Goal: Task Accomplishment & Management: Use online tool/utility

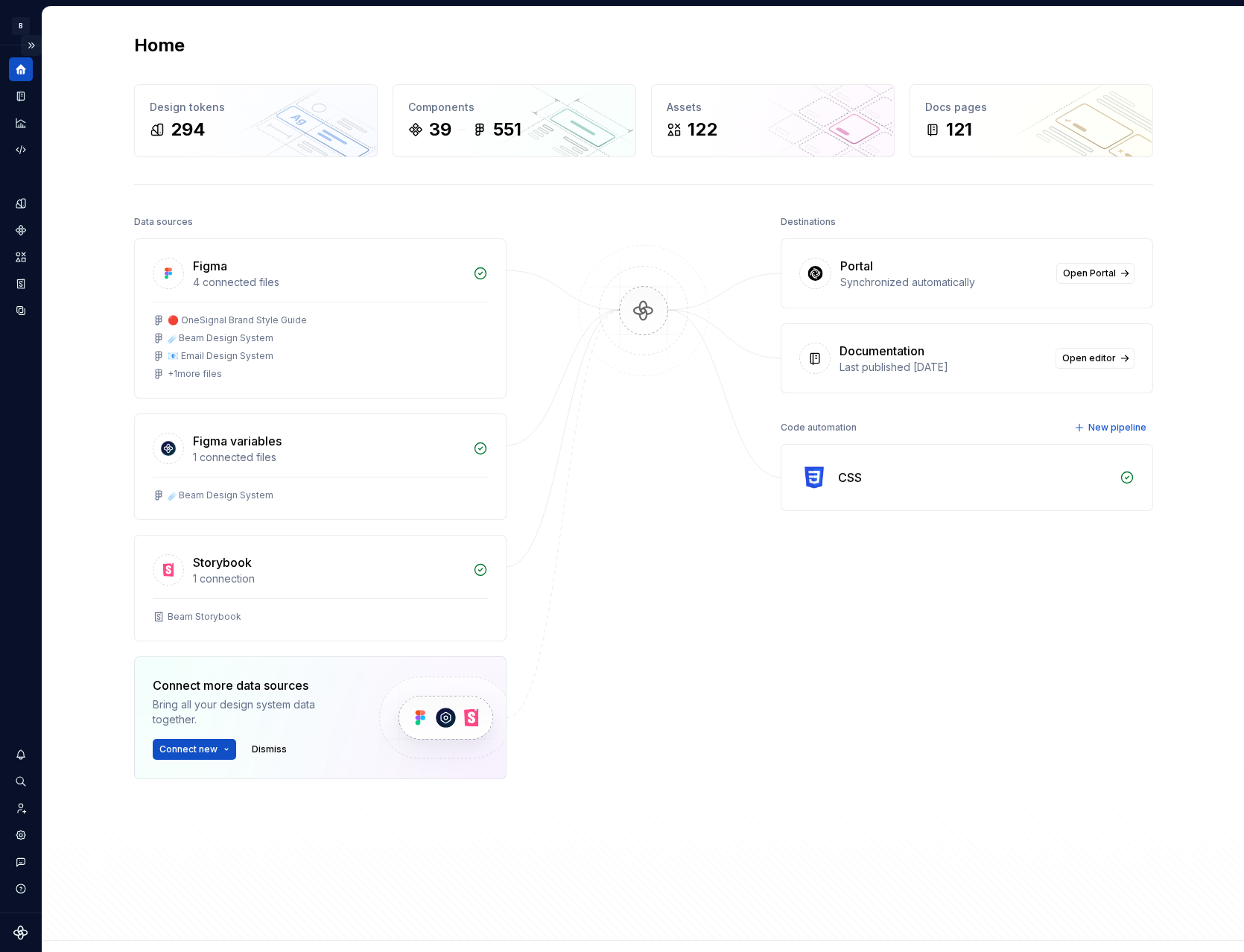
click at [34, 45] on button "Expand sidebar" at bounding box center [31, 45] width 21 height 21
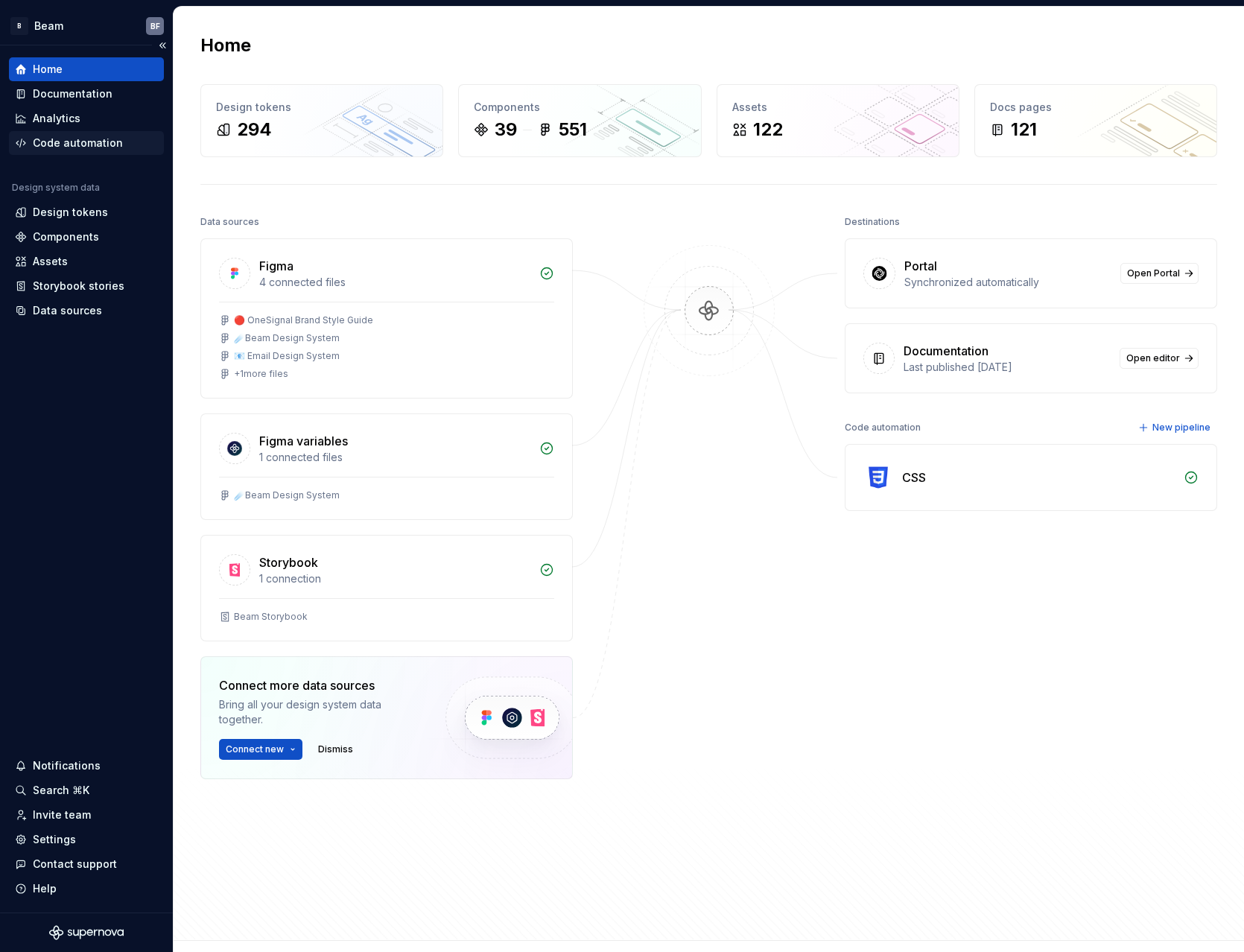
click at [102, 139] on div "Code automation" at bounding box center [78, 142] width 90 height 15
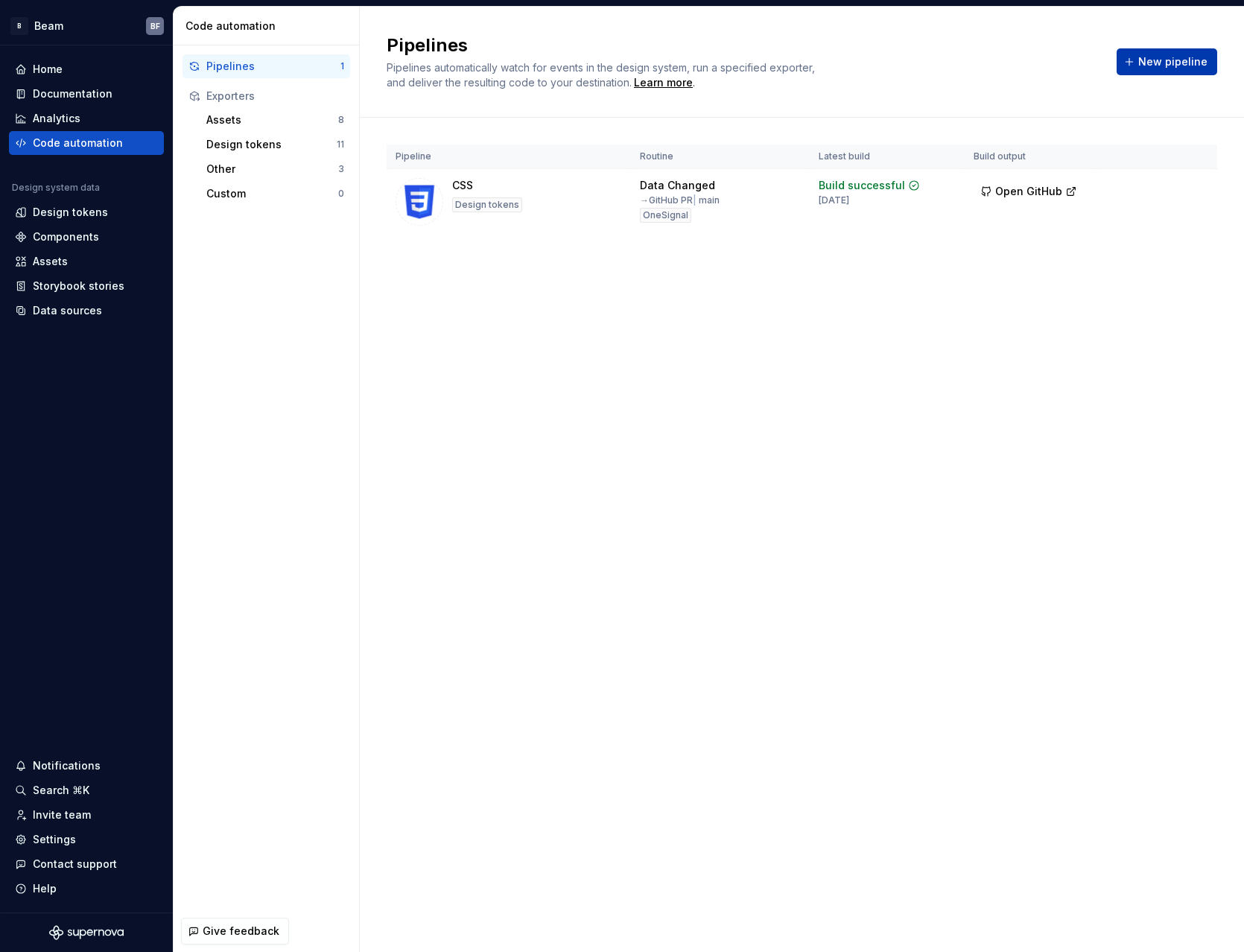
click at [1154, 67] on span "New pipeline" at bounding box center [1174, 62] width 69 height 15
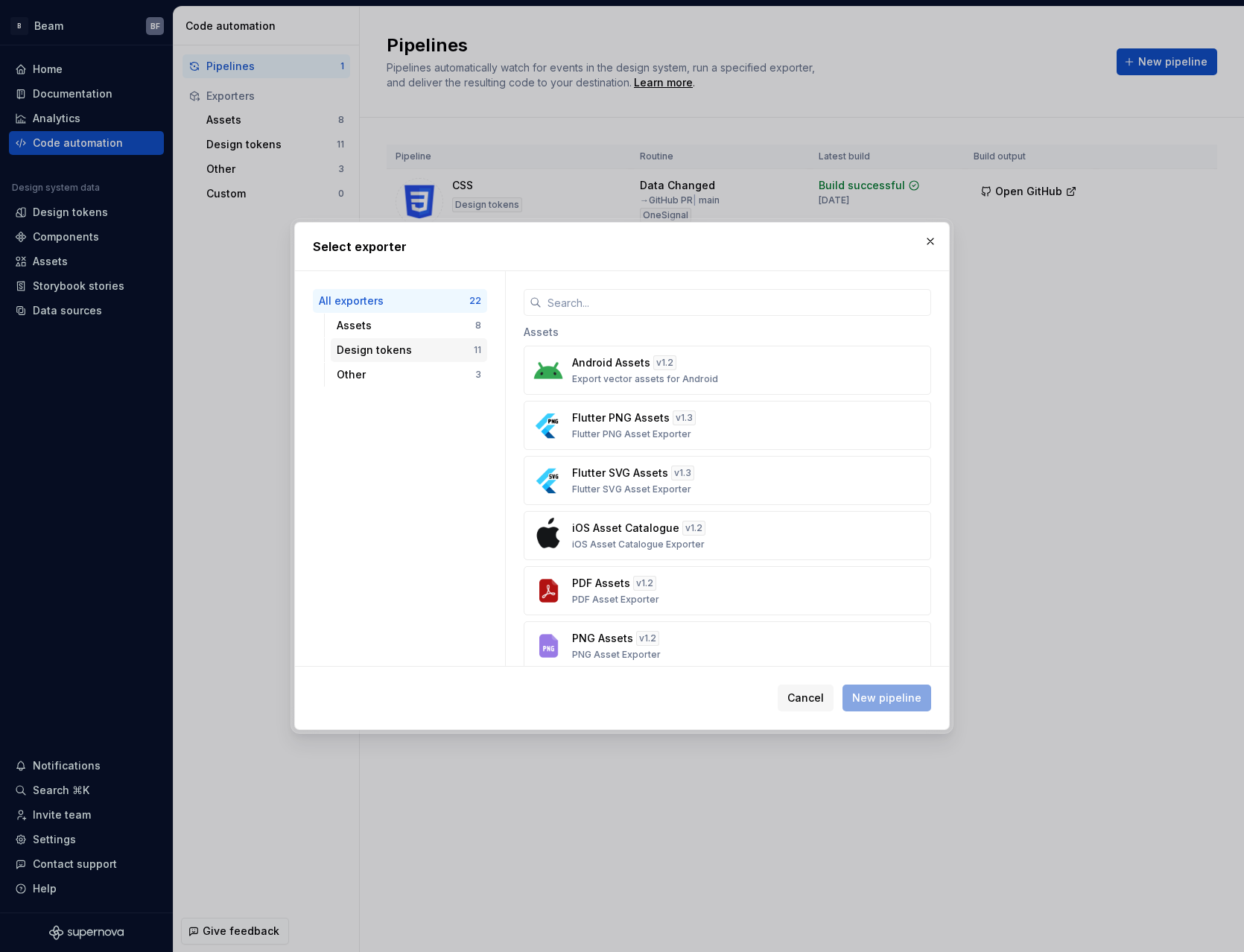
click at [417, 347] on div "Design tokens" at bounding box center [405, 350] width 137 height 15
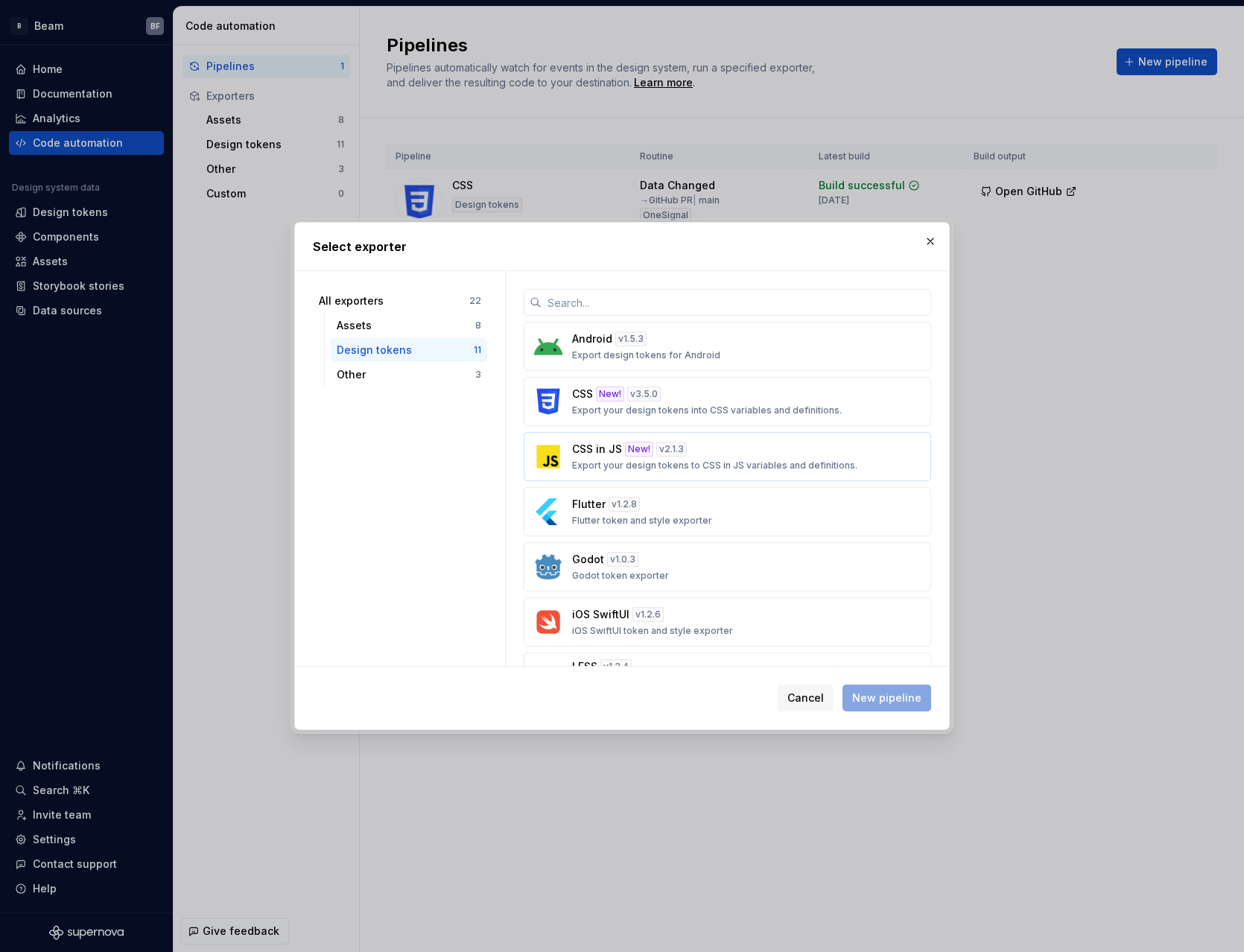
click at [734, 455] on div "CSS in JS New! v 2.1.3 Export your design tokens to CSS in JS variables and def…" at bounding box center [723, 456] width 302 height 30
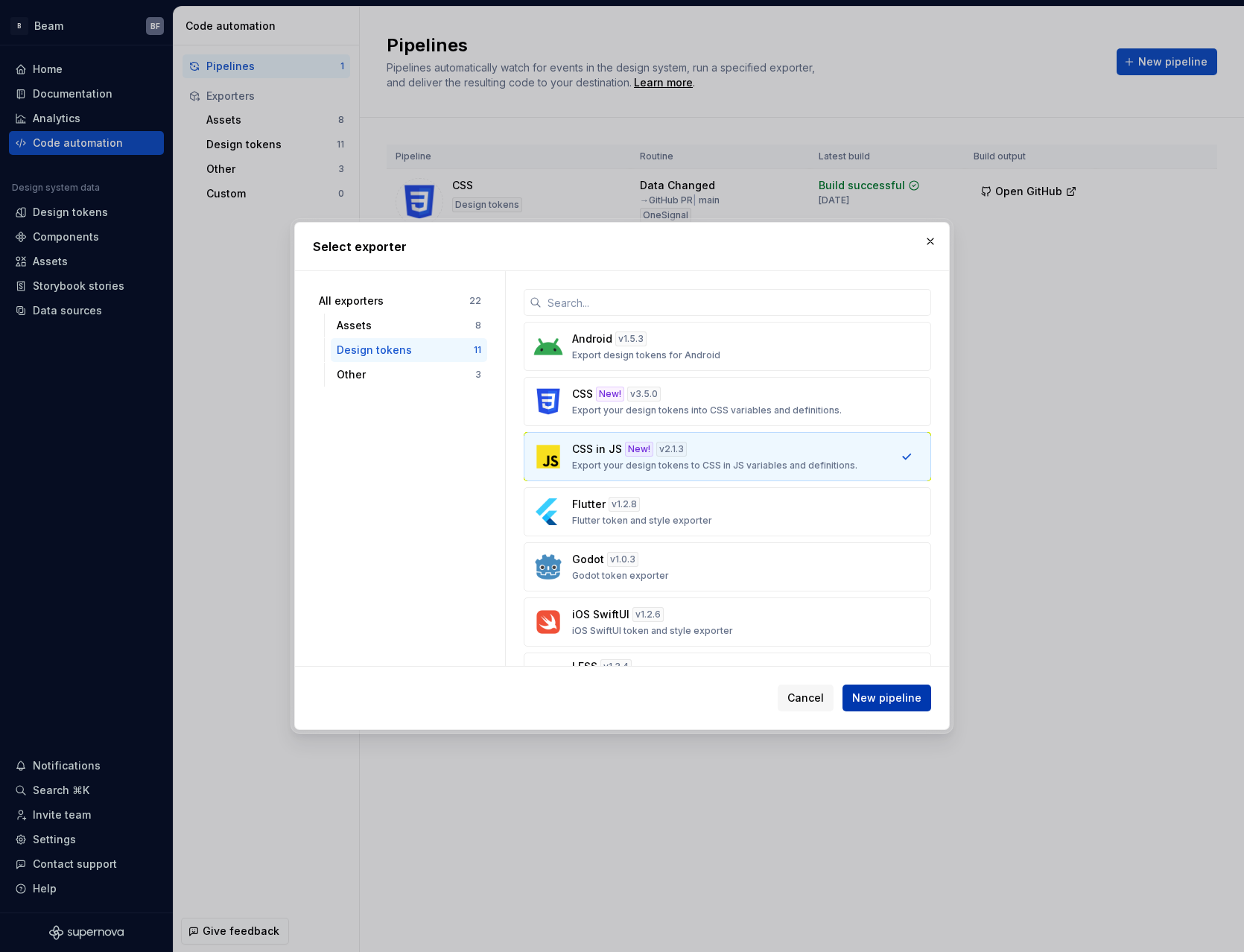
click at [902, 704] on span "New pipeline" at bounding box center [887, 698] width 69 height 15
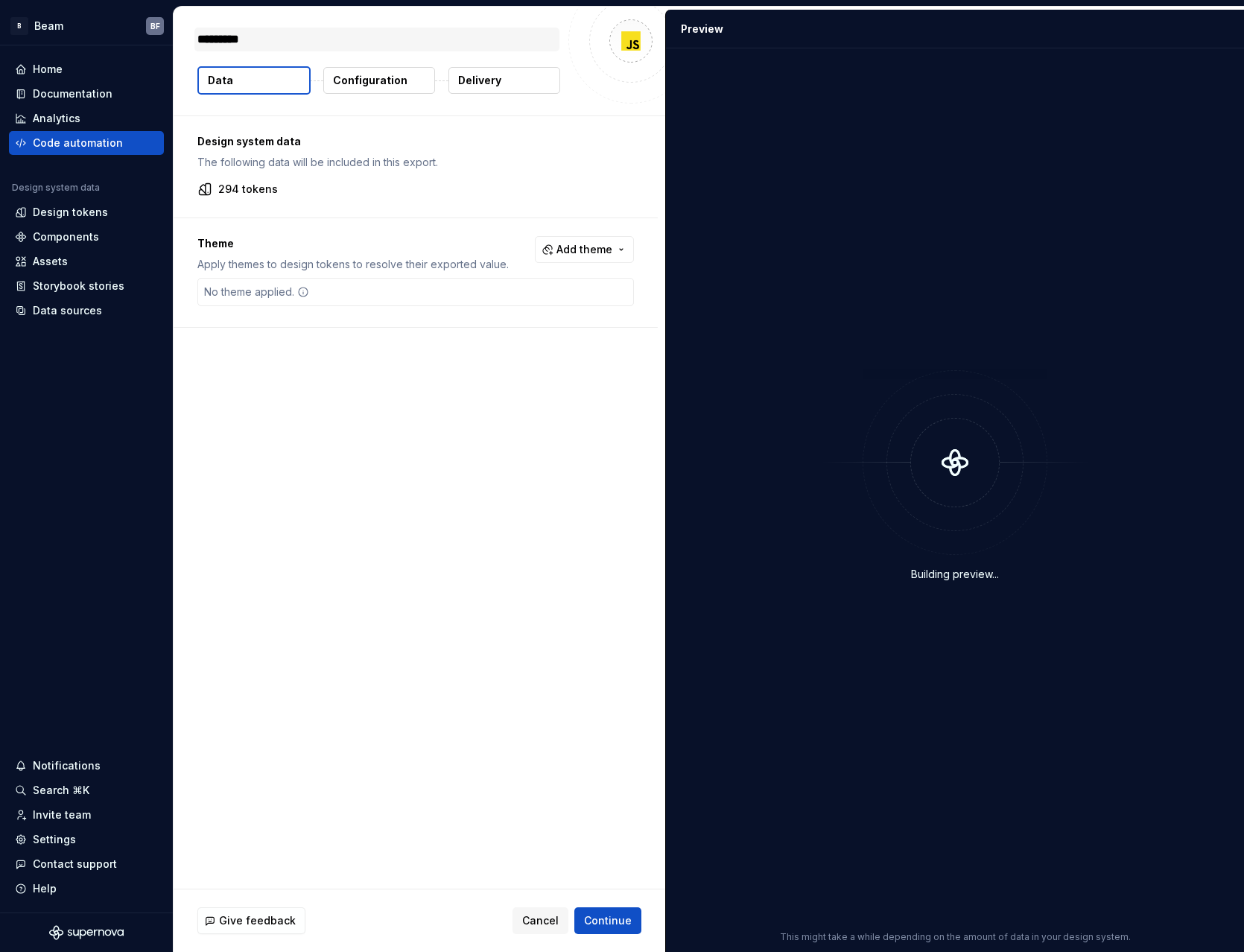
click at [247, 37] on textarea "*********" at bounding box center [377, 39] width 365 height 23
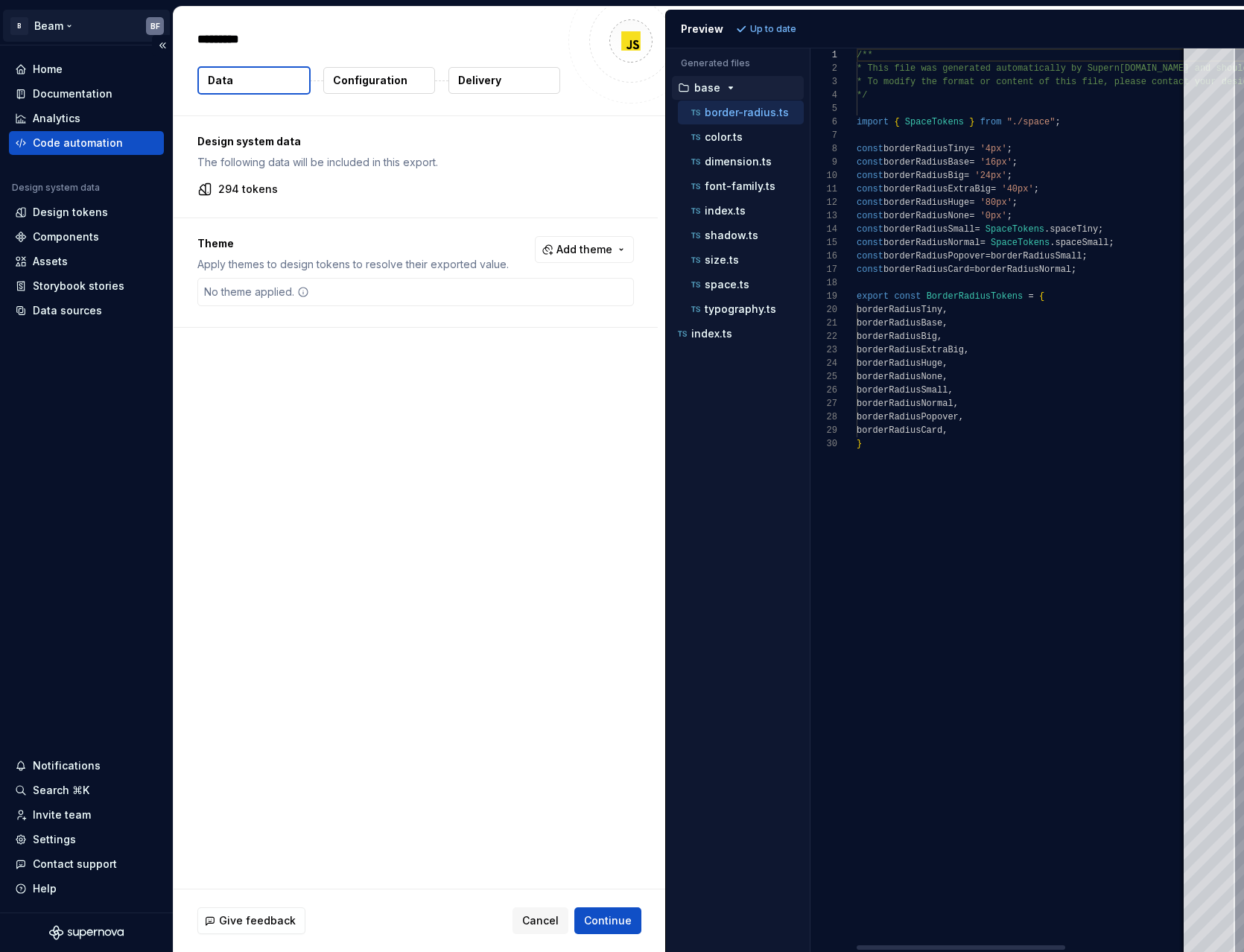
drag, startPoint x: 240, startPoint y: 38, endPoint x: 112, endPoint y: 24, distance: 128.8
click at [112, 24] on div "B Beam BF Home Documentation Analytics Code automation Design system data Desig…" at bounding box center [622, 476] width 1244 height 952
type textarea "*"
type textarea "**"
click at [269, 187] on p "294 tokens" at bounding box center [248, 188] width 60 height 15
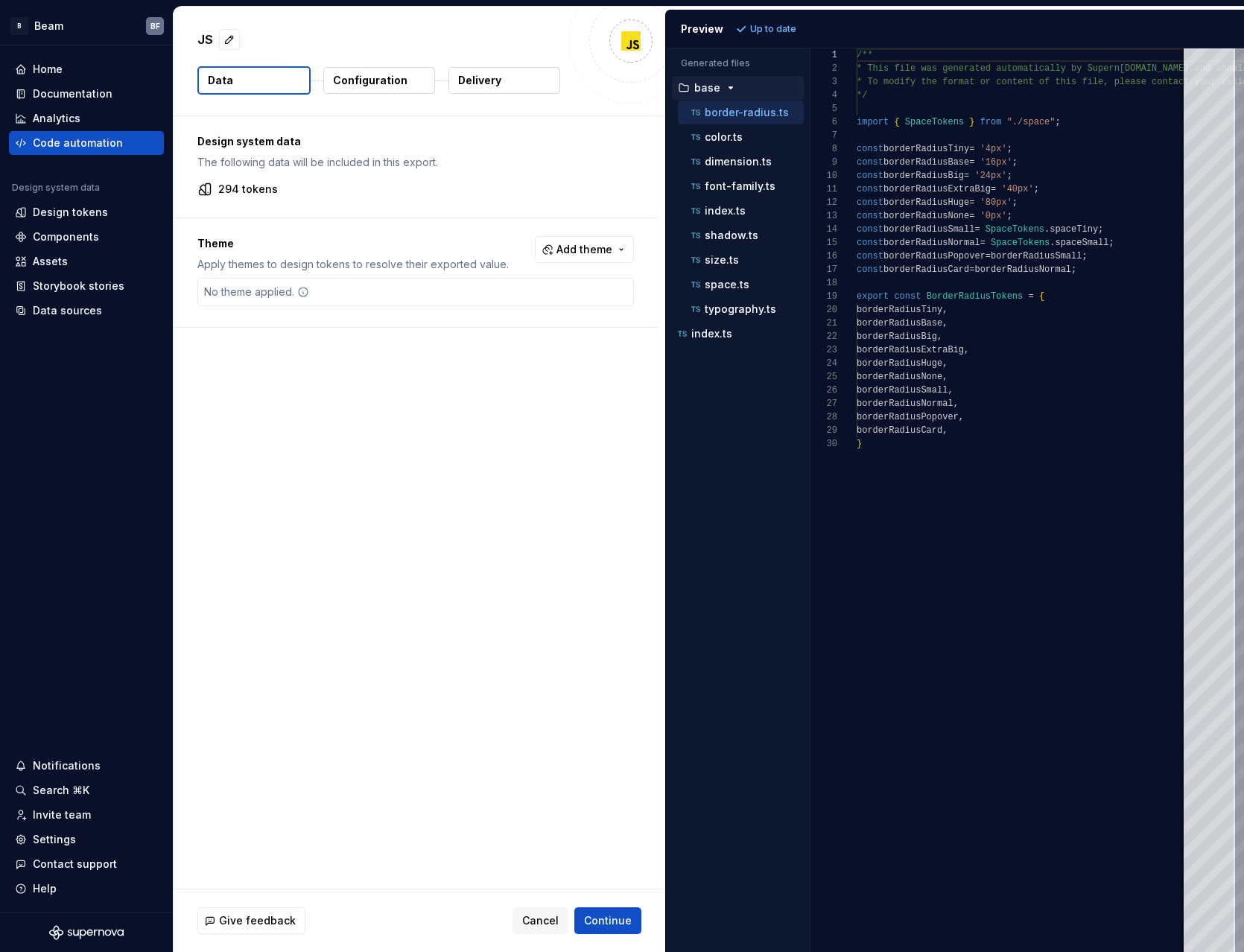
click at [360, 84] on p "Configuration" at bounding box center [371, 80] width 75 height 15
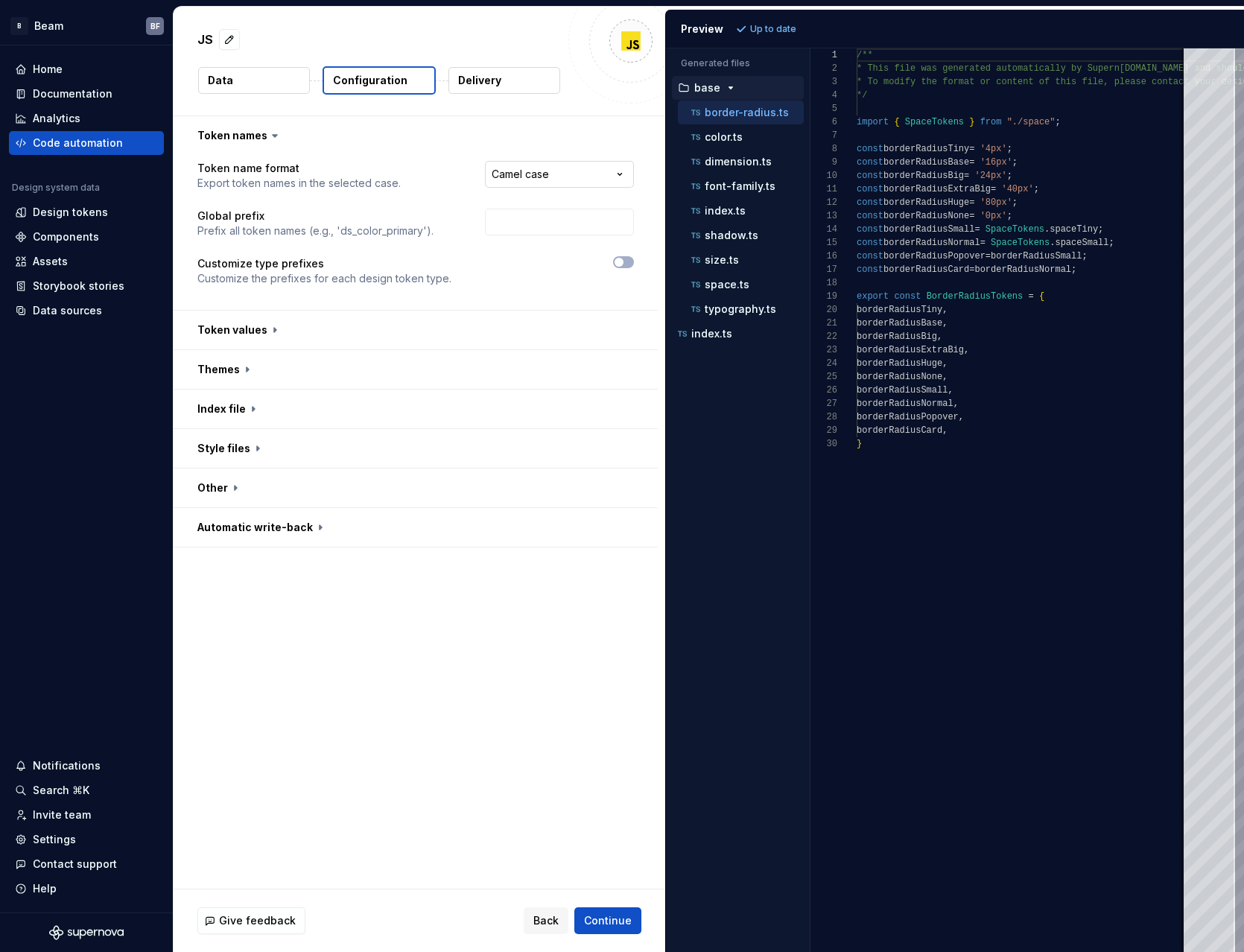
click at [526, 170] on html "**********" at bounding box center [622, 476] width 1244 height 952
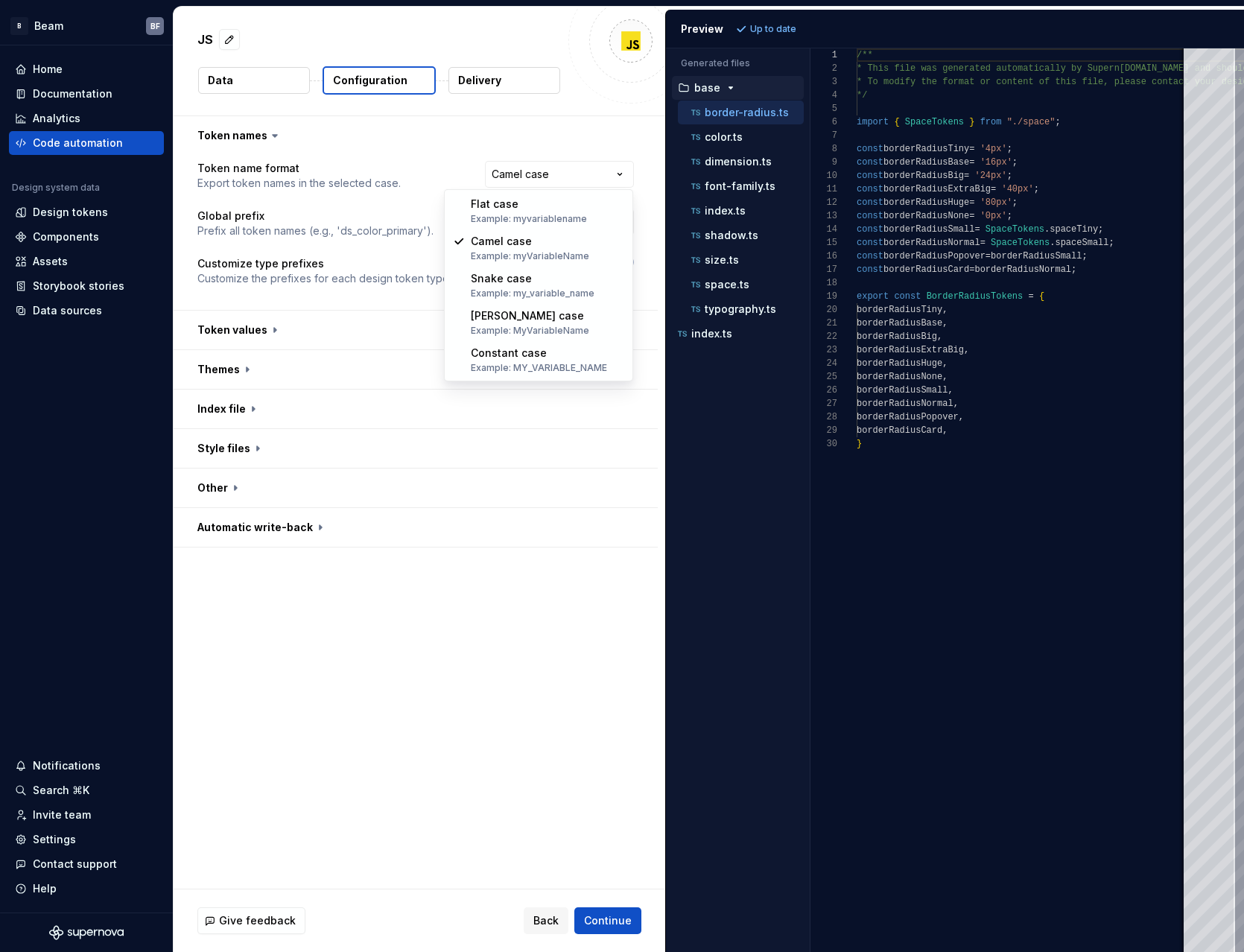
select select "**********"
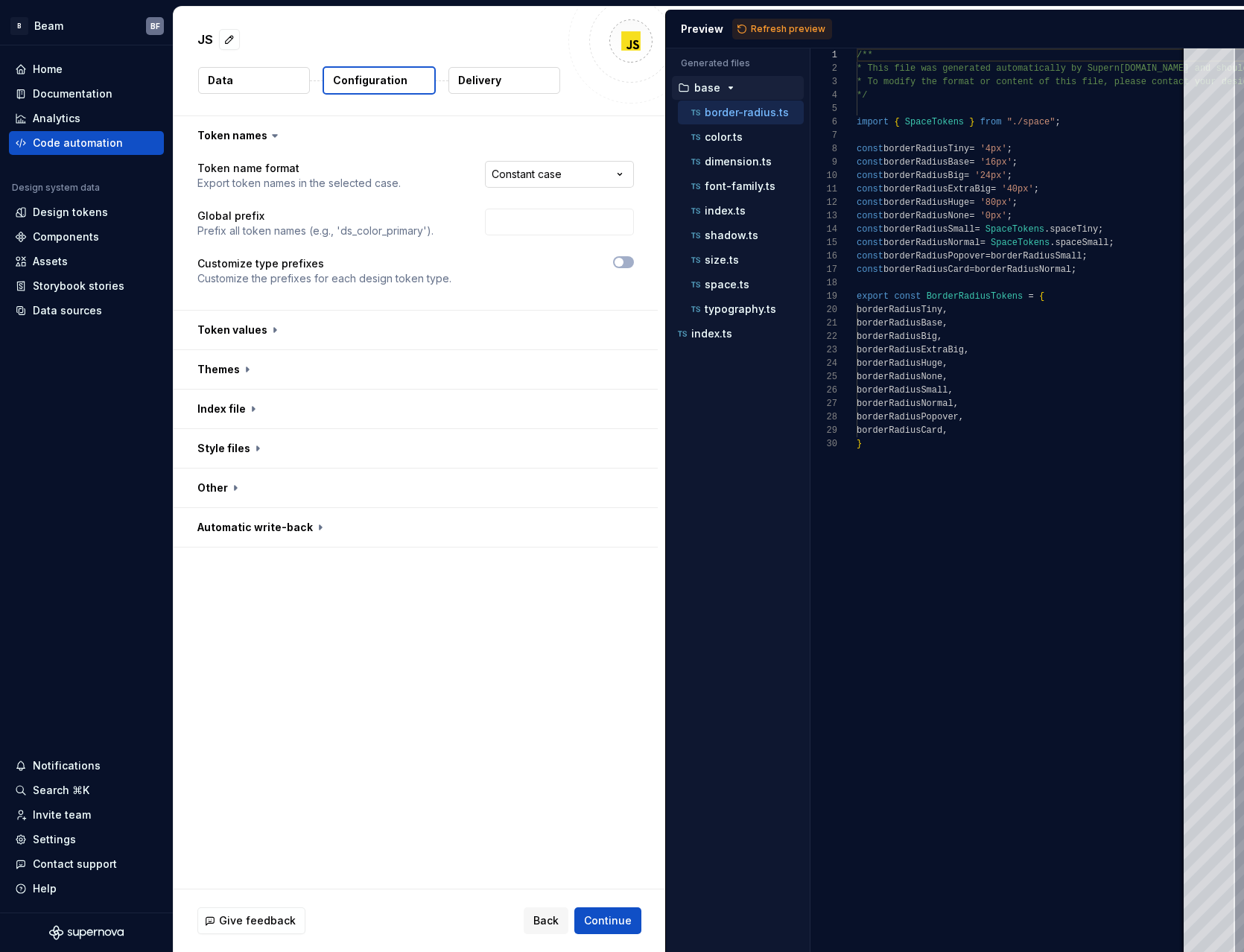
click at [503, 172] on html "**********" at bounding box center [622, 476] width 1244 height 952
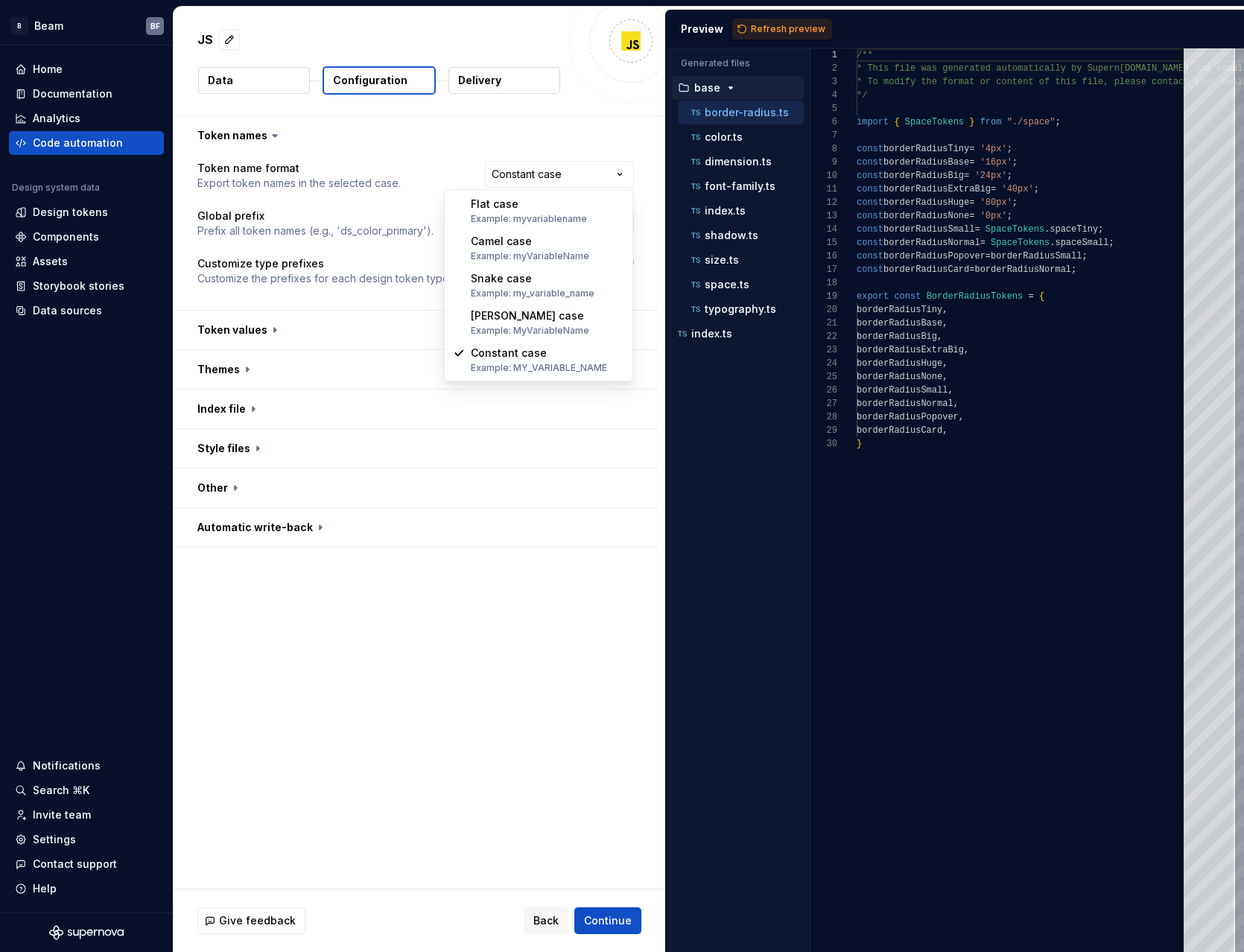
click at [450, 174] on html "**********" at bounding box center [622, 476] width 1244 height 952
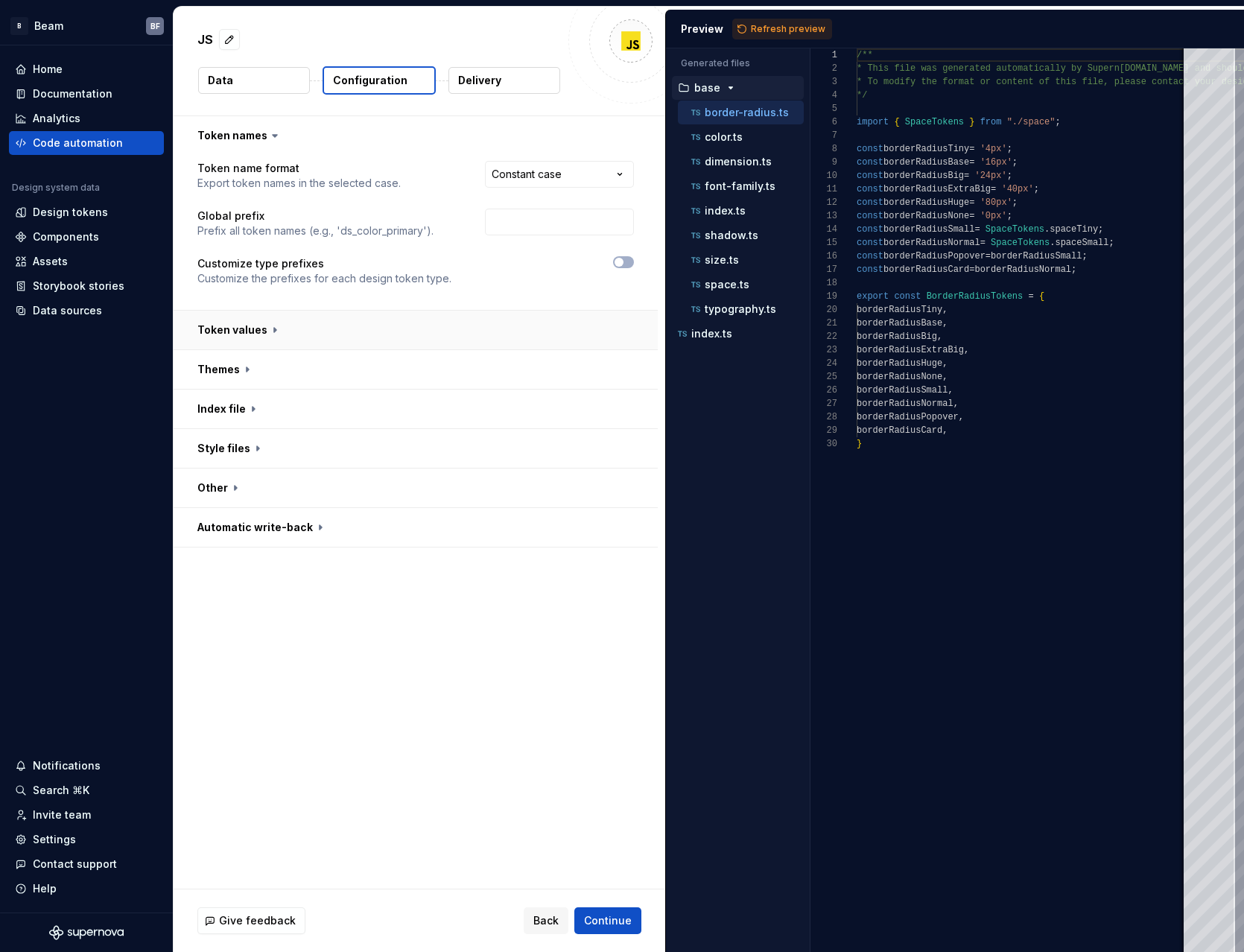
click at [255, 325] on button "button" at bounding box center [416, 330] width 484 height 39
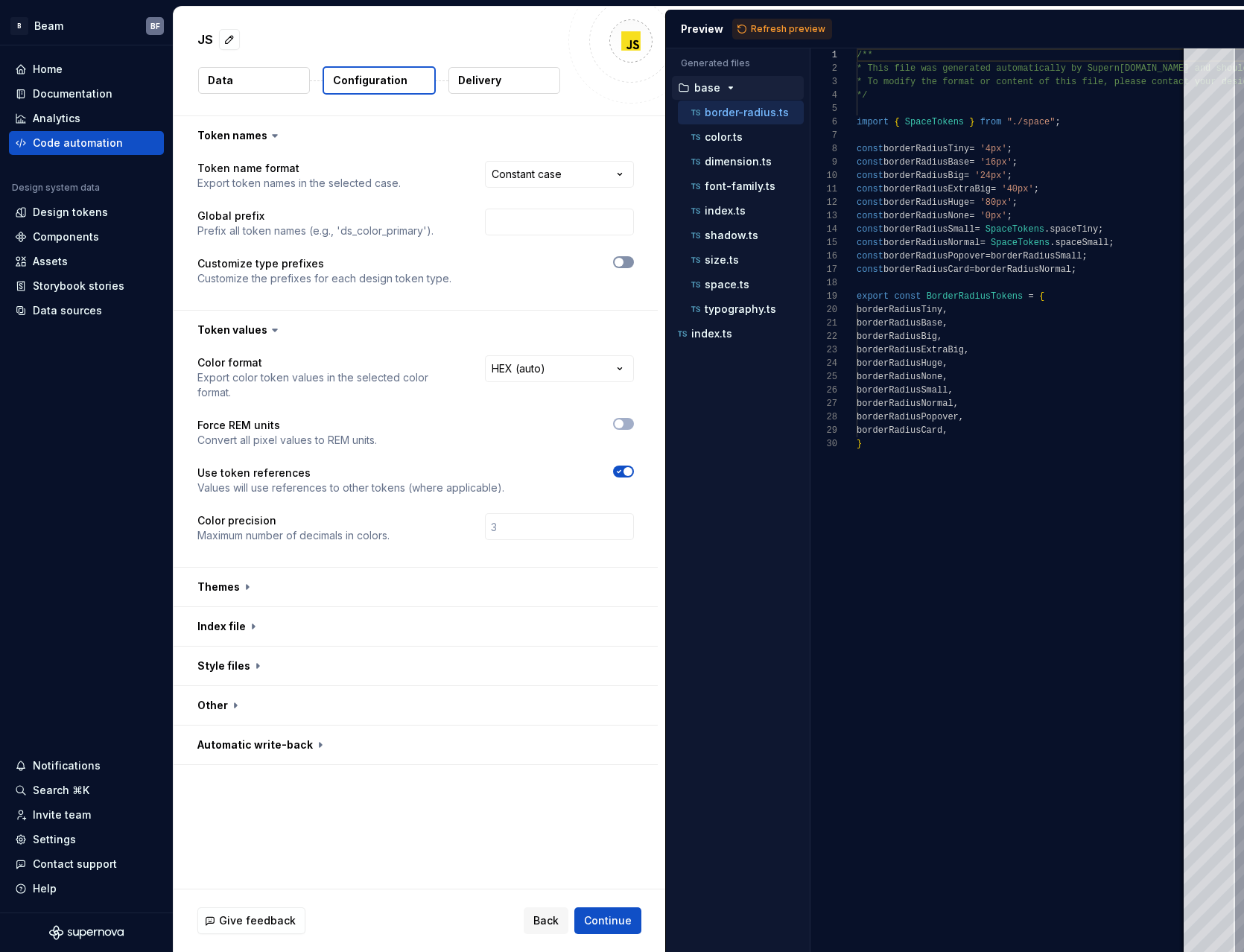
click at [631, 260] on button "button" at bounding box center [623, 262] width 21 height 12
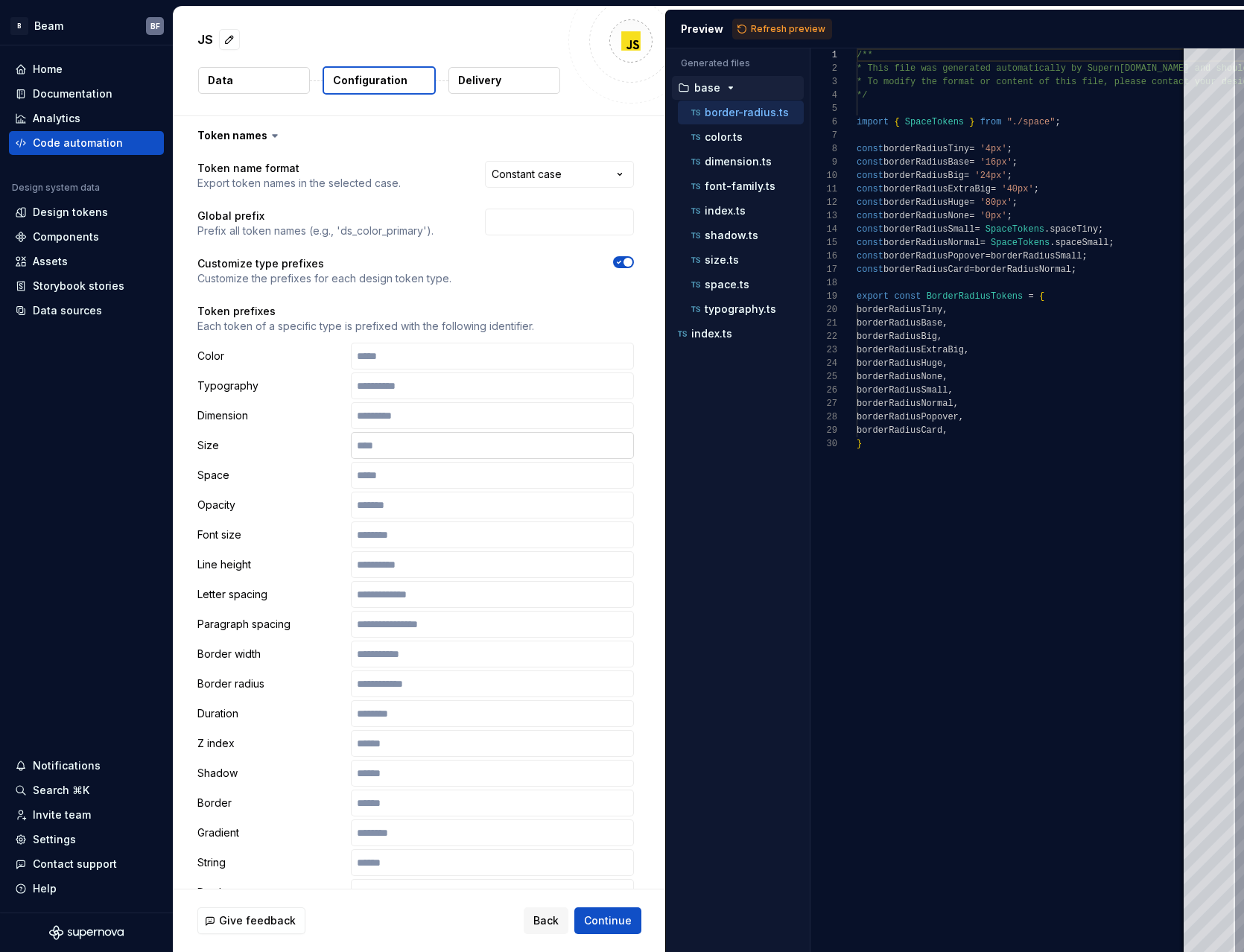
click at [424, 446] on input "text" at bounding box center [492, 445] width 283 height 27
click at [403, 470] on input "text" at bounding box center [492, 475] width 283 height 27
type input "**********"
click at [646, 470] on div "**********" at bounding box center [416, 632] width 484 height 954
click at [771, 29] on span "Refresh preview" at bounding box center [788, 30] width 75 height 12
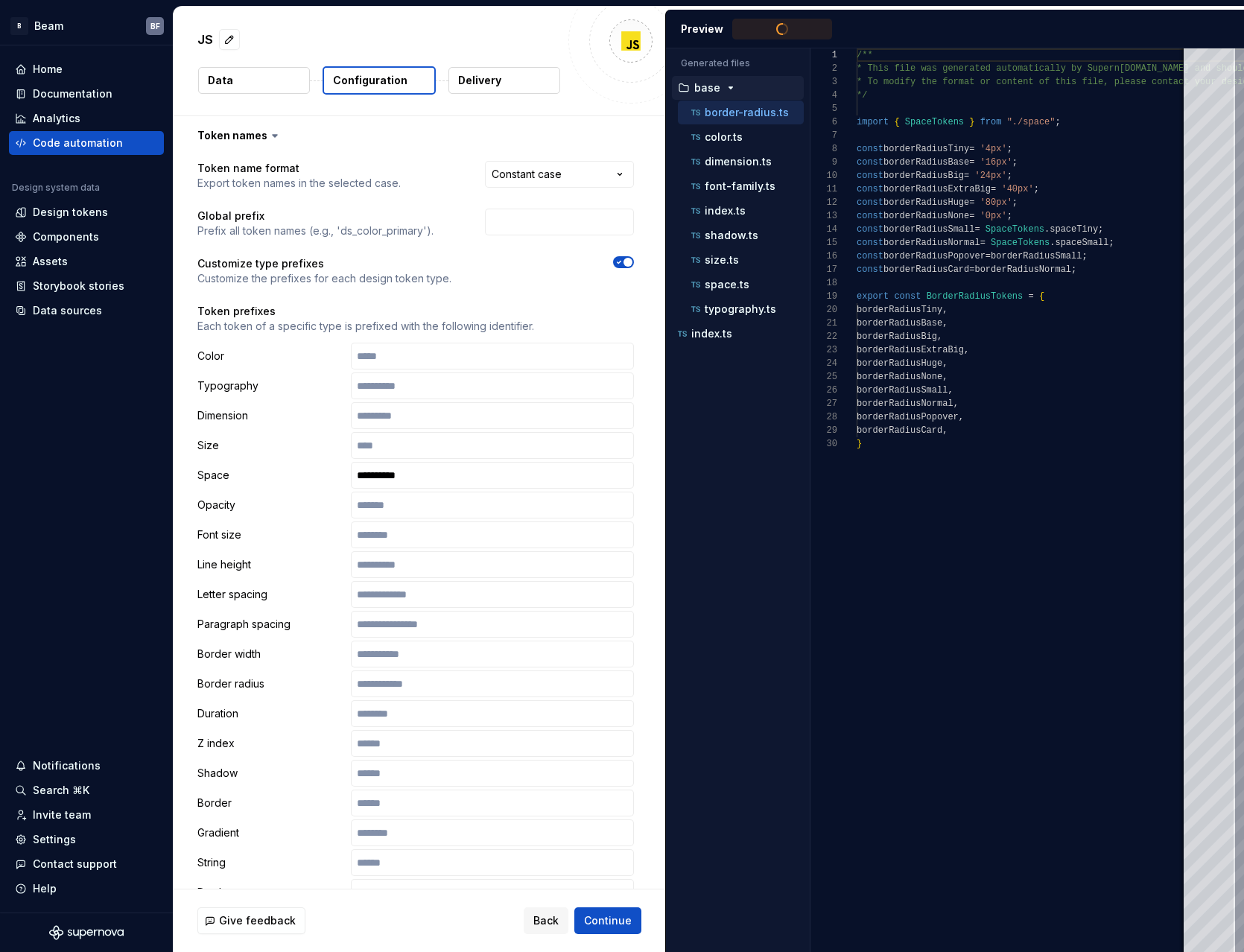
type textarea "**********"
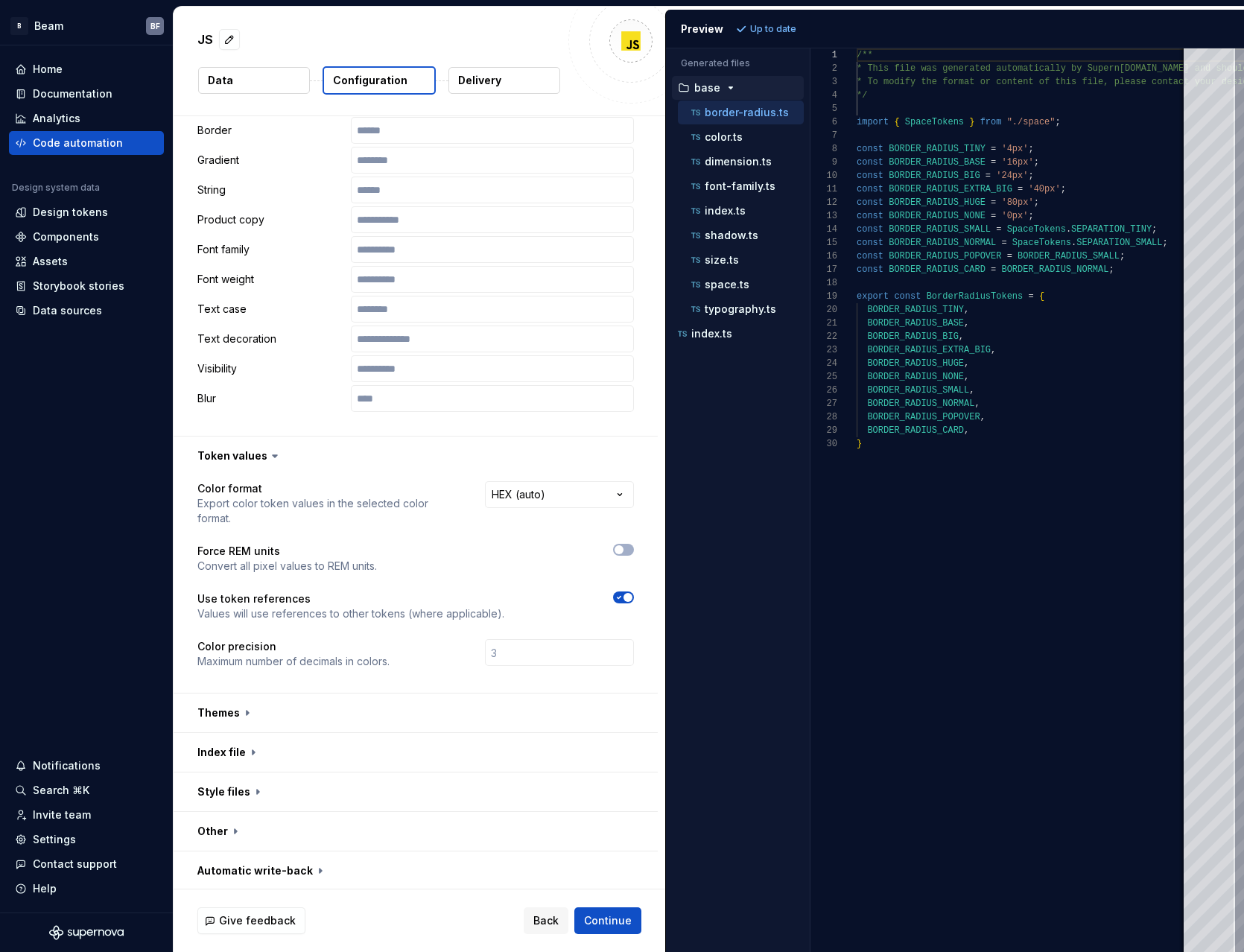
scroll to position [675, 0]
click at [242, 754] on button "button" at bounding box center [416, 750] width 484 height 39
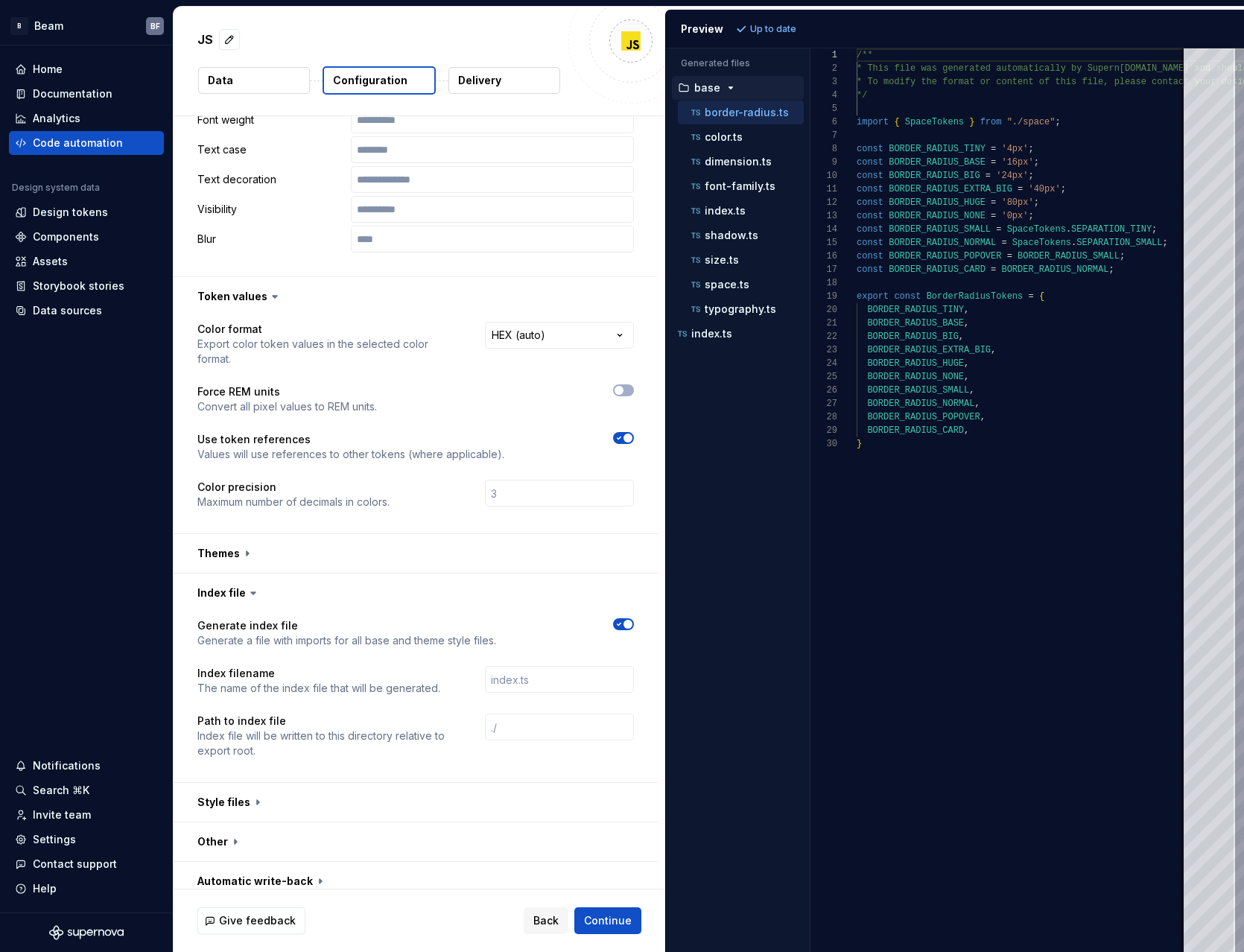
scroll to position [844, 0]
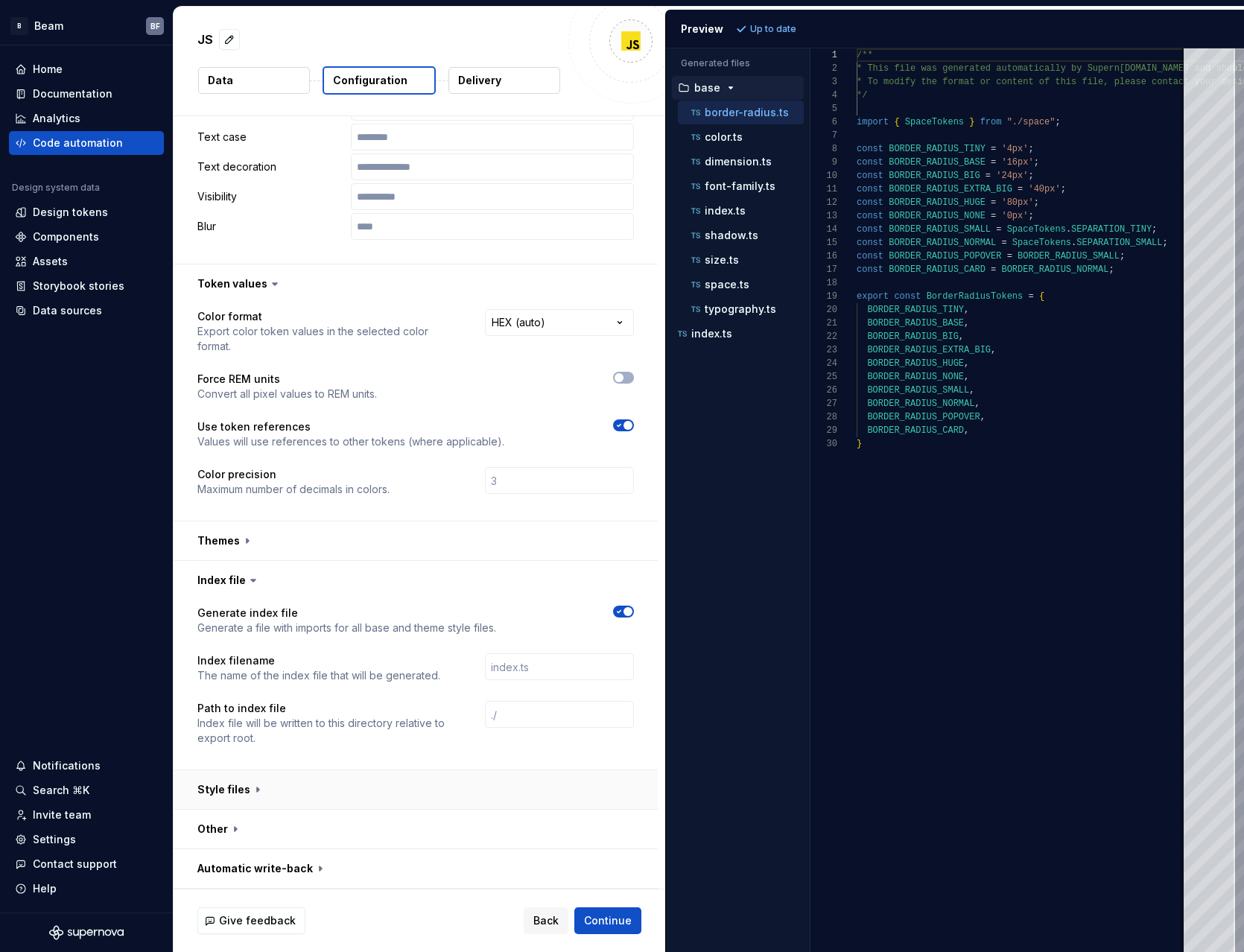
click at [238, 792] on button "button" at bounding box center [416, 790] width 484 height 39
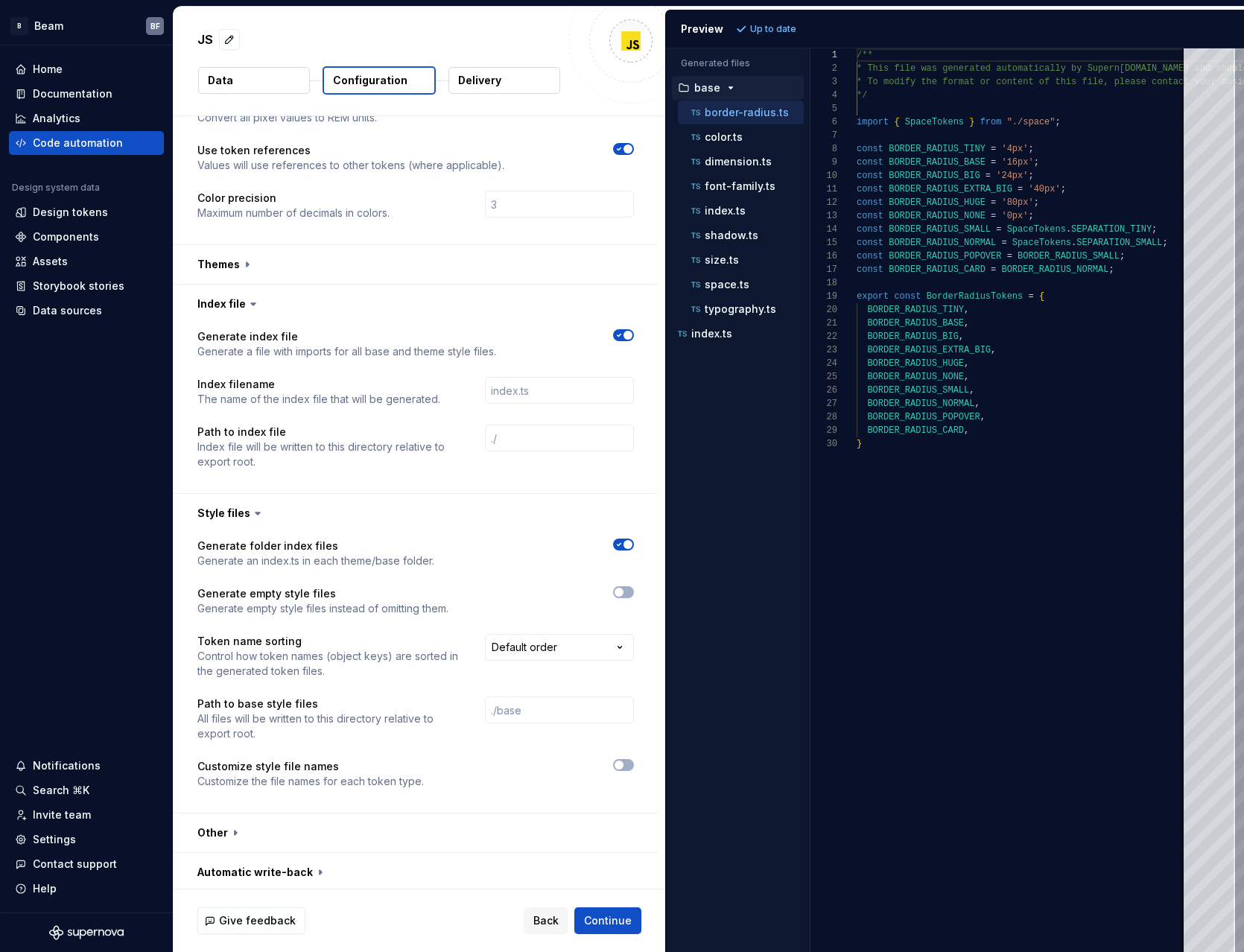
scroll to position [1122, 0]
click at [623, 764] on icon "button" at bounding box center [619, 765] width 12 height 9
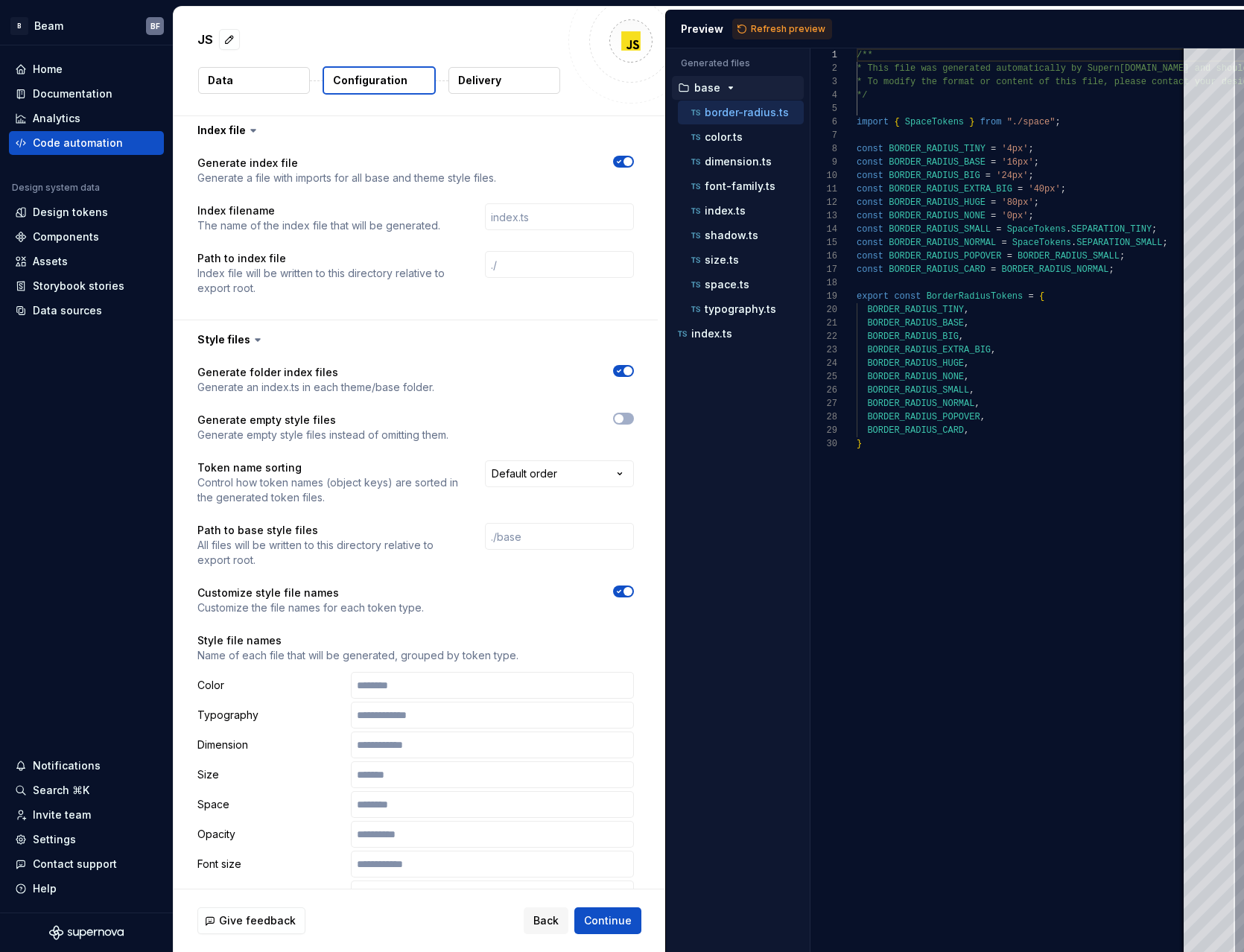
scroll to position [1634, 0]
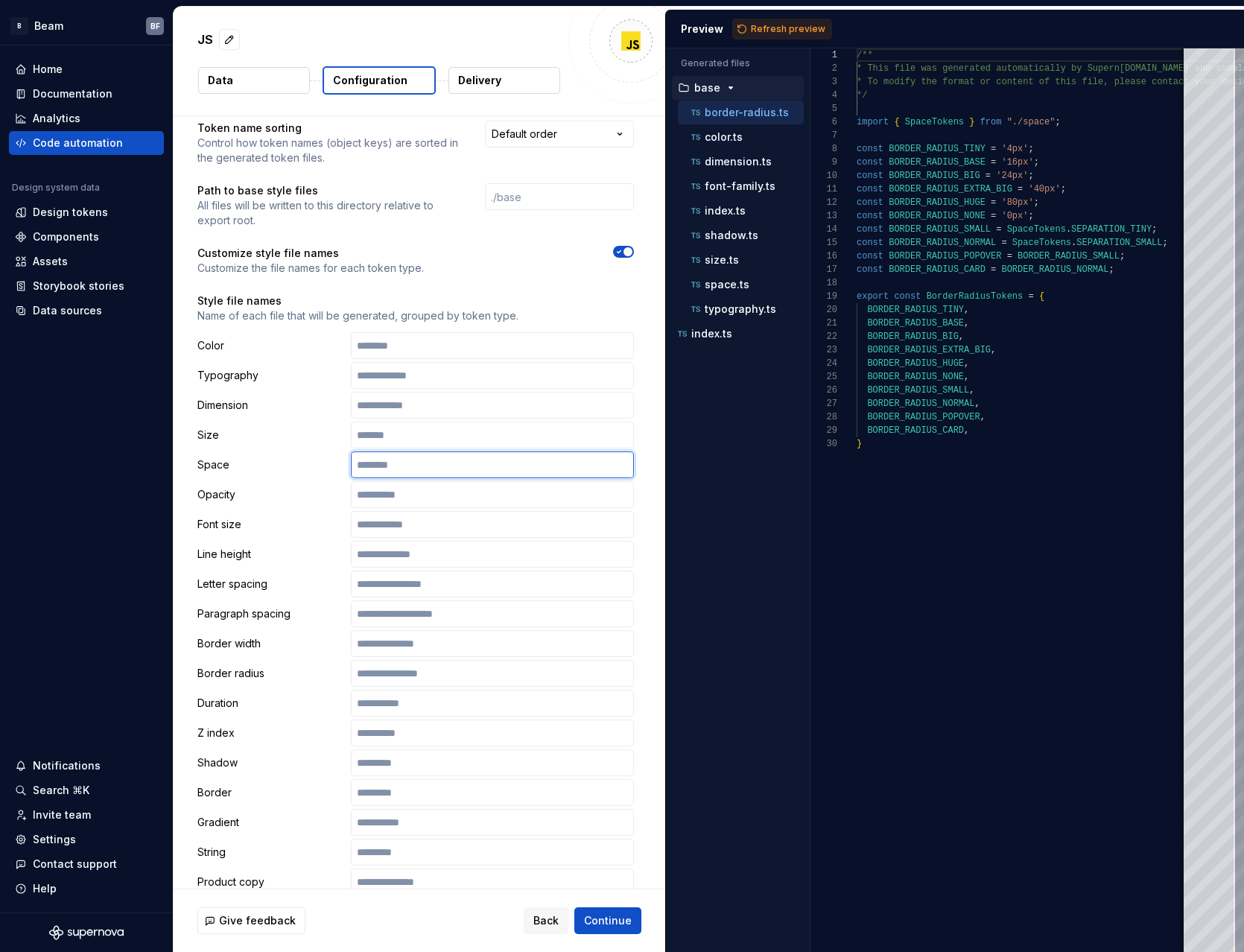
click at [410, 470] on input "text" at bounding box center [492, 464] width 283 height 27
type input "**********"
click at [433, 310] on p "Name of each file that will be generated, grouped by token type." at bounding box center [415, 315] width 437 height 15
click at [429, 460] on input "**********" at bounding box center [492, 464] width 283 height 27
click at [314, 480] on div "**********" at bounding box center [415, 703] width 437 height 742
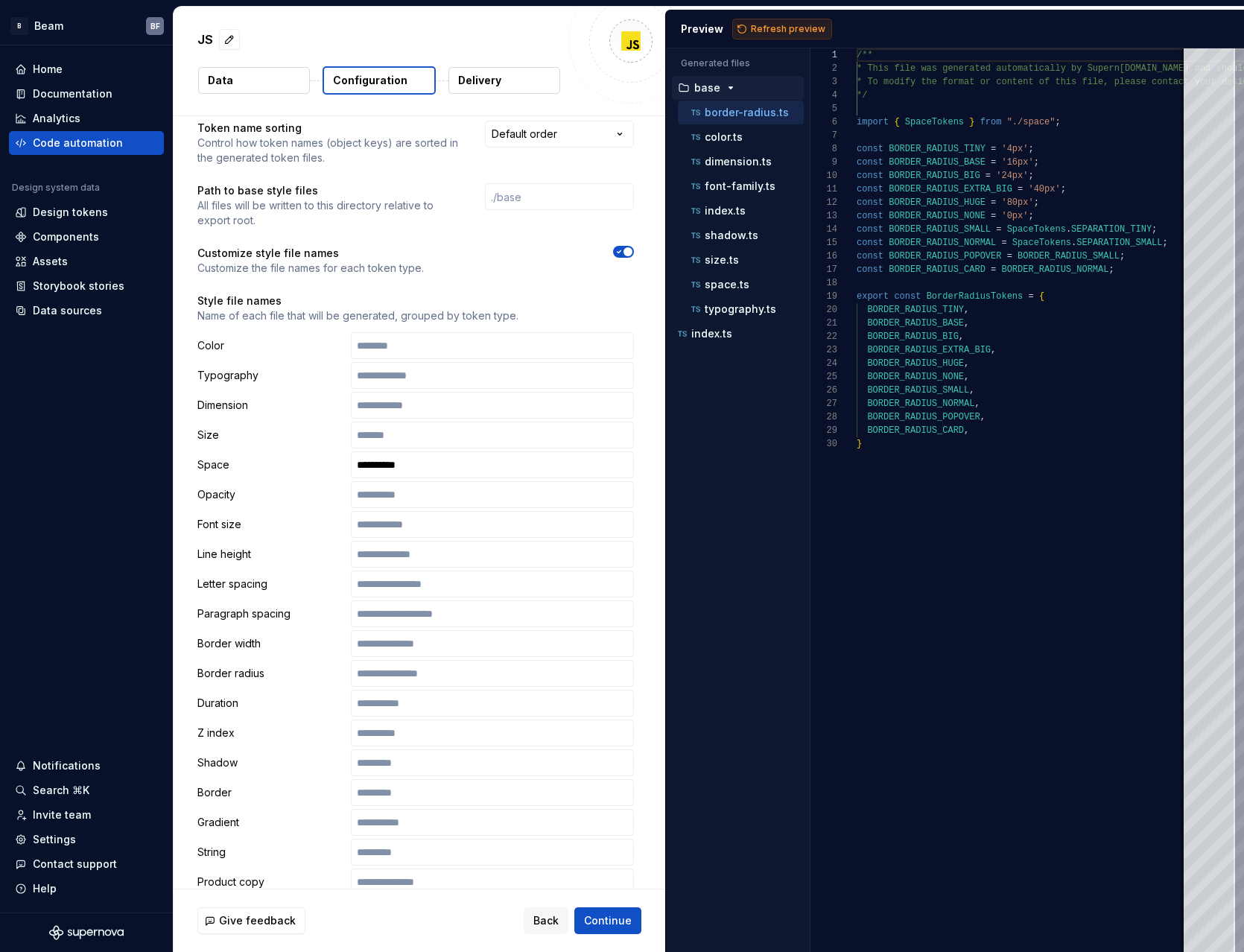
click at [783, 27] on span "Refresh preview" at bounding box center [788, 30] width 75 height 12
click at [770, 236] on p "separation.ts" at bounding box center [740, 235] width 69 height 12
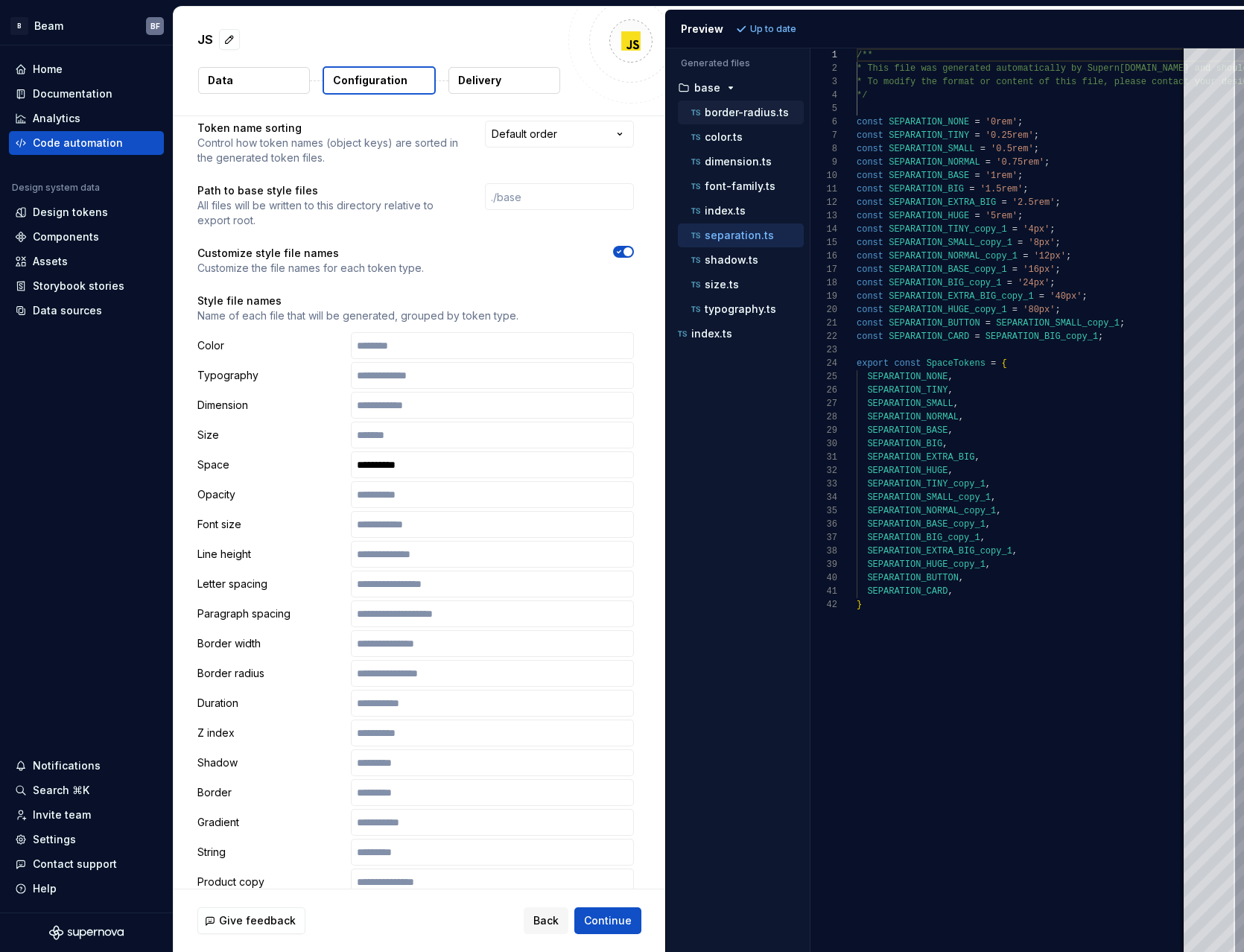
click at [747, 118] on p "border-radius.ts" at bounding box center [747, 113] width 84 height 12
type textarea "**********"
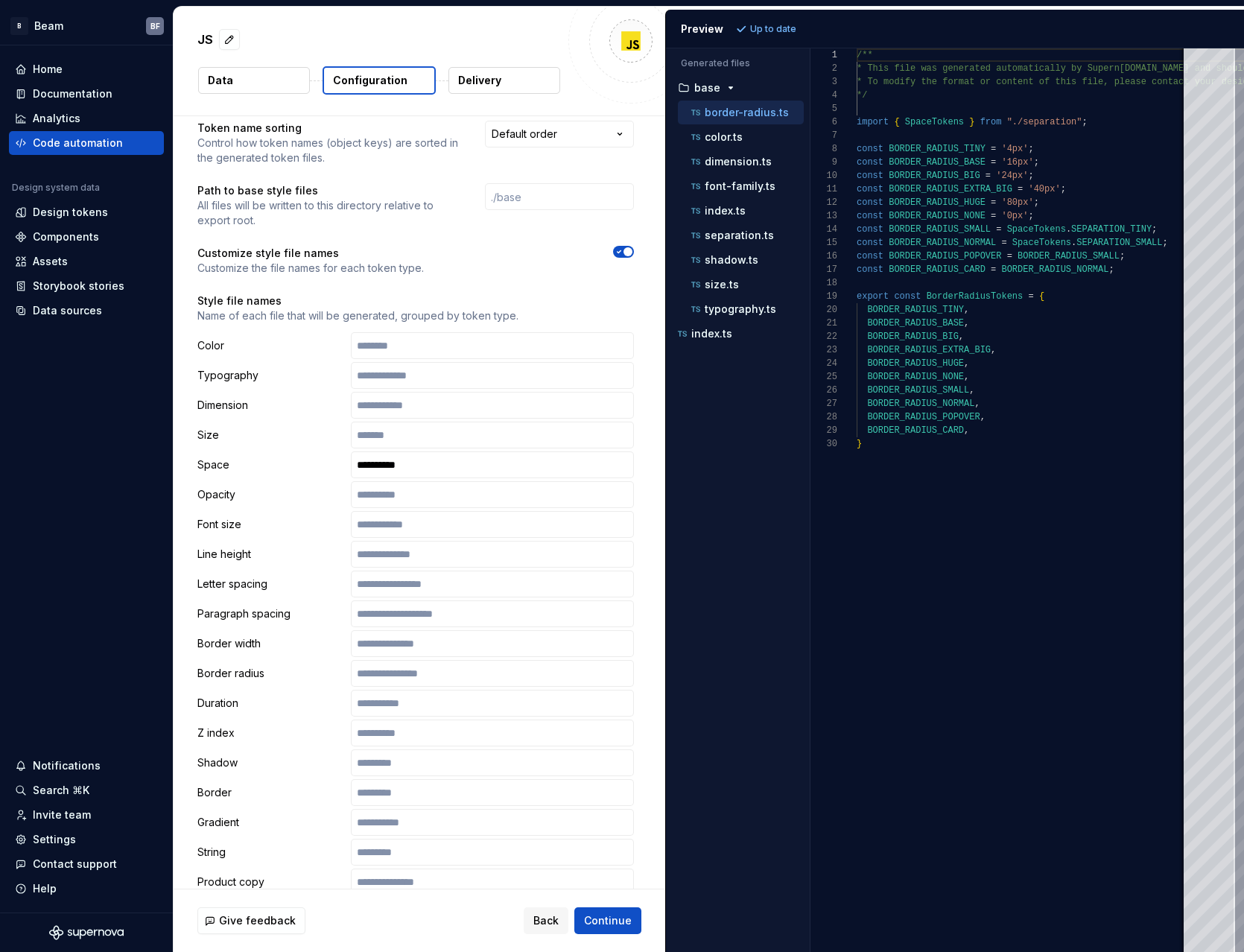
click at [418, 231] on div "**********" at bounding box center [415, 558] width 437 height 1067
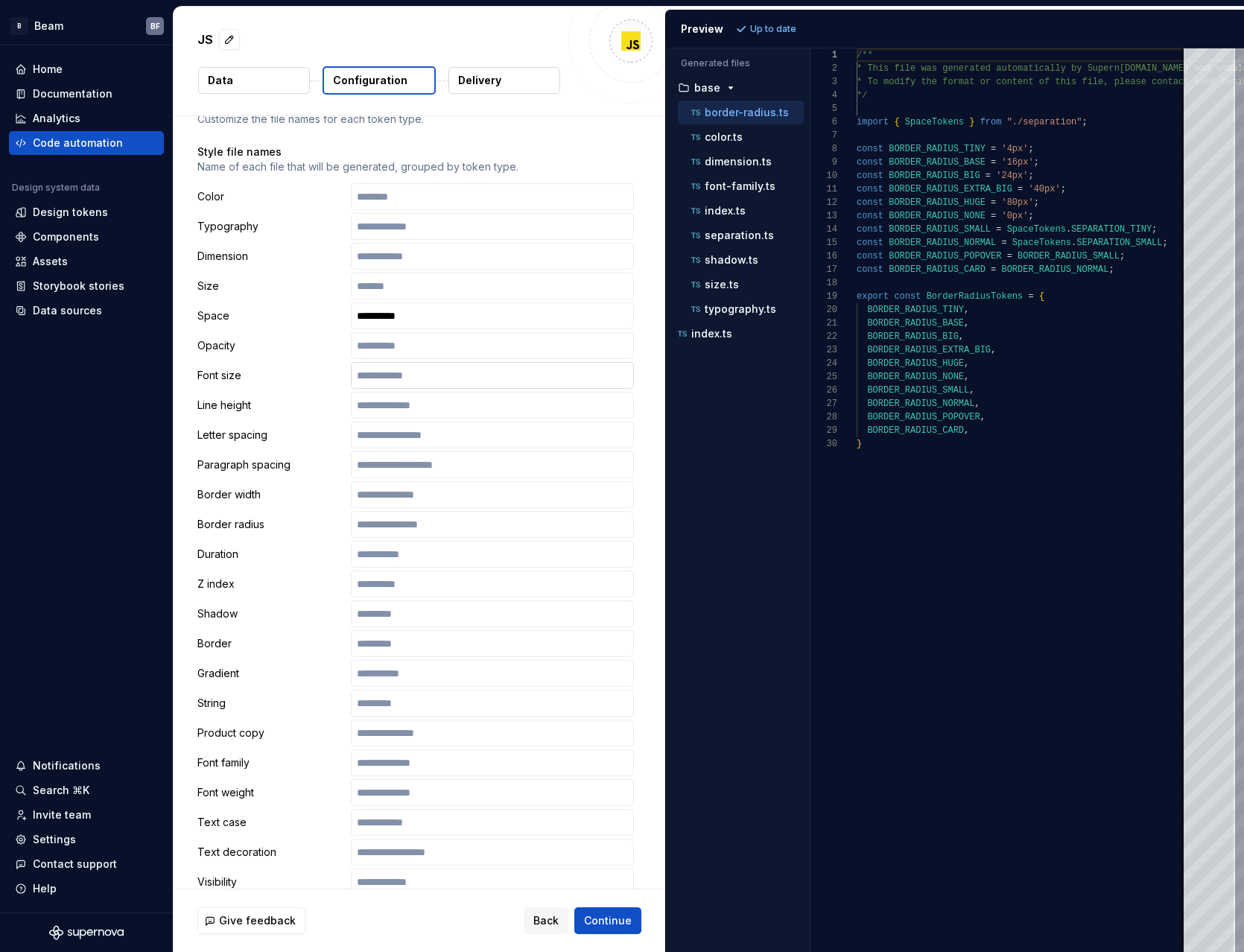
scroll to position [1923, 0]
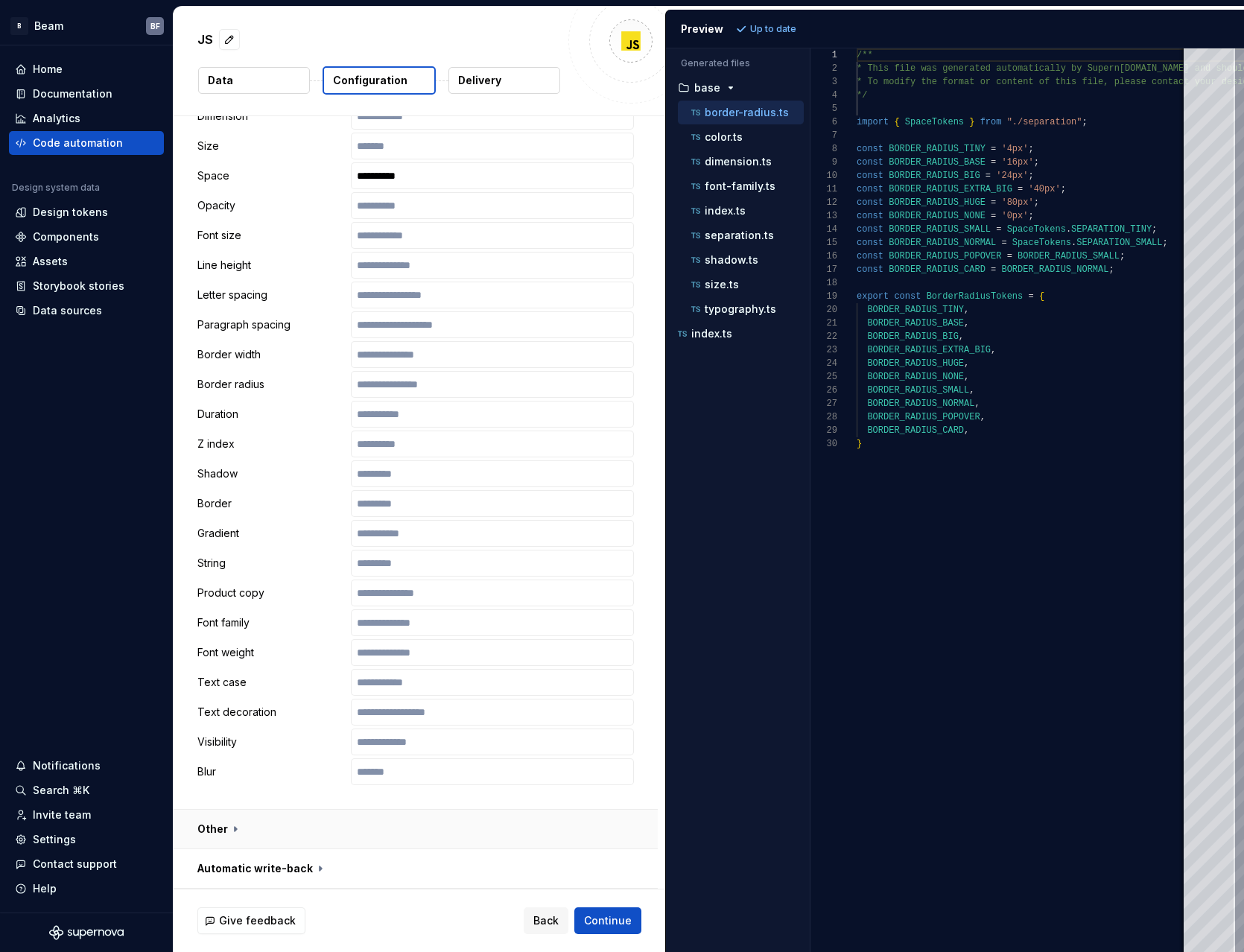
click at [234, 825] on button "button" at bounding box center [416, 829] width 484 height 39
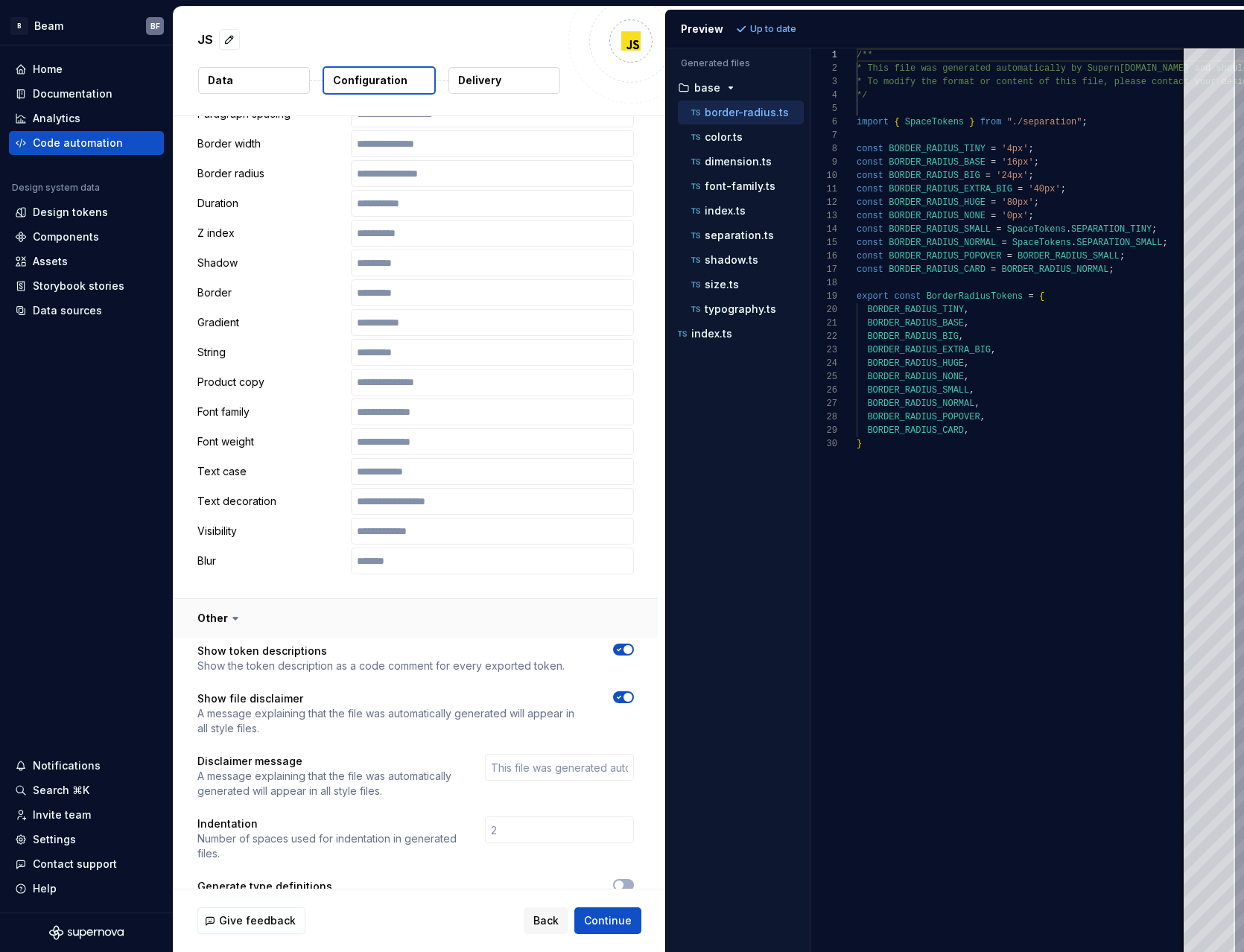
scroll to position [2218, 0]
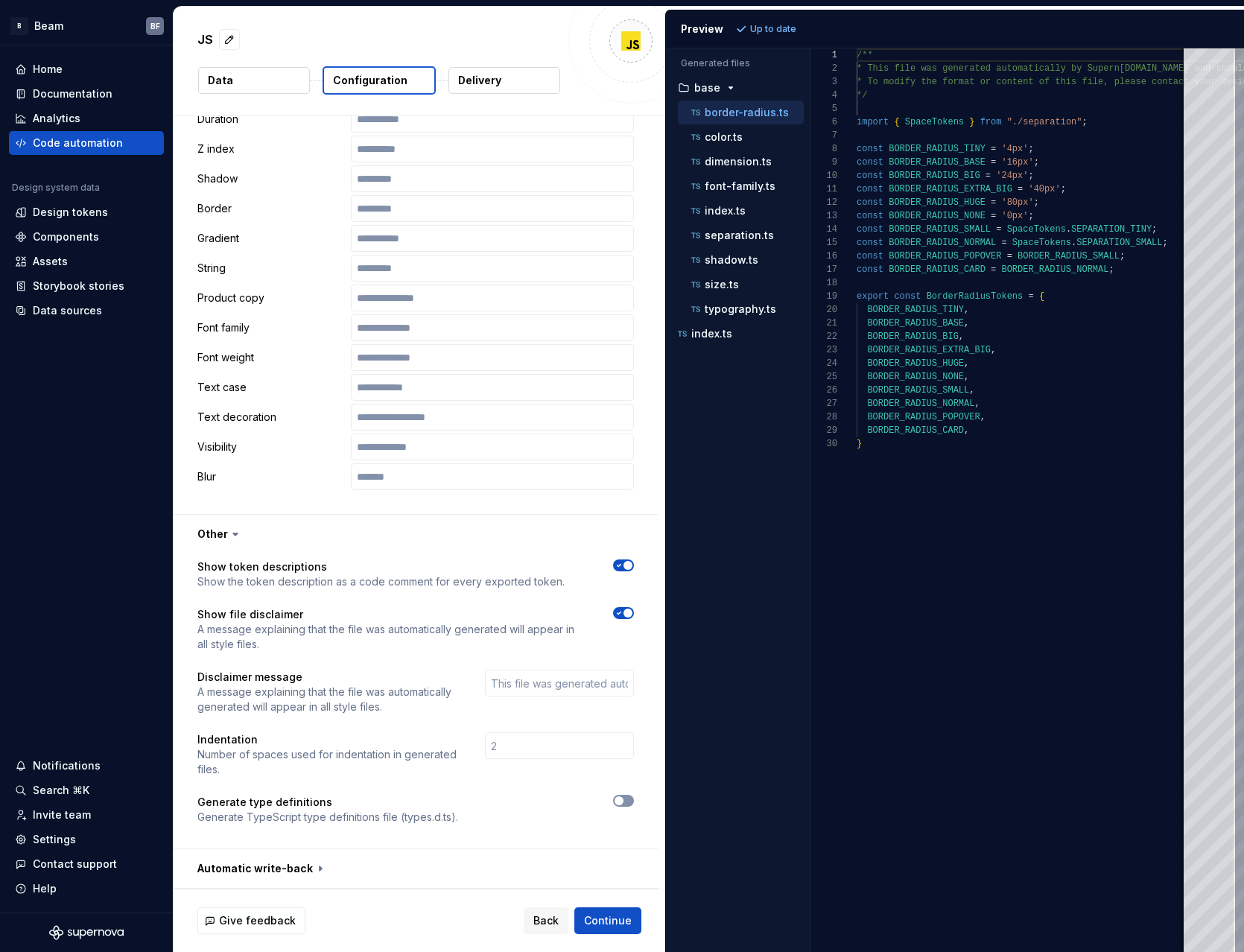
click at [629, 801] on button "button" at bounding box center [623, 801] width 21 height 12
click at [301, 860] on button "button" at bounding box center [416, 869] width 484 height 39
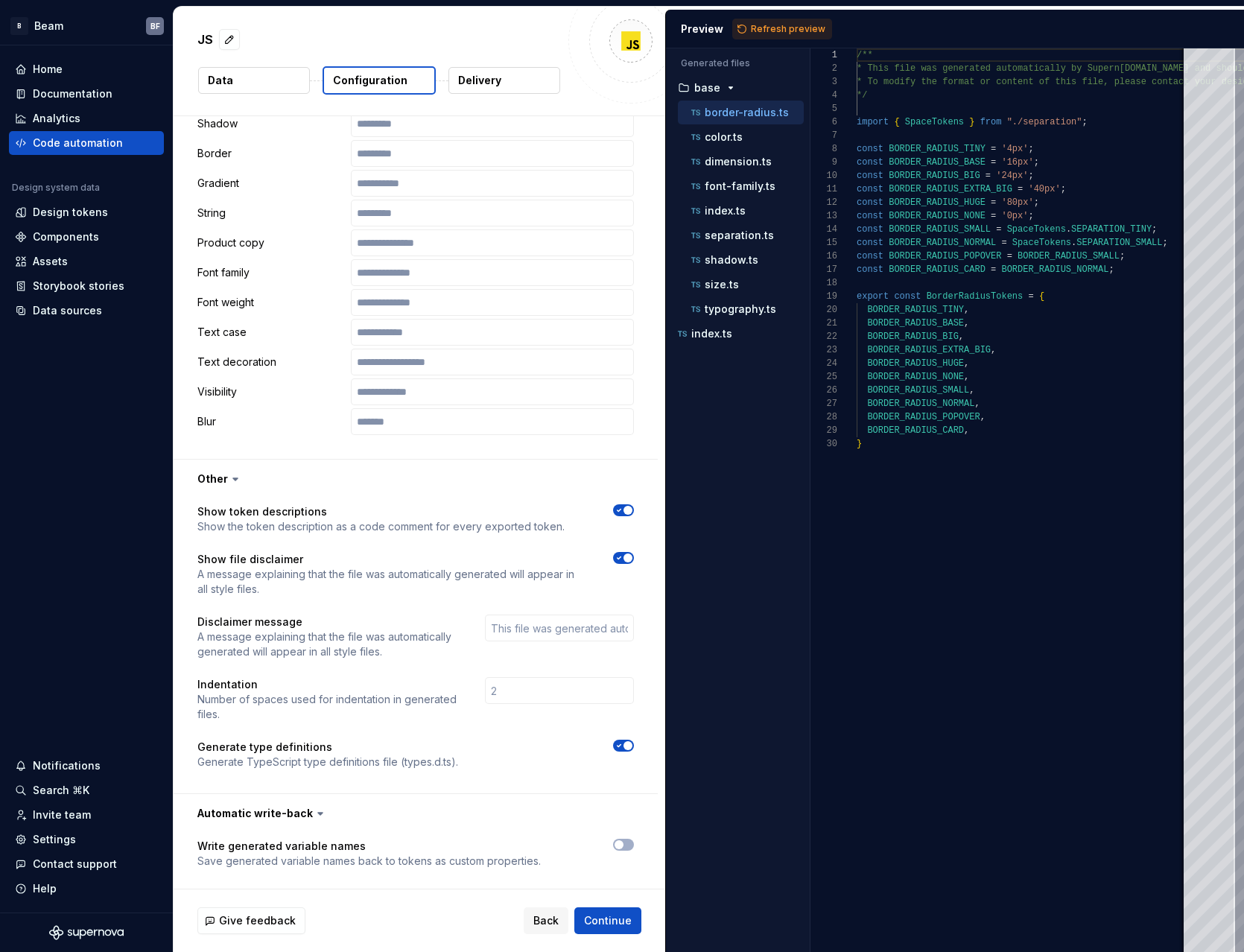
scroll to position [2278, 0]
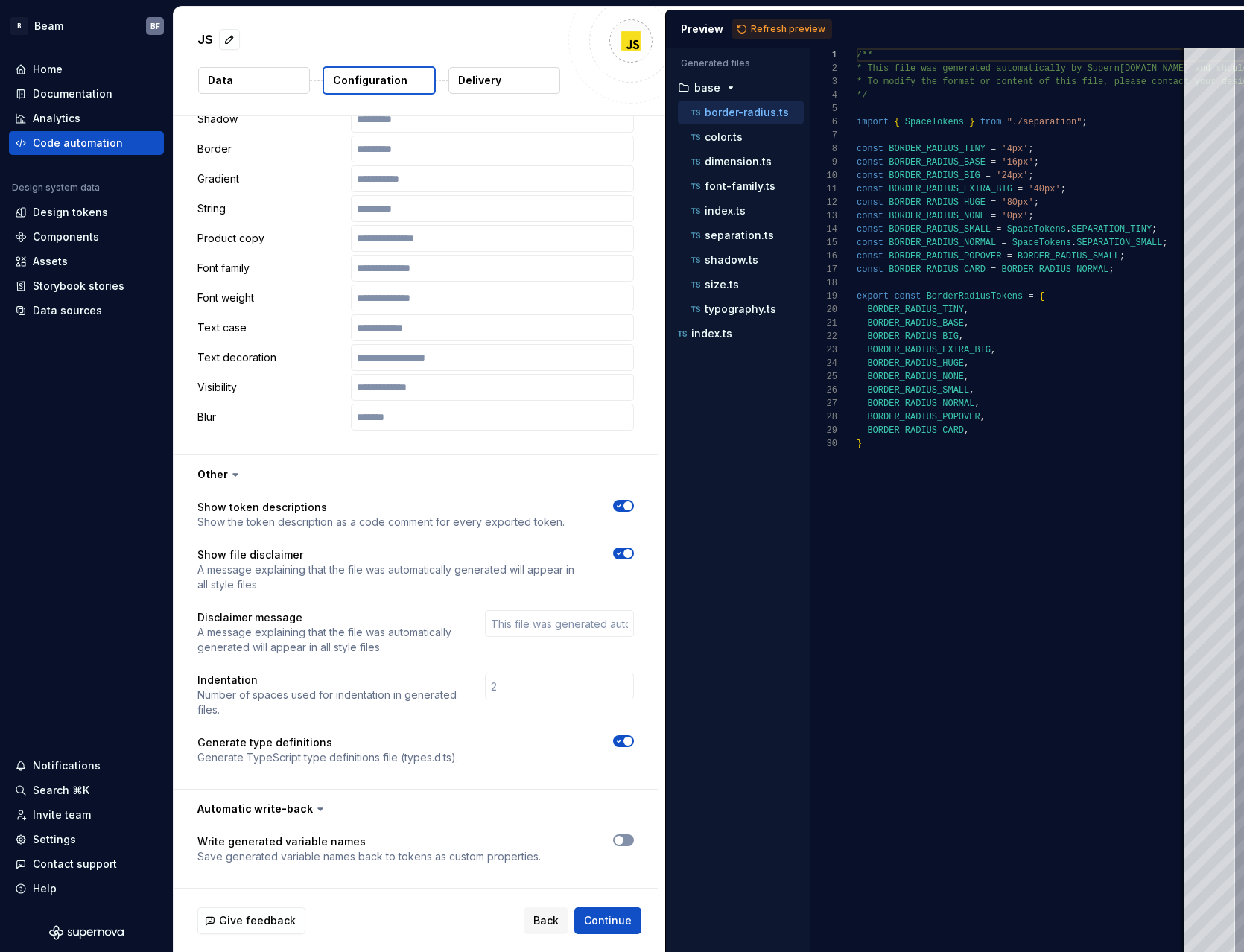
click at [622, 837] on icon "button" at bounding box center [619, 840] width 12 height 9
click at [622, 837] on icon "button" at bounding box center [619, 840] width 12 height 9
click at [623, 837] on icon "button" at bounding box center [619, 840] width 12 height 9
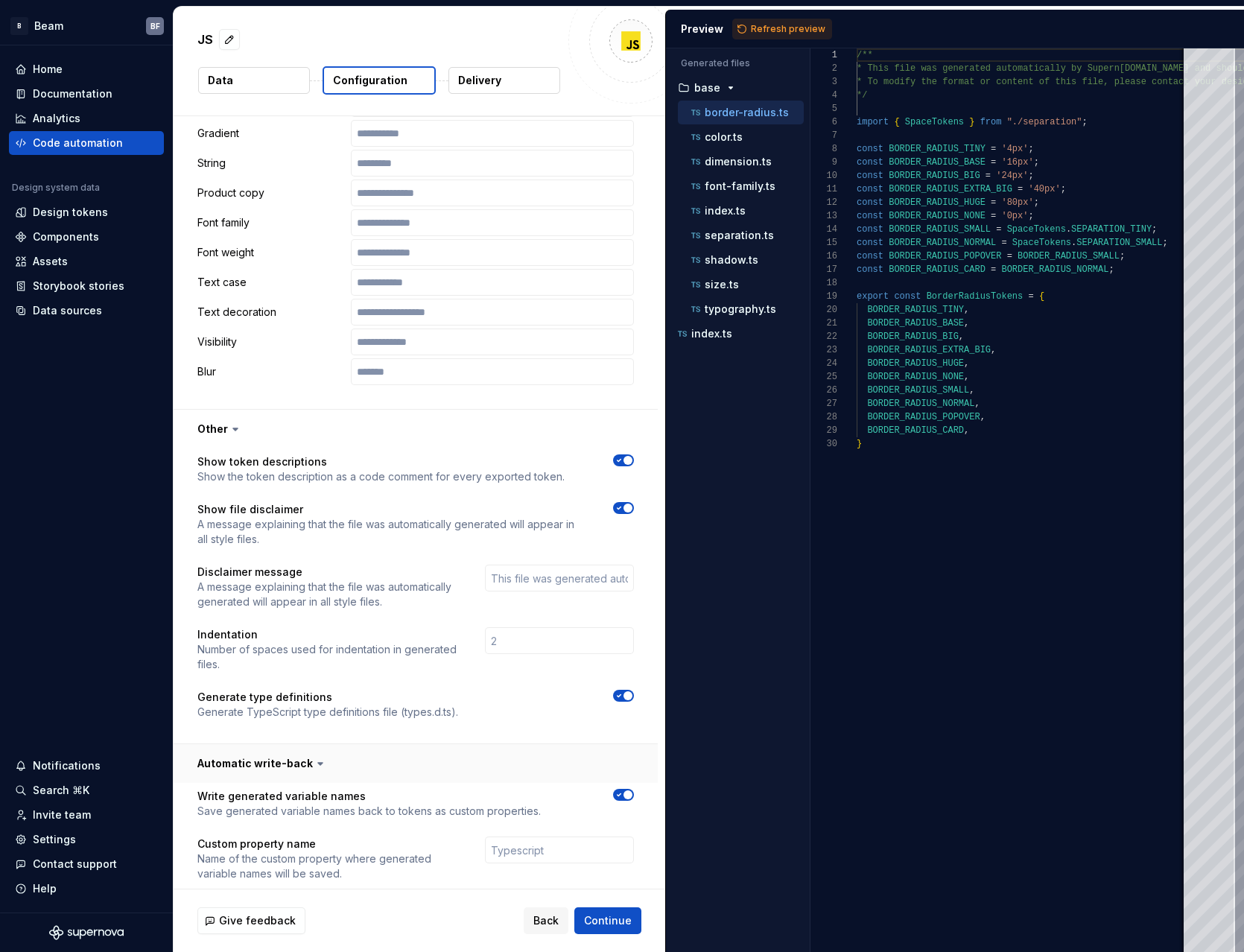
scroll to position [2341, 0]
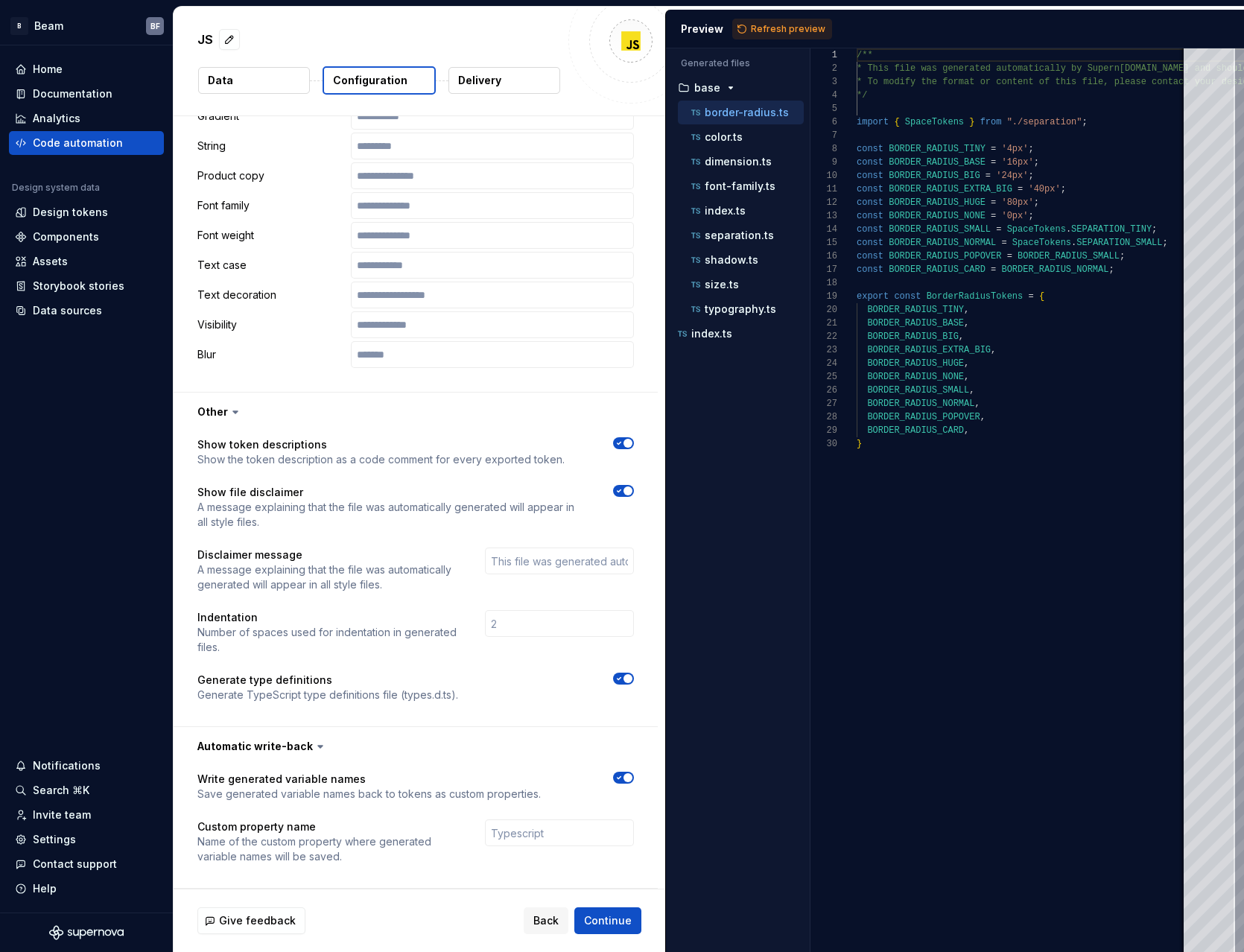
click at [624, 776] on span "button" at bounding box center [628, 778] width 9 height 9
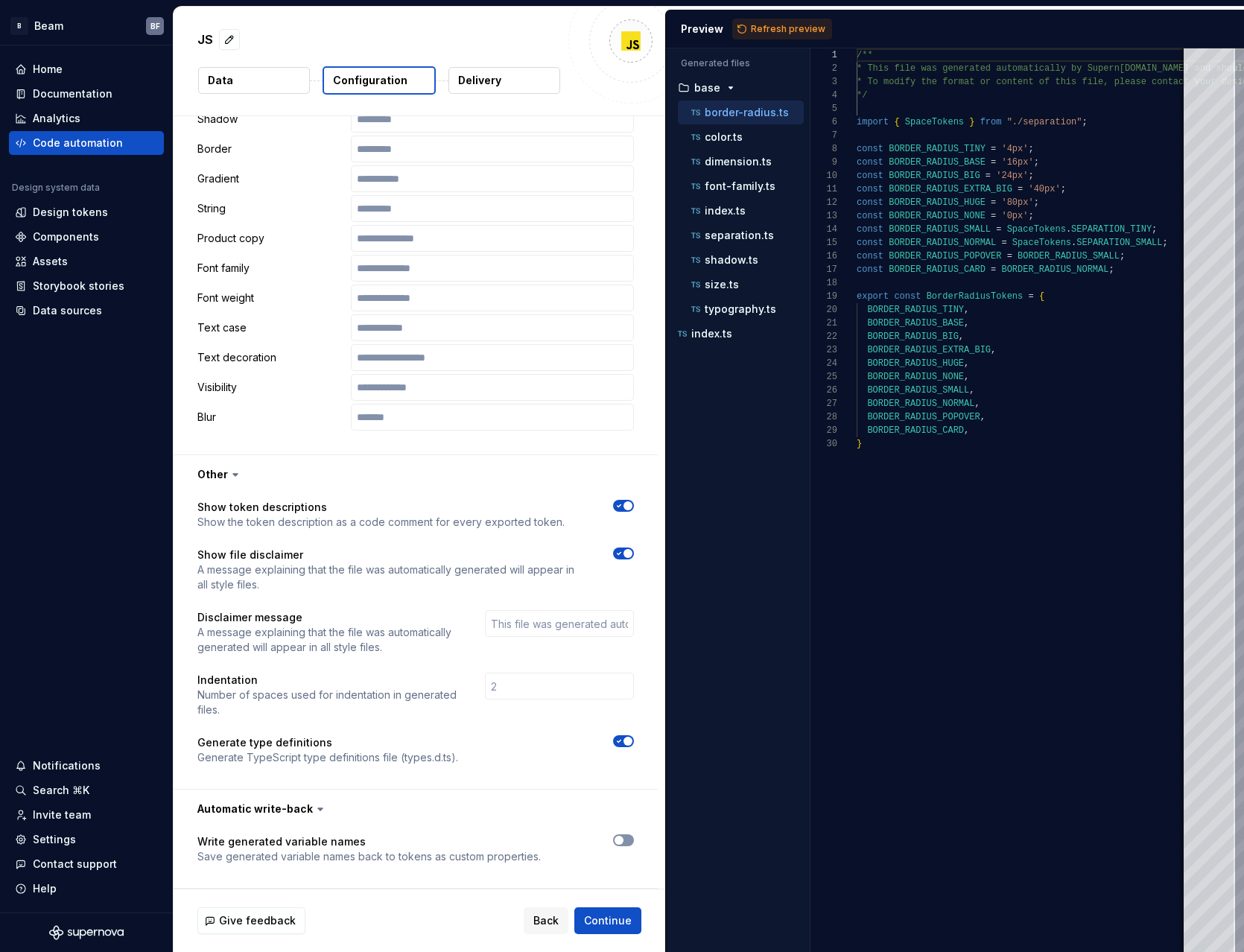
click at [623, 841] on icon "button" at bounding box center [619, 840] width 12 height 9
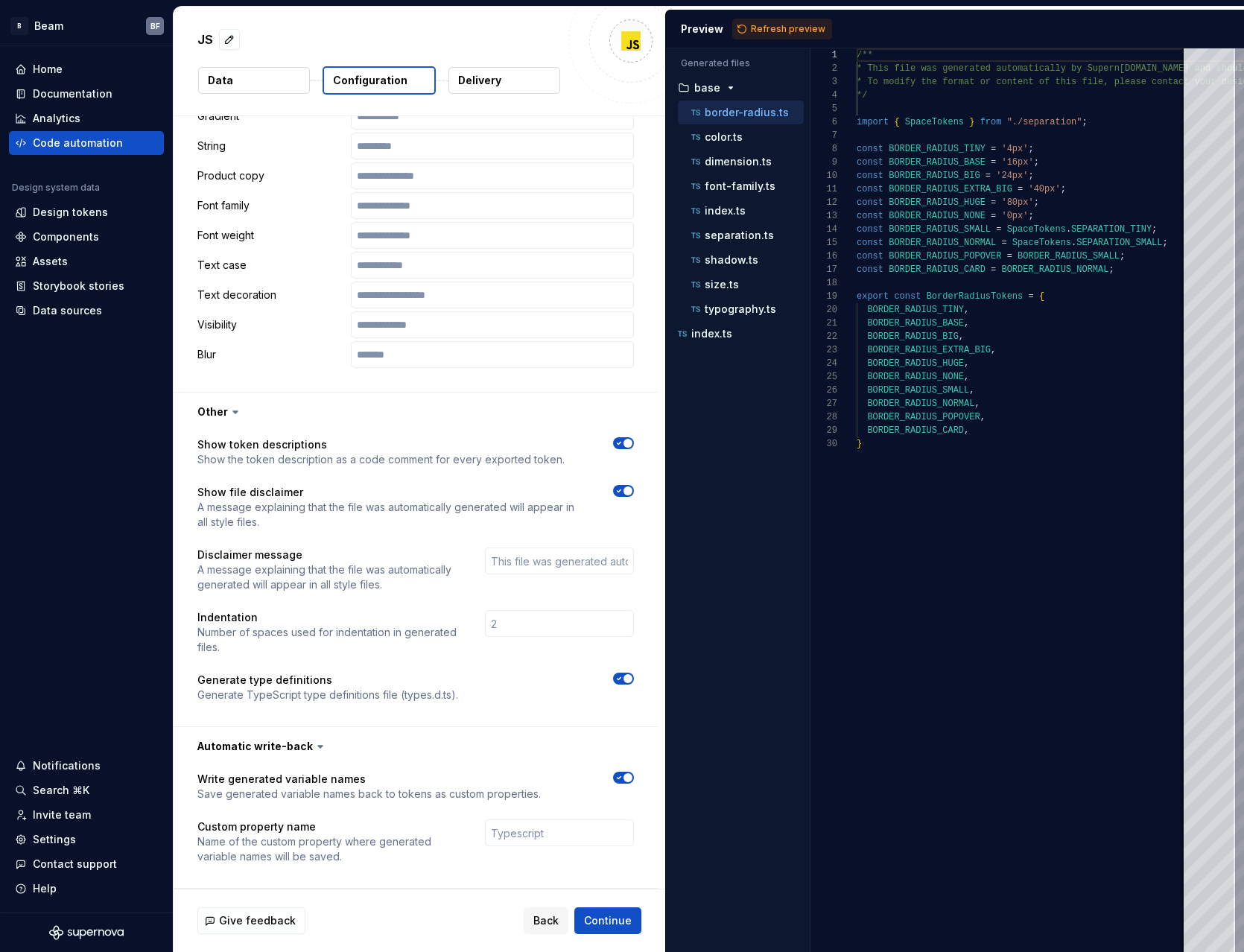
click at [620, 776] on icon "button" at bounding box center [619, 778] width 12 height 9
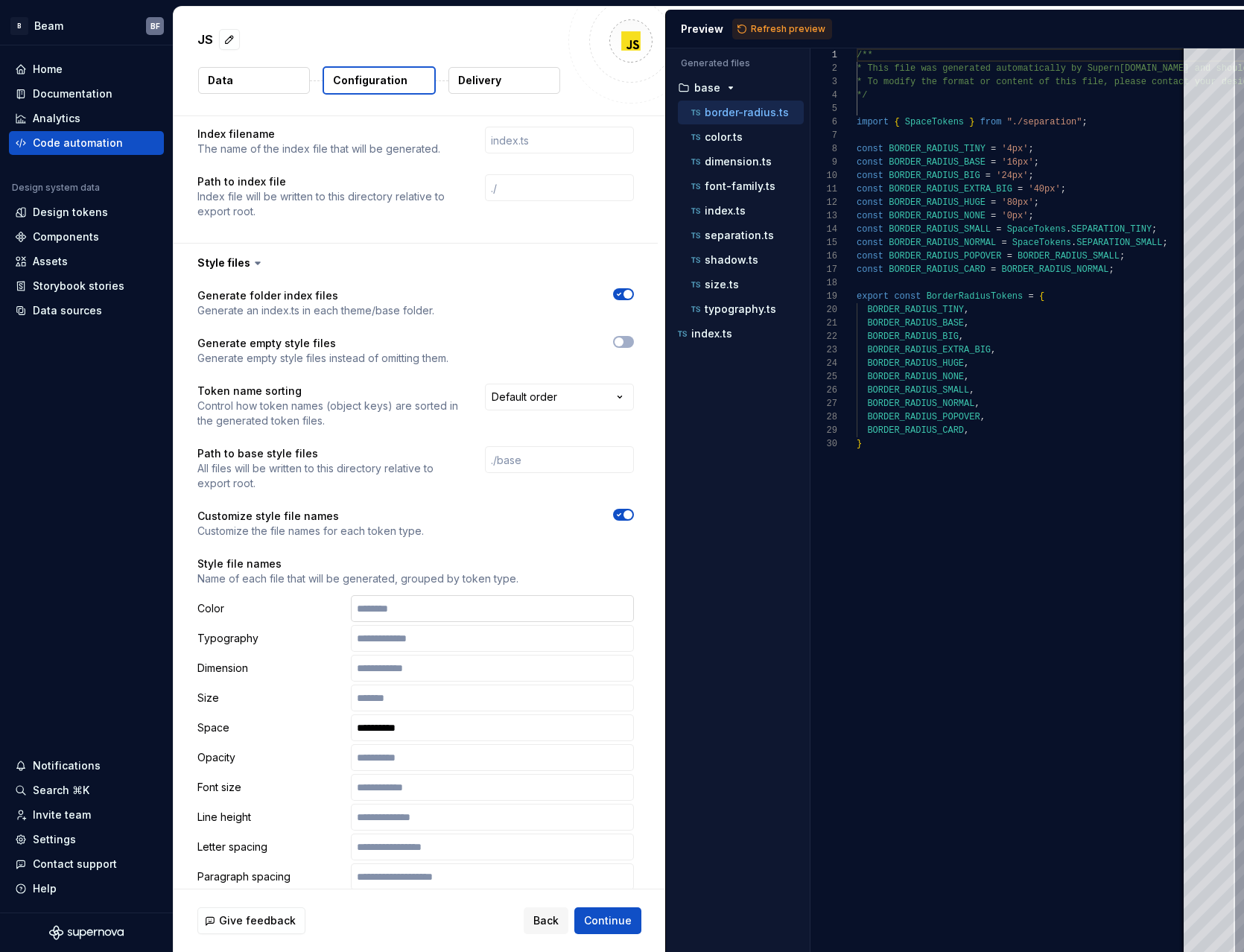
scroll to position [1372, 0]
click at [510, 391] on html "**********" at bounding box center [622, 476] width 1244 height 952
click at [418, 398] on html "**********" at bounding box center [622, 476] width 1244 height 952
click at [539, 392] on html "**********" at bounding box center [622, 476] width 1244 height 952
select select "**********"
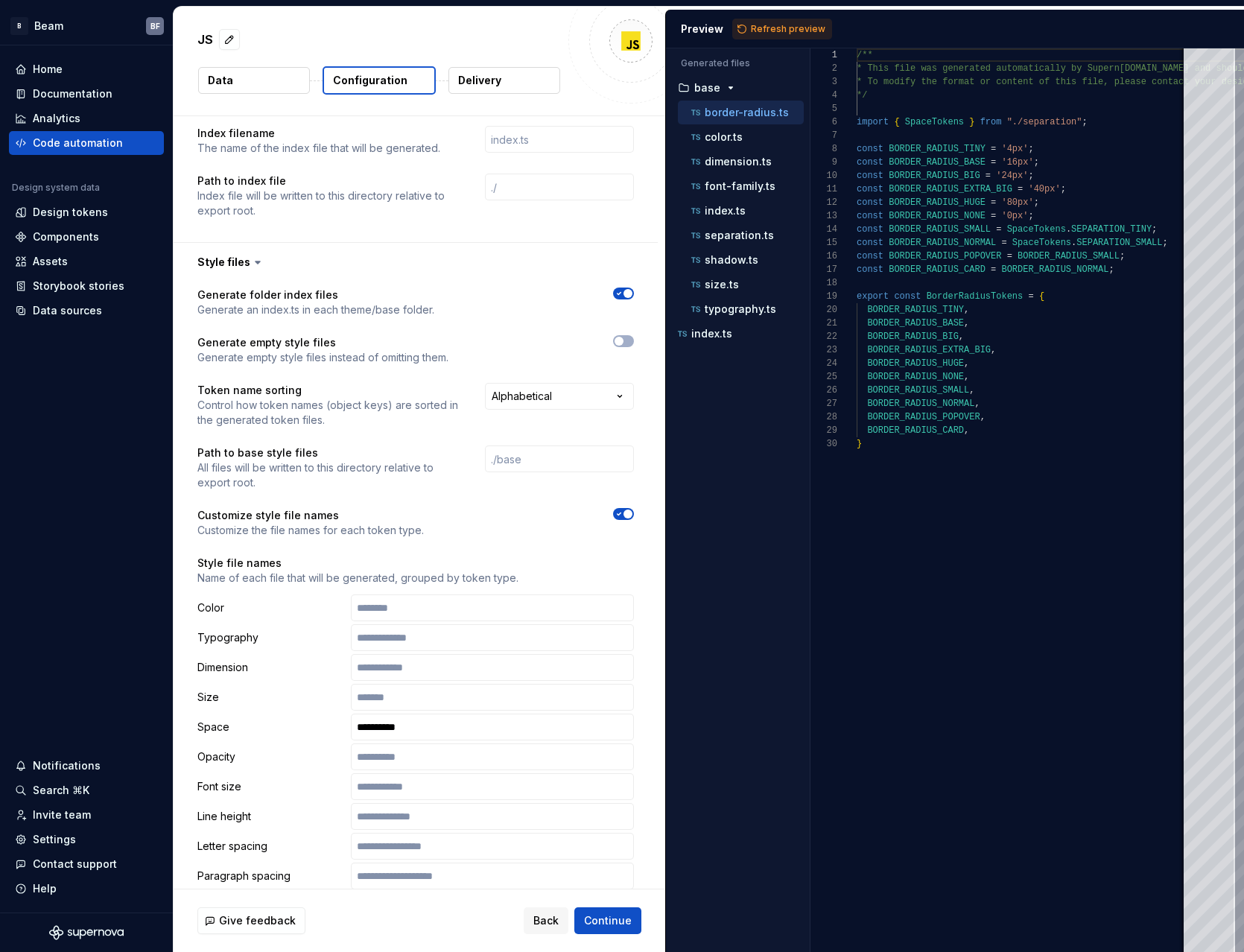
click at [780, 27] on span "Refresh preview" at bounding box center [788, 30] width 75 height 12
click at [766, 145] on button "color.ts" at bounding box center [740, 136] width 126 height 16
type textarea "**********"
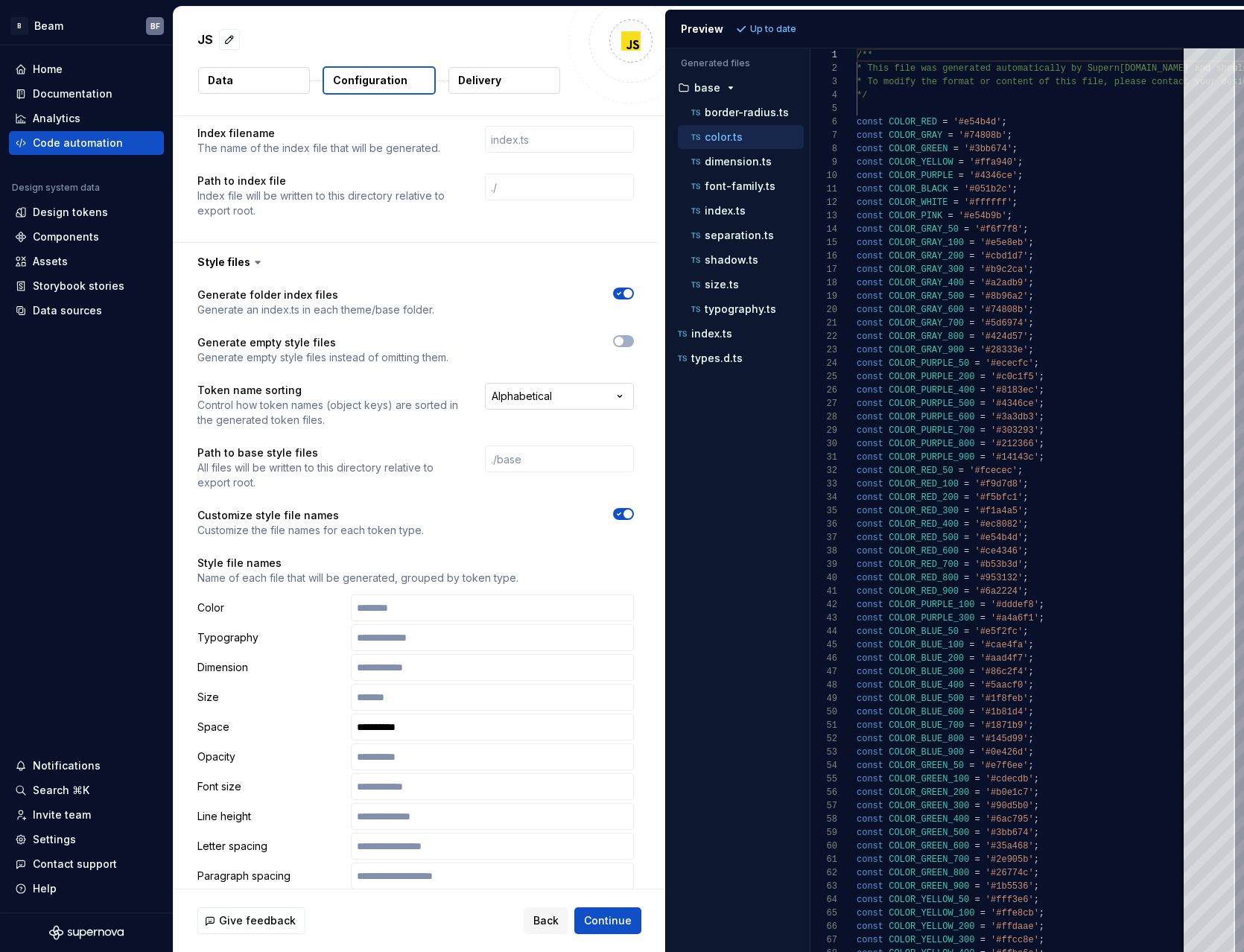
click at [587, 401] on html "**********" at bounding box center [622, 476] width 1244 height 952
select select "*******"
click at [778, 29] on span "Refresh preview" at bounding box center [788, 30] width 75 height 12
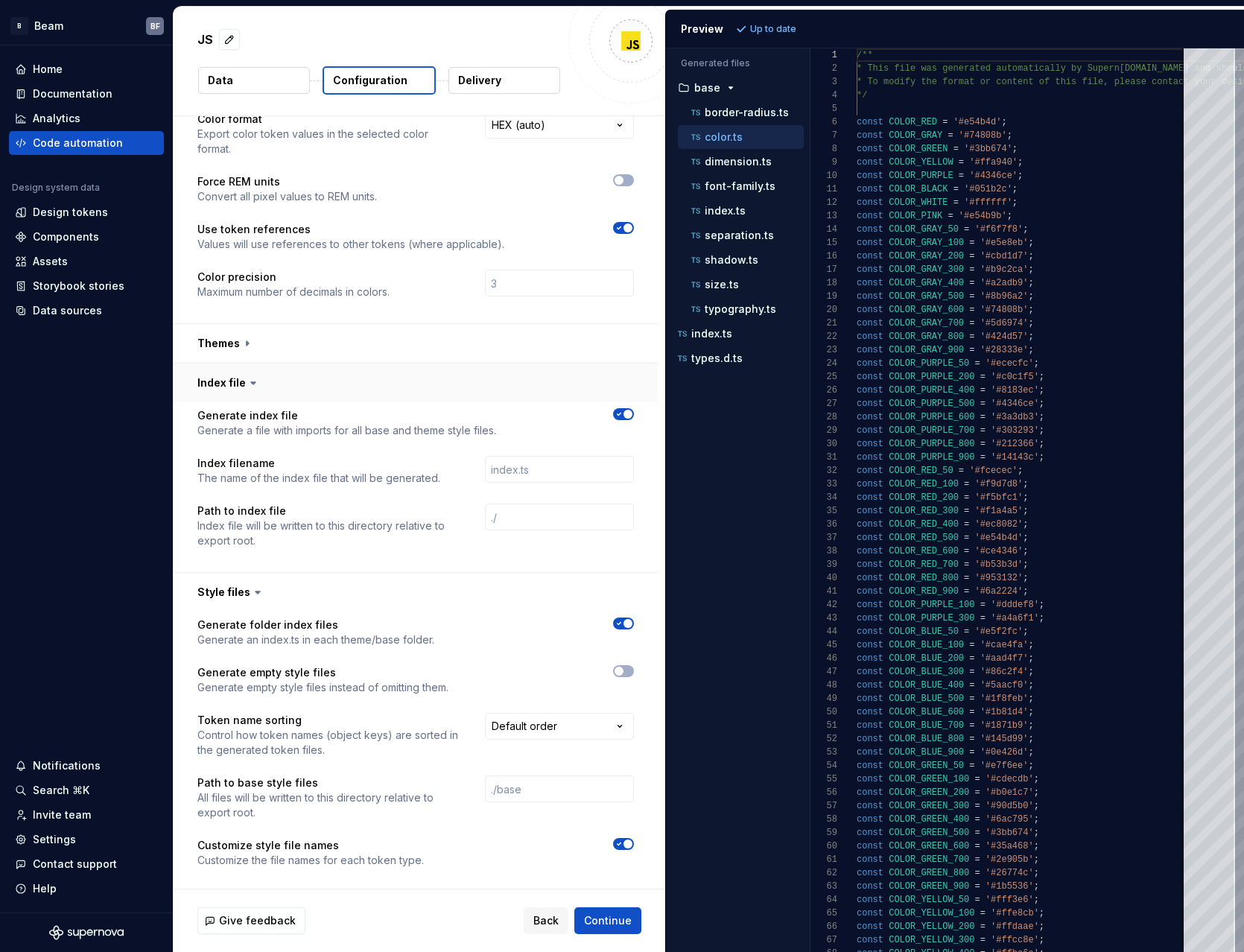
scroll to position [1037, 0]
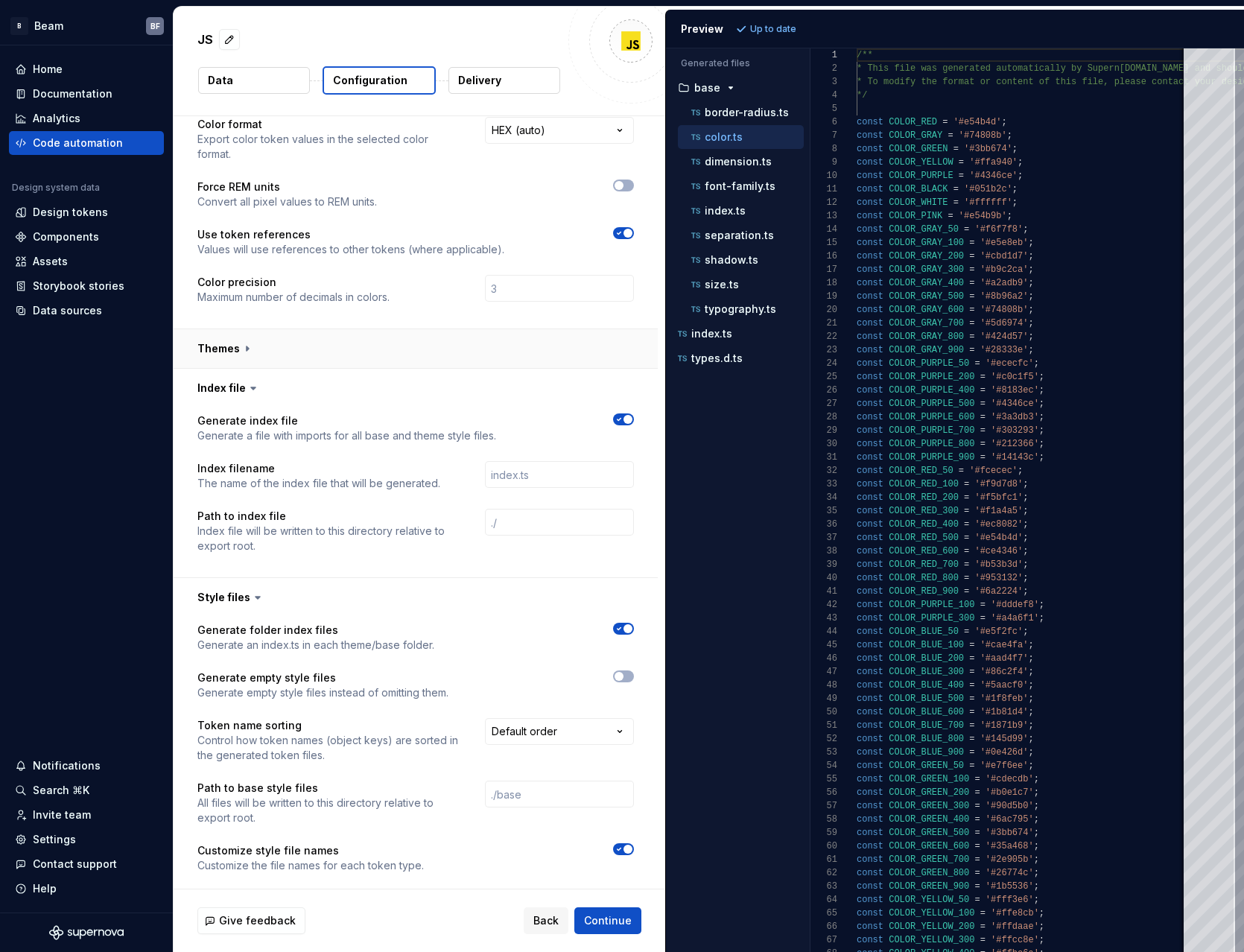
click at [245, 343] on button "button" at bounding box center [416, 348] width 484 height 39
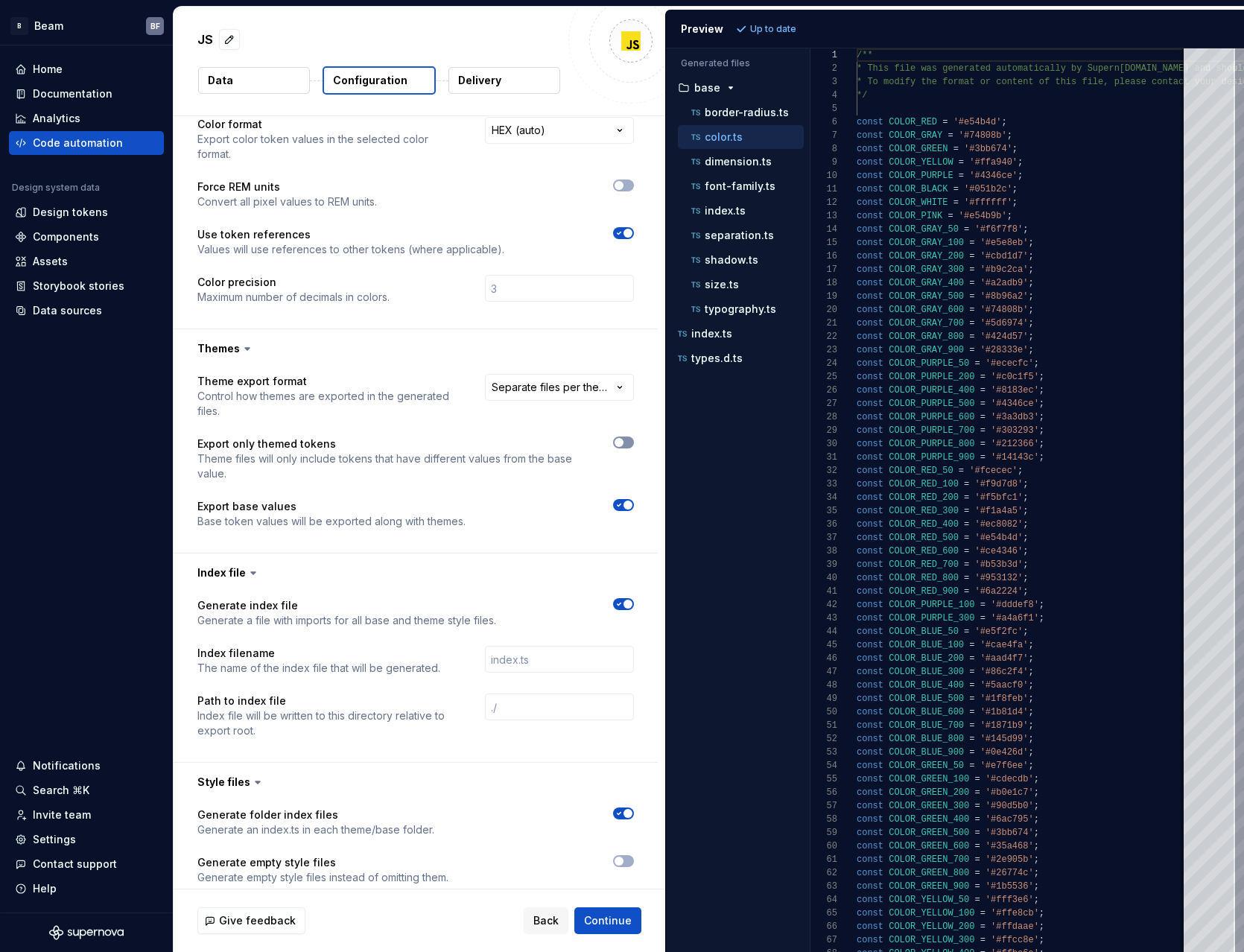
click at [616, 439] on span "button" at bounding box center [619, 443] width 9 height 9
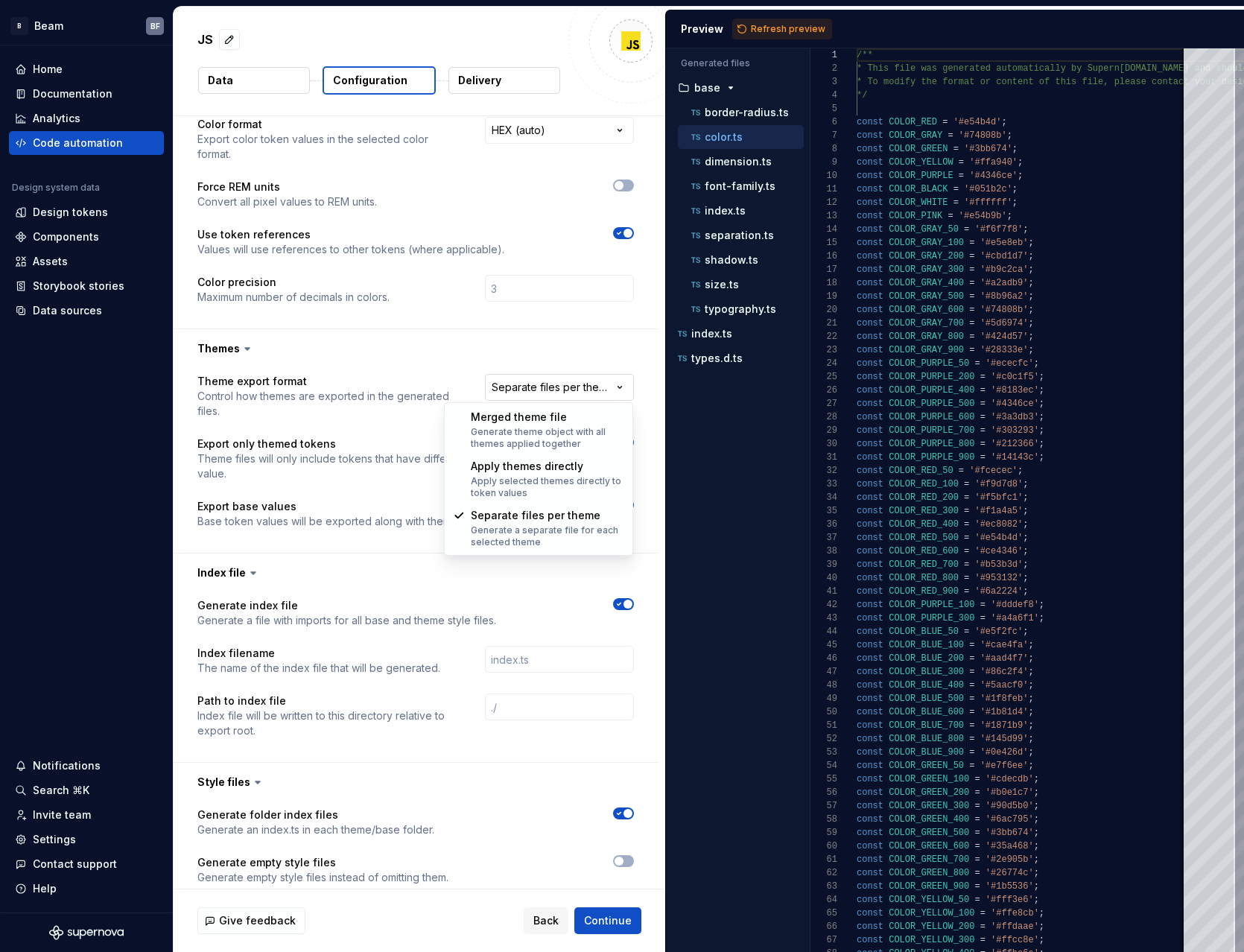
click at [602, 392] on html "**********" at bounding box center [622, 476] width 1244 height 952
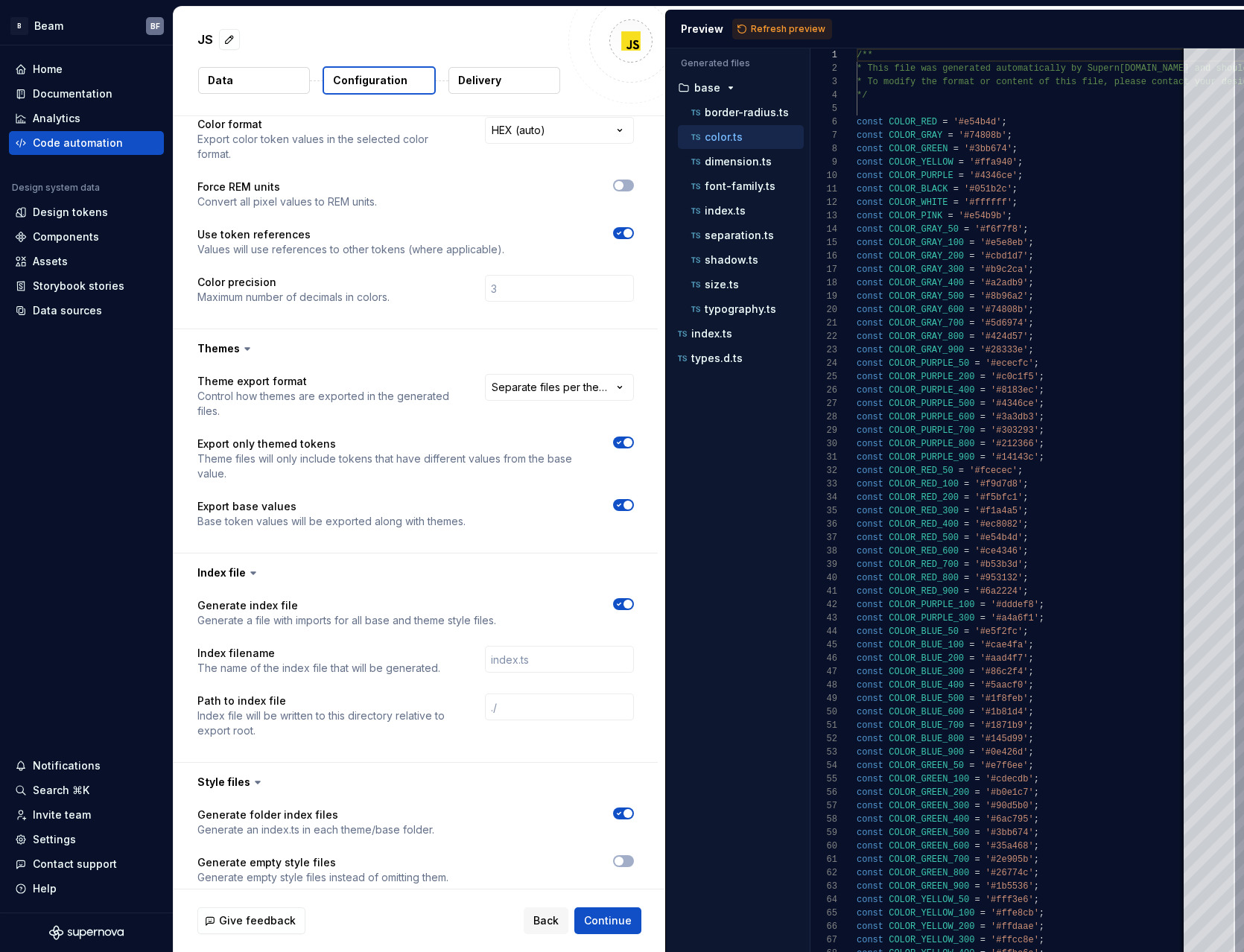
click at [446, 379] on p "Theme export format" at bounding box center [327, 381] width 260 height 15
click at [756, 23] on span "Refresh preview" at bounding box center [788, 30] width 75 height 12
click at [760, 114] on p "border-radius.ts" at bounding box center [747, 113] width 84 height 12
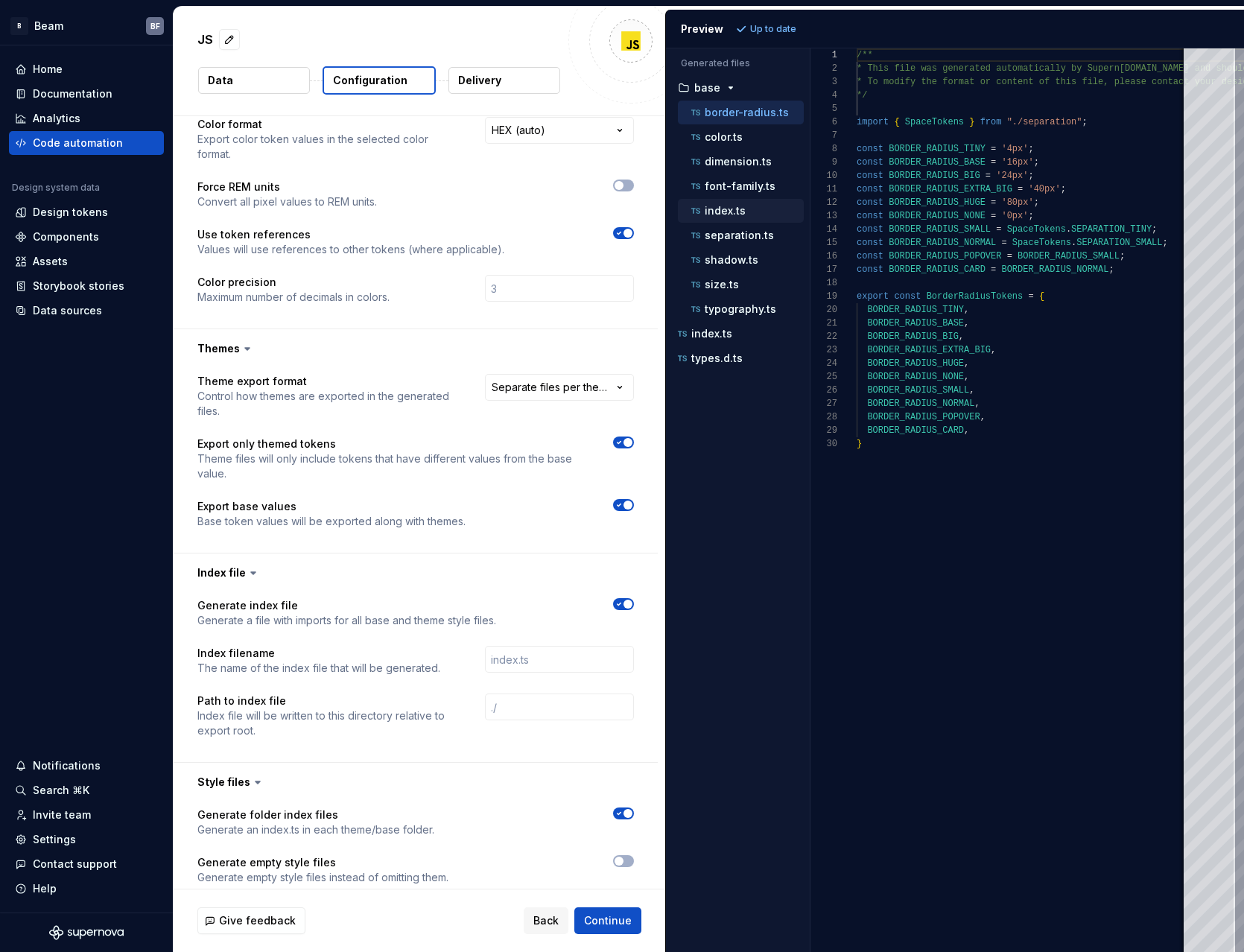
click at [724, 212] on p "index.ts" at bounding box center [725, 211] width 41 height 12
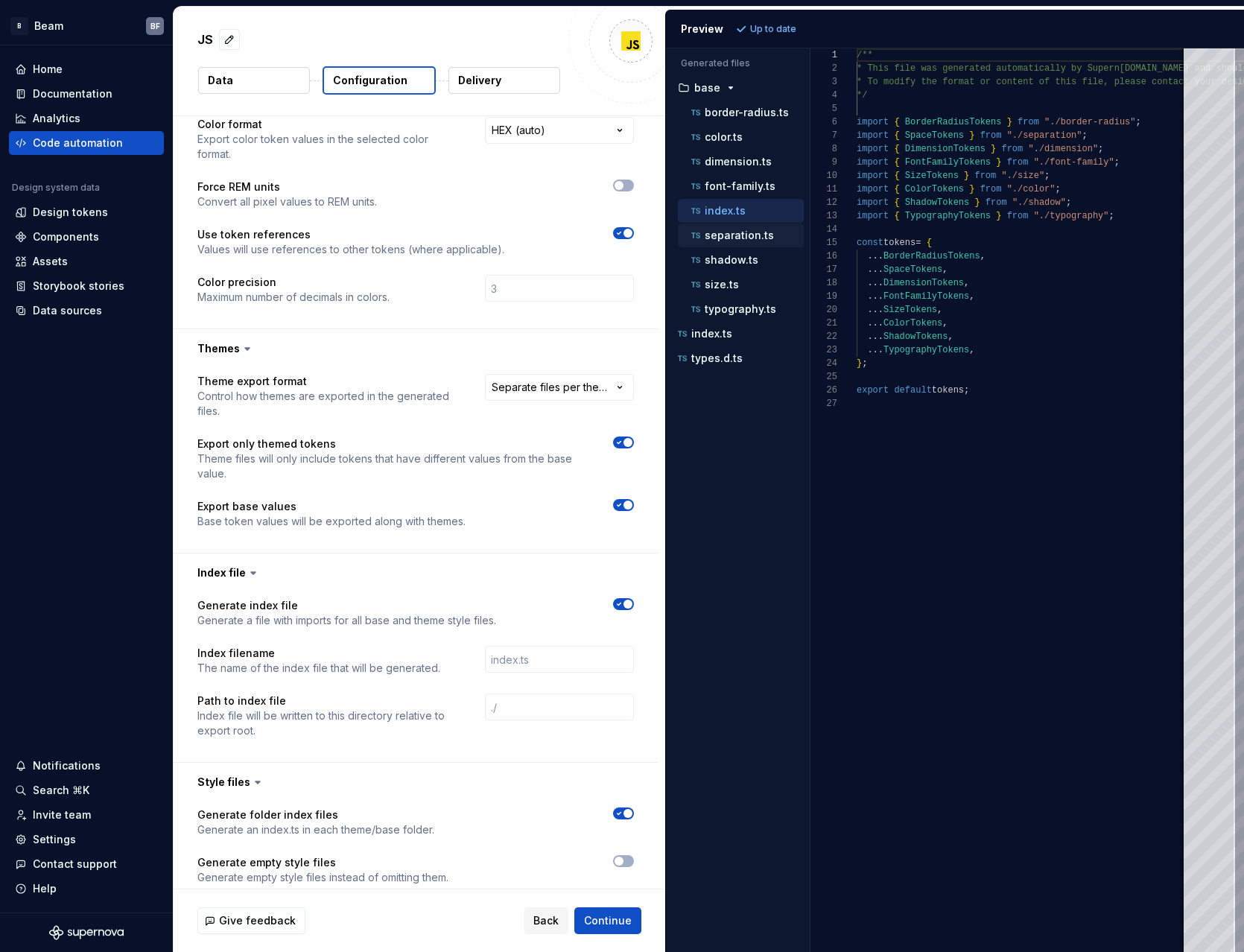
click at [735, 236] on p "separation.ts" at bounding box center [740, 235] width 69 height 12
type textarea "**********"
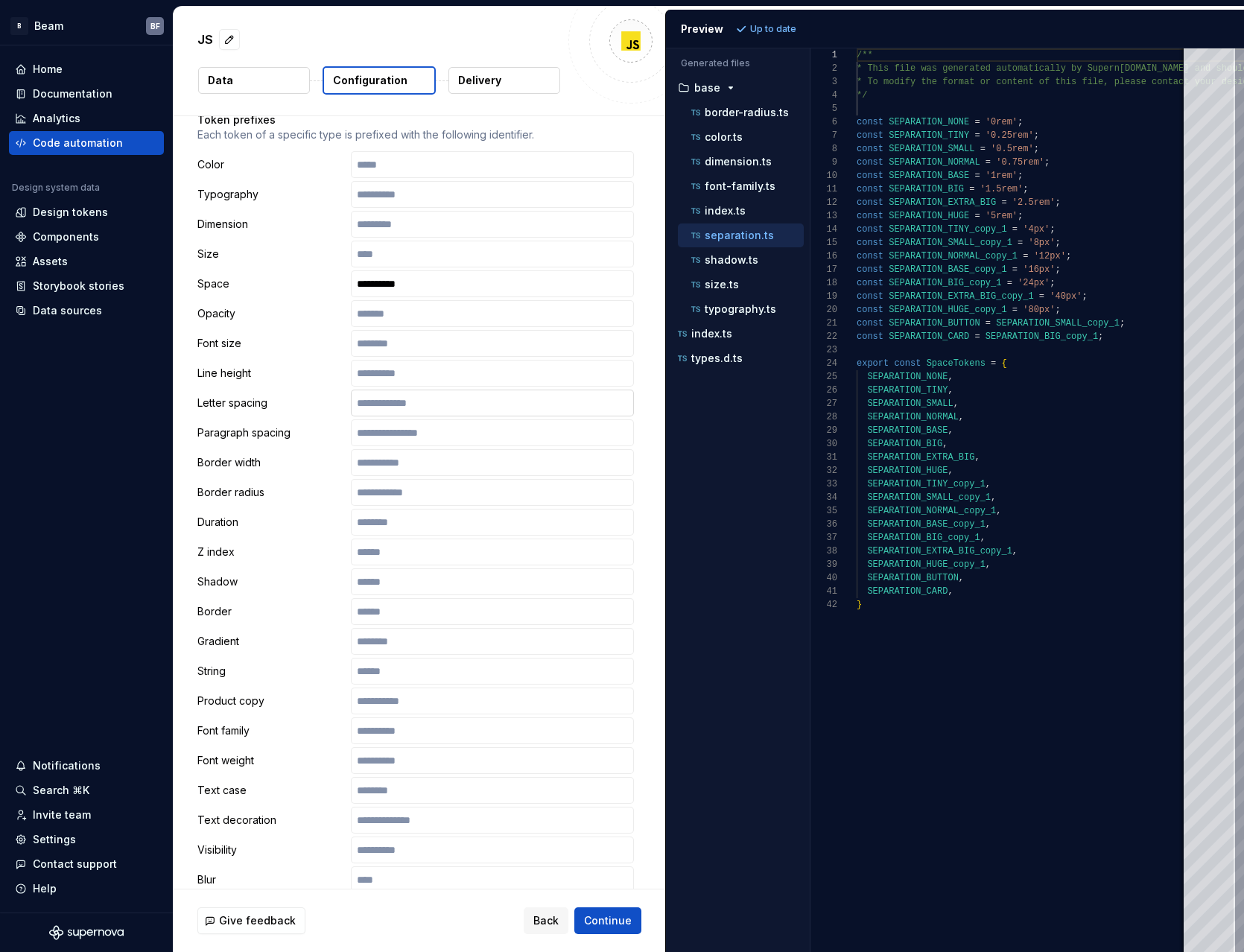
scroll to position [0, 0]
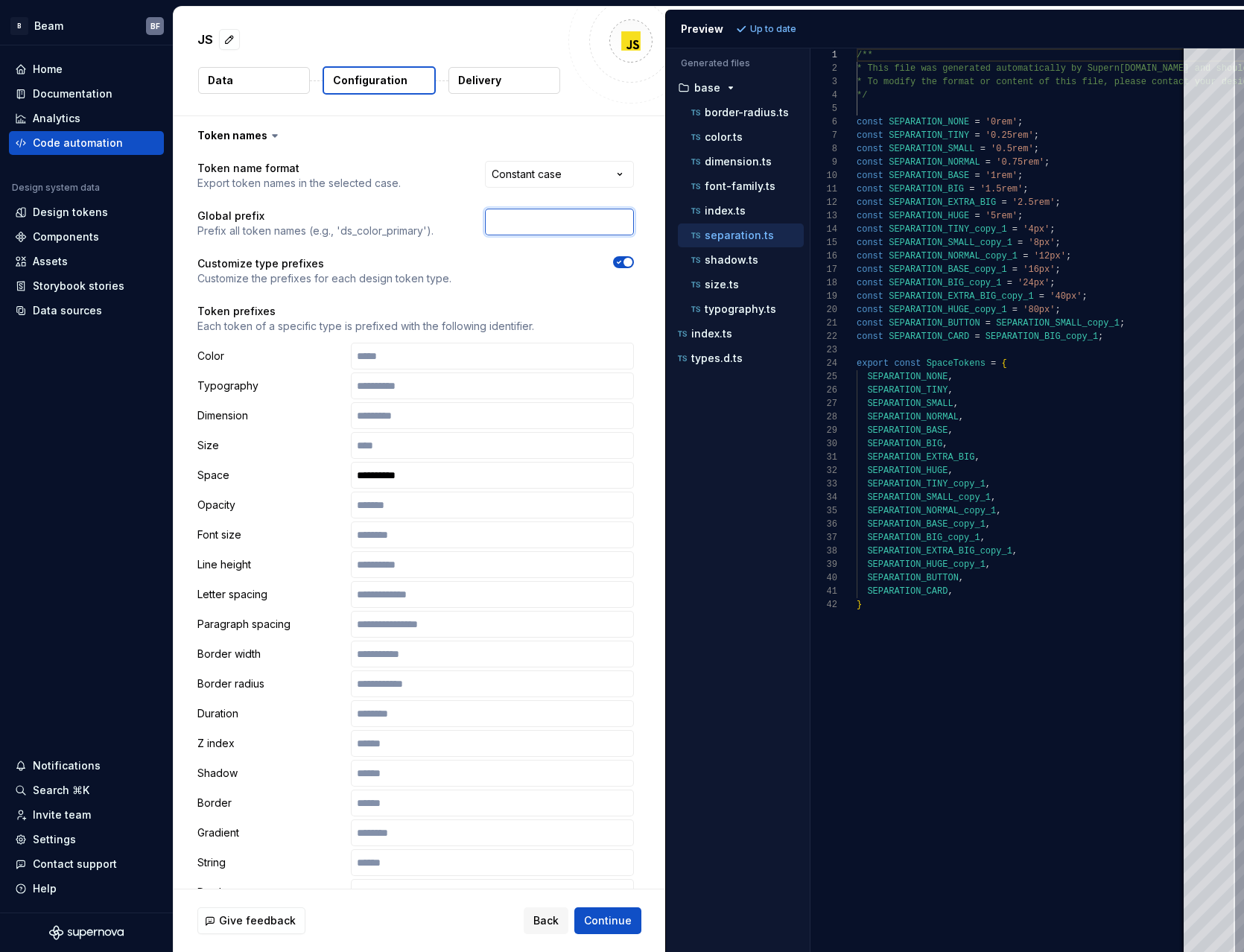
click at [522, 221] on input "text" at bounding box center [560, 221] width 149 height 27
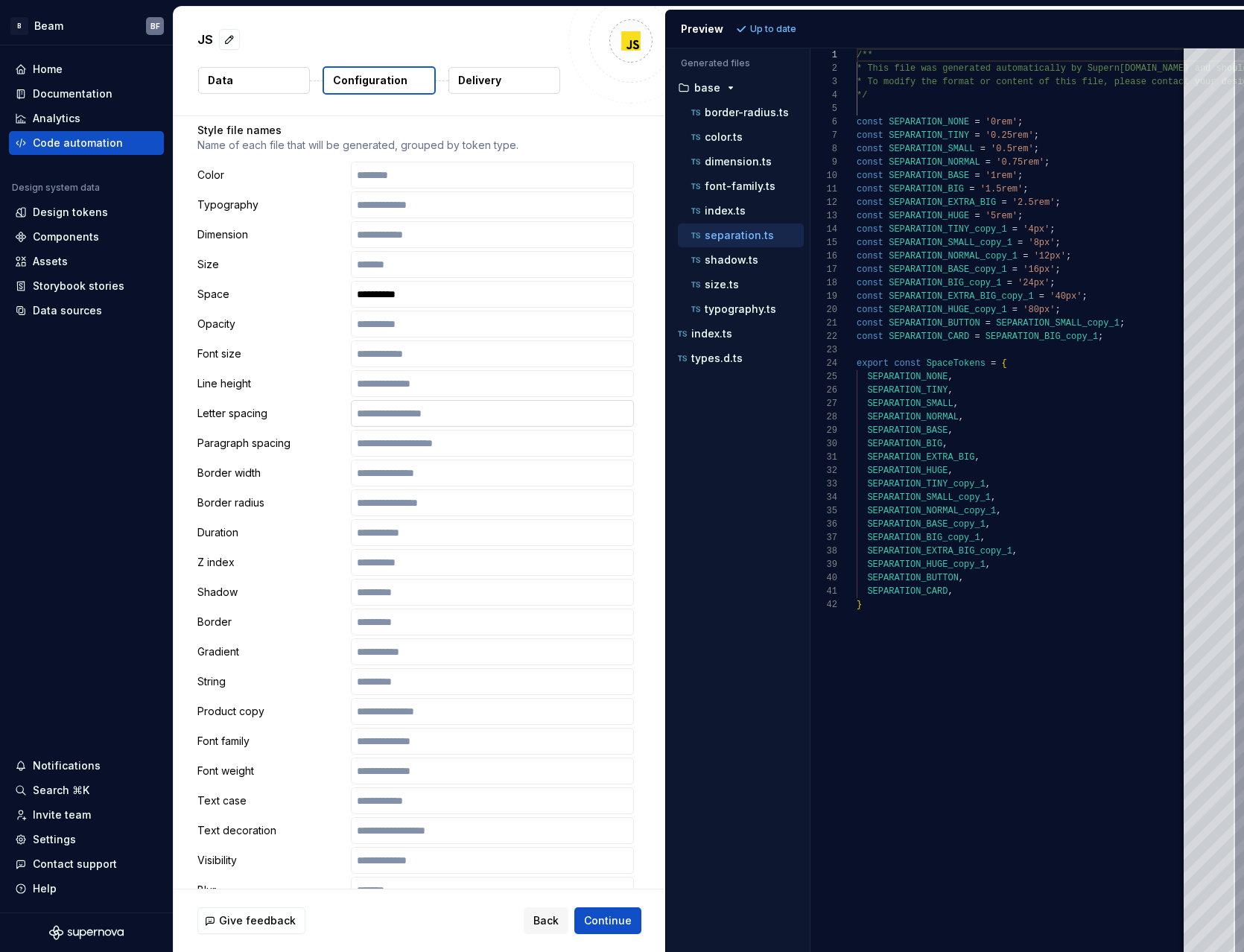
scroll to position [2463, 0]
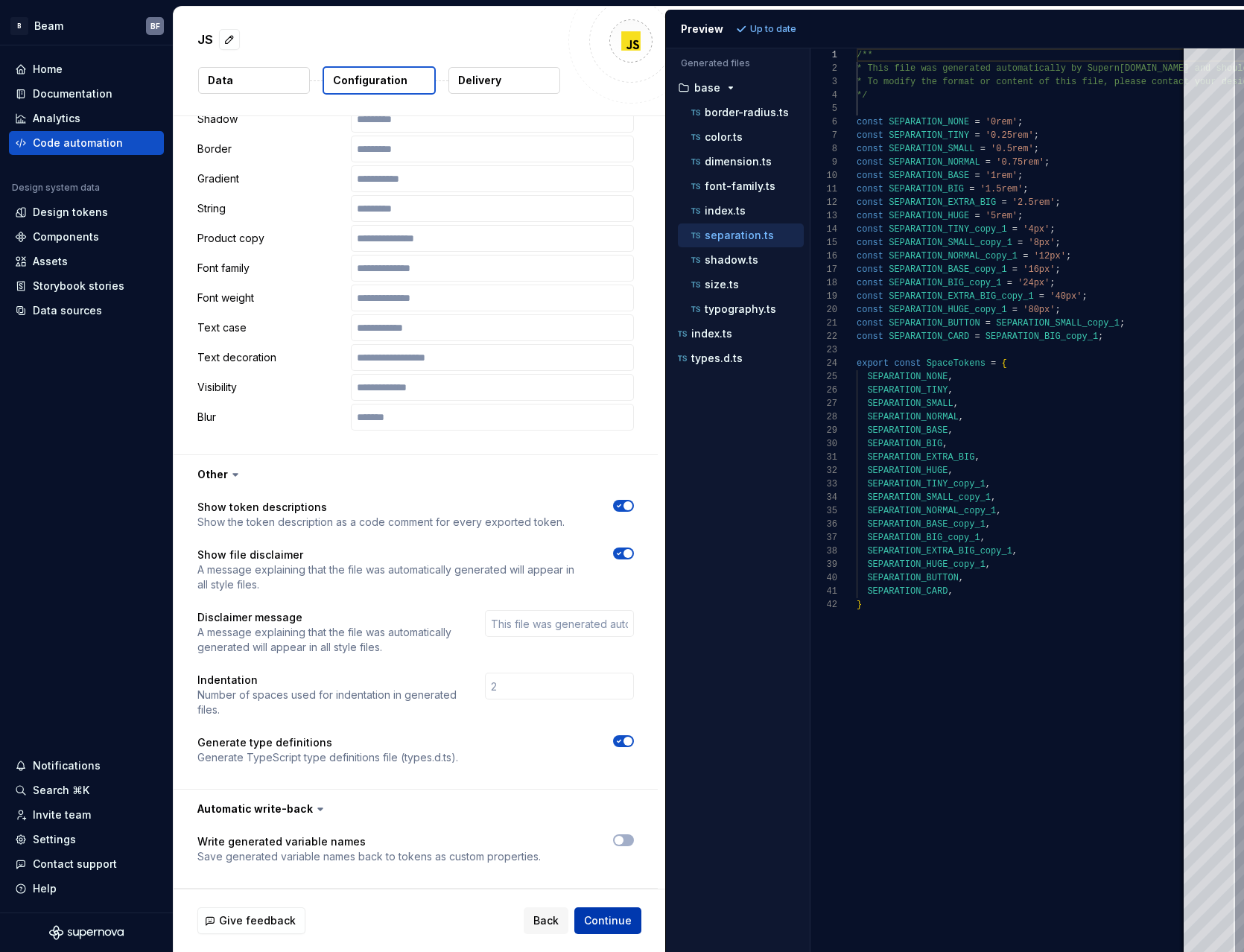
click at [602, 916] on span "Continue" at bounding box center [608, 920] width 48 height 15
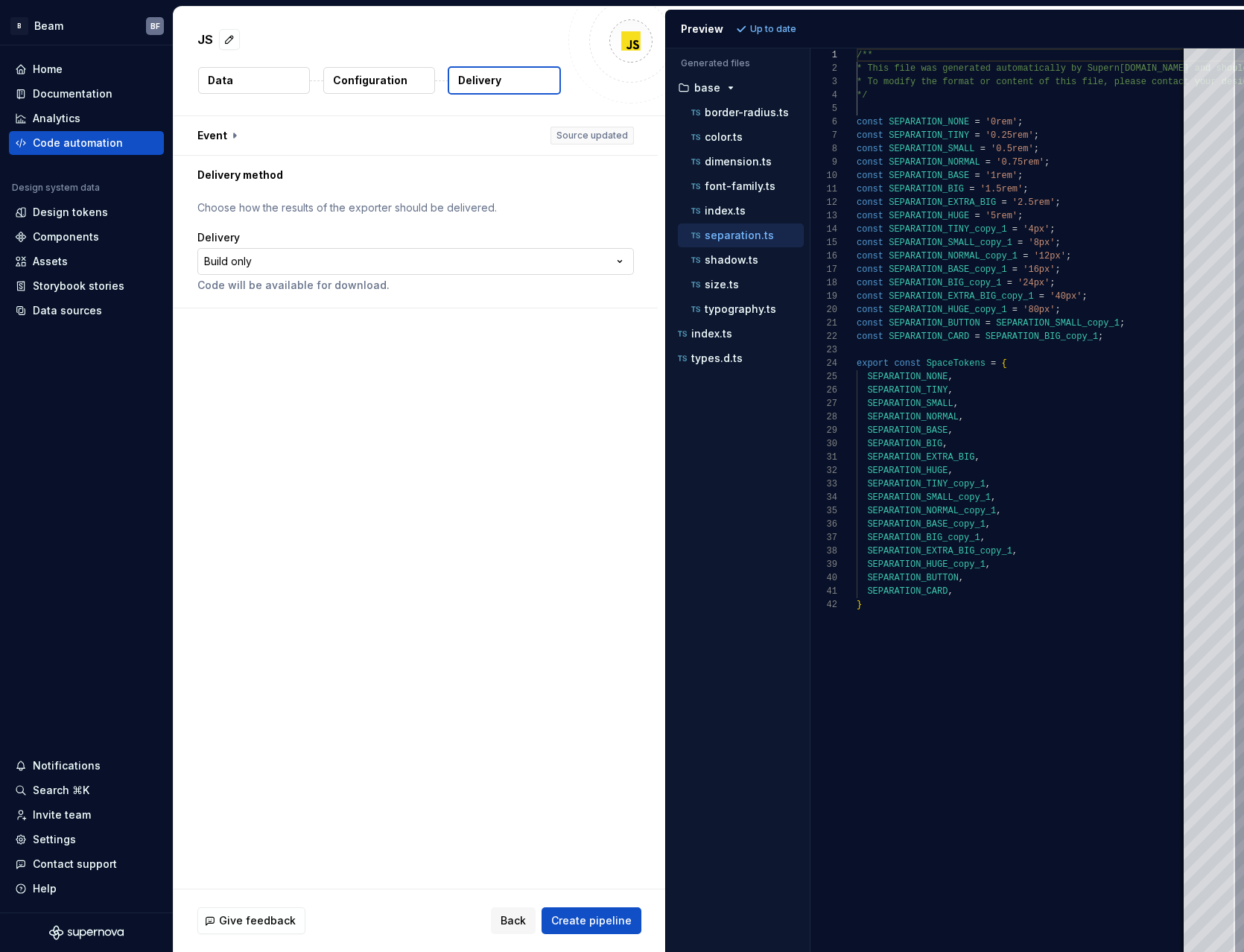
click at [334, 260] on html "**********" at bounding box center [622, 476] width 1244 height 952
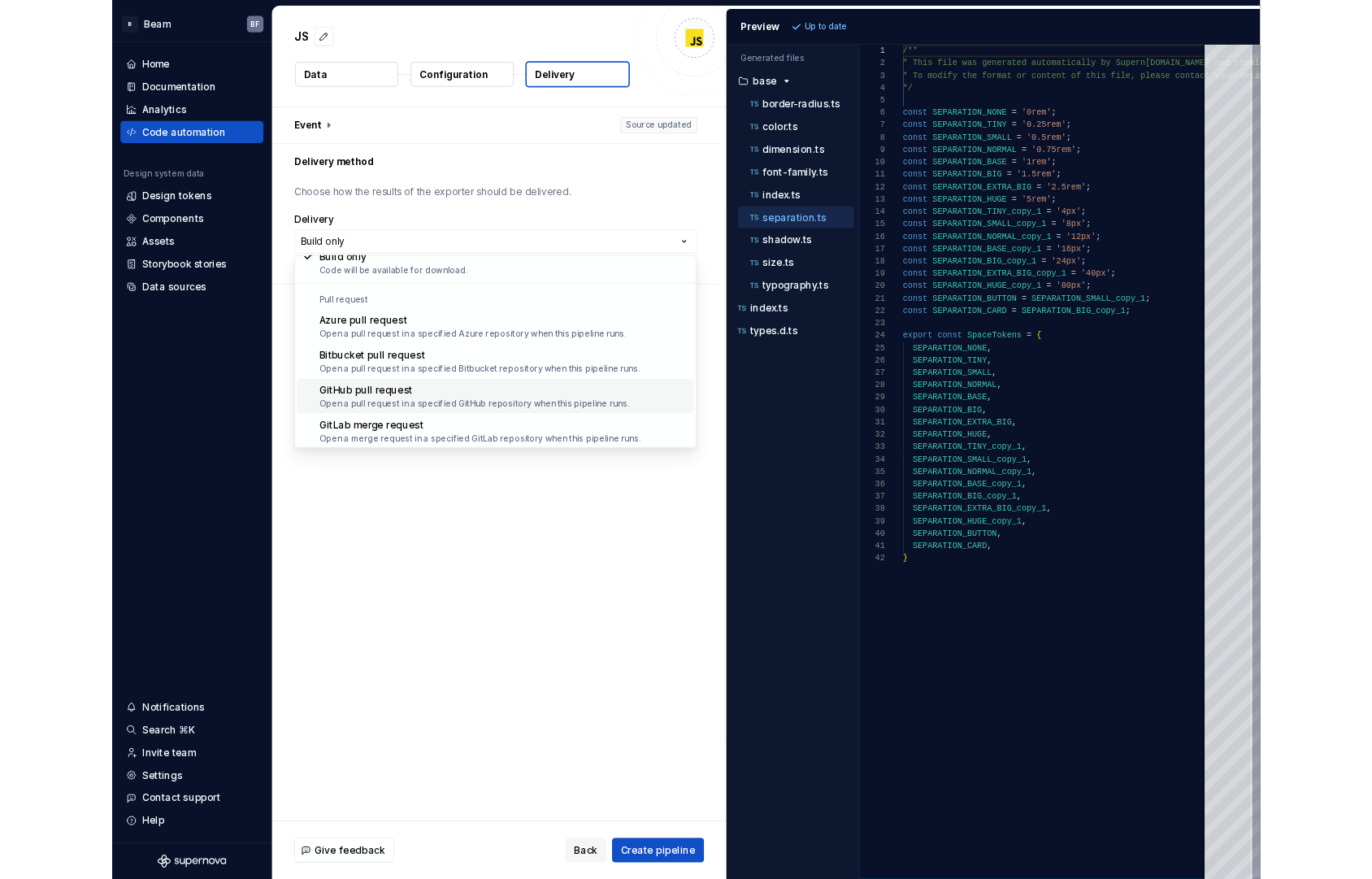
scroll to position [45, 0]
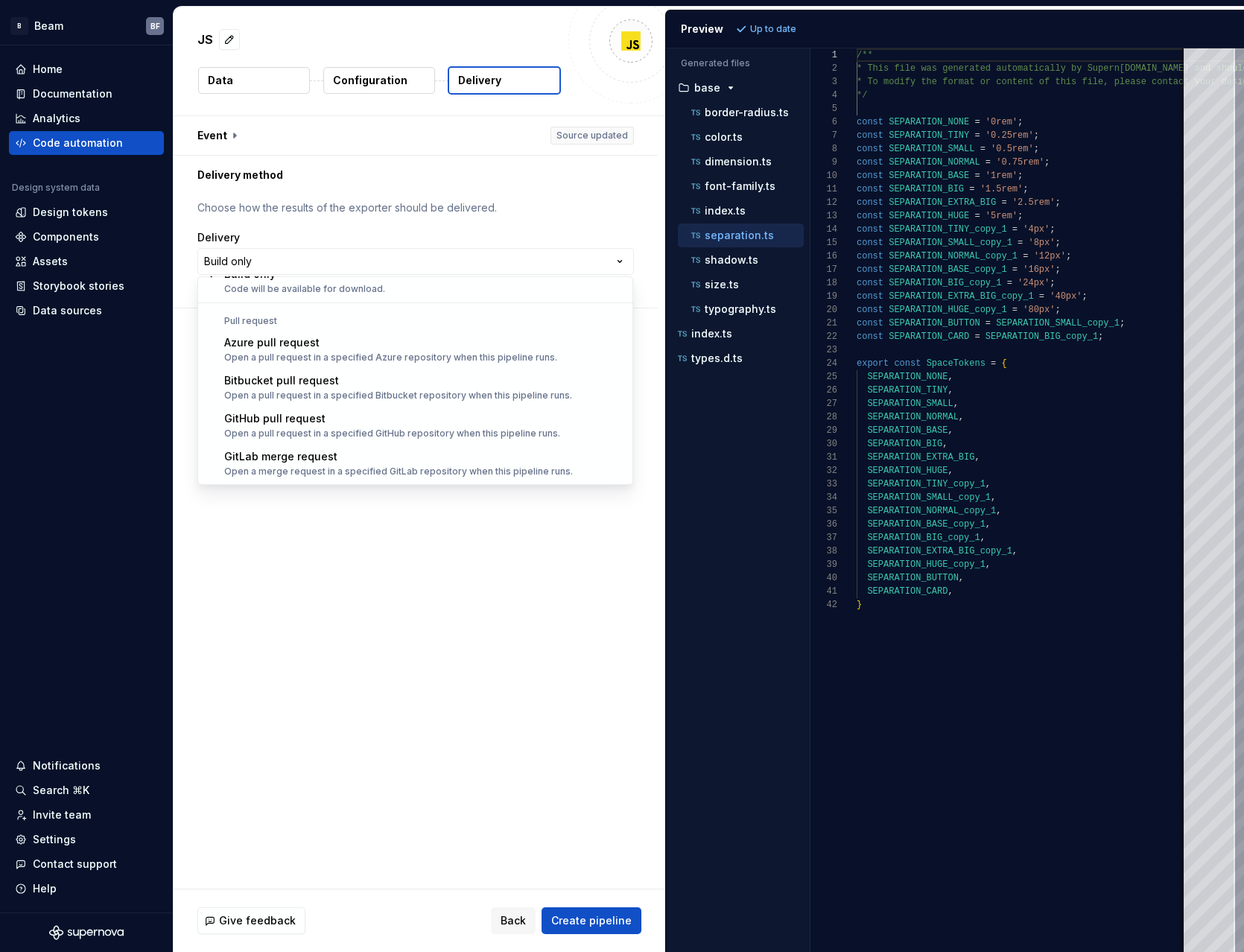
click at [322, 231] on html "**********" at bounding box center [622, 476] width 1244 height 952
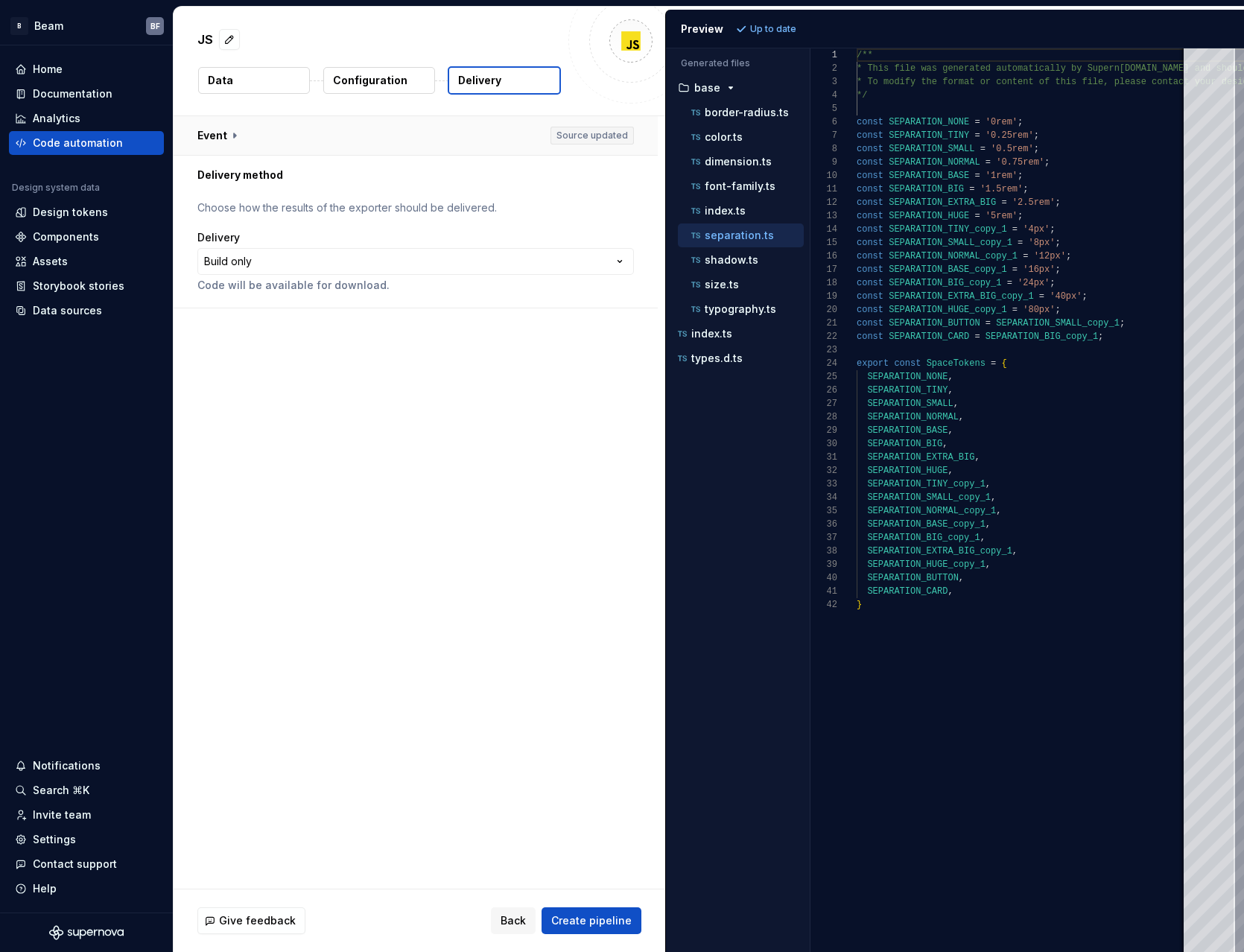
click at [220, 133] on button "button" at bounding box center [416, 135] width 484 height 39
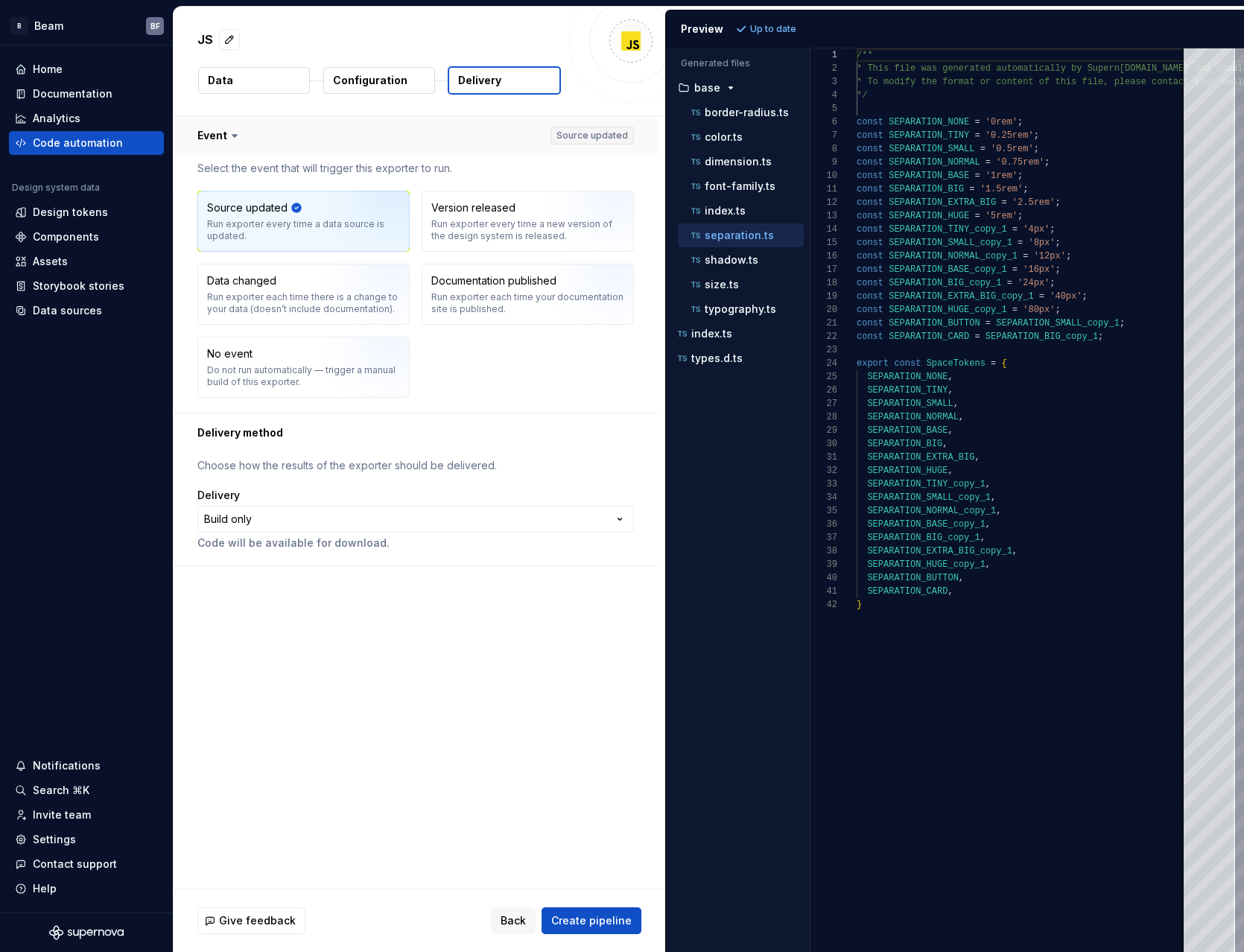
click at [220, 133] on button "button" at bounding box center [416, 135] width 484 height 39
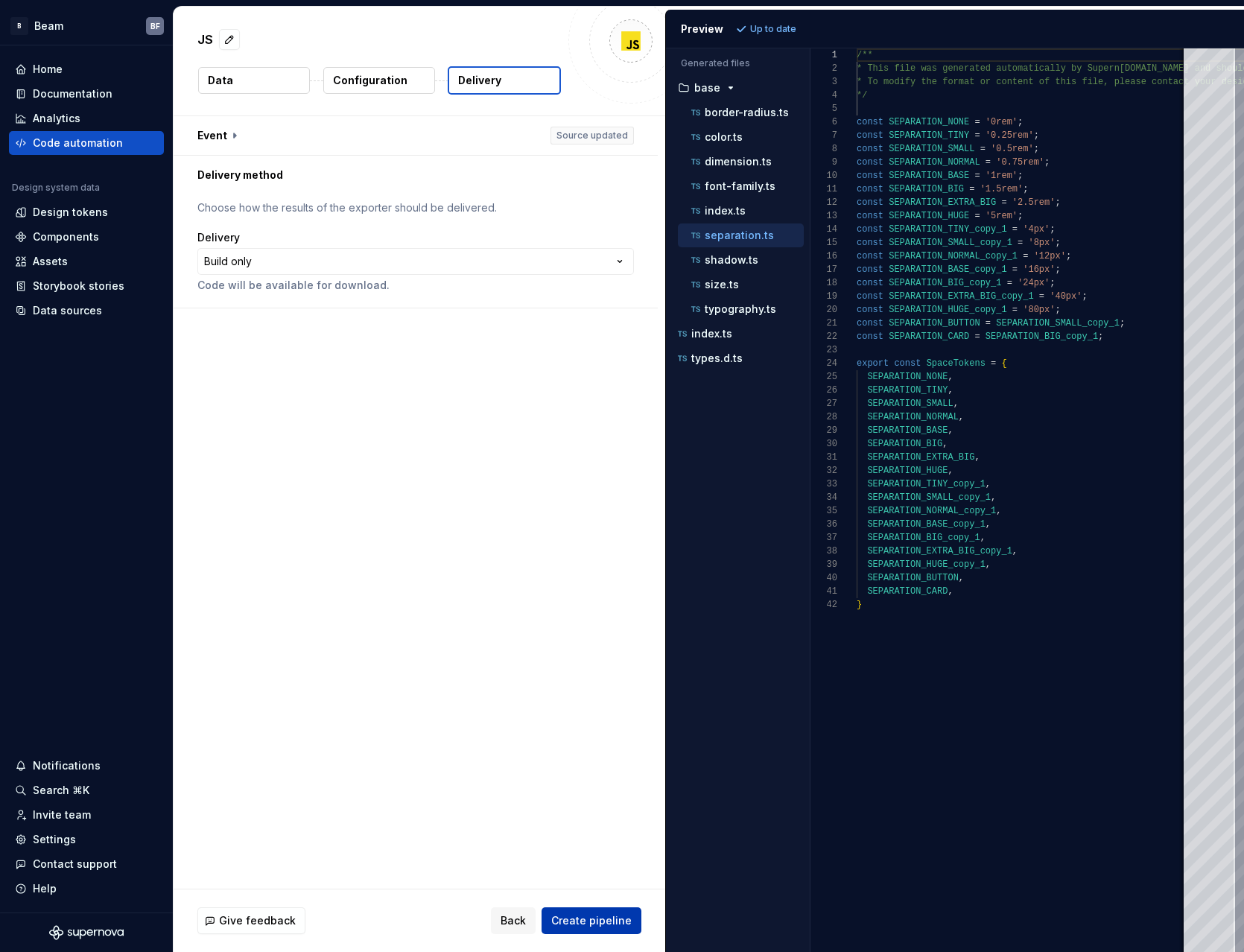
click at [613, 929] on button "Create pipeline" at bounding box center [591, 920] width 100 height 27
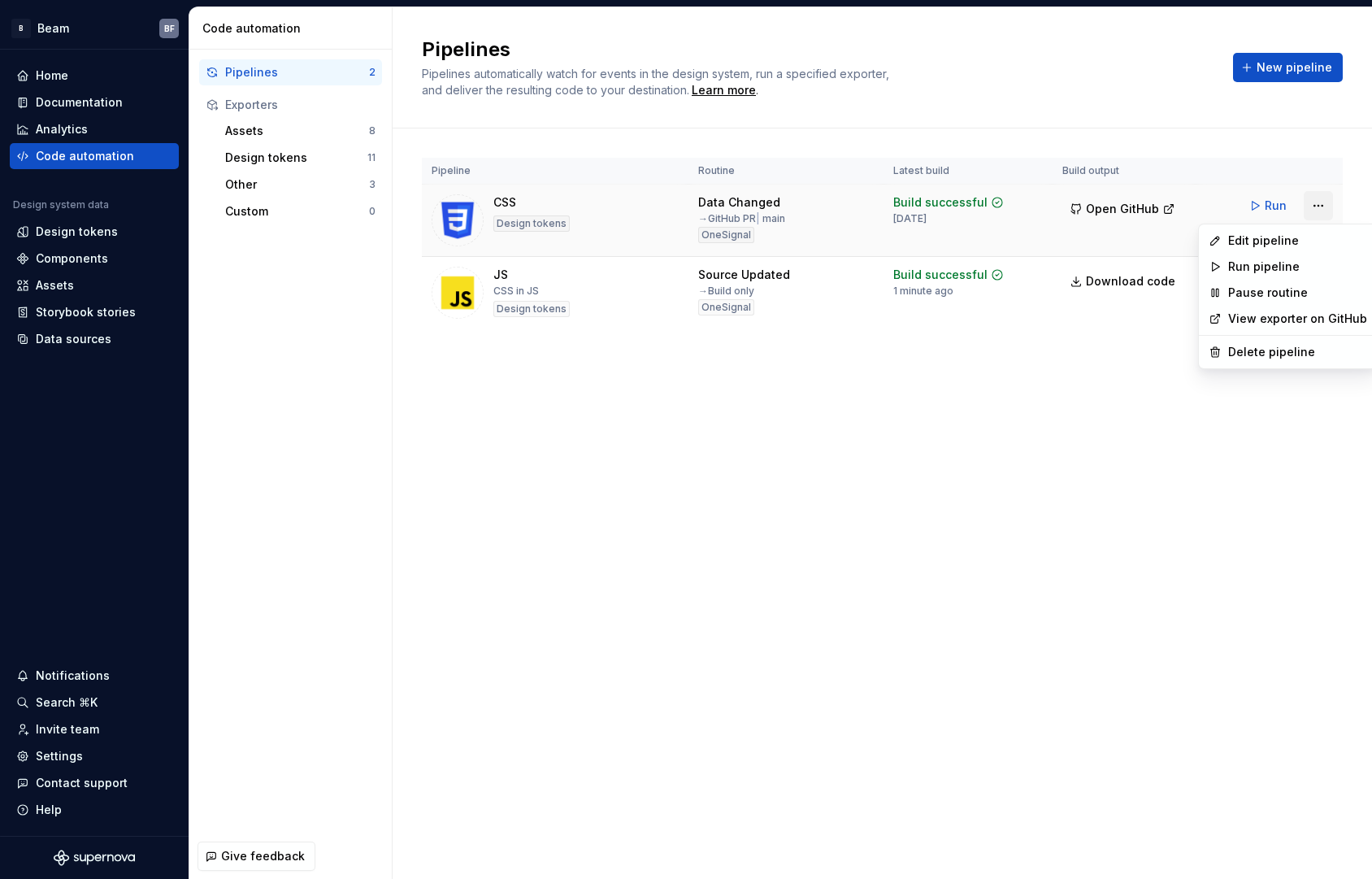
click at [1317, 203] on html "B Beam BF Home Documentation Analytics Code automation Design system data Desig…" at bounding box center [686, 440] width 1372 height 879
click at [1284, 239] on div "Edit pipeline" at bounding box center [1297, 240] width 139 height 16
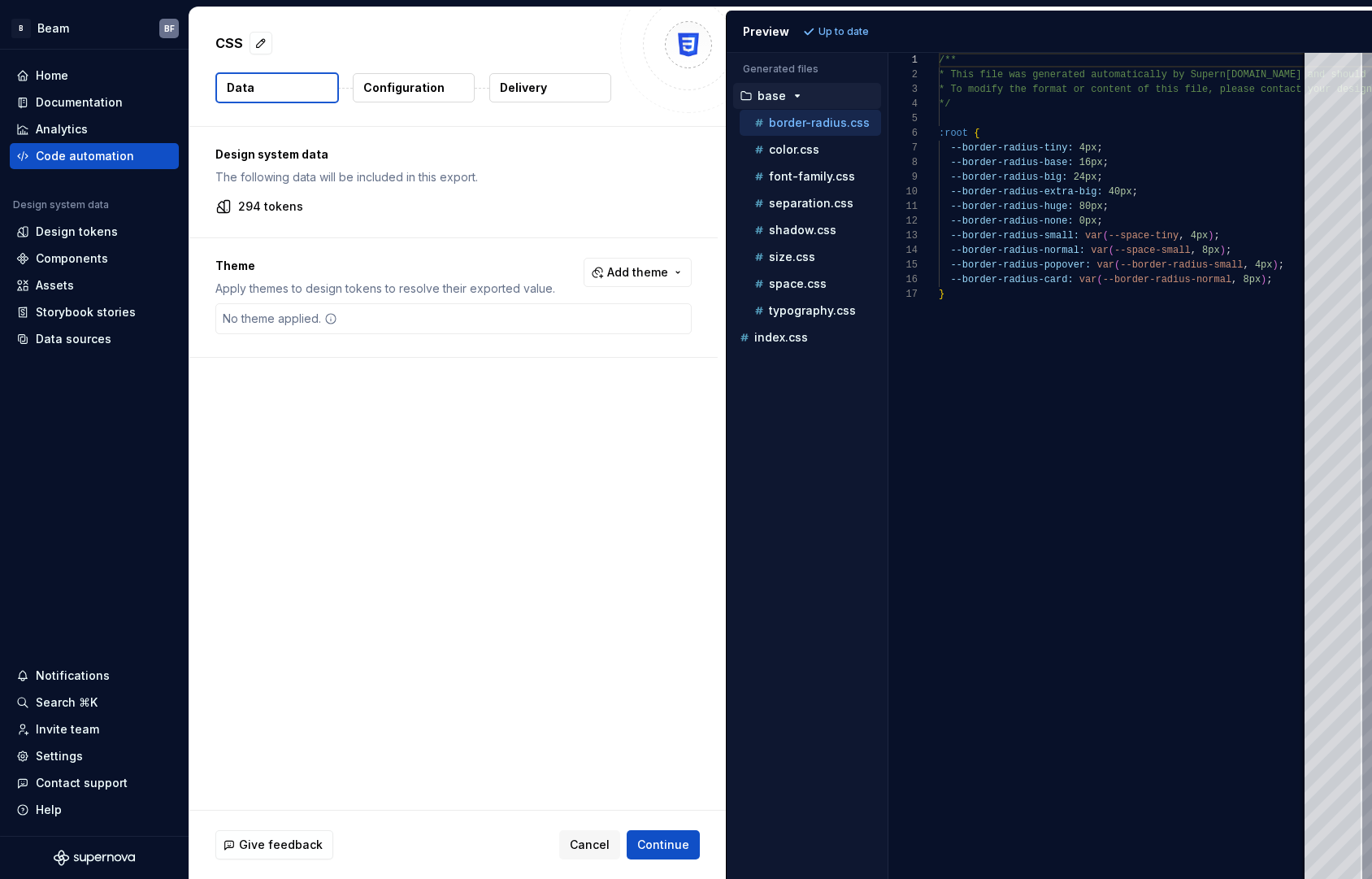
click at [450, 91] on button "Configuration" at bounding box center [414, 87] width 122 height 29
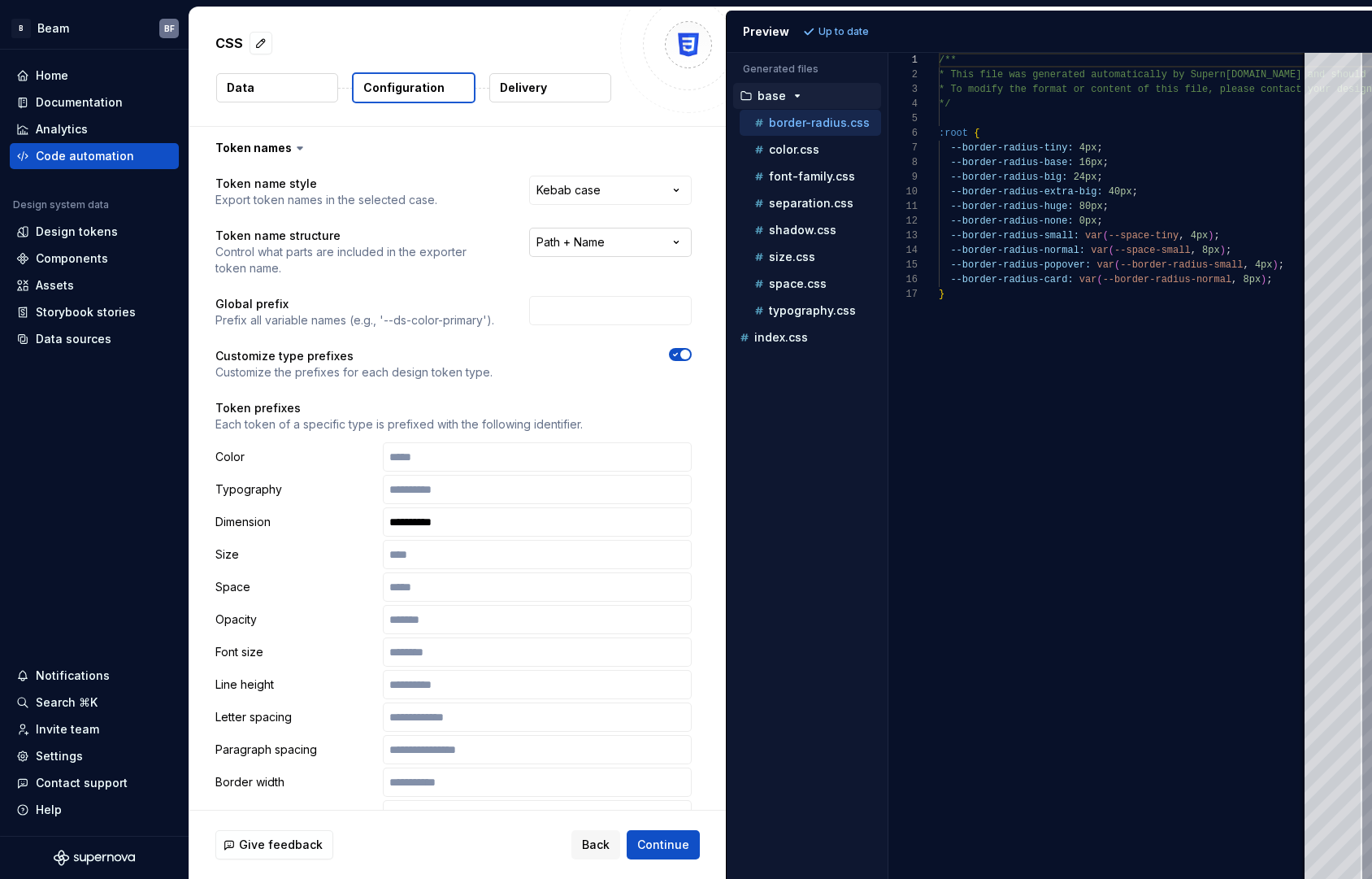
click at [649, 242] on html "**********" at bounding box center [686, 440] width 1372 height 879
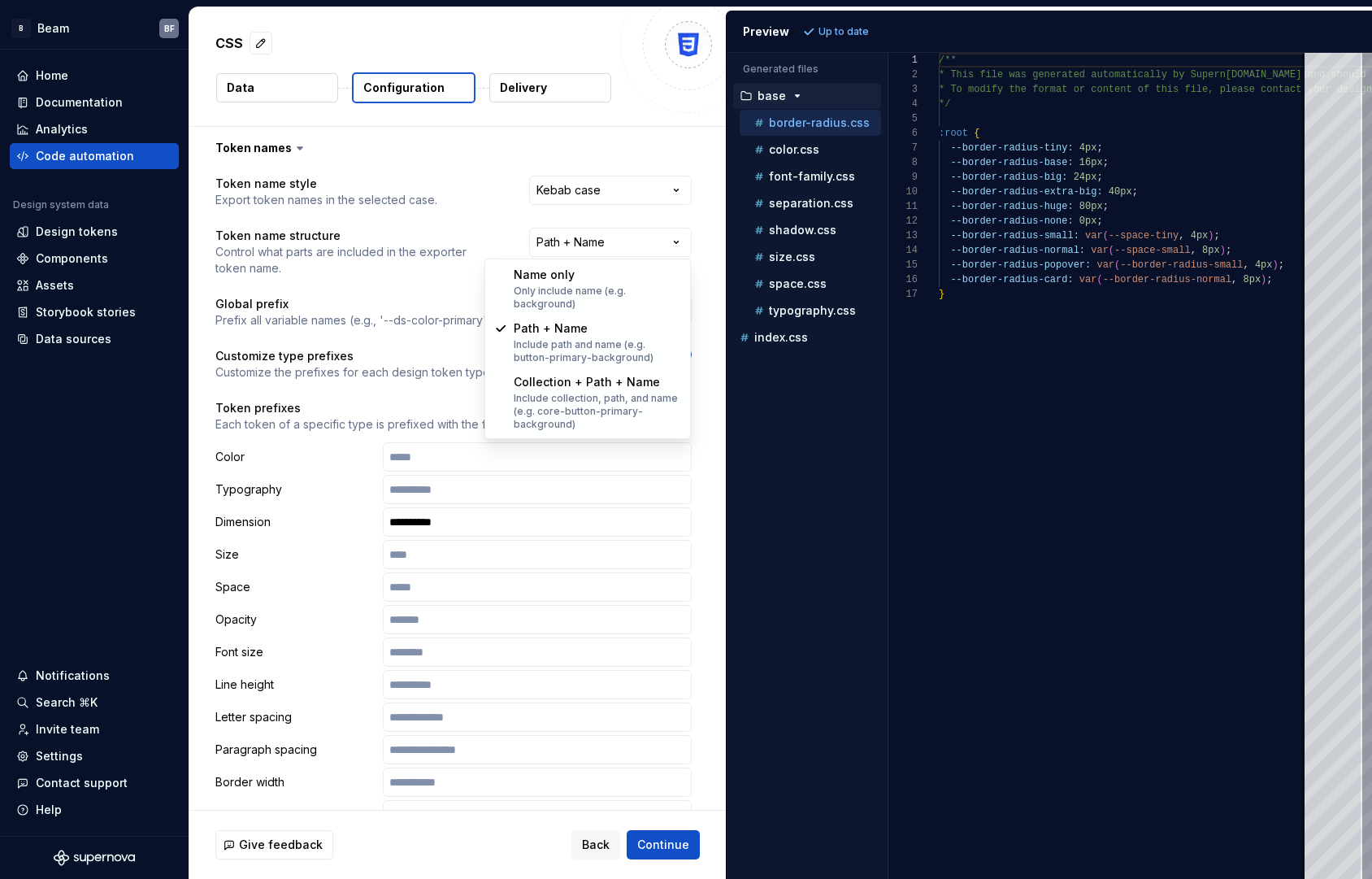
click at [647, 244] on html "**********" at bounding box center [686, 440] width 1372 height 879
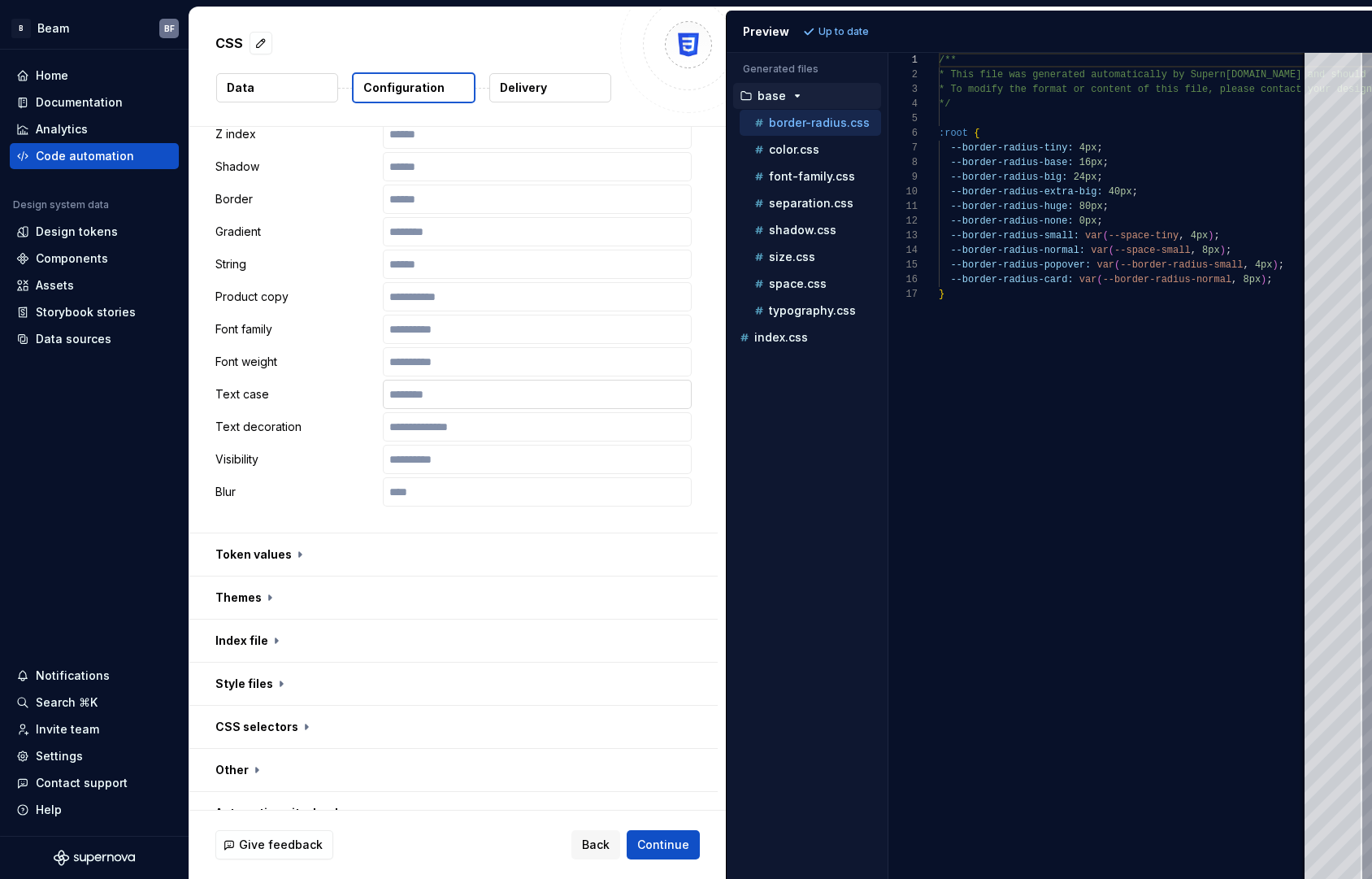
scroll to position [771, 0]
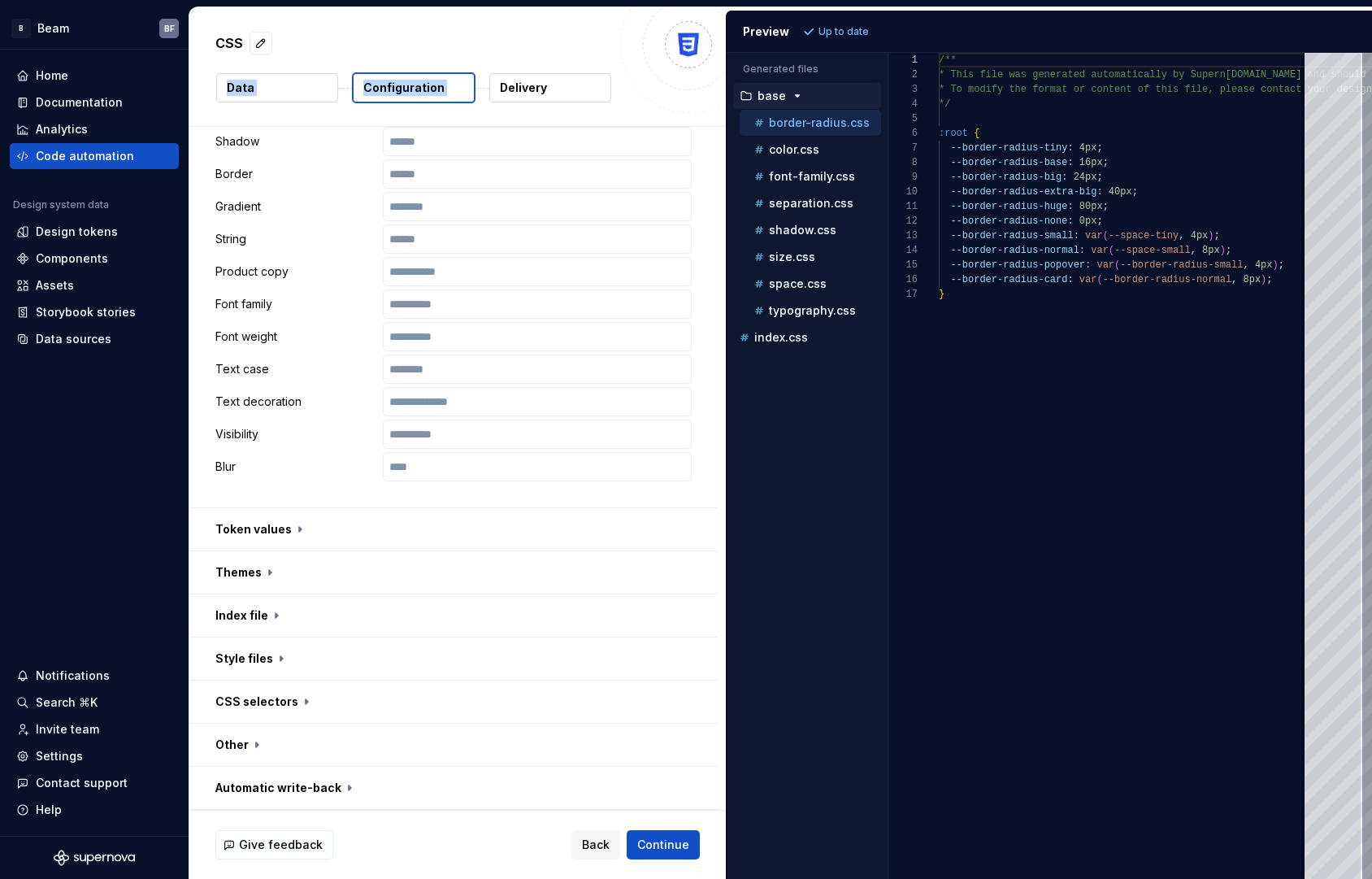
click at [491, 69] on div "CSS Data Configuration Delivery" at bounding box center [457, 66] width 537 height 118
click at [629, 103] on div at bounding box center [688, 45] width 136 height 136
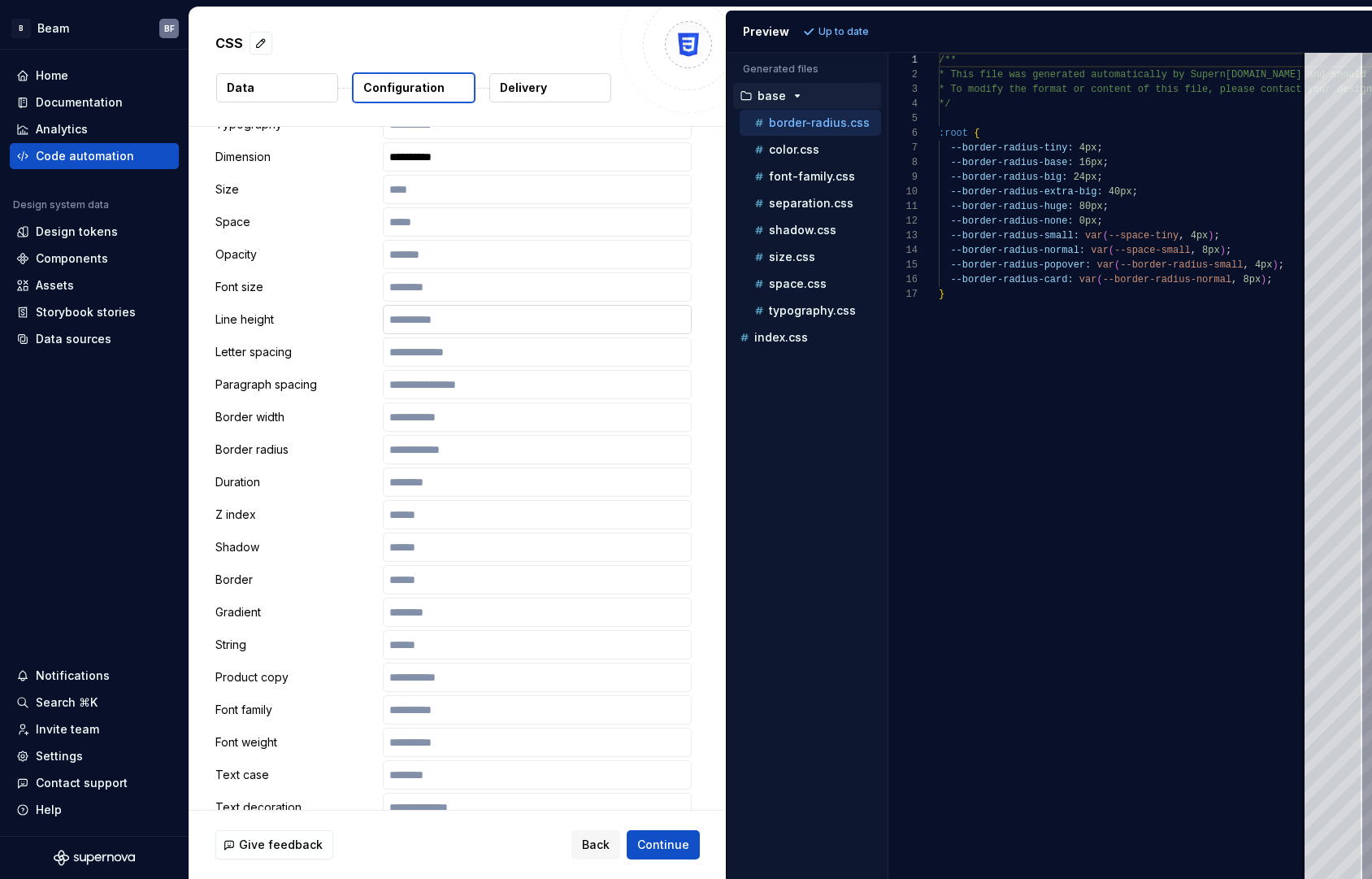
scroll to position [274, 0]
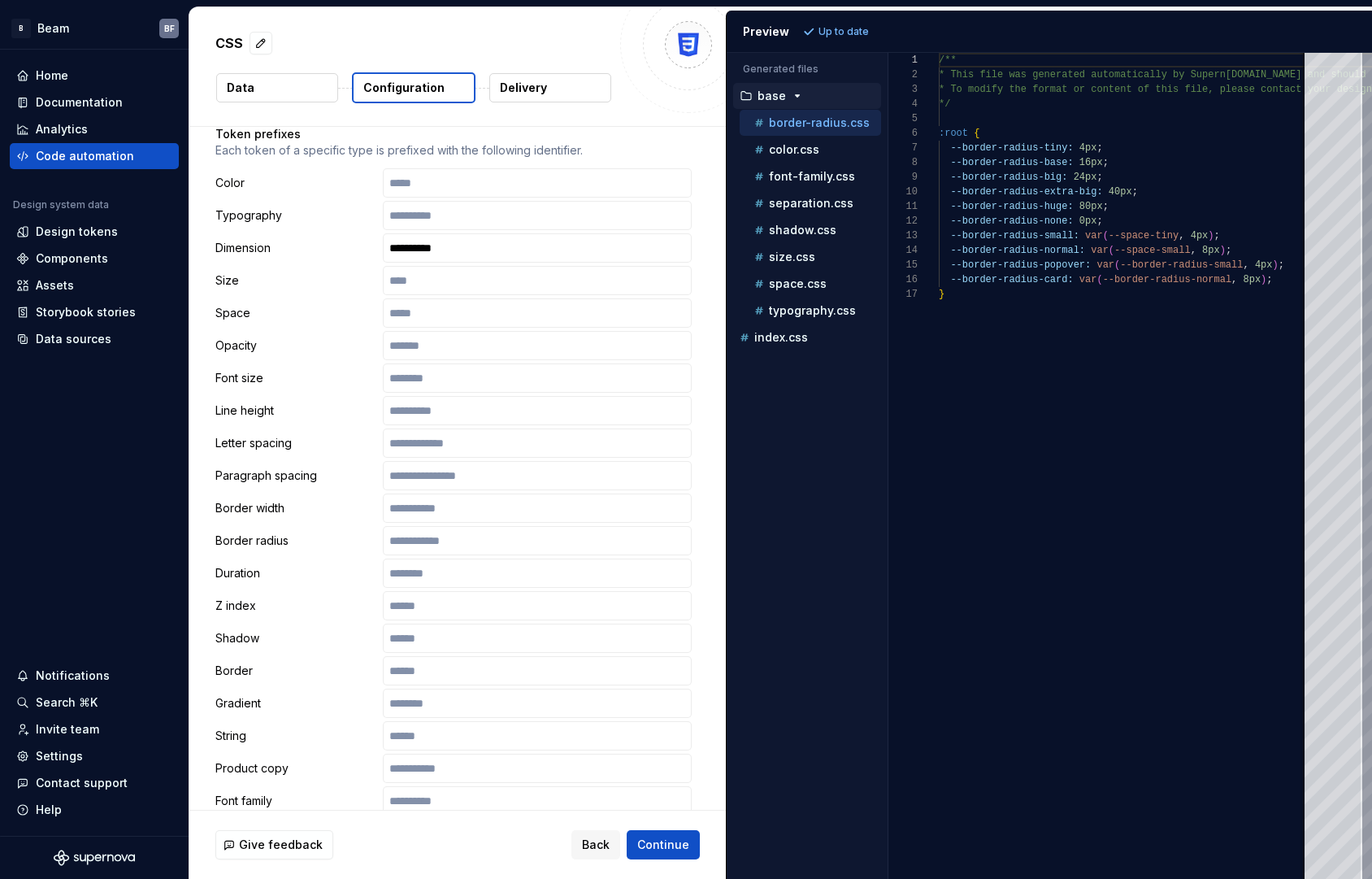
click at [258, 548] on div "Border radius" at bounding box center [453, 540] width 476 height 29
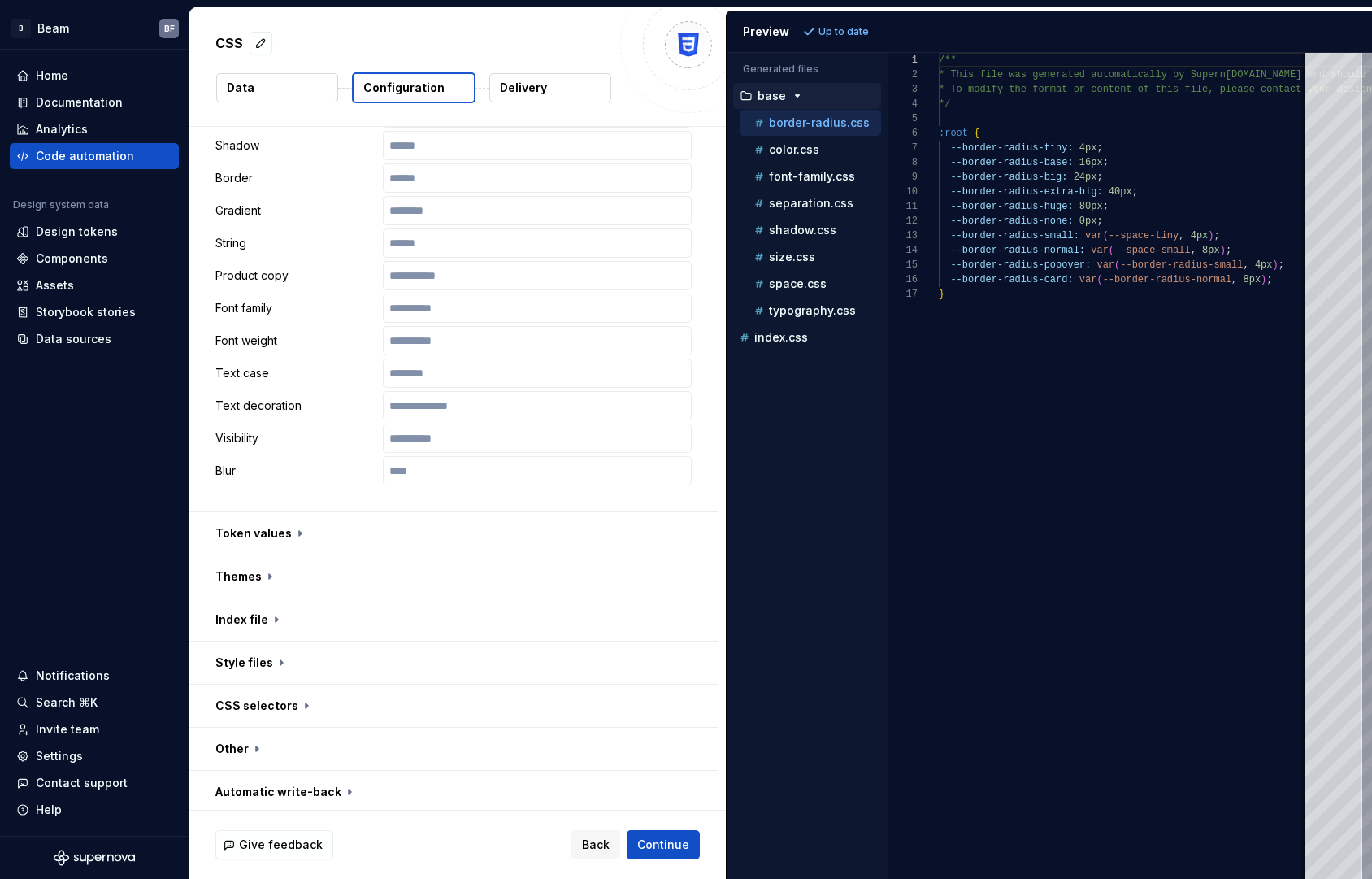
scroll to position [771, 0]
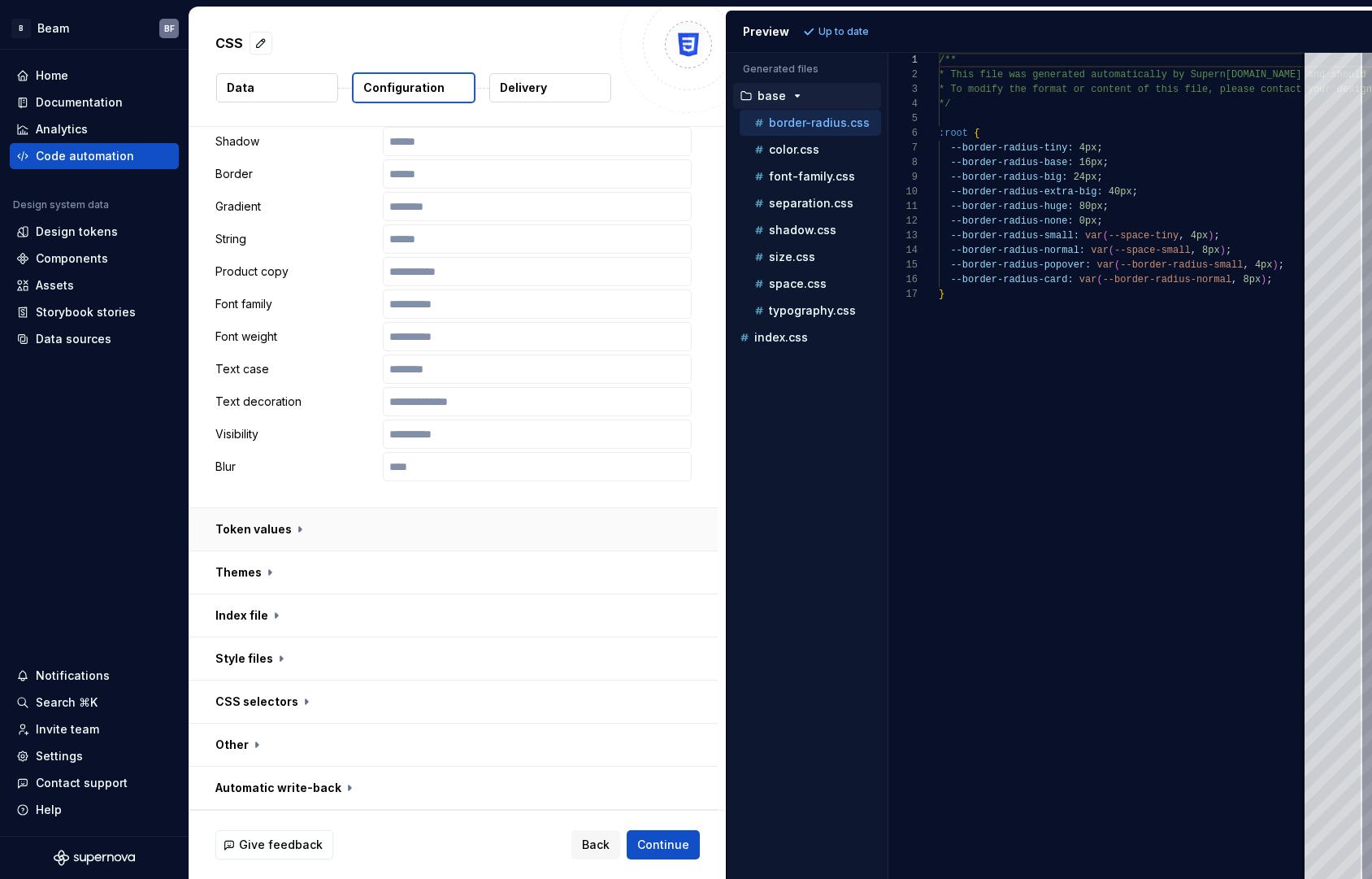
click at [301, 529] on button "button" at bounding box center [454, 529] width 528 height 43
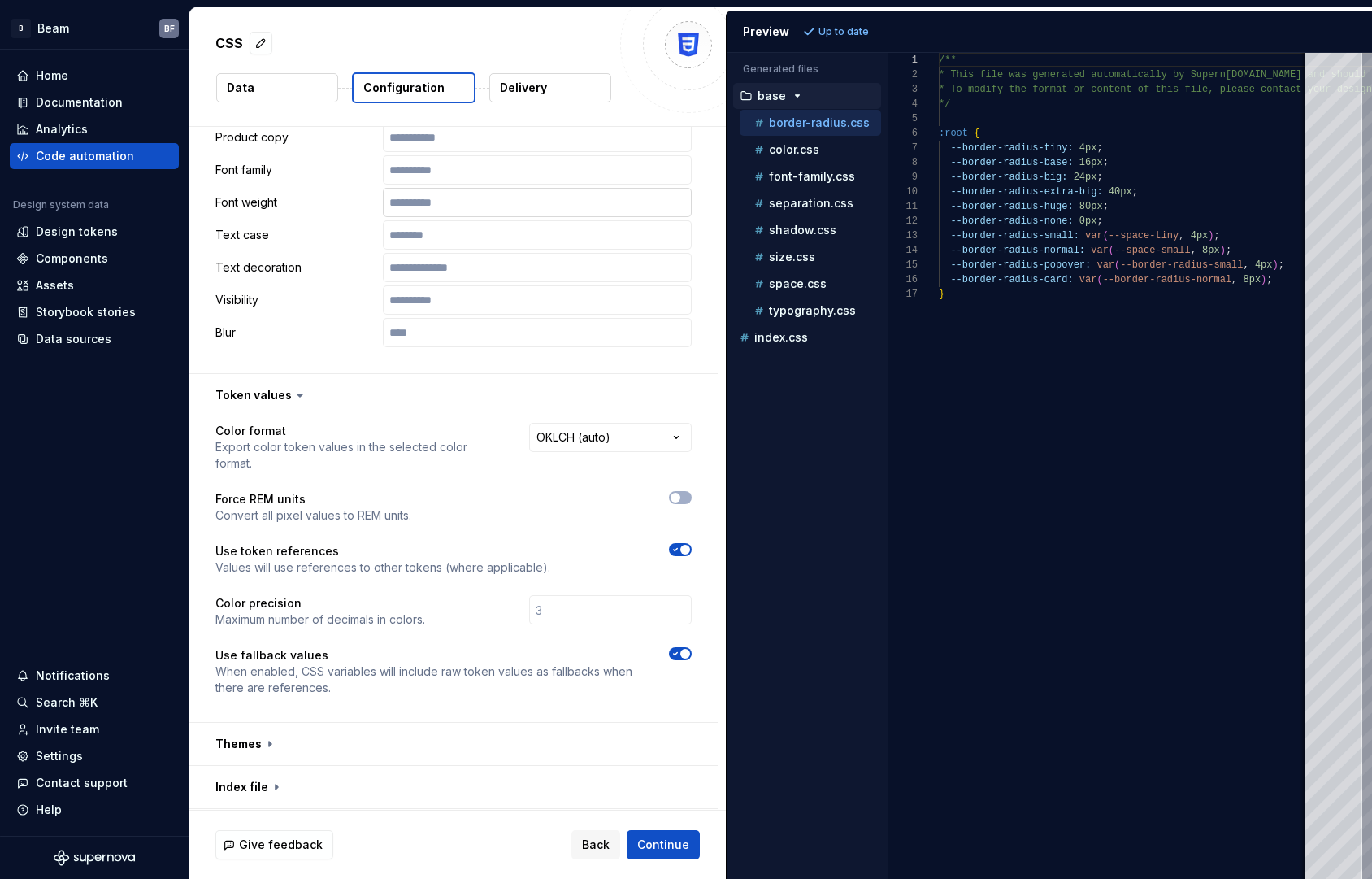
scroll to position [1005, 0]
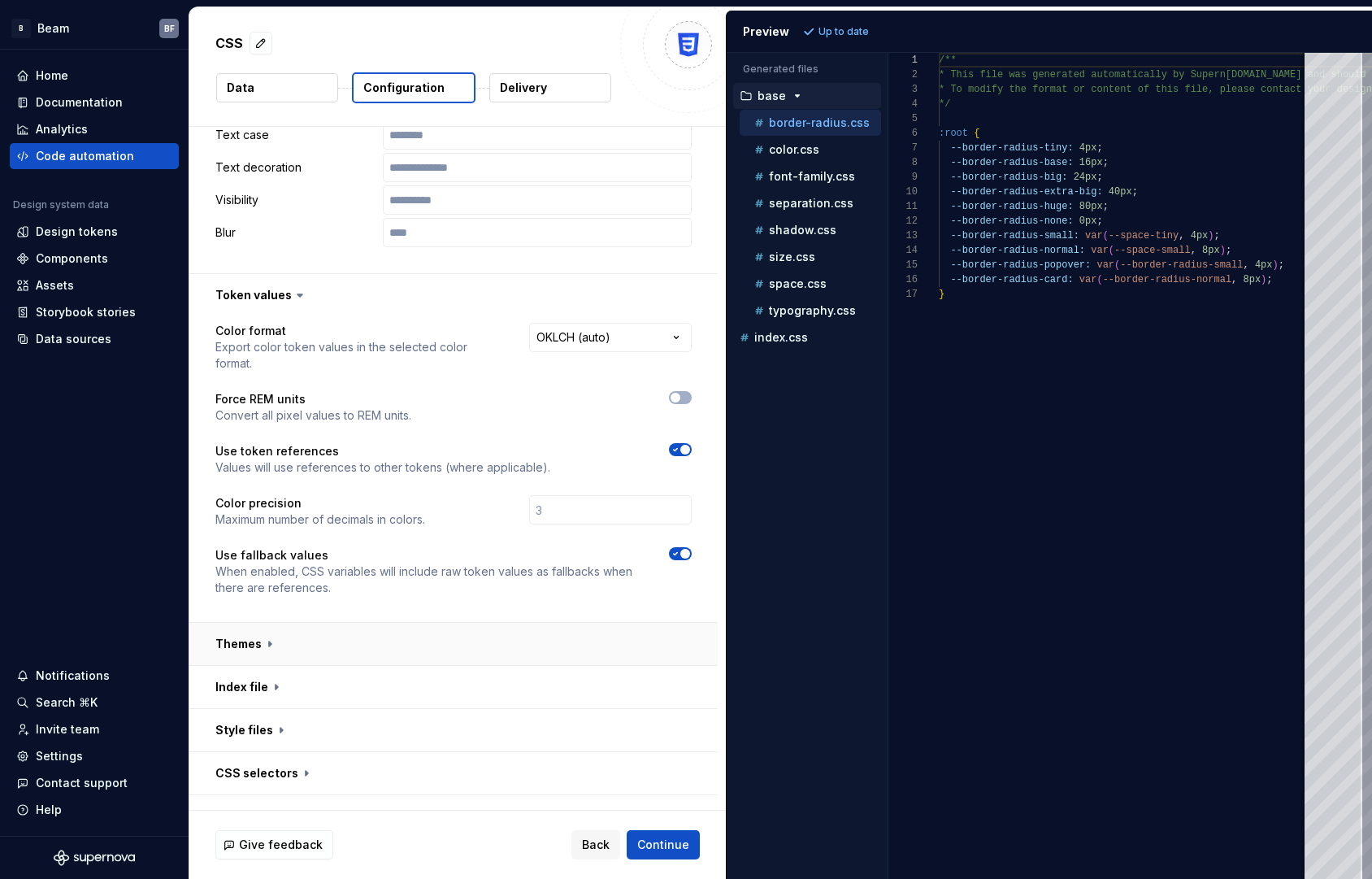
click at [246, 644] on button "button" at bounding box center [454, 644] width 528 height 43
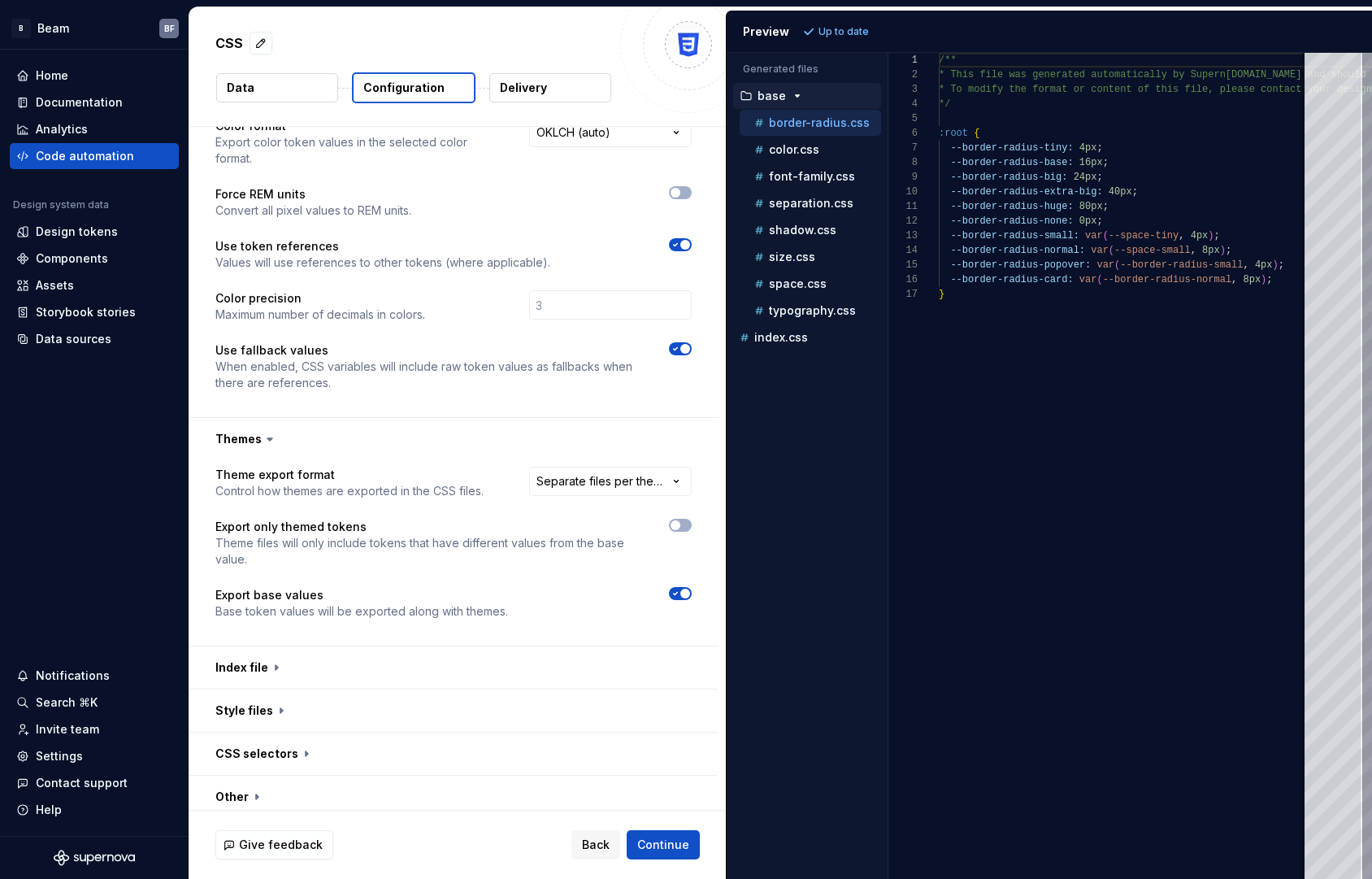
scroll to position [1215, 0]
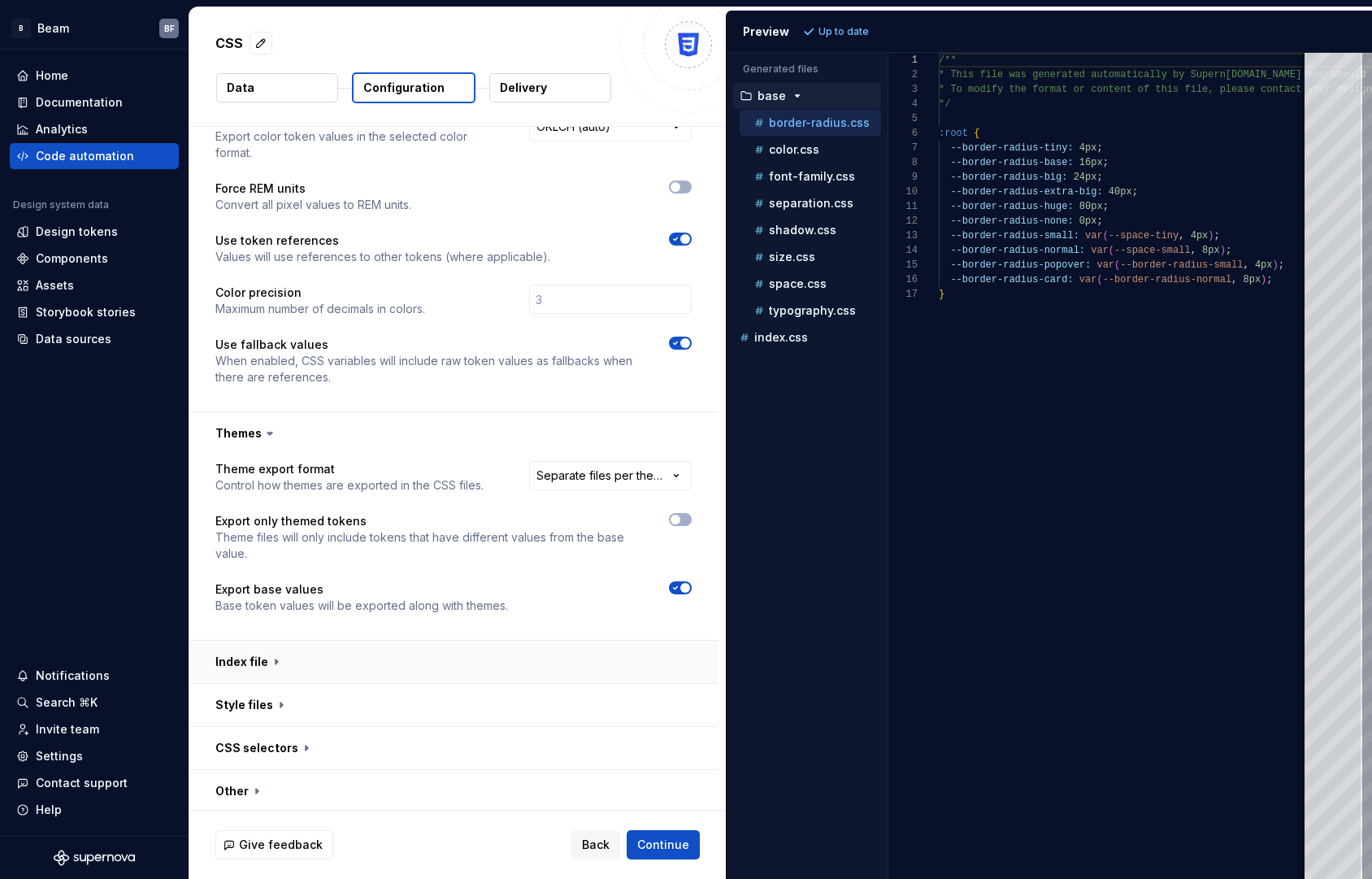
click at [285, 656] on button "button" at bounding box center [454, 661] width 528 height 43
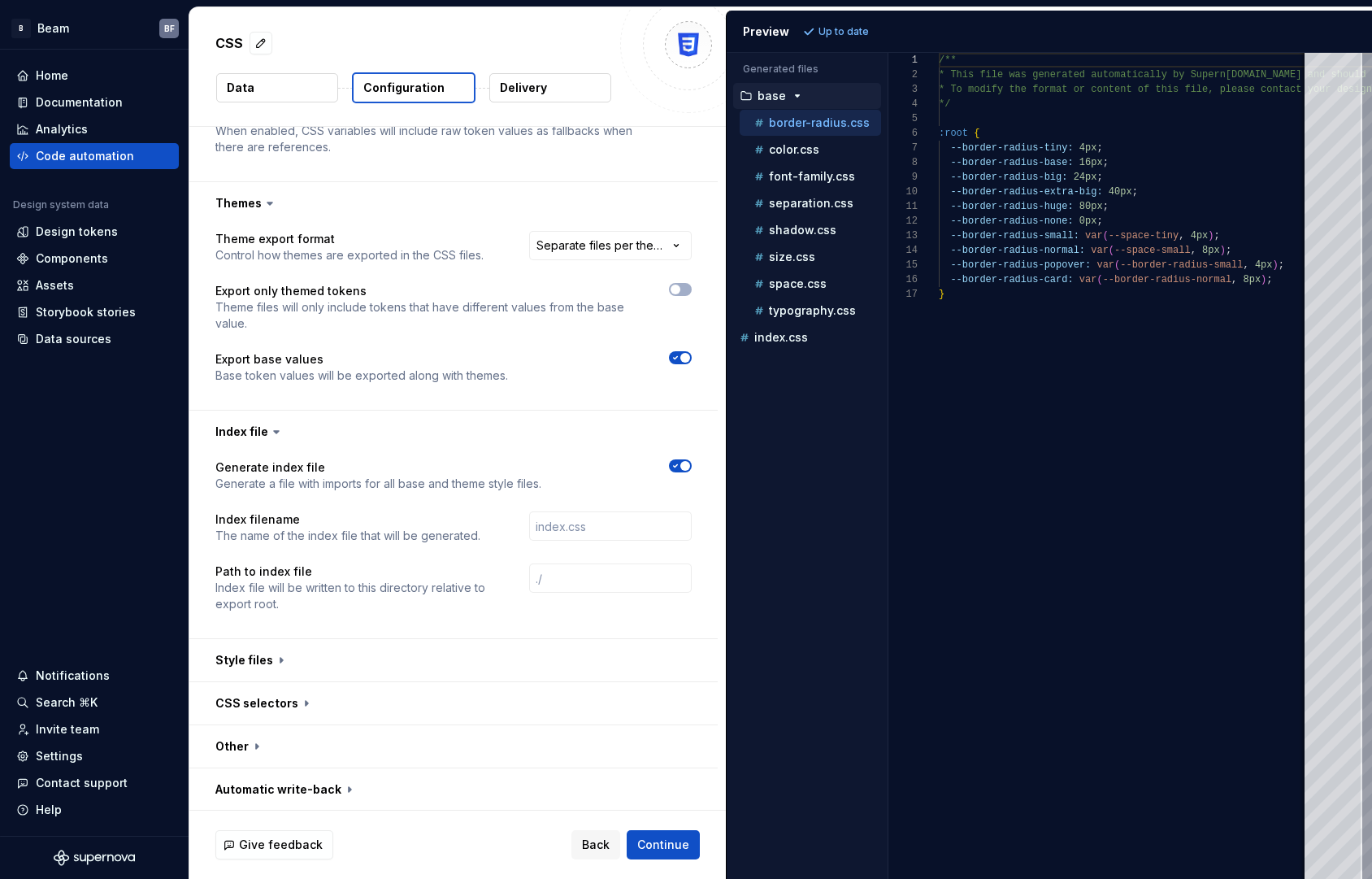
scroll to position [1447, 0]
click at [270, 657] on button "button" at bounding box center [454, 658] width 528 height 43
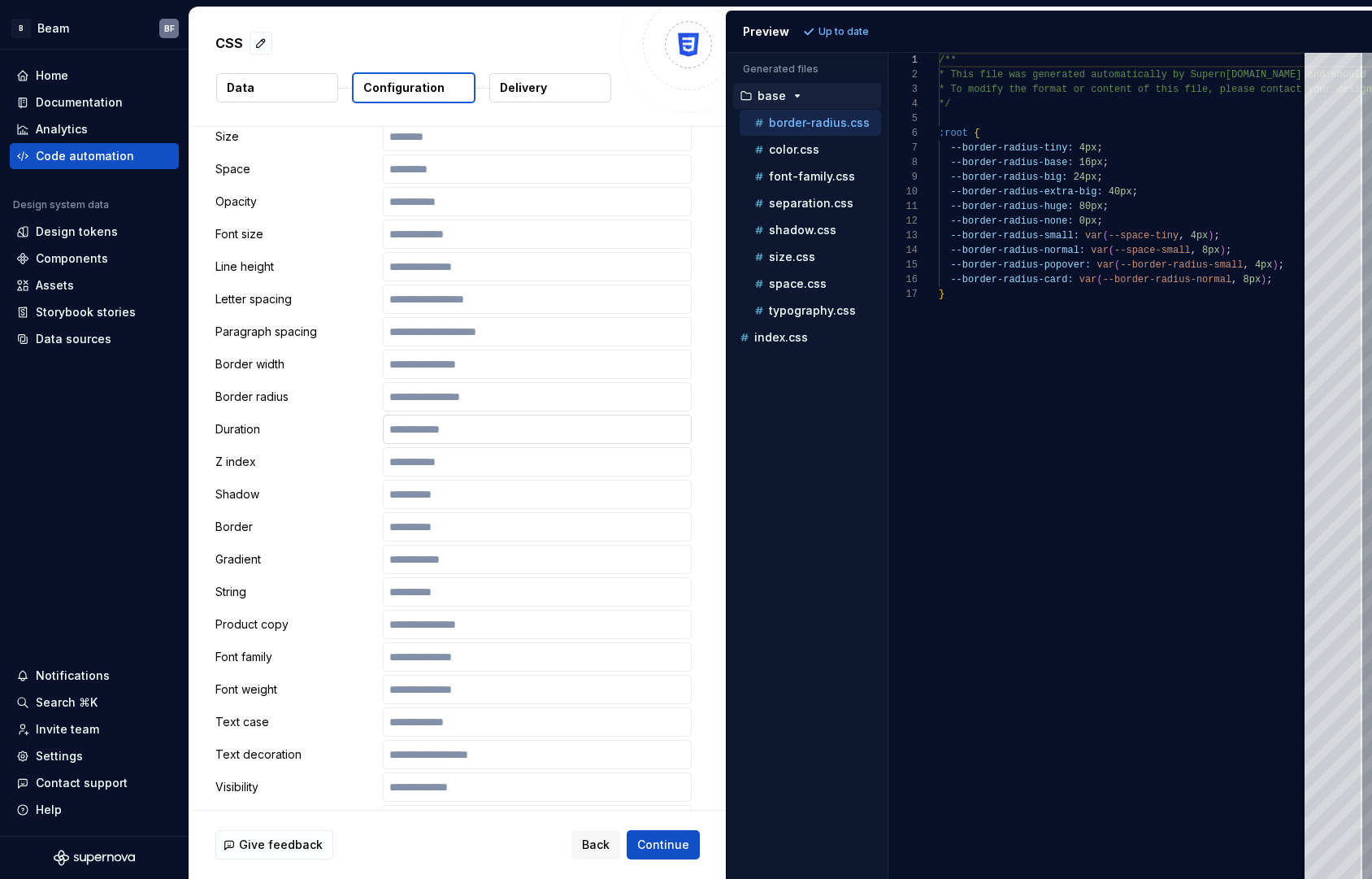
scroll to position [2556, 0]
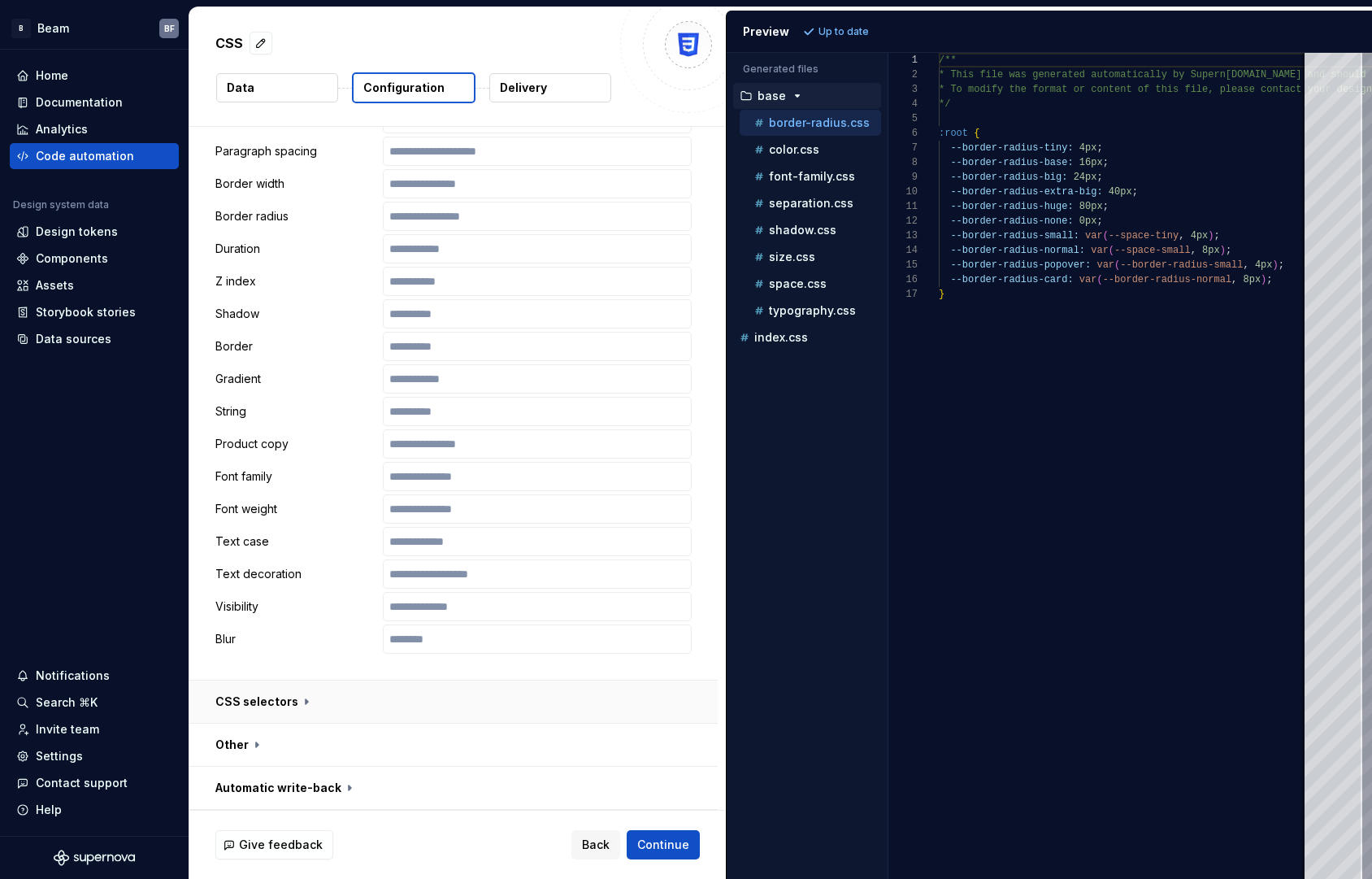
click at [284, 698] on button "button" at bounding box center [454, 701] width 528 height 43
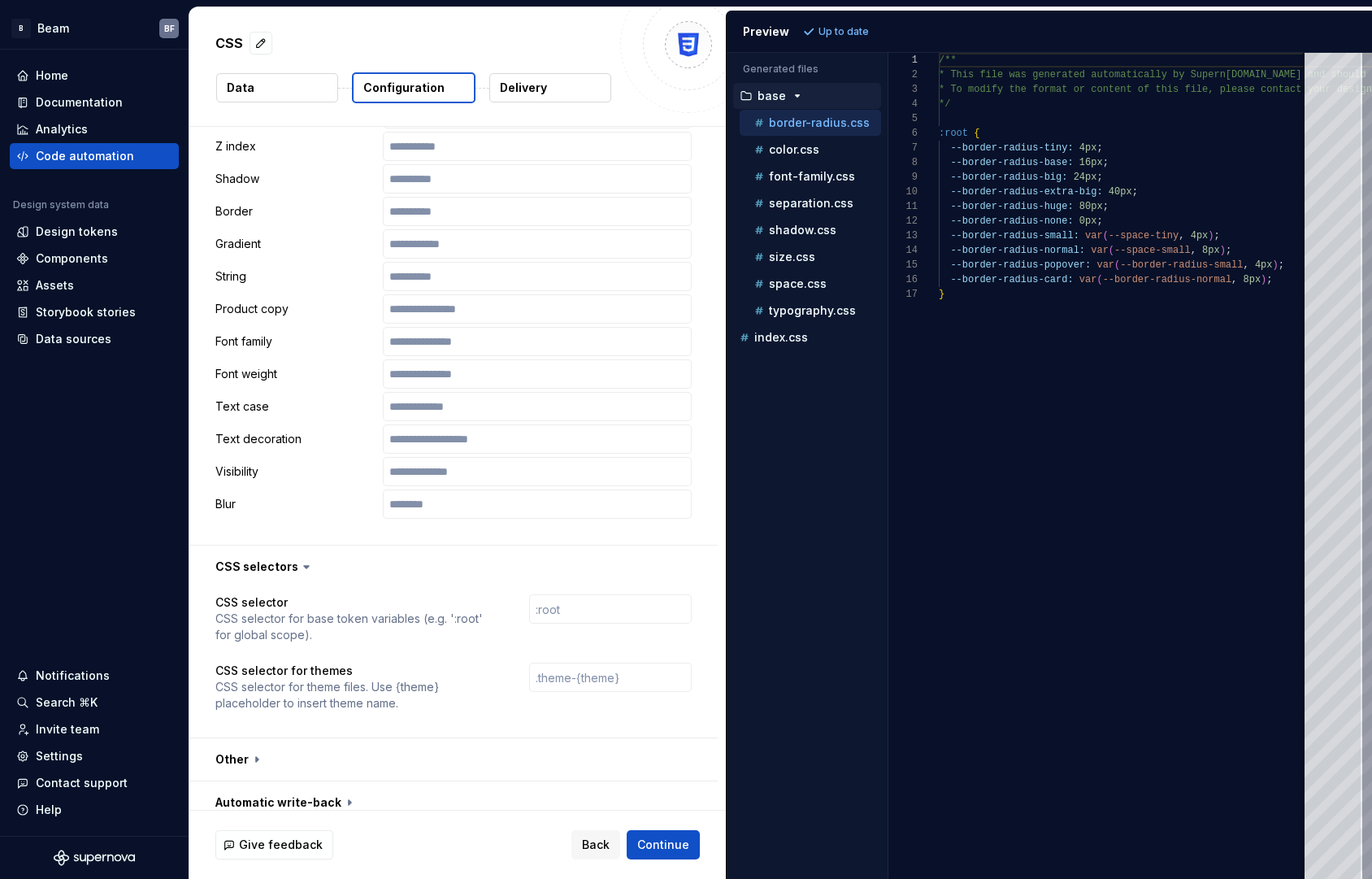
scroll to position [2706, 0]
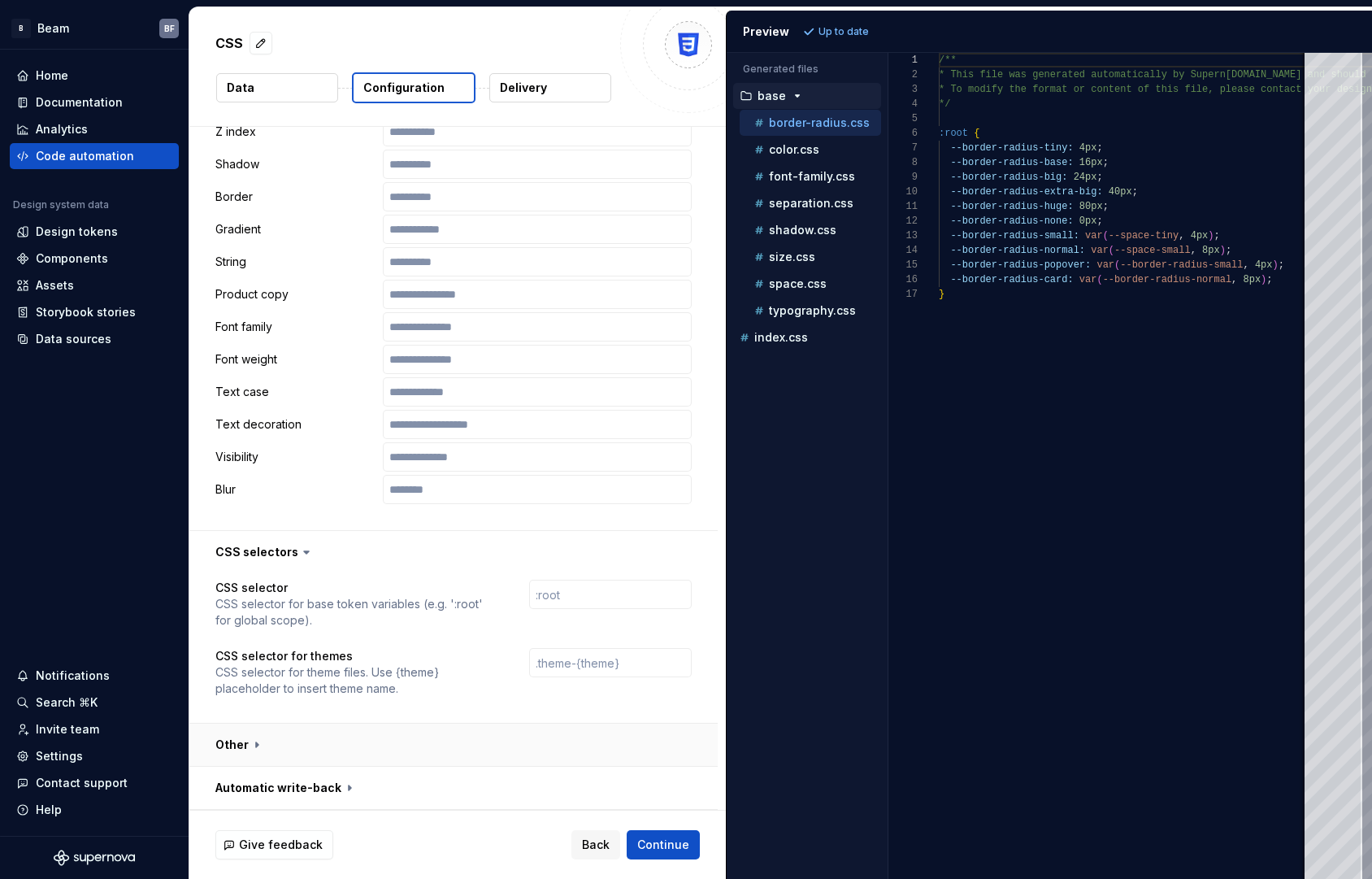
click at [258, 745] on button "button" at bounding box center [454, 744] width 528 height 43
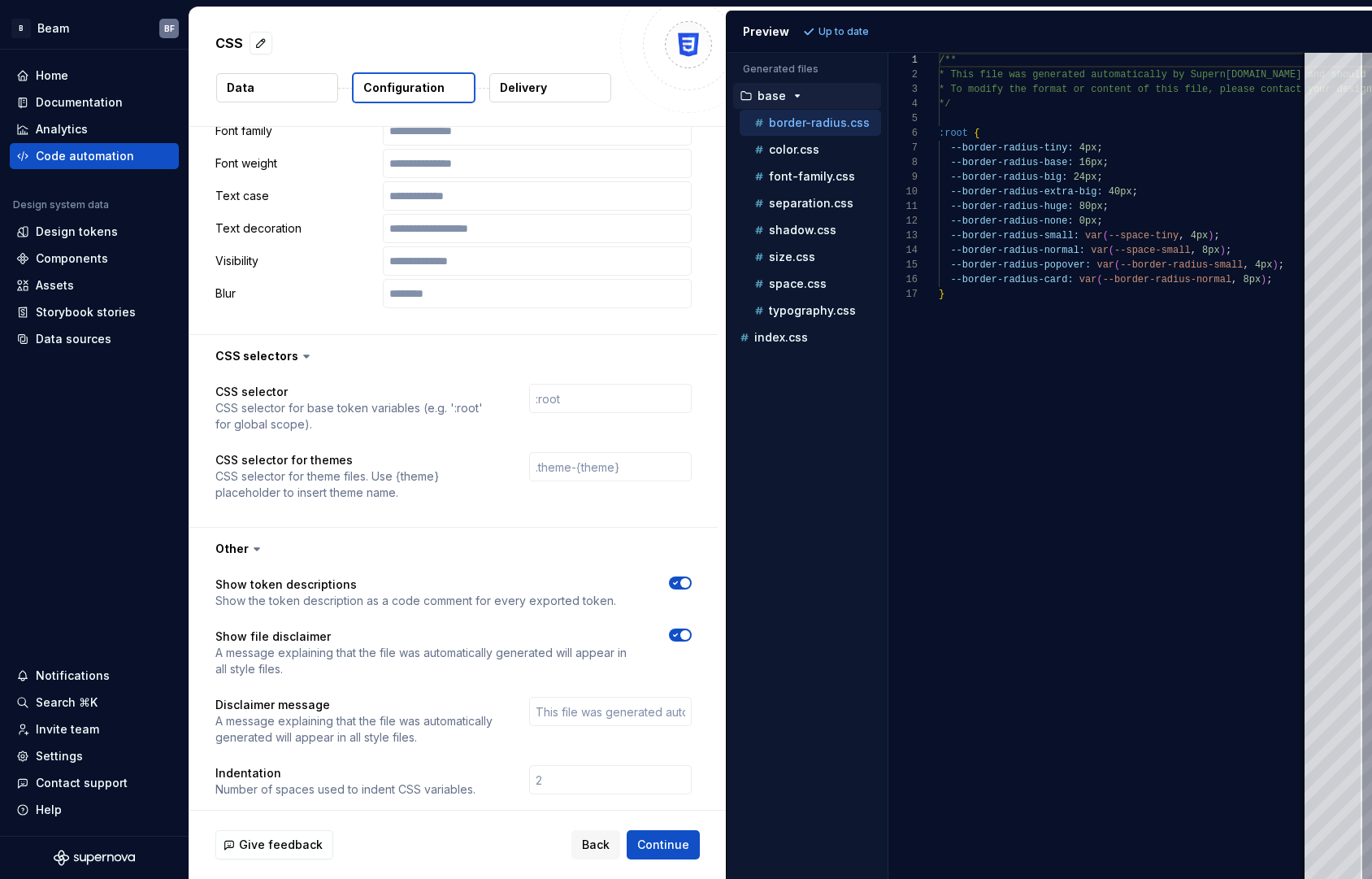
scroll to position [2959, 0]
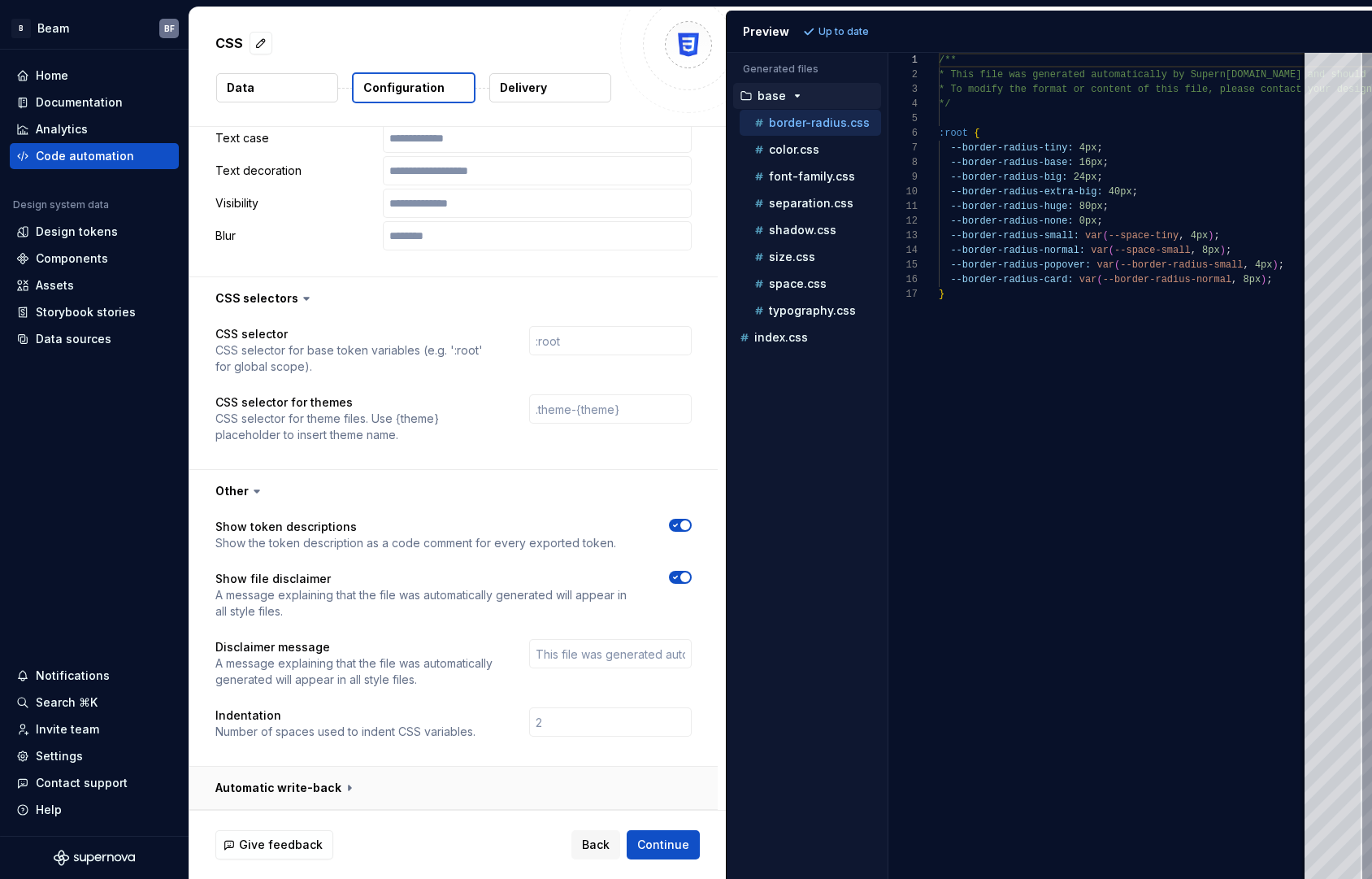
click at [337, 788] on button "button" at bounding box center [454, 787] width 528 height 43
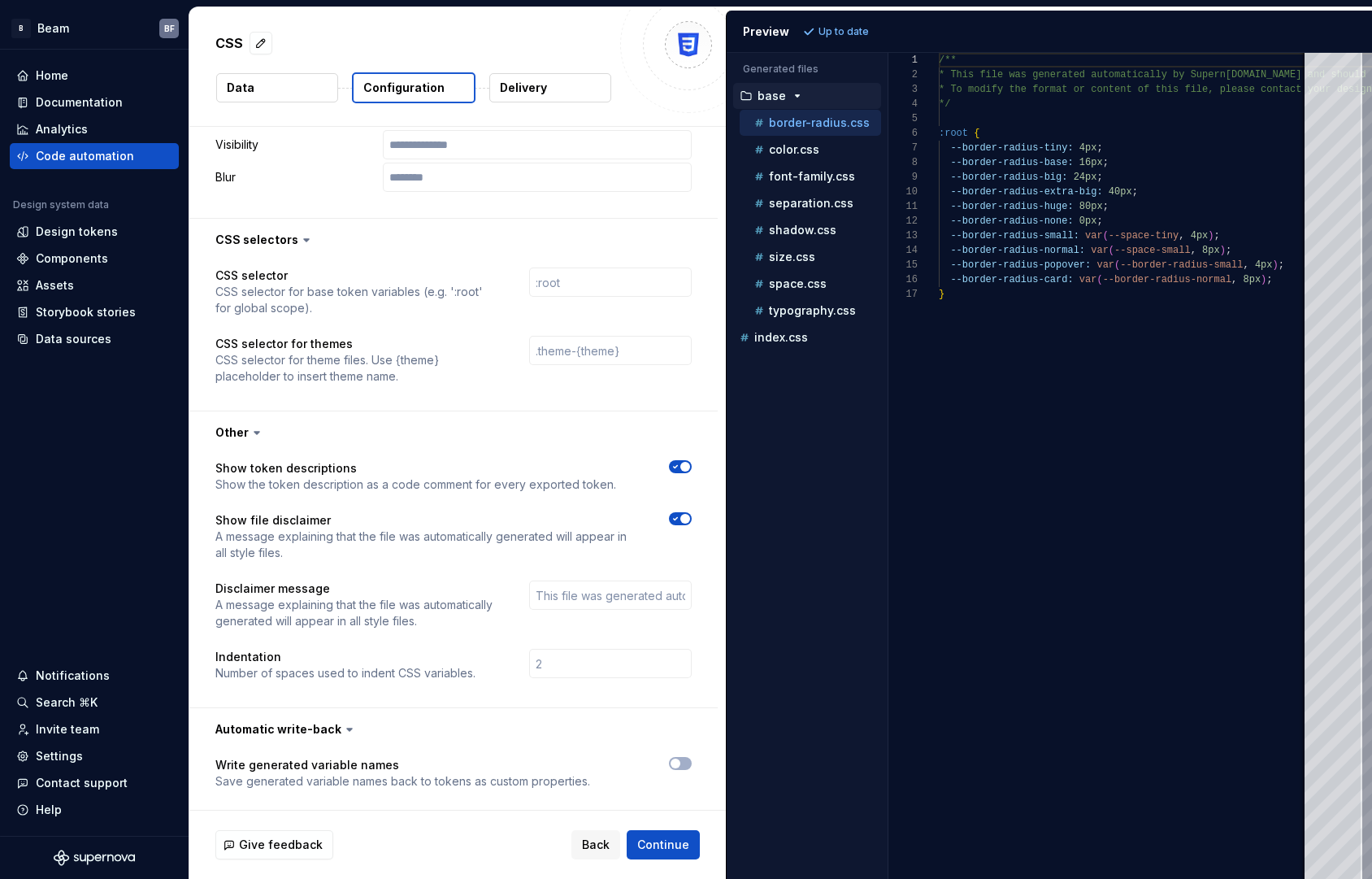
scroll to position [3024, 0]
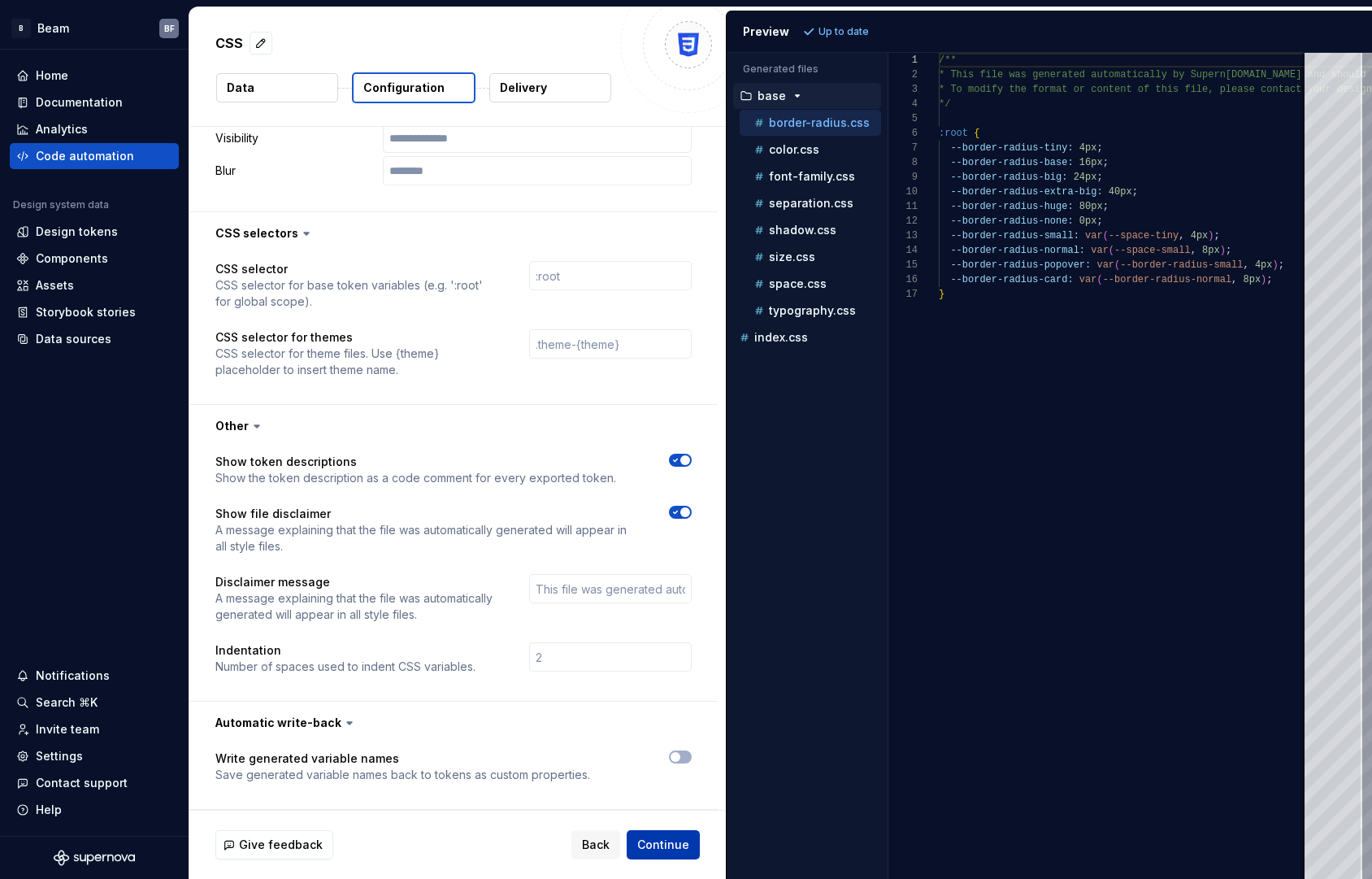
click at [686, 852] on span "Continue" at bounding box center [663, 844] width 52 height 16
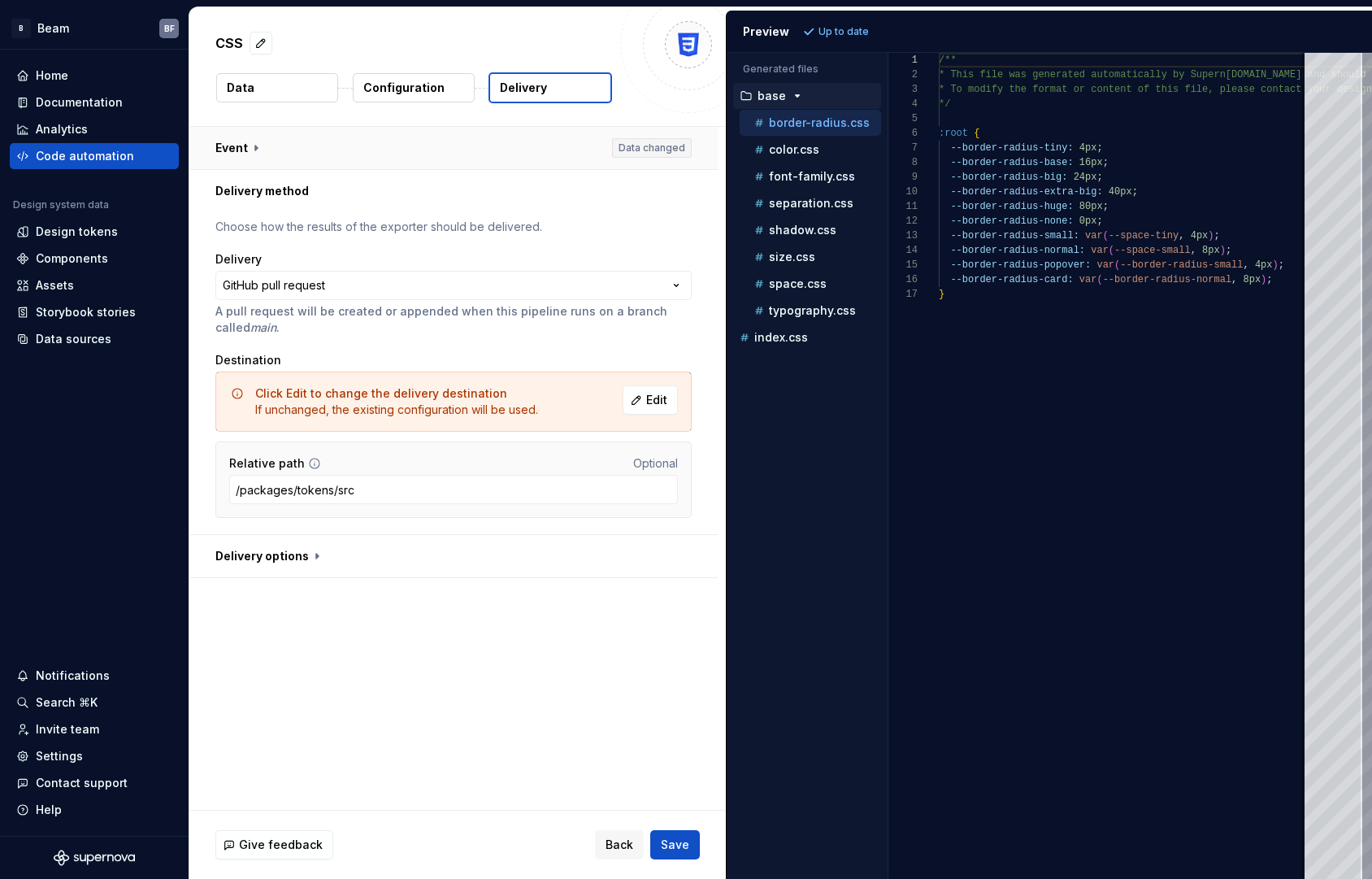
click at [255, 150] on button "button" at bounding box center [454, 148] width 528 height 43
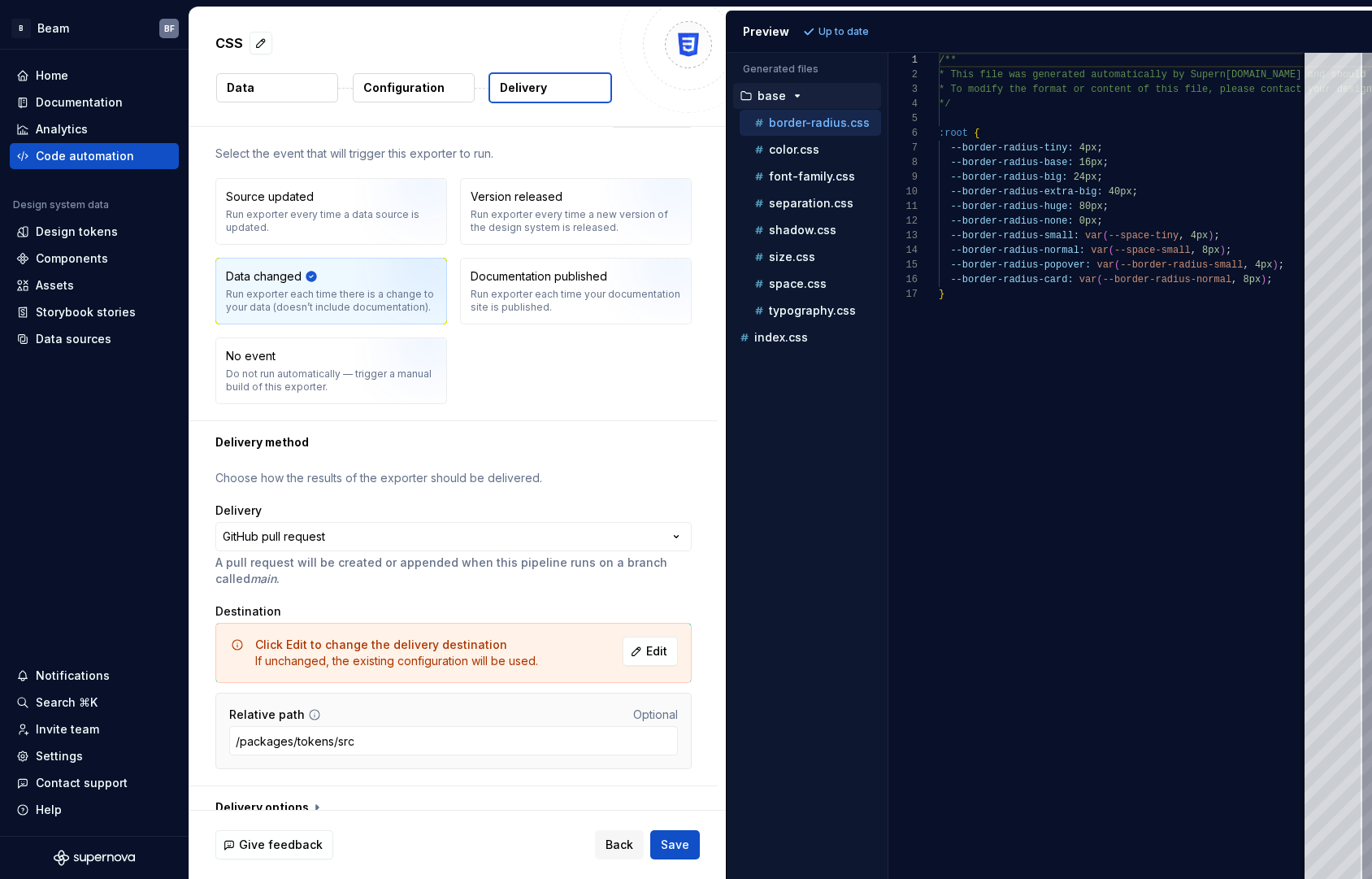
scroll to position [49, 0]
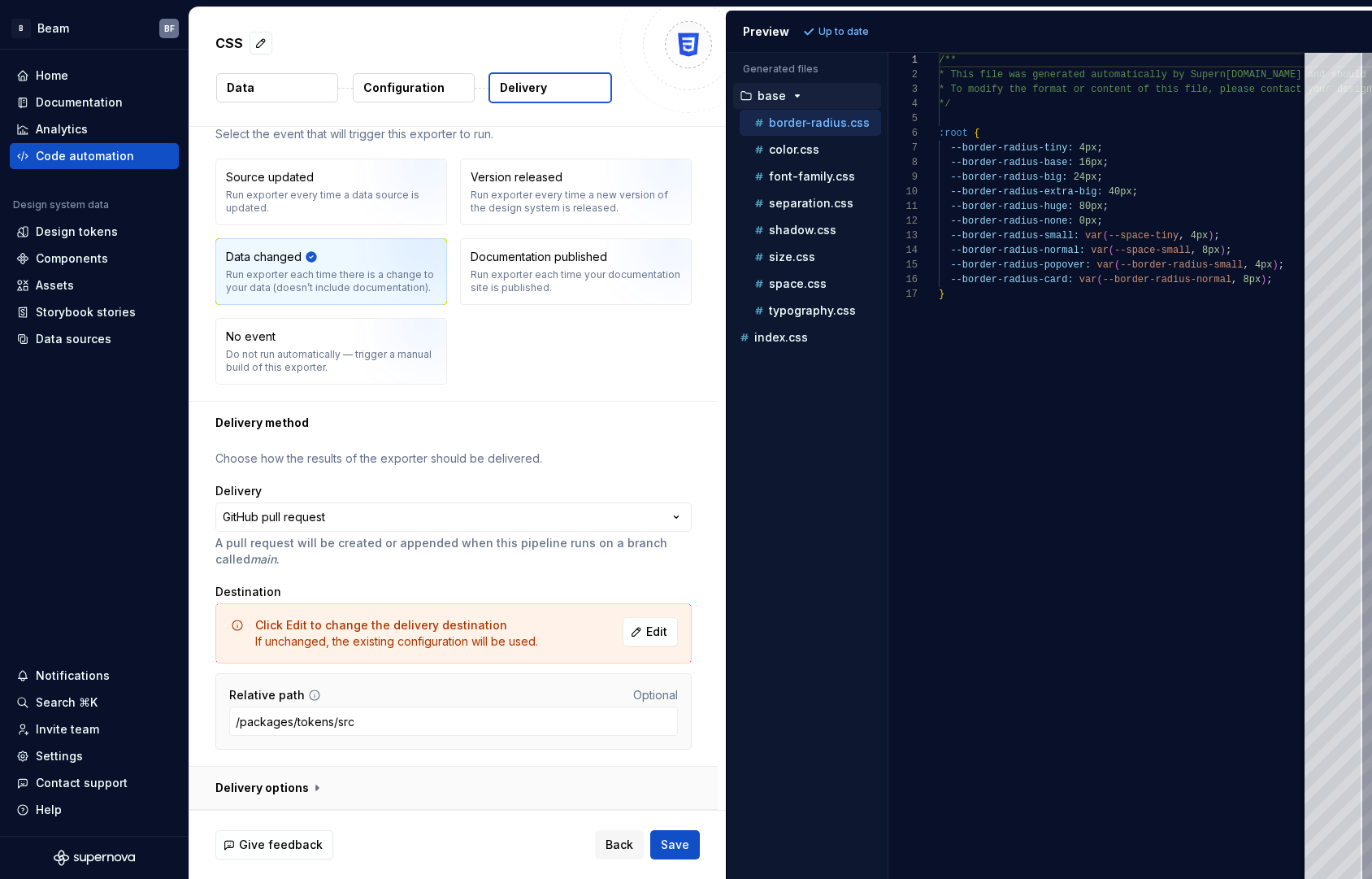
click at [308, 788] on button "button" at bounding box center [454, 787] width 528 height 43
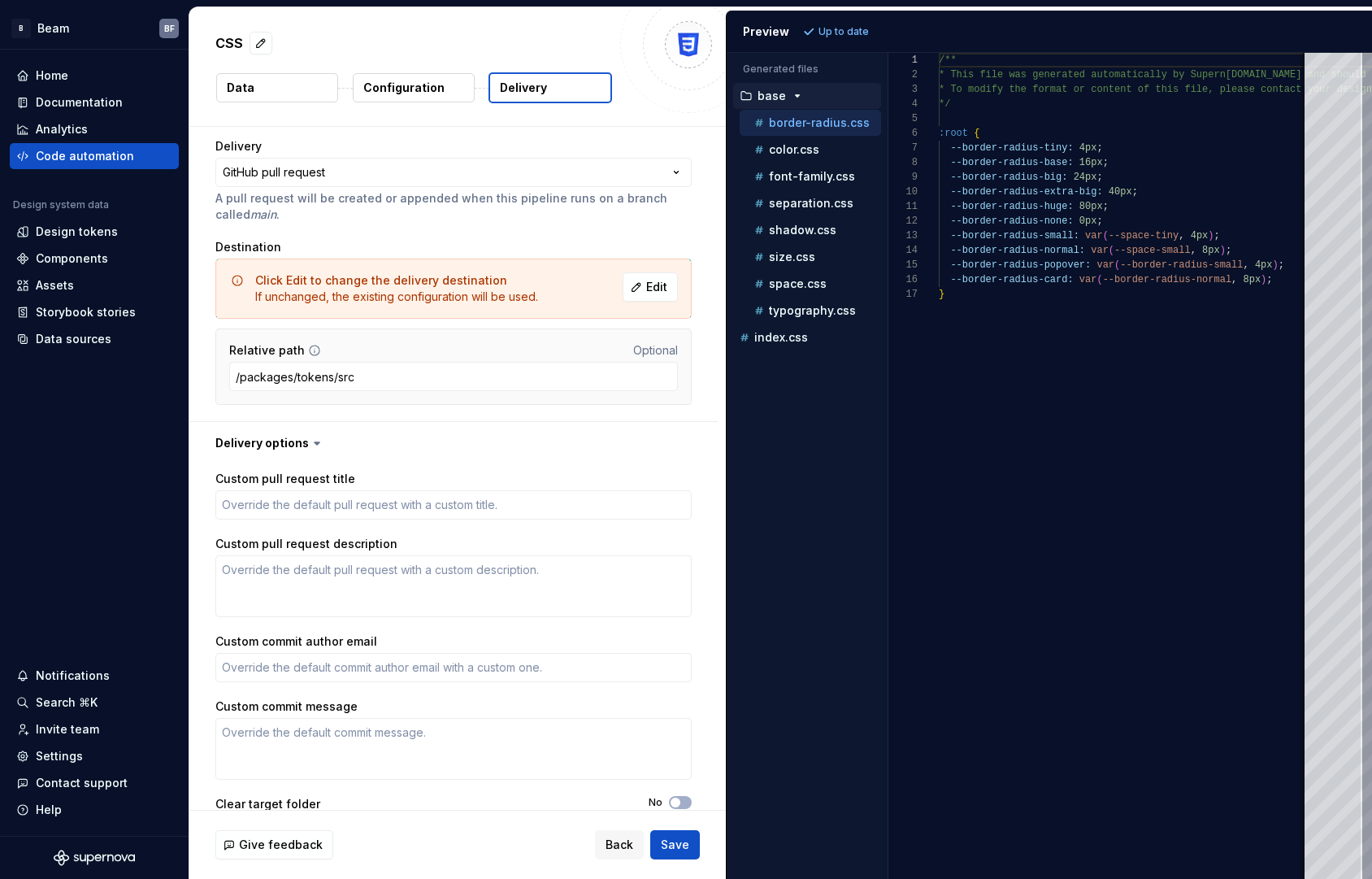
scroll to position [434, 0]
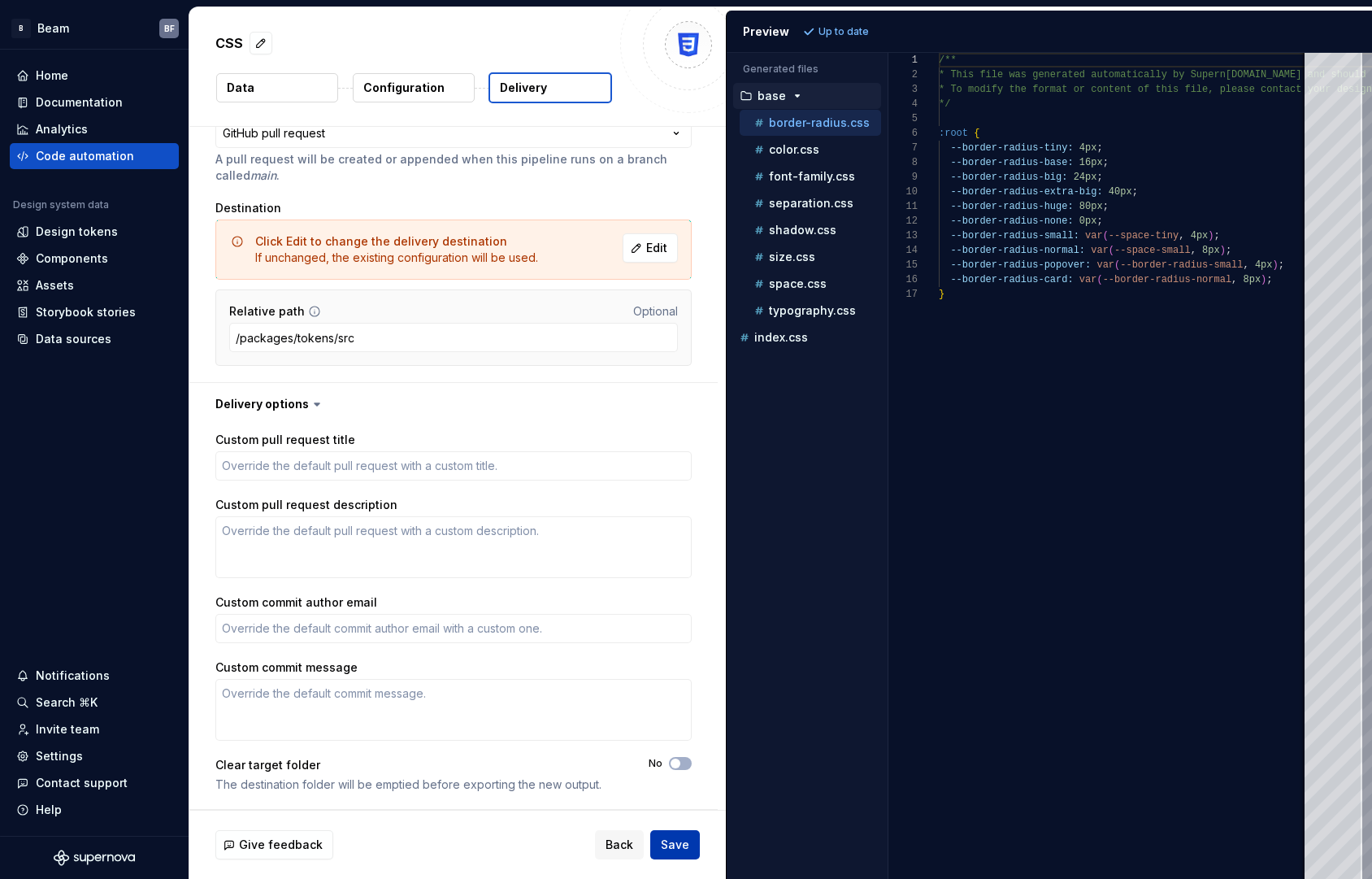
click at [678, 840] on span "Save" at bounding box center [675, 844] width 28 height 16
type textarea "*"
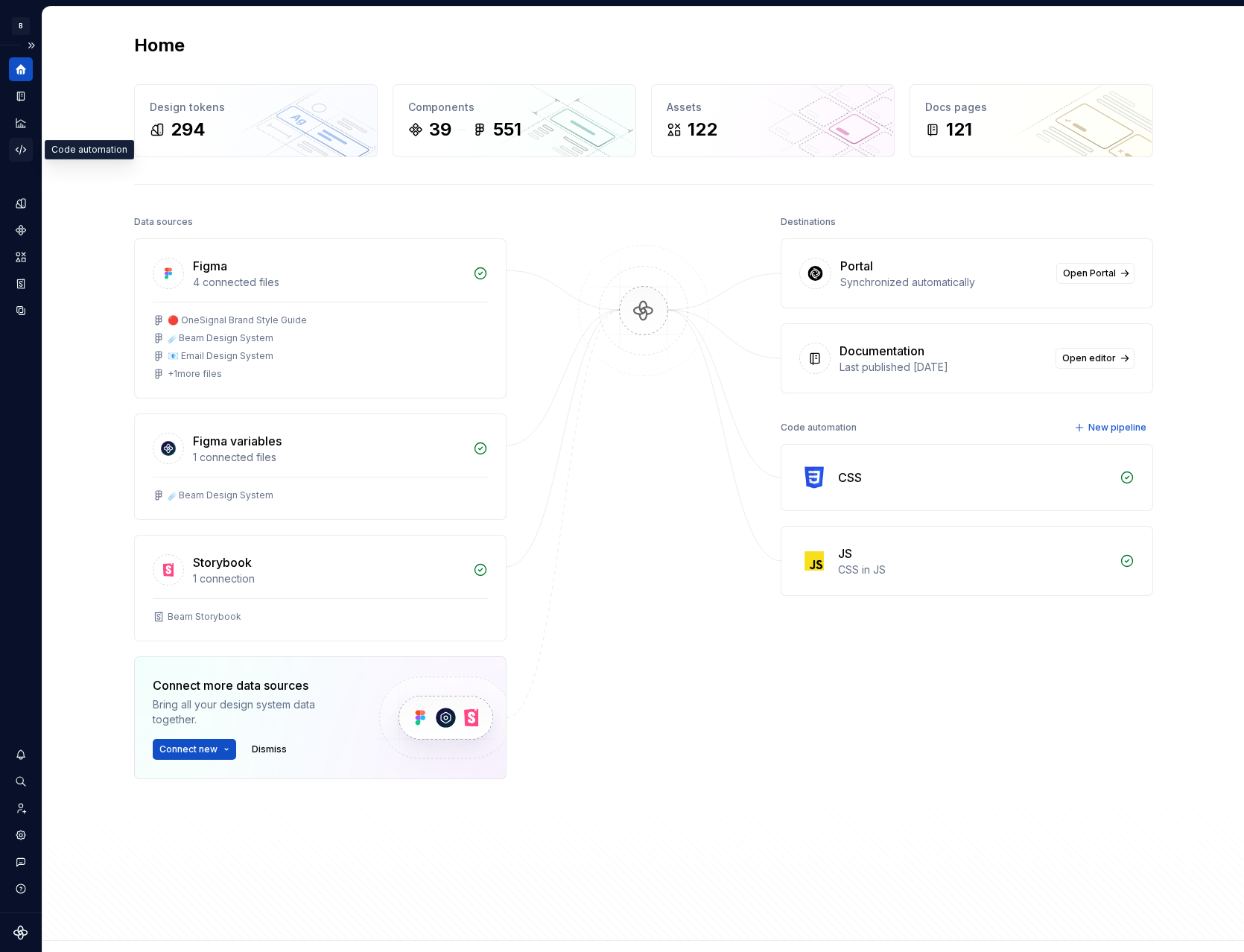
click at [20, 148] on icon "Code automation" at bounding box center [20, 149] width 13 height 13
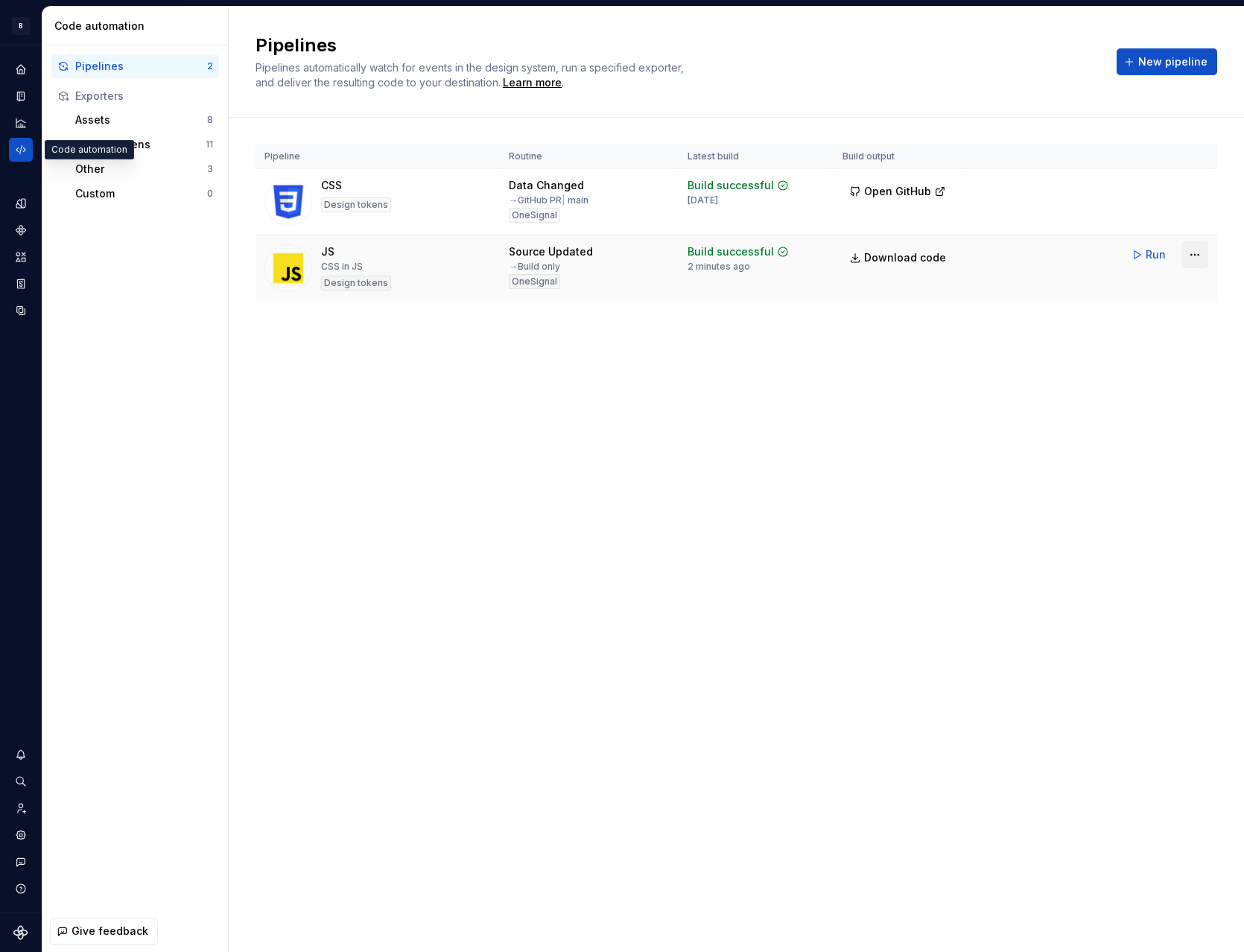
click at [1199, 255] on html "B Beam BF Design system data Code automation Pipelines 2 Exporters Assets 8 Des…" at bounding box center [622, 476] width 1244 height 952
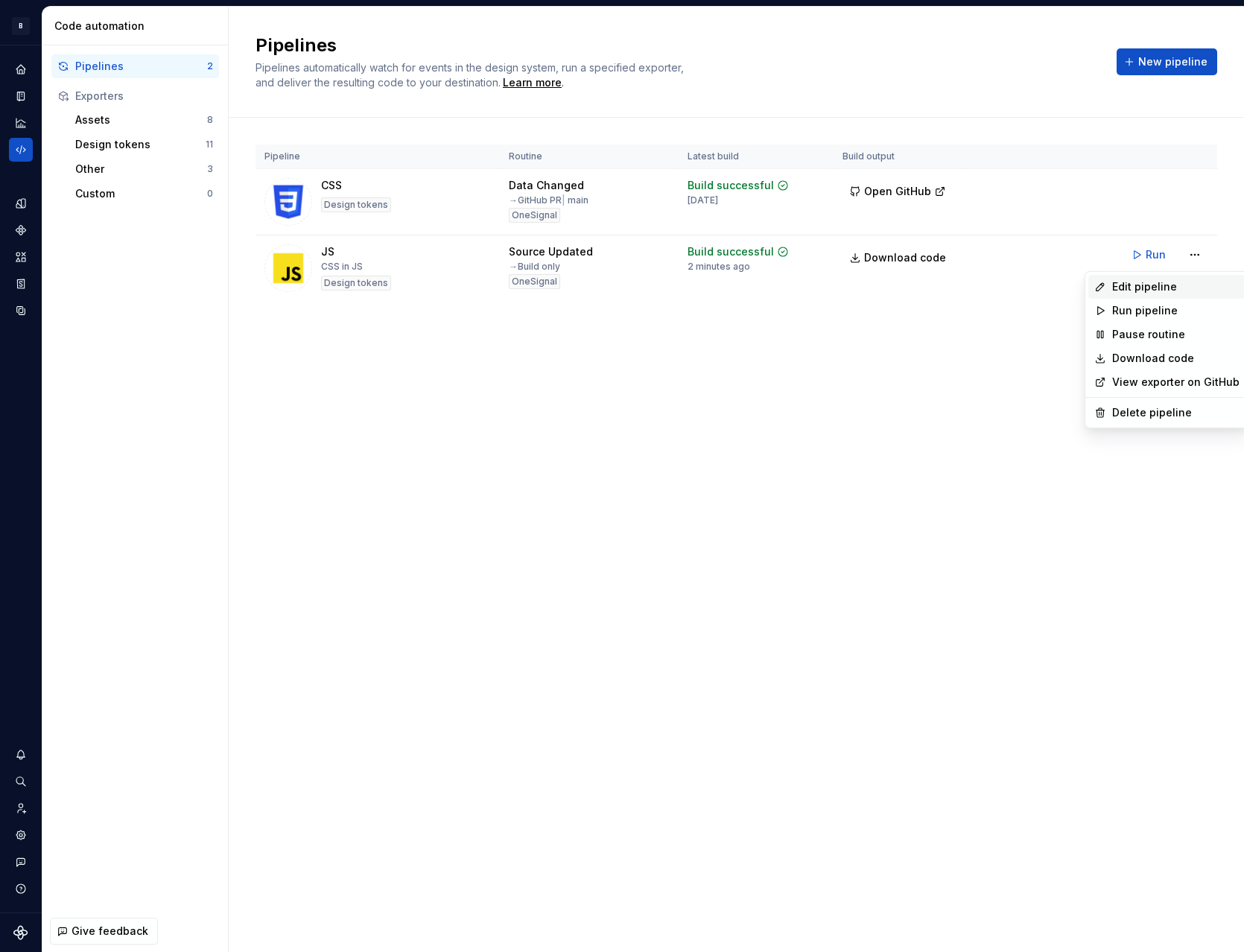
click at [1158, 281] on div "Edit pipeline" at bounding box center [1176, 286] width 128 height 15
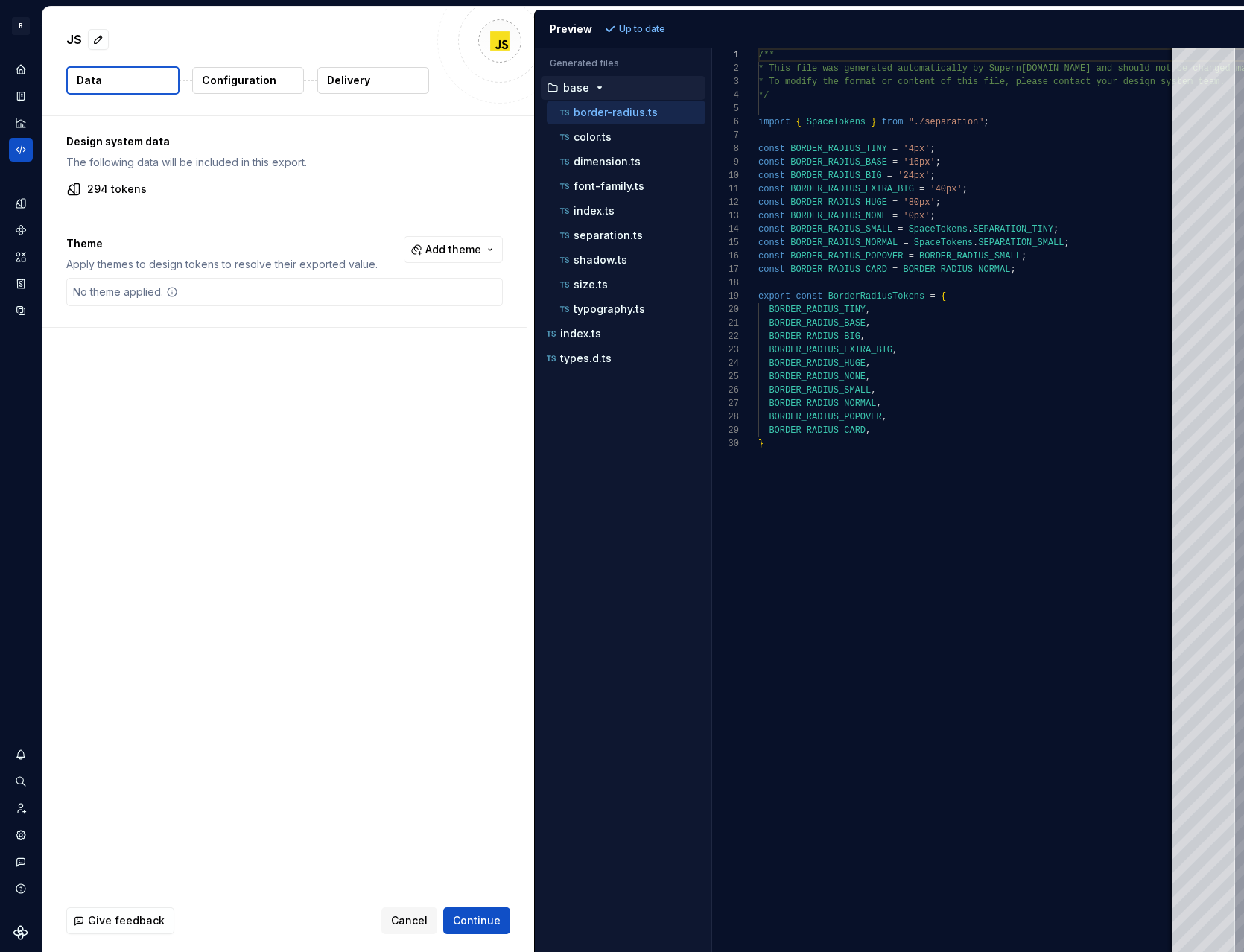
click at [259, 79] on p "Configuration" at bounding box center [240, 80] width 75 height 15
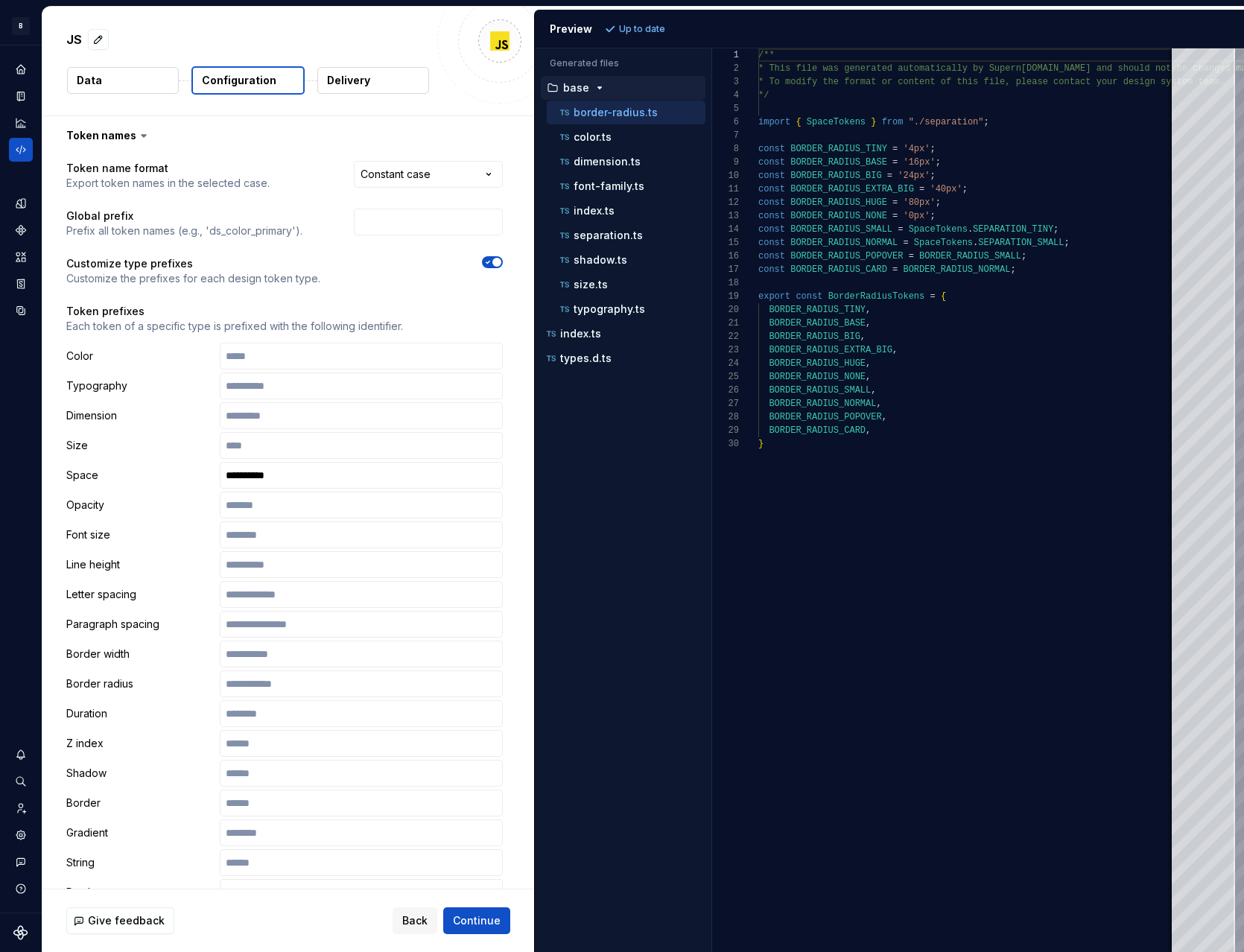
click at [284, 231] on p "Prefix all token names (e.g., 'ds_color_primary')." at bounding box center [184, 231] width 236 height 15
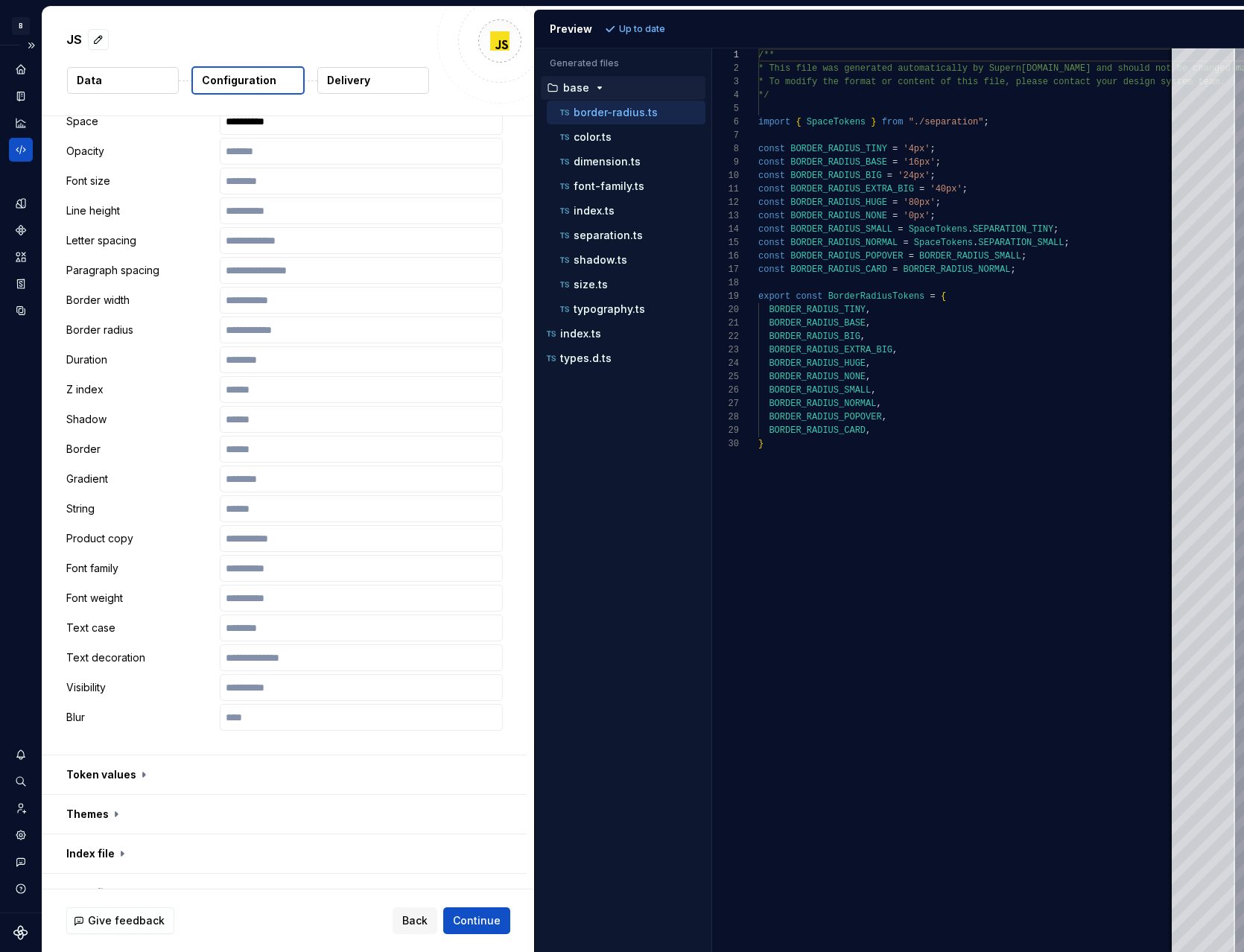
scroll to position [457, 0]
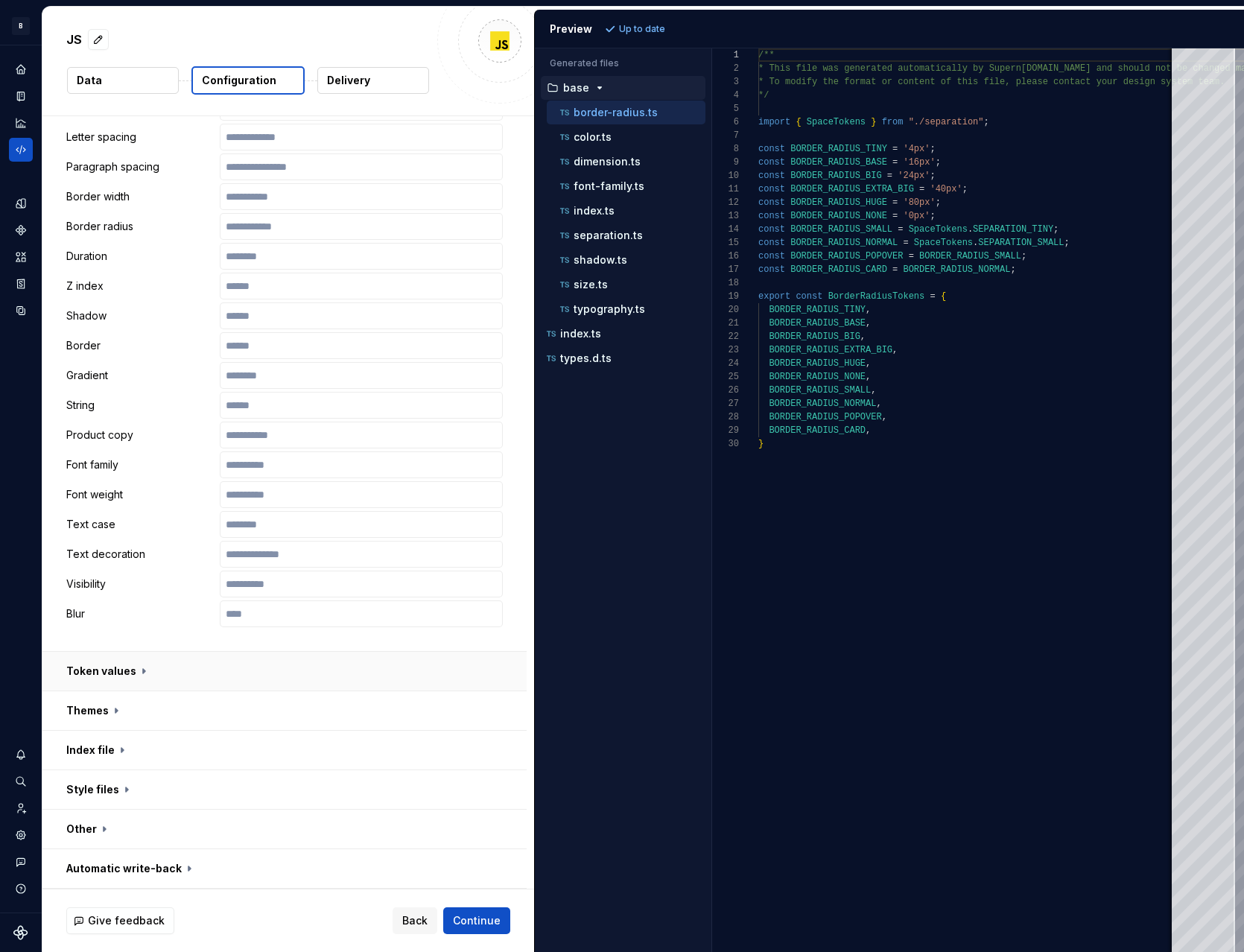
click at [135, 671] on button "button" at bounding box center [285, 671] width 484 height 39
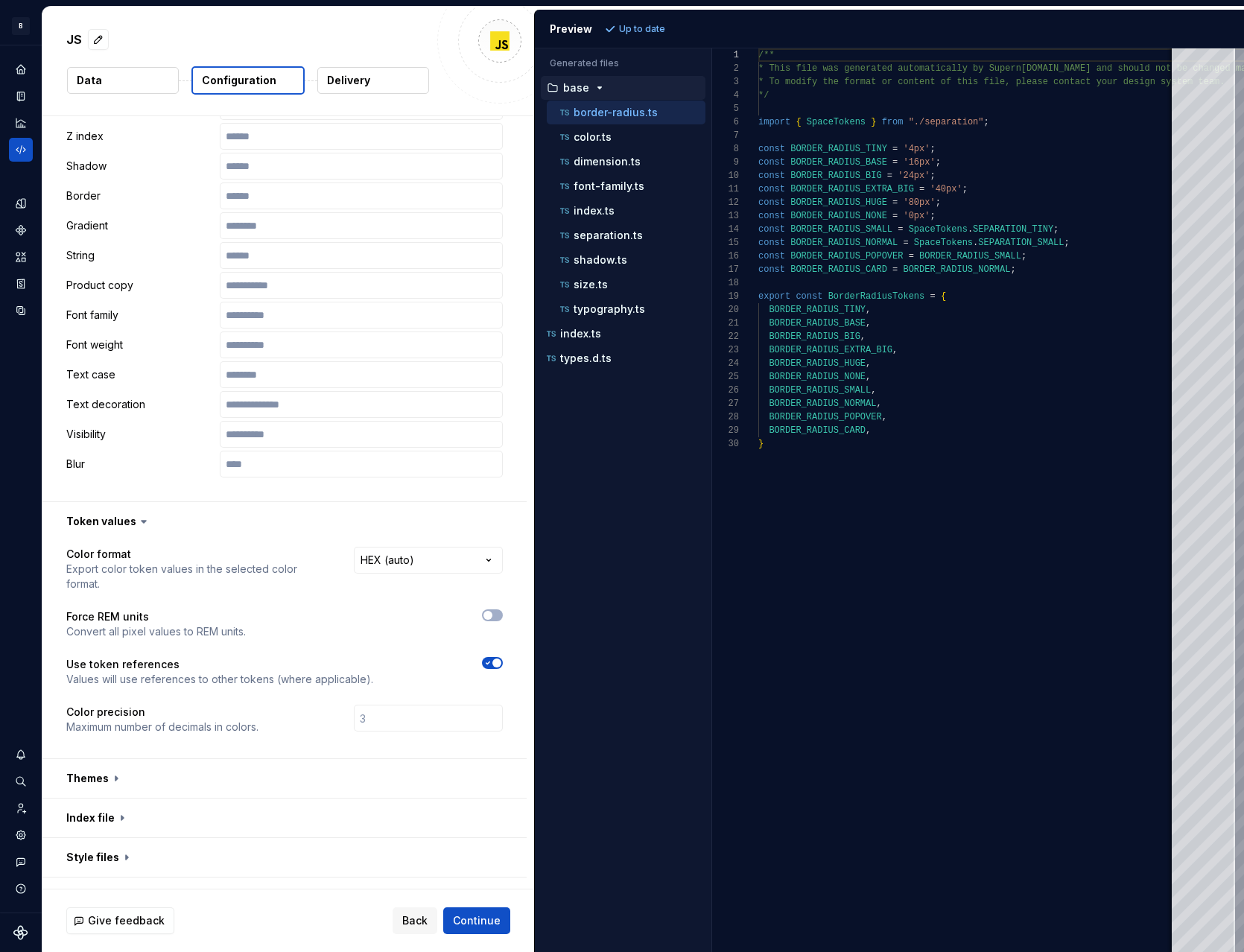
scroll to position [675, 0]
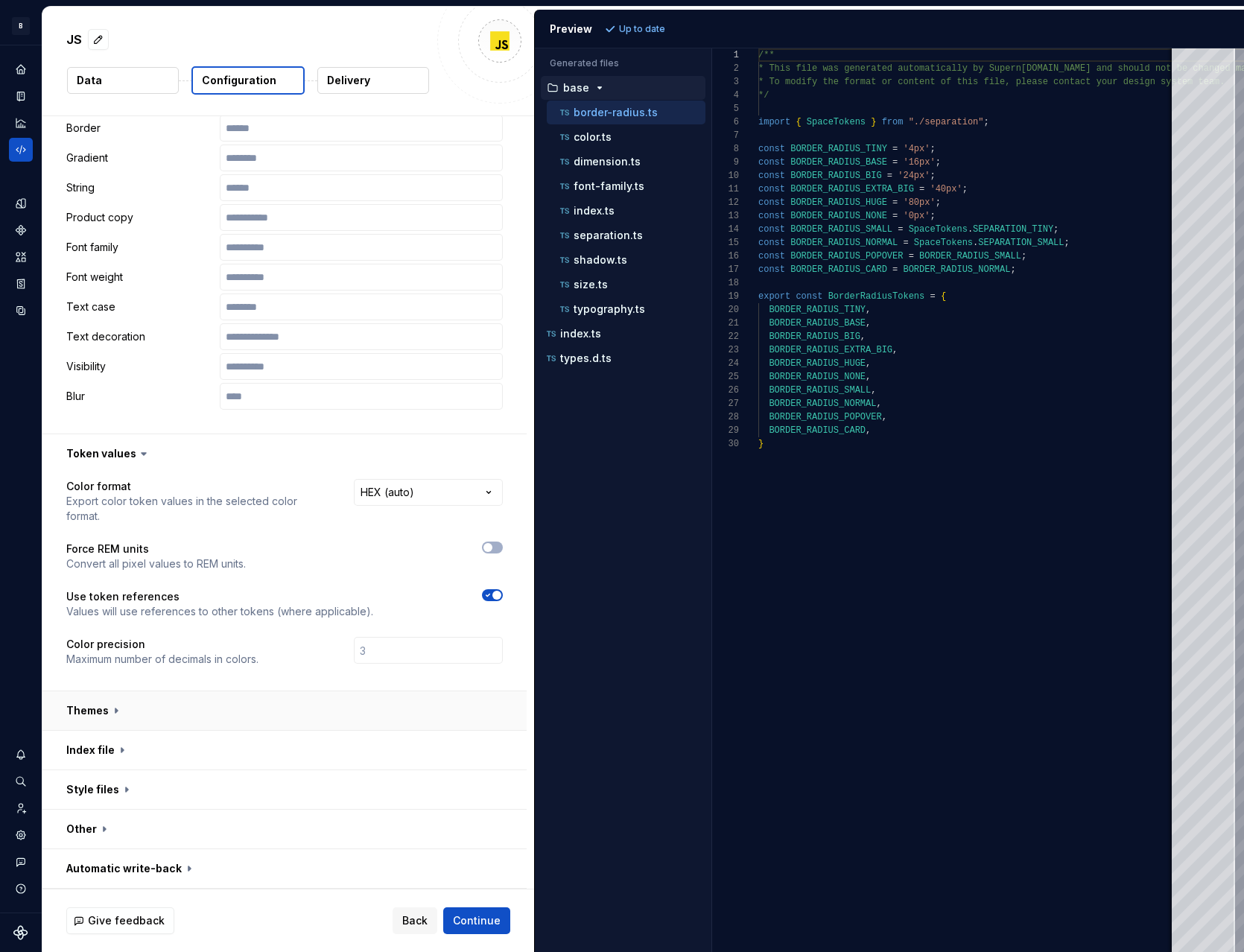
click at [98, 709] on button "button" at bounding box center [285, 711] width 484 height 39
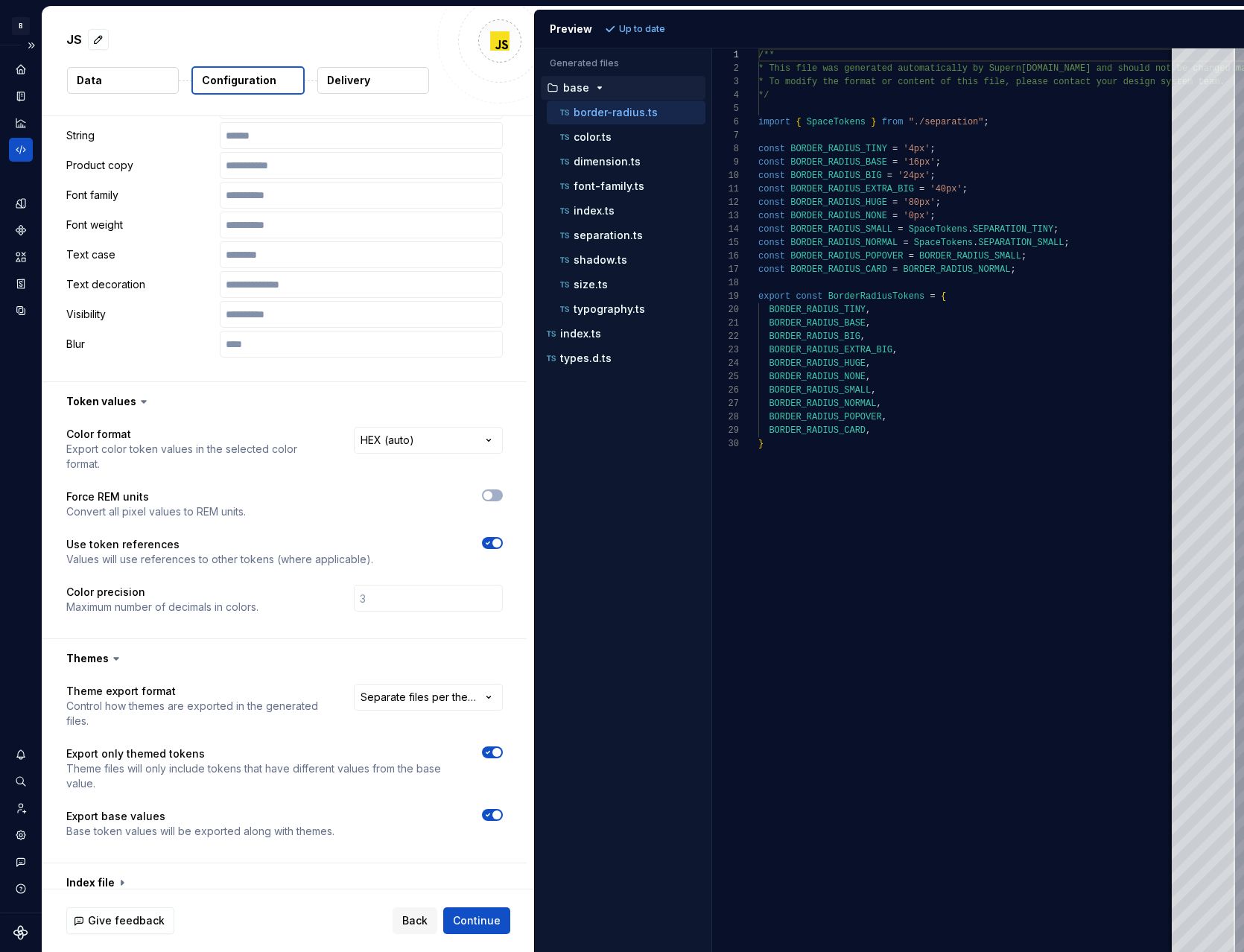
scroll to position [731, 0]
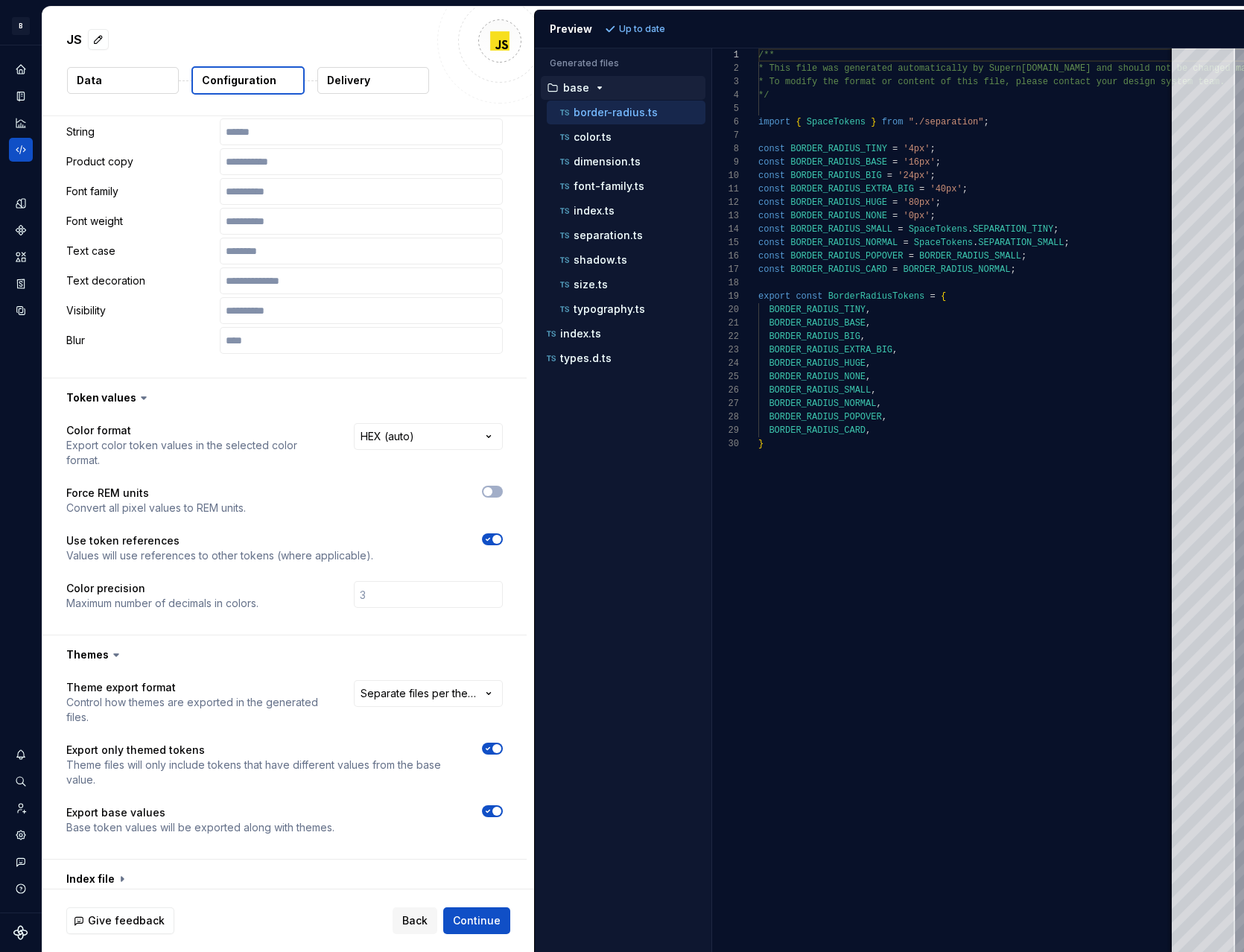
click at [497, 750] on span "button" at bounding box center [497, 749] width 9 height 9
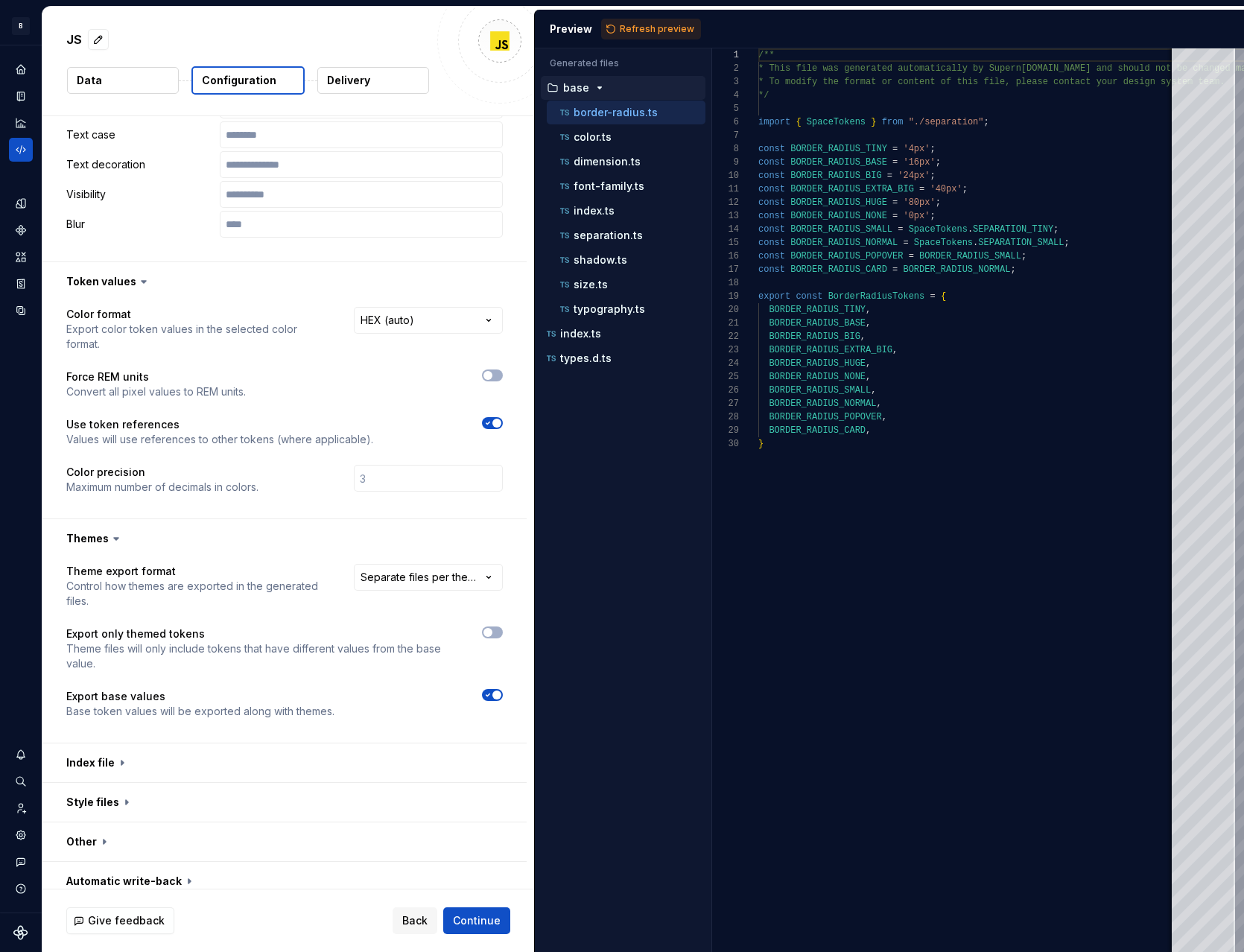
scroll to position [860, 0]
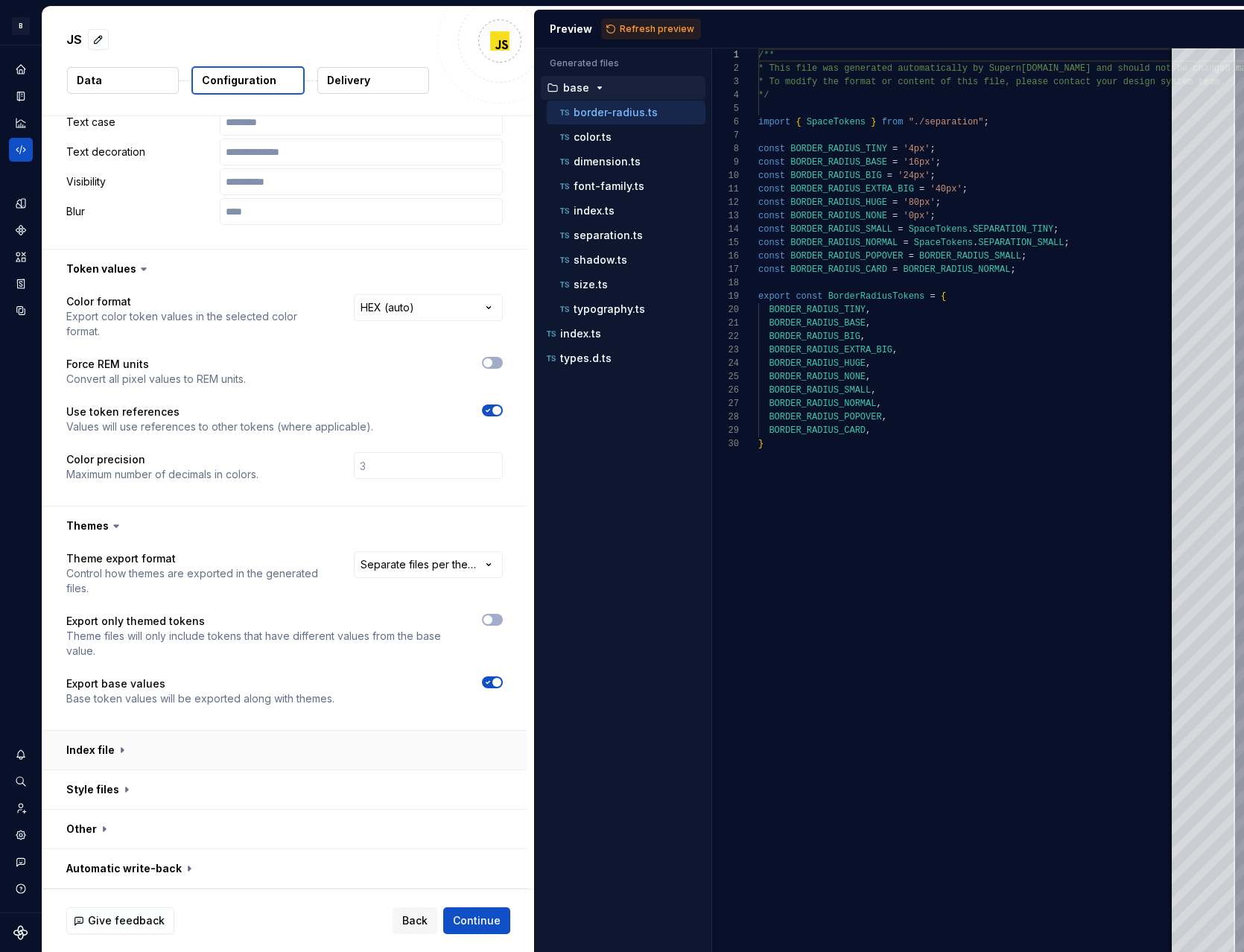
click at [89, 750] on button "button" at bounding box center [285, 750] width 484 height 39
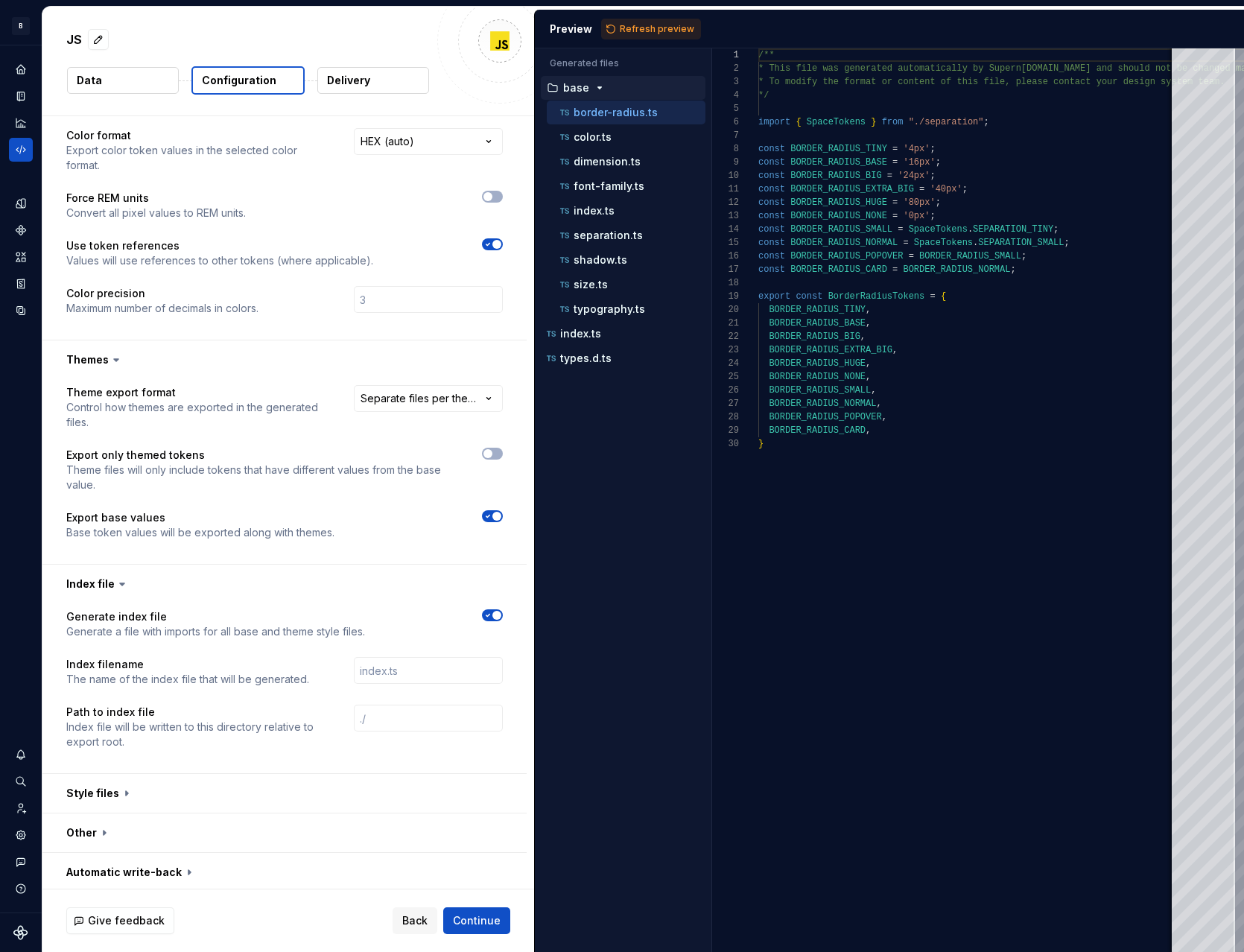
scroll to position [1029, 0]
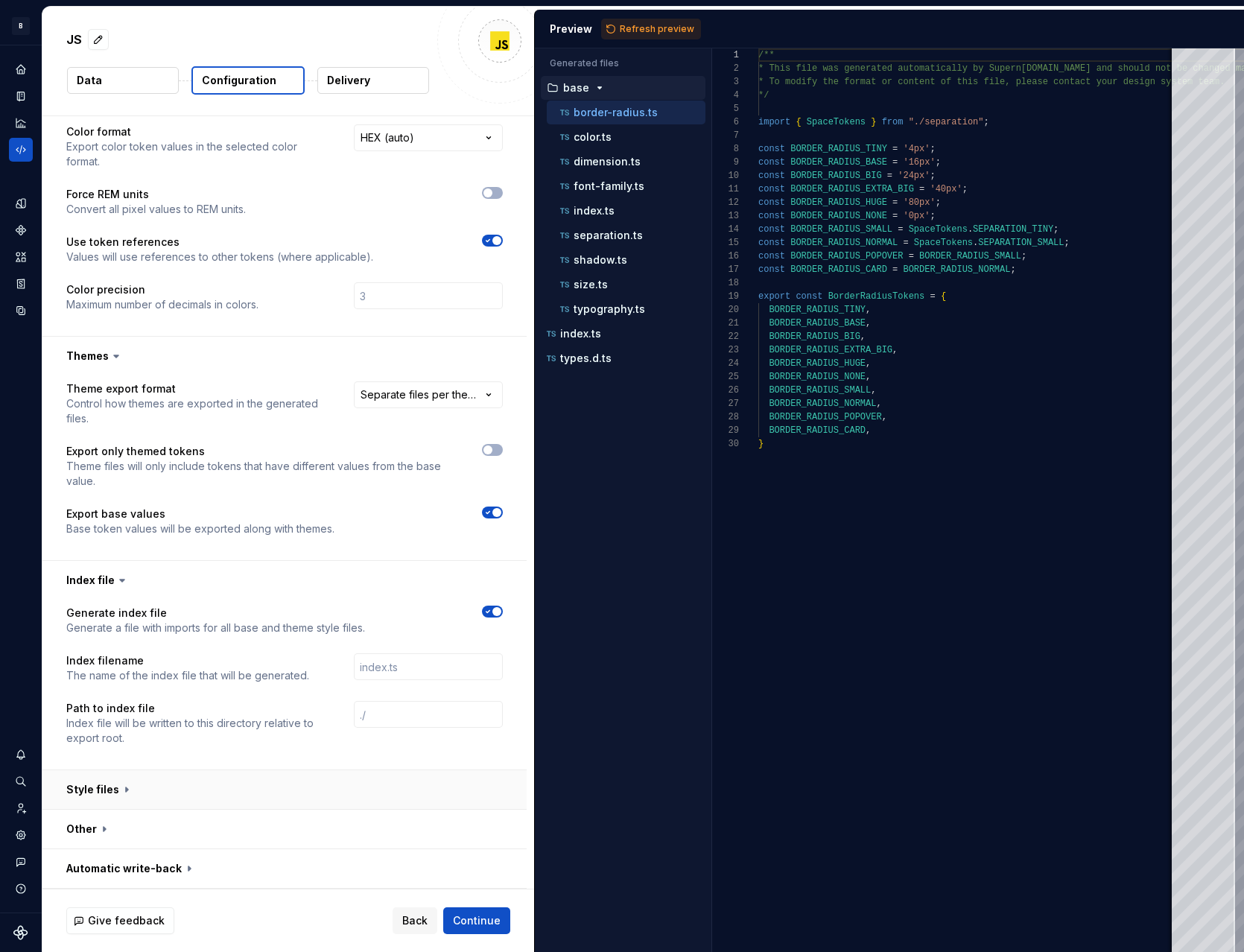
click at [115, 776] on button "button" at bounding box center [285, 790] width 484 height 39
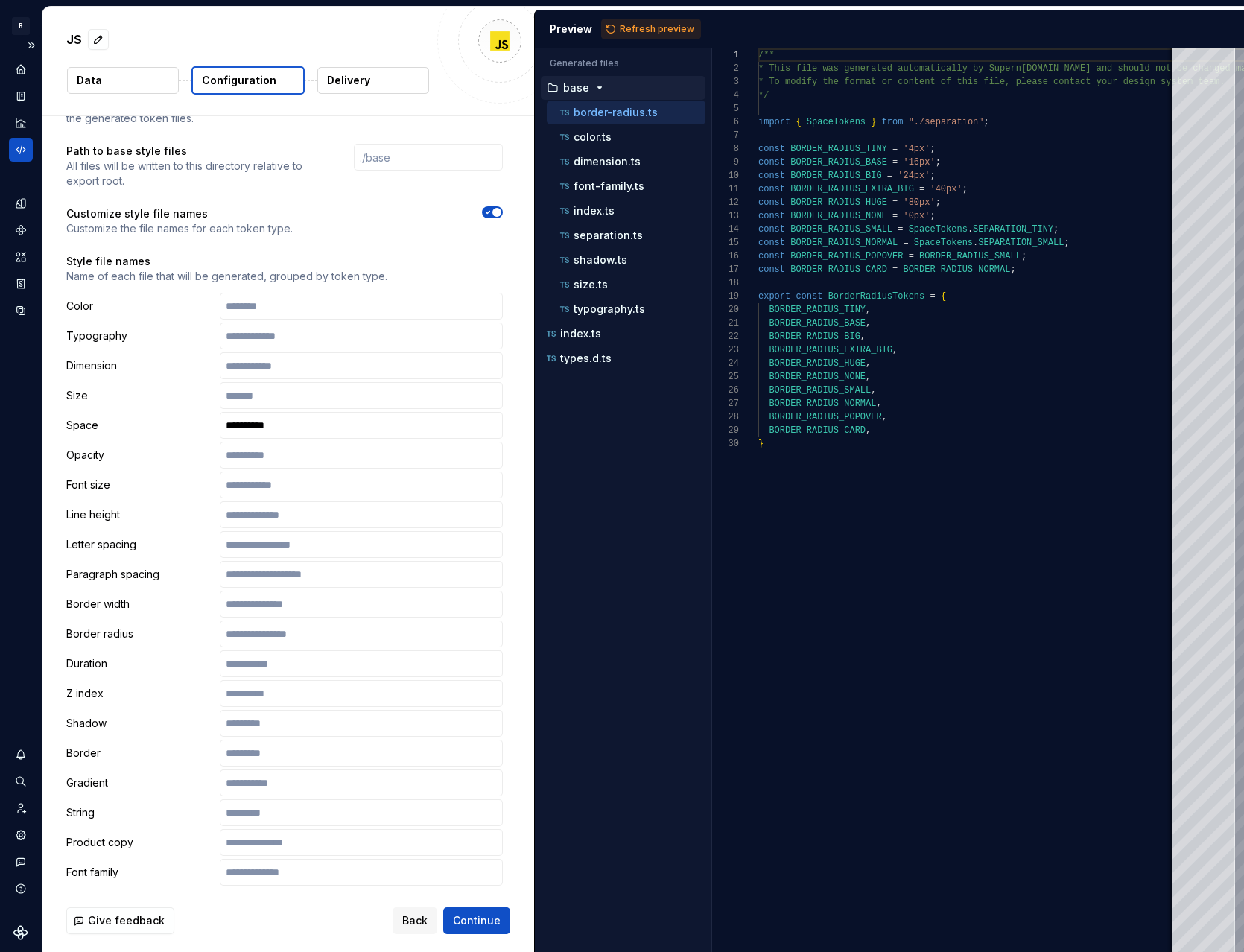
scroll to position [1884, 0]
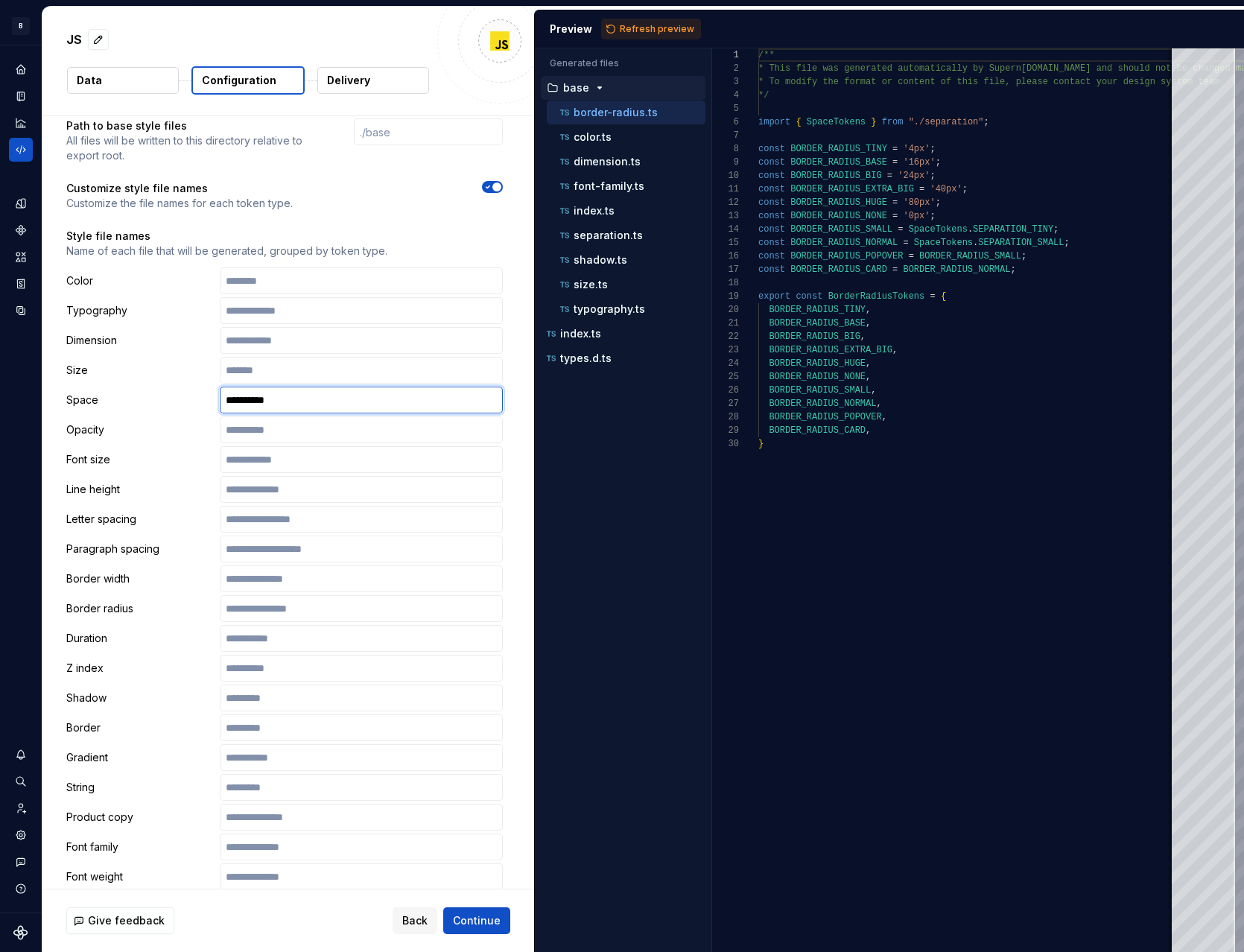
click at [315, 398] on input "**********" at bounding box center [361, 399] width 283 height 27
type input "**********"
drag, startPoint x: 131, startPoint y: 437, endPoint x: 139, endPoint y: 439, distance: 8.2
click at [131, 438] on div "Opacity" at bounding box center [284, 430] width 437 height 27
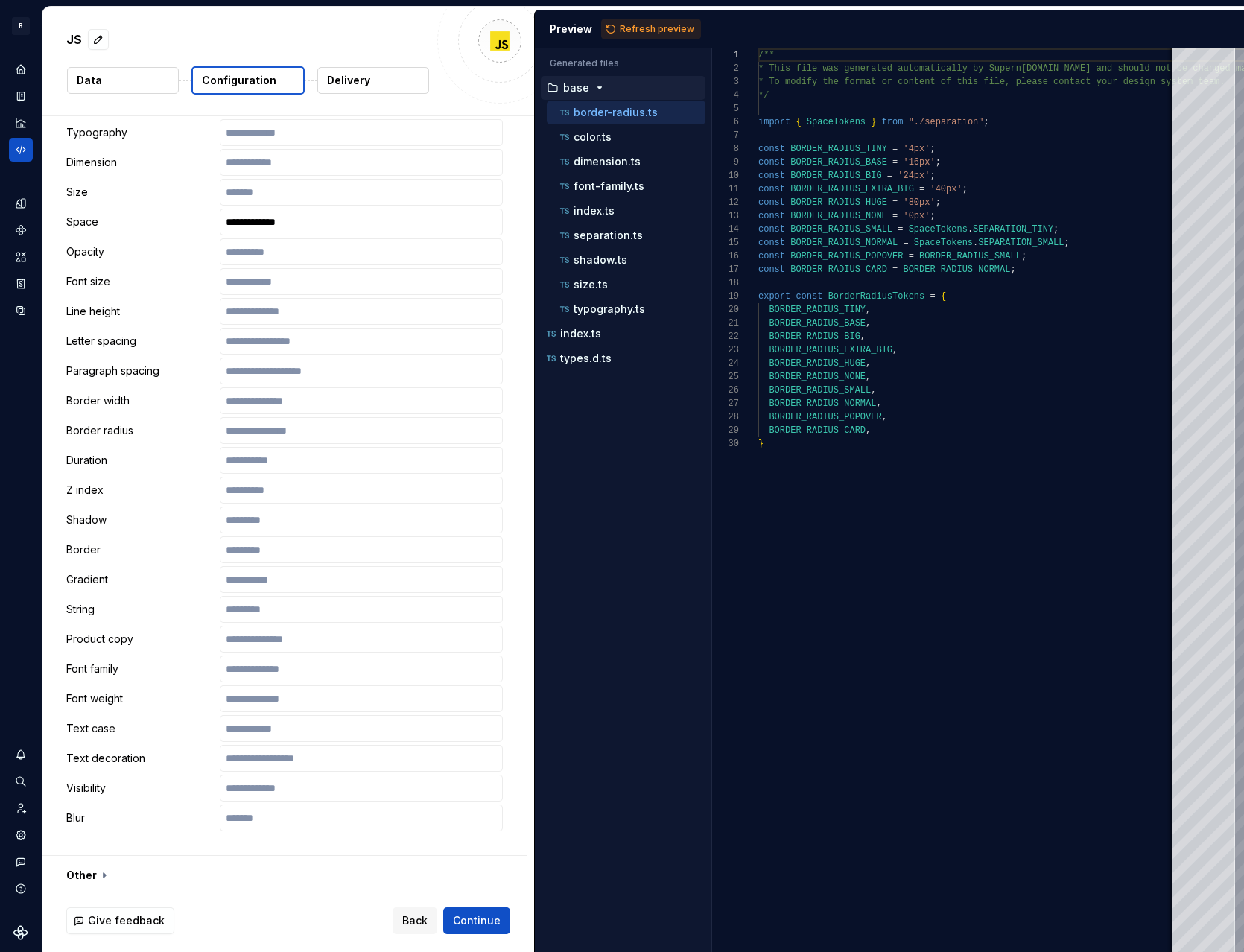
scroll to position [2108, 0]
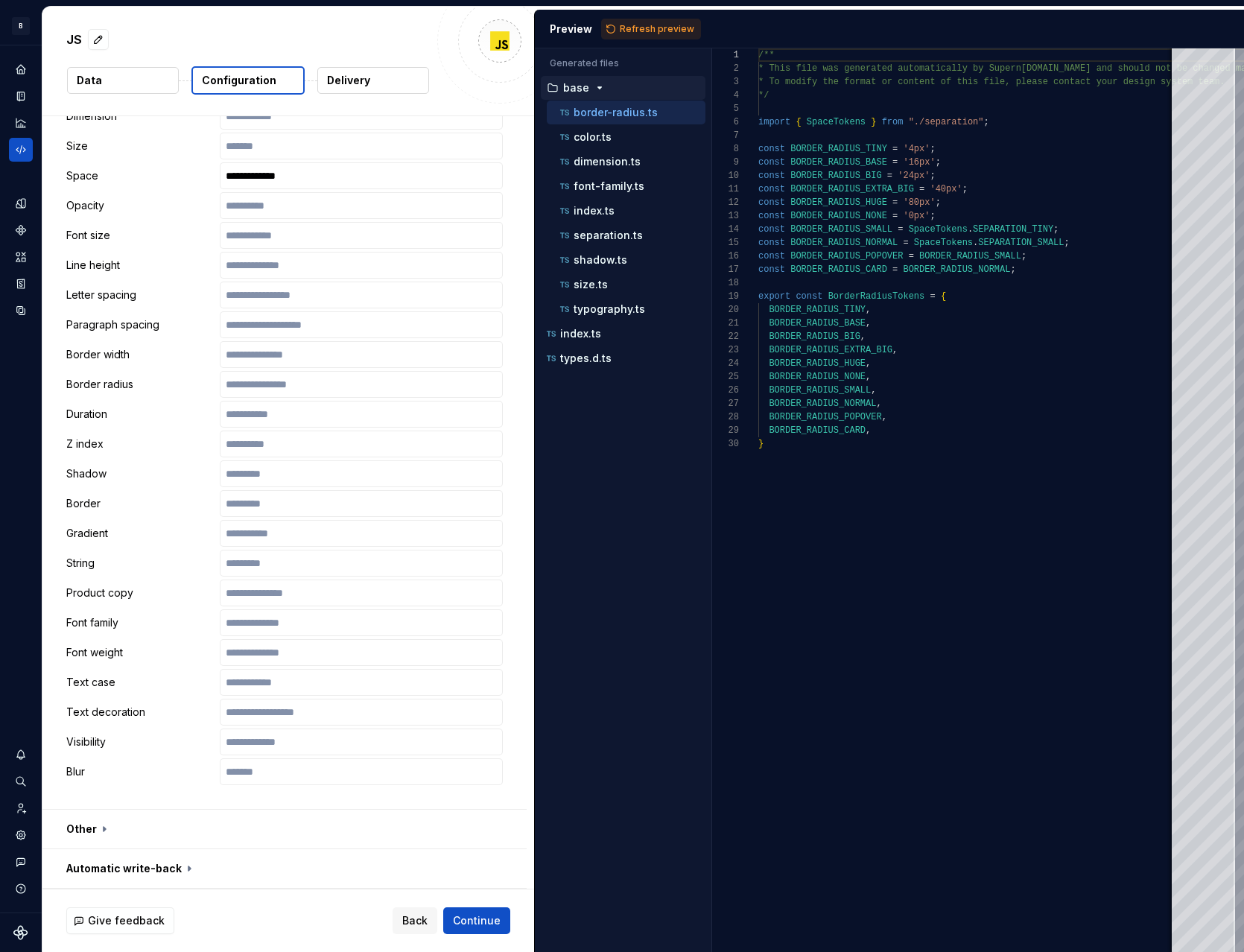
click at [95, 825] on button "button" at bounding box center [285, 829] width 484 height 39
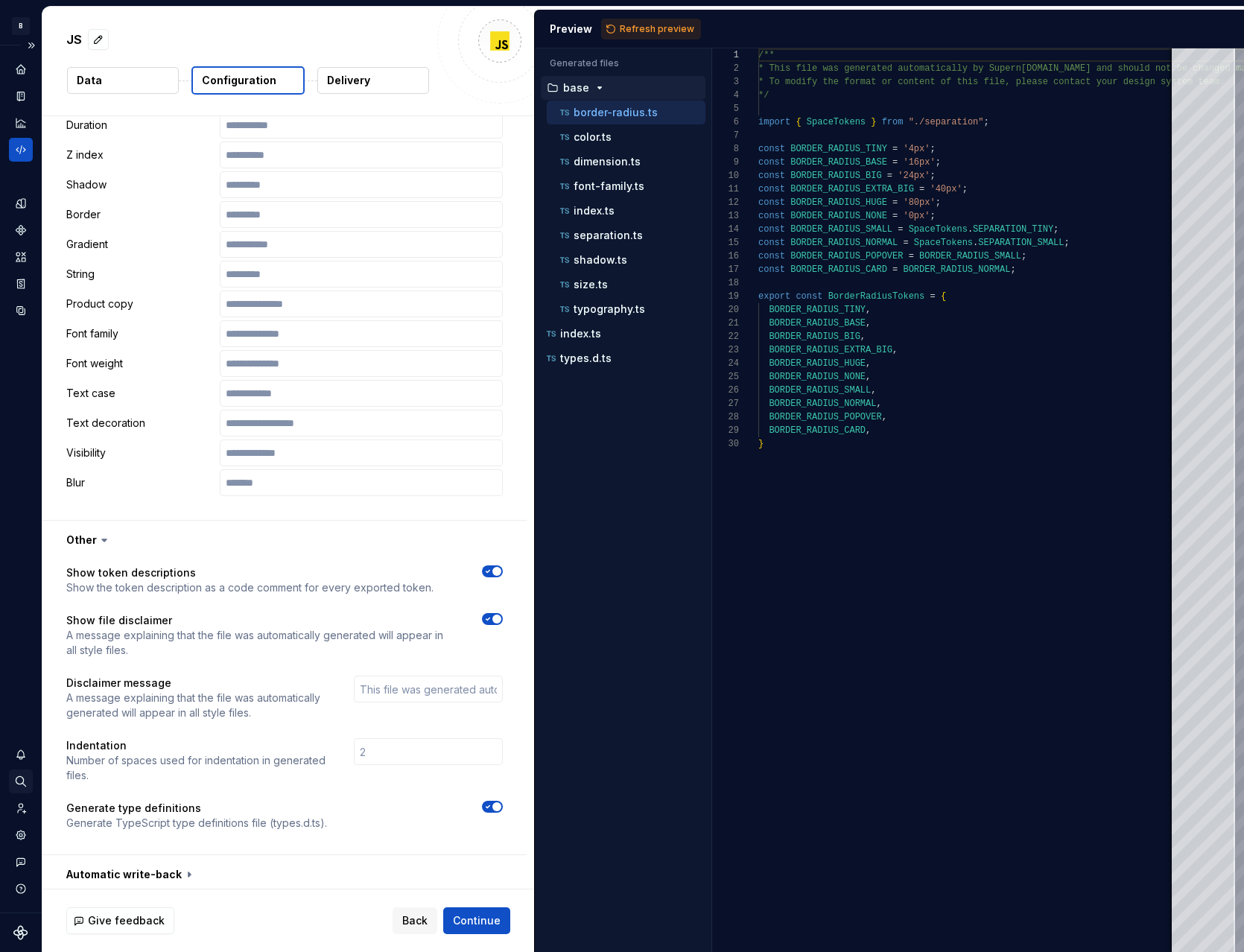
scroll to position [2403, 0]
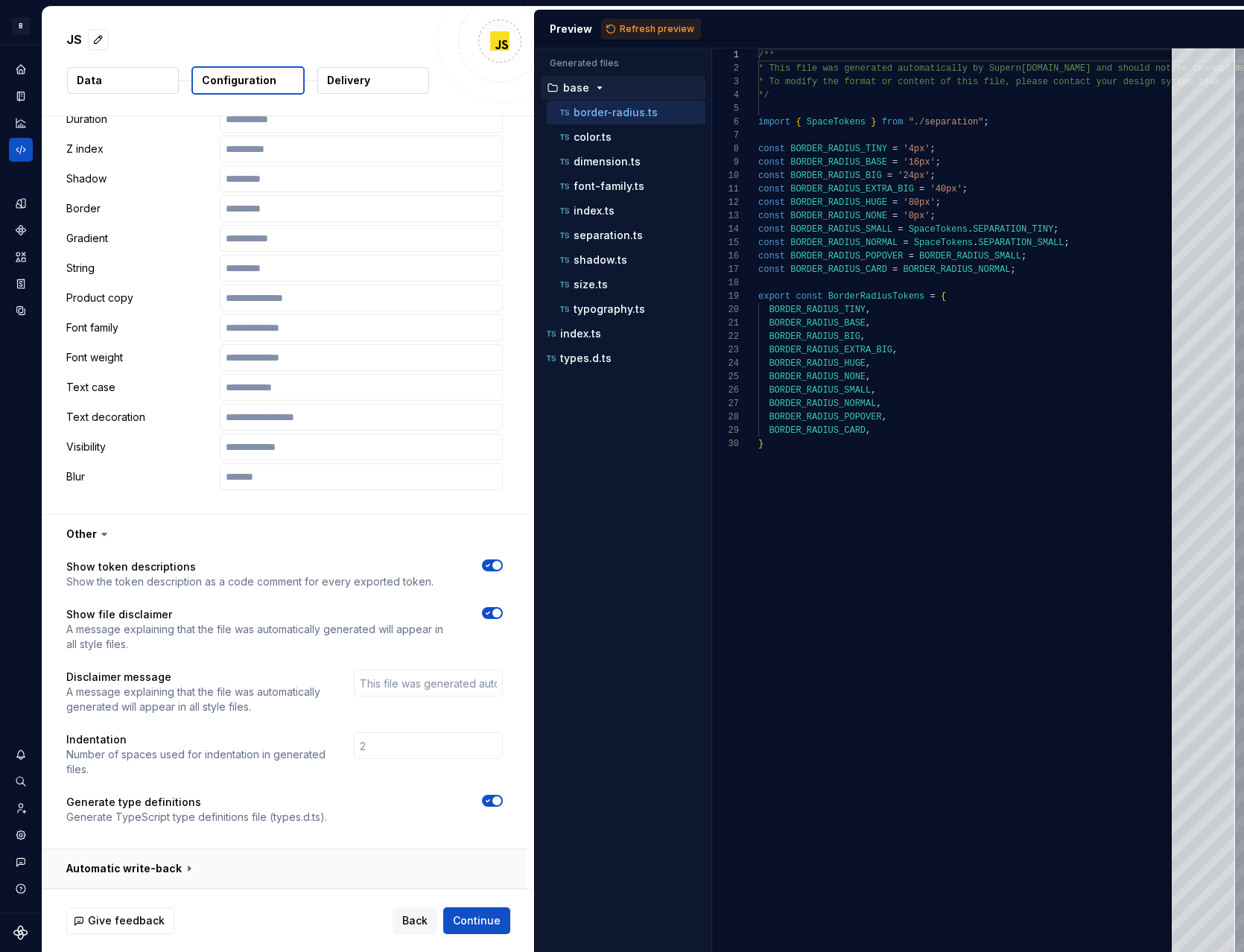
click at [182, 866] on button "button" at bounding box center [285, 869] width 484 height 39
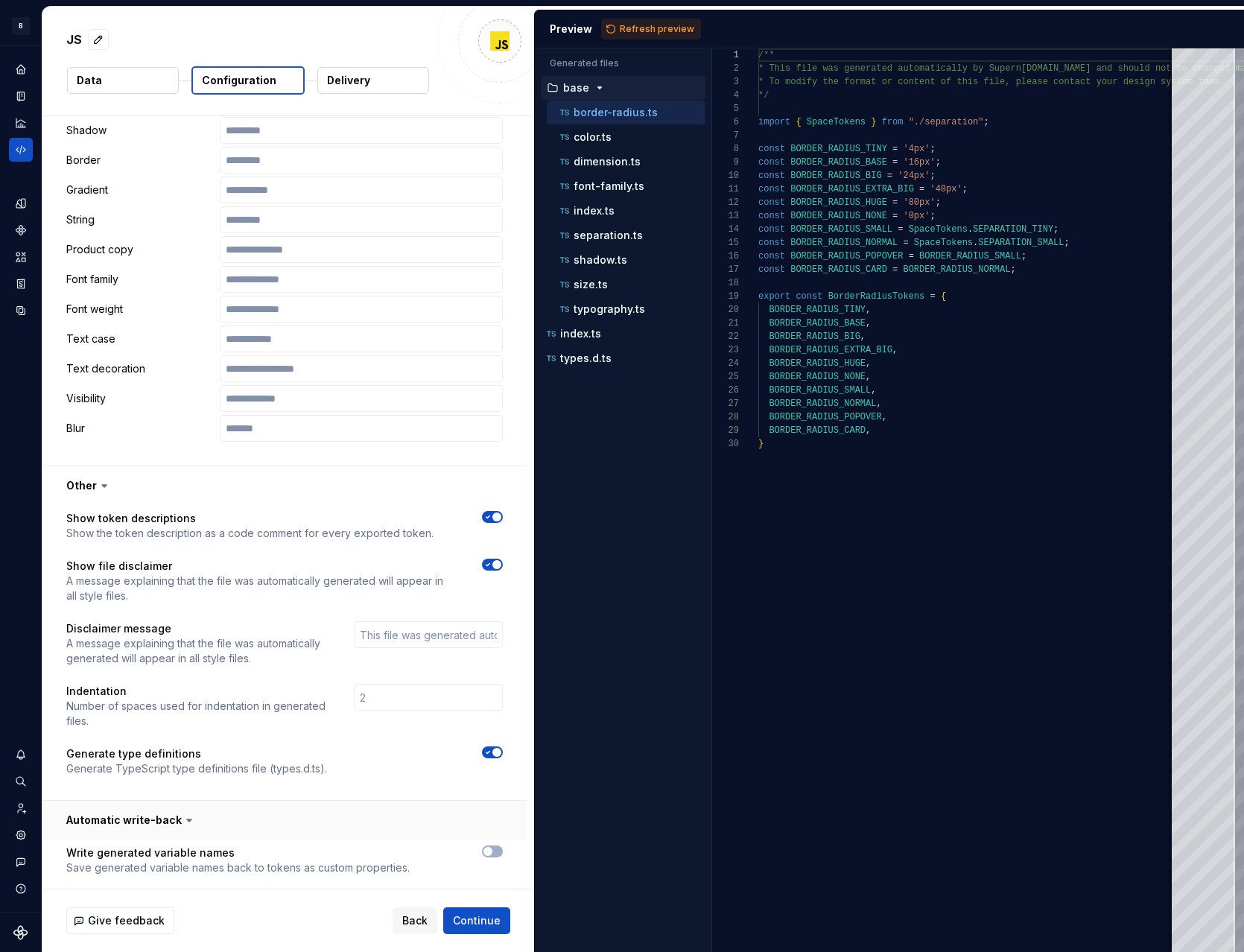
scroll to position [2463, 0]
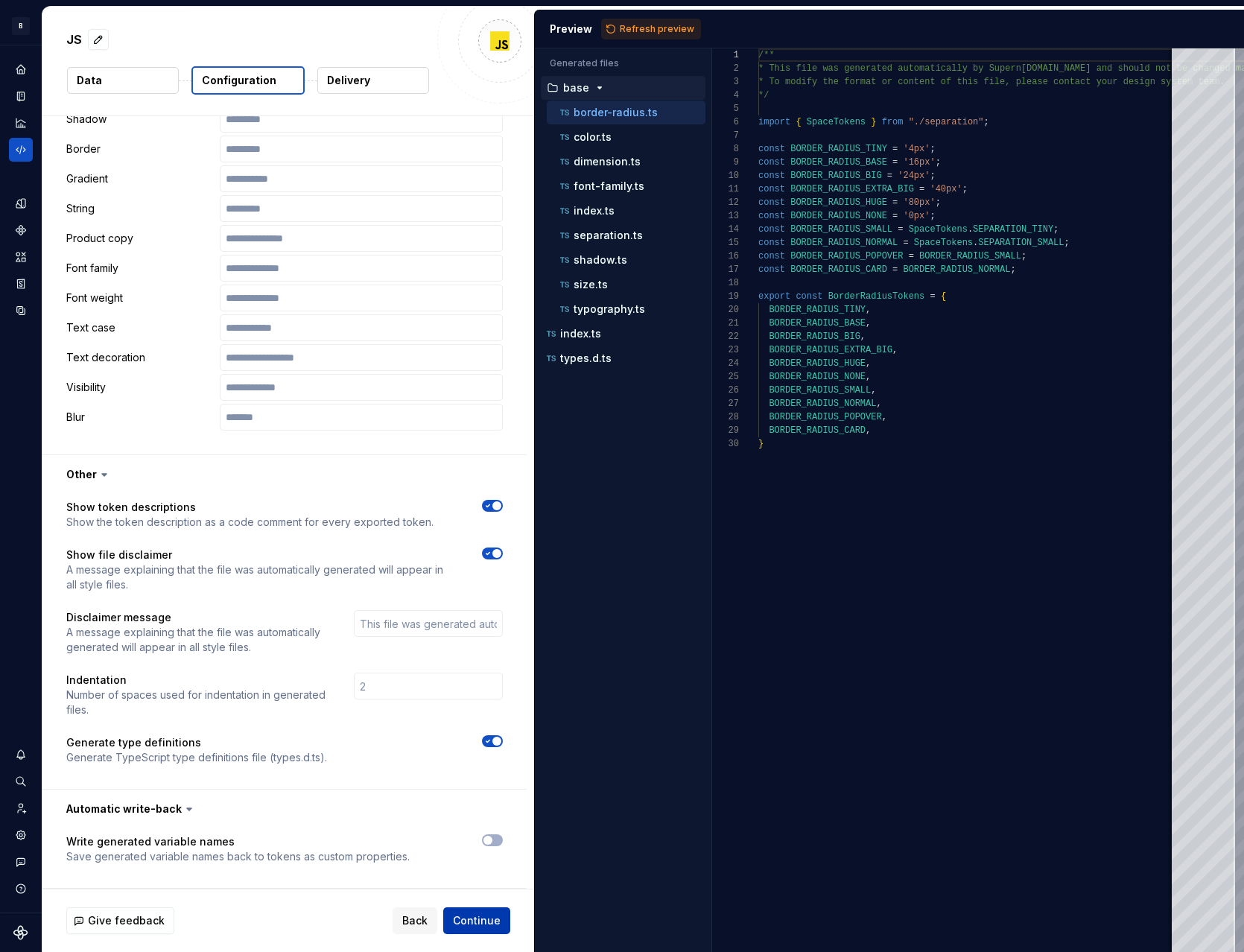
click at [484, 913] on span "Continue" at bounding box center [477, 920] width 48 height 15
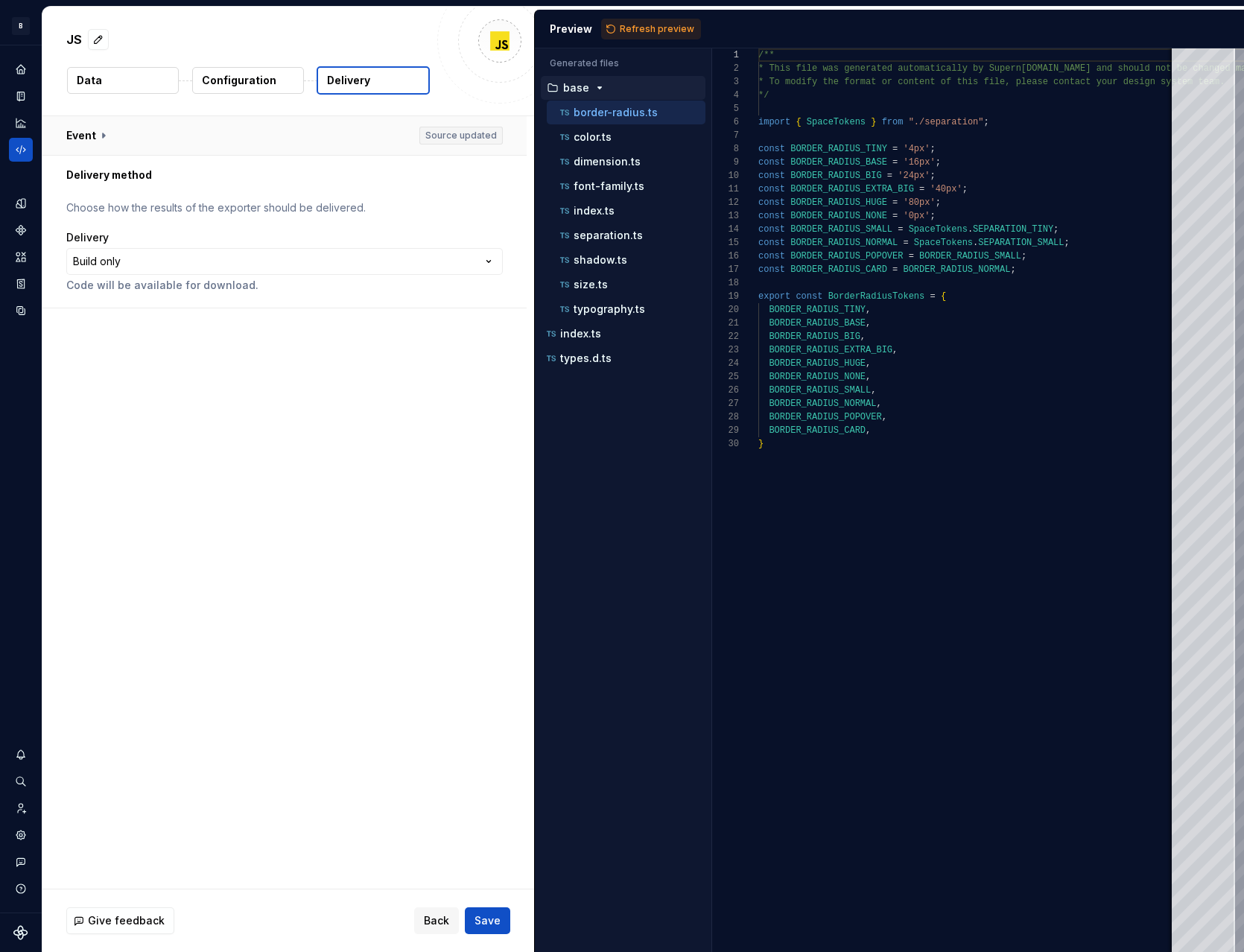
click at [128, 141] on button "button" at bounding box center [285, 135] width 484 height 39
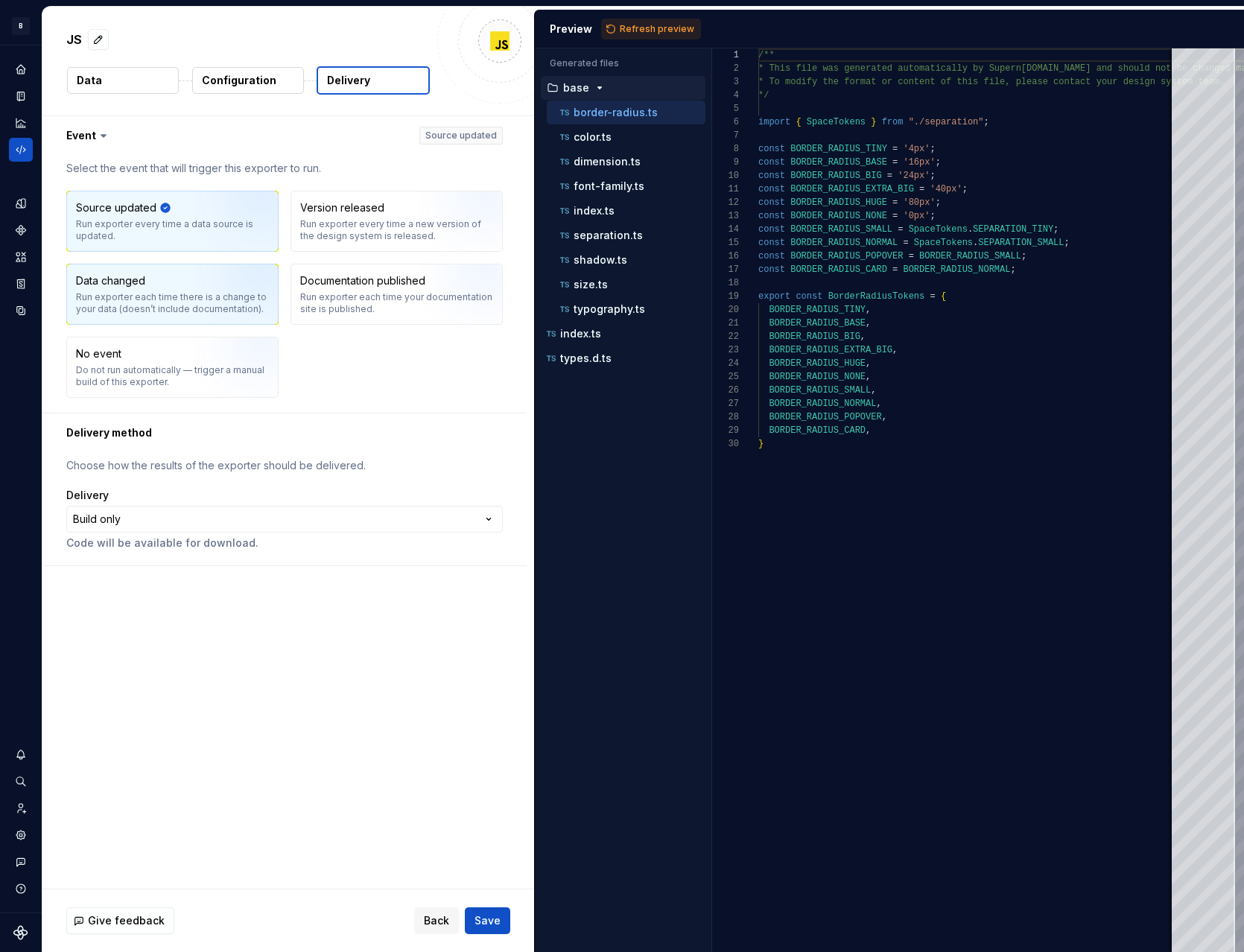
click at [227, 289] on img "button" at bounding box center [242, 299] width 95 height 100
click at [166, 460] on p "Choose how the results of the exporter should be delivered." at bounding box center [284, 465] width 437 height 15
click at [142, 509] on html "**********" at bounding box center [622, 476] width 1244 height 952
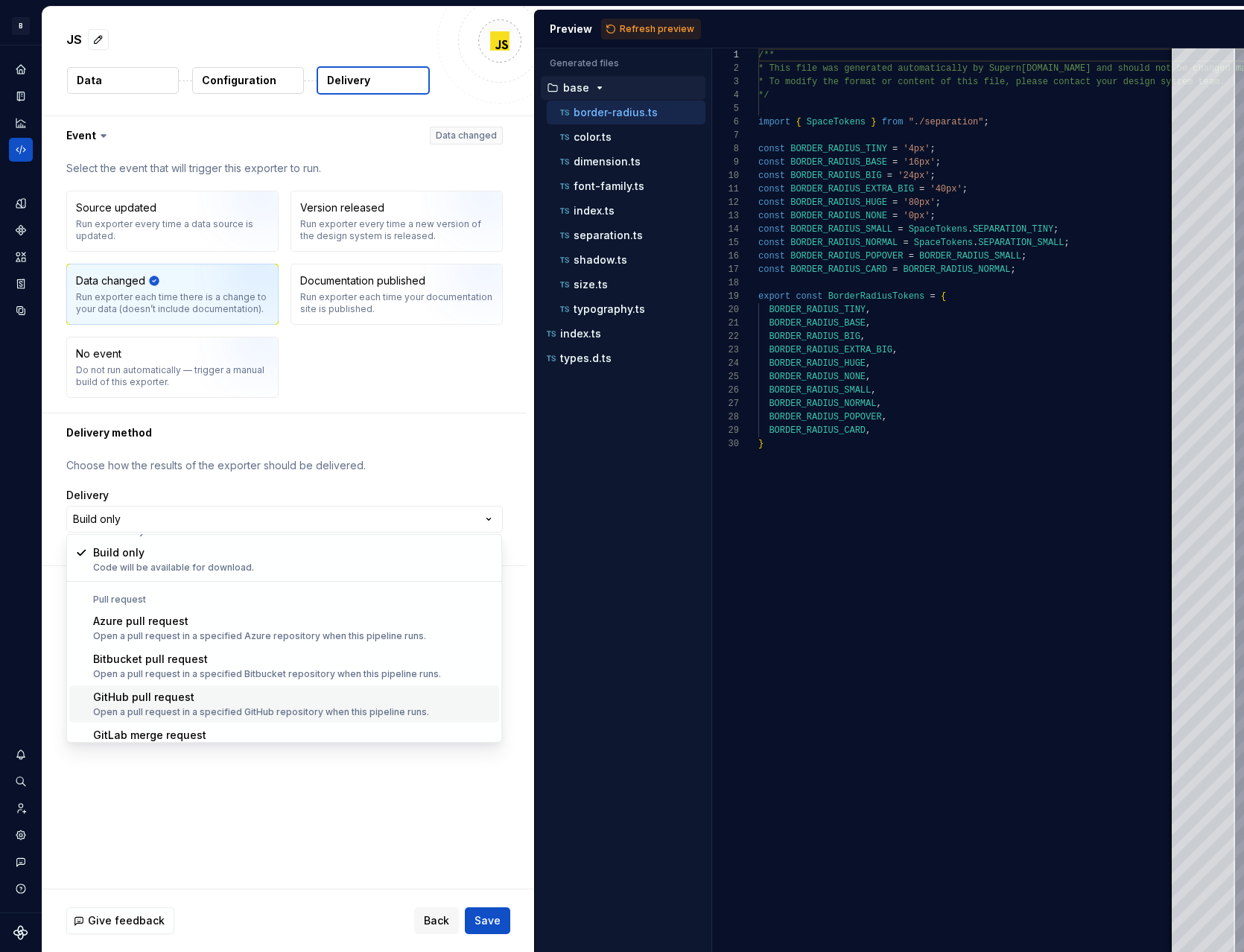
scroll to position [23, 0]
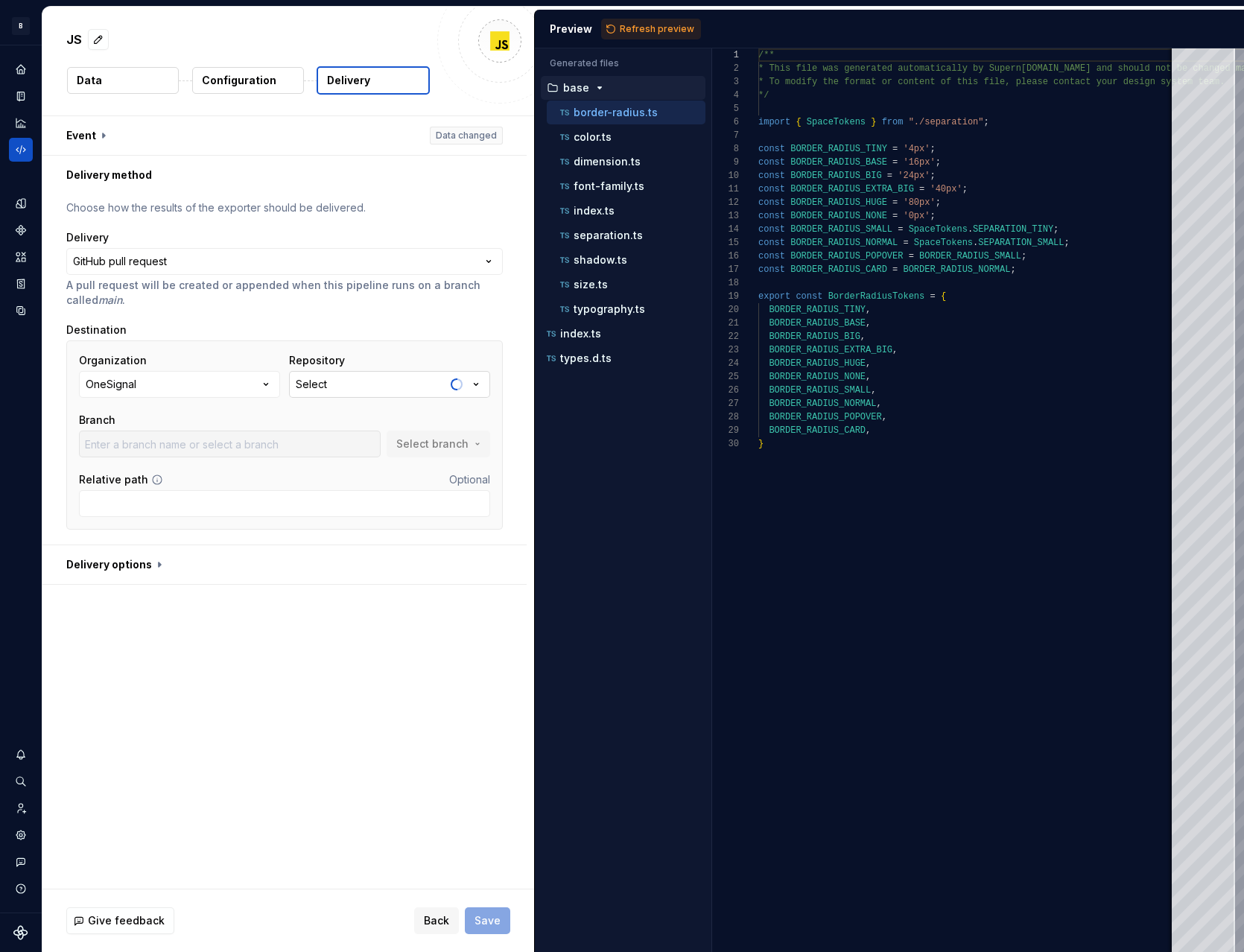
click at [304, 381] on div "Select" at bounding box center [312, 384] width 31 height 15
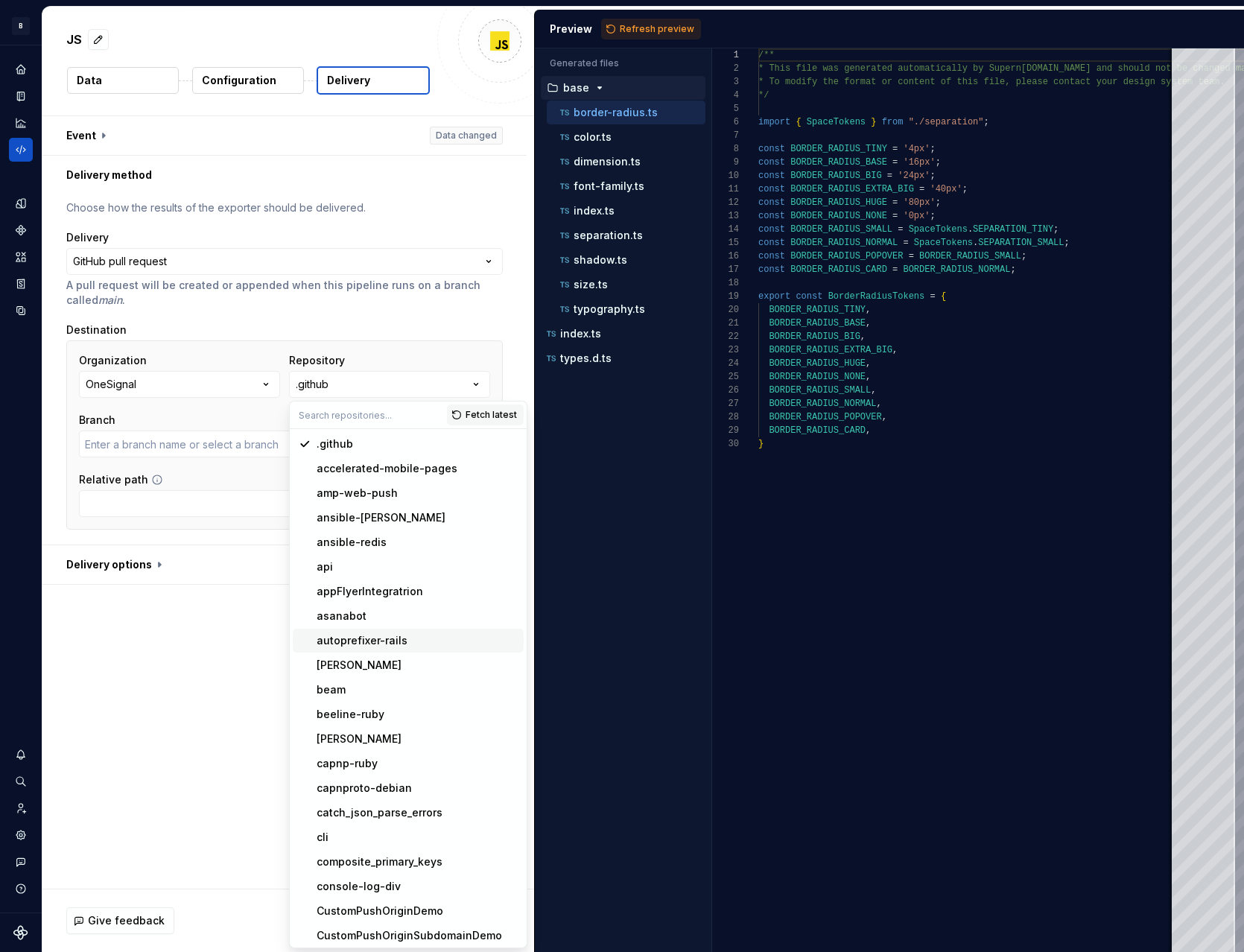
type input "main"
click at [338, 684] on div "beam" at bounding box center [331, 689] width 29 height 15
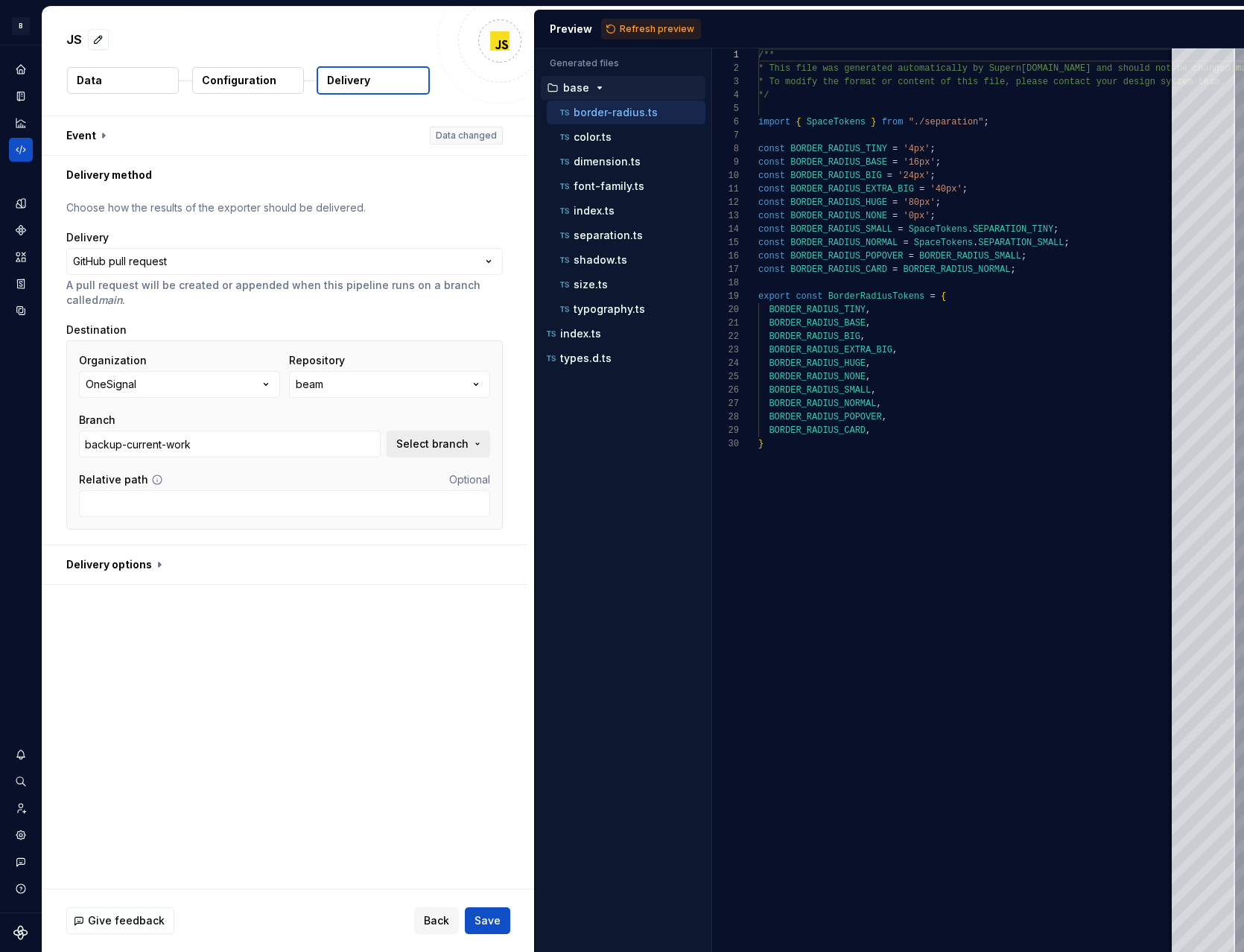
click at [432, 444] on span "Select branch" at bounding box center [432, 443] width 72 height 15
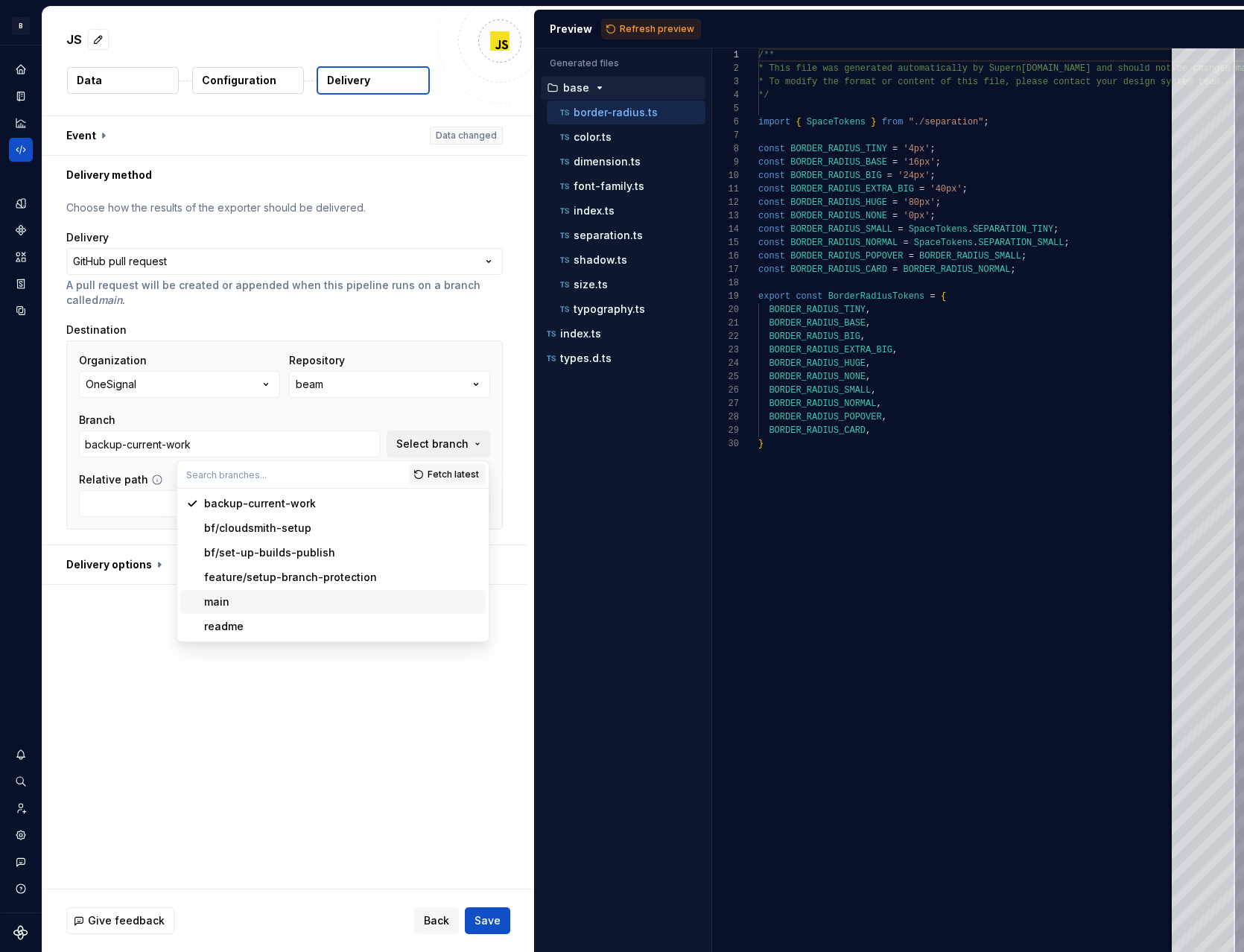
click at [249, 597] on div "main" at bounding box center [342, 601] width 276 height 15
type input "main"
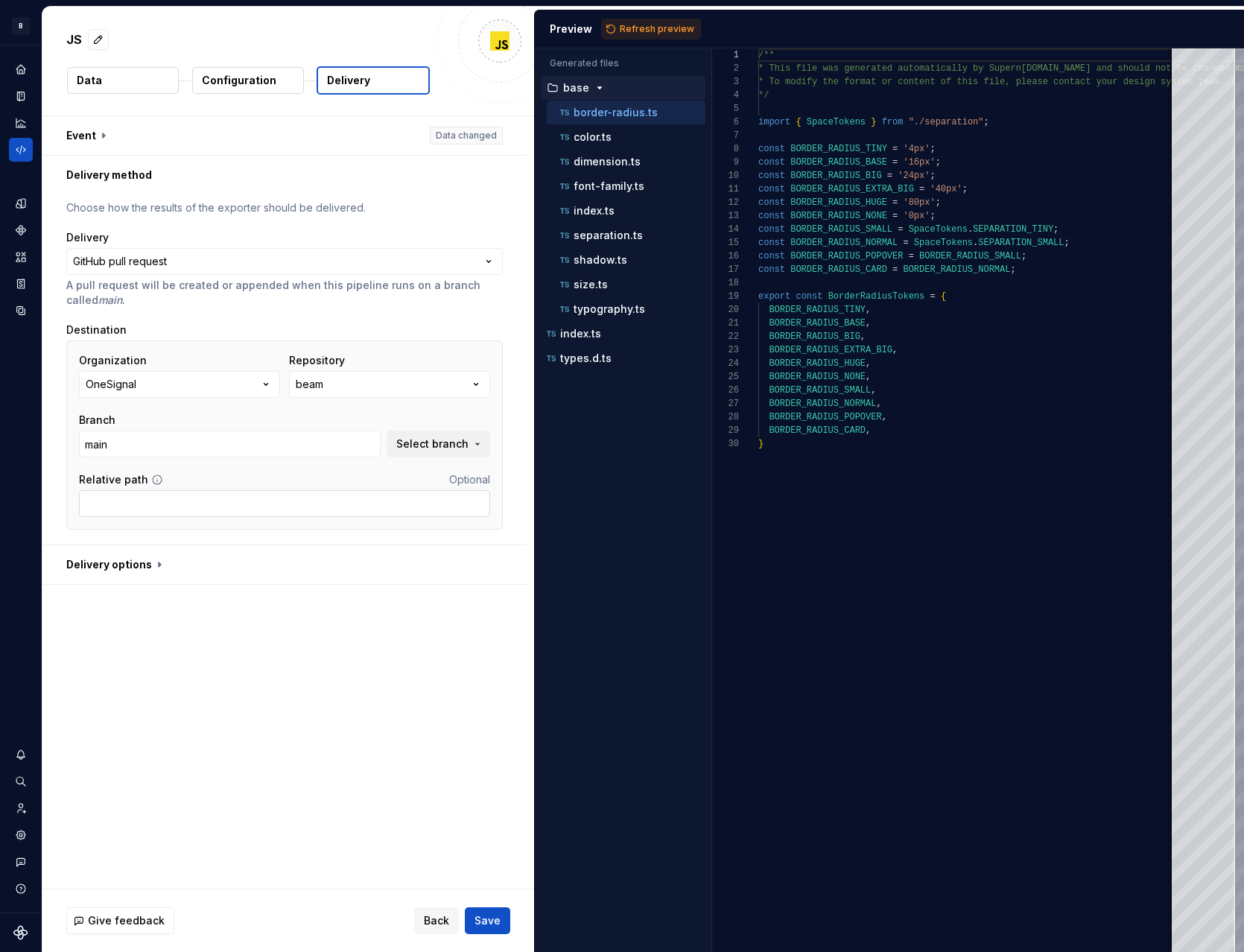
click at [142, 507] on input "Relative path" at bounding box center [285, 503] width 411 height 27
type input "/packages/tokens/src/js"
click at [156, 566] on button "button" at bounding box center [285, 564] width 484 height 39
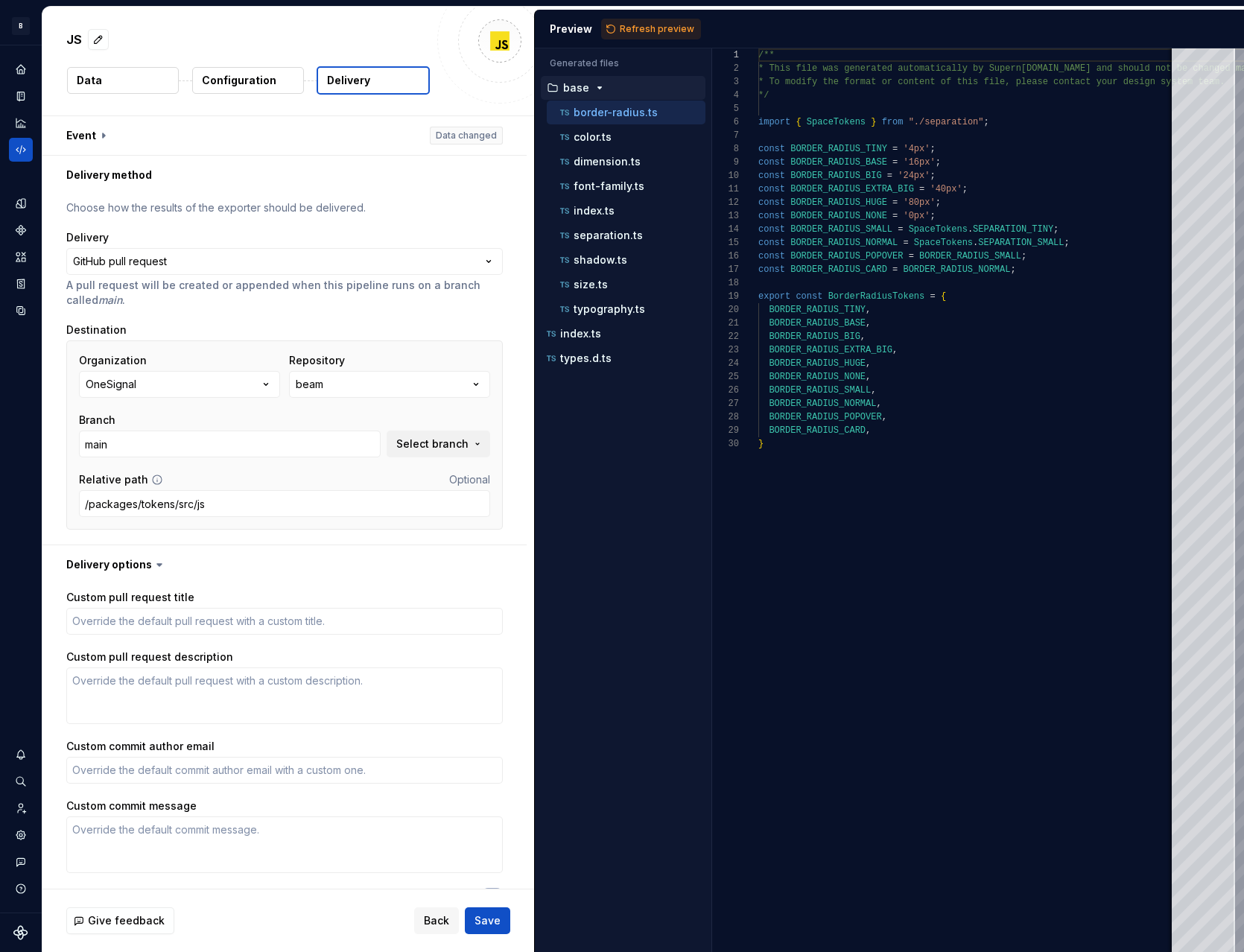
click at [157, 565] on icon at bounding box center [159, 565] width 4 height 3
click at [130, 565] on button "button" at bounding box center [285, 564] width 484 height 39
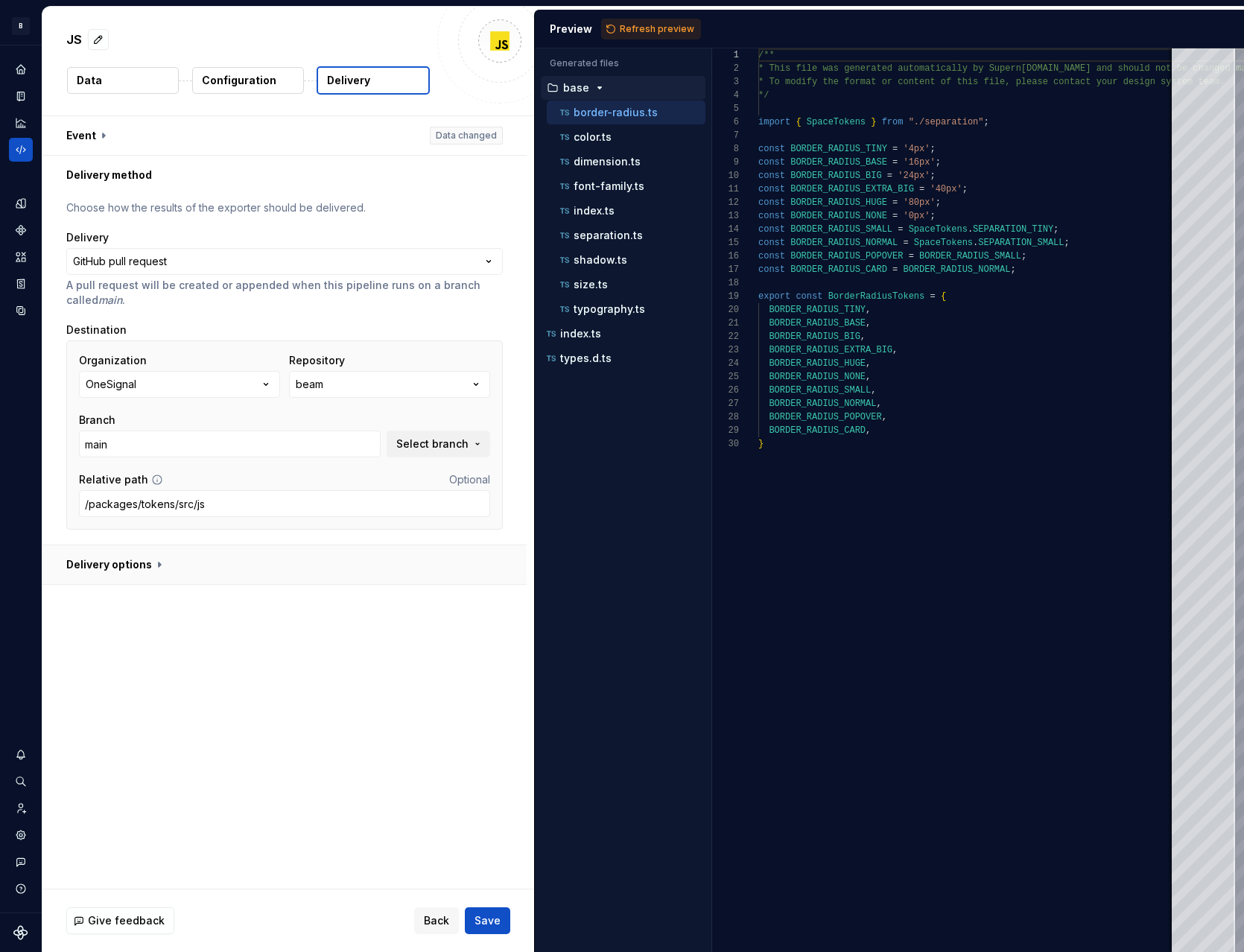
click at [154, 567] on button "button" at bounding box center [285, 564] width 484 height 39
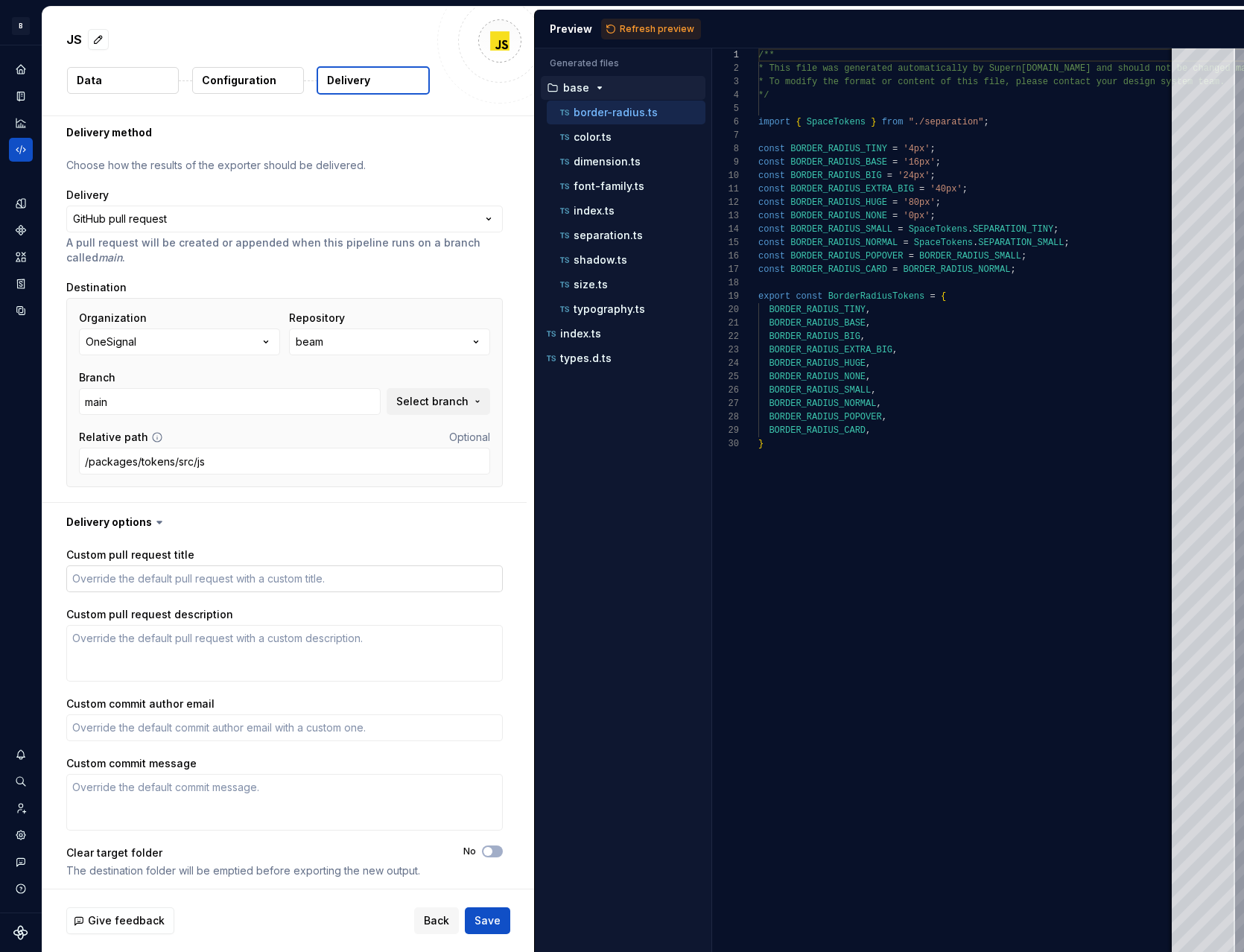
scroll to position [48, 0]
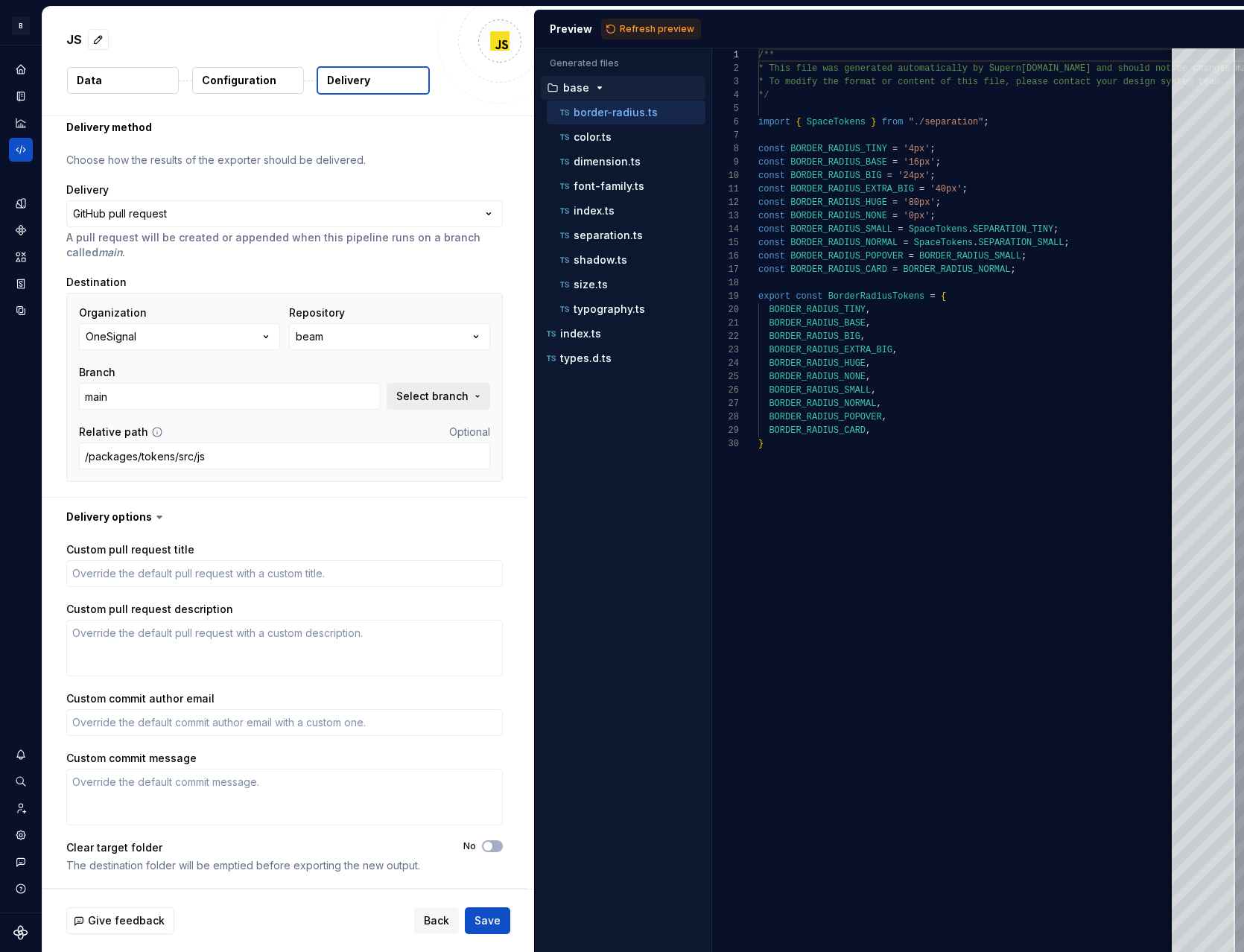
click at [459, 392] on span "Select branch" at bounding box center [432, 396] width 72 height 15
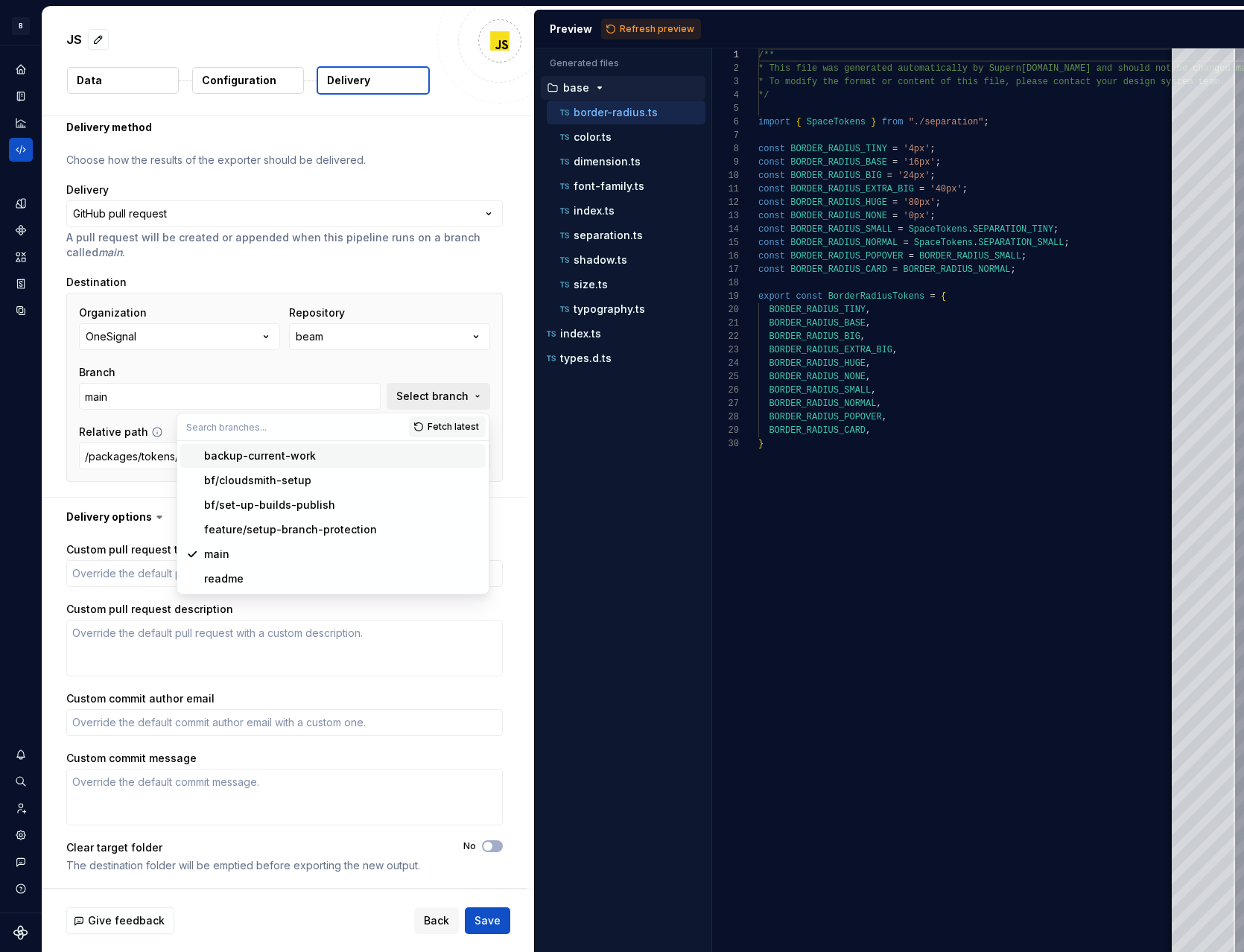
click at [459, 392] on span "Select branch" at bounding box center [432, 396] width 72 height 15
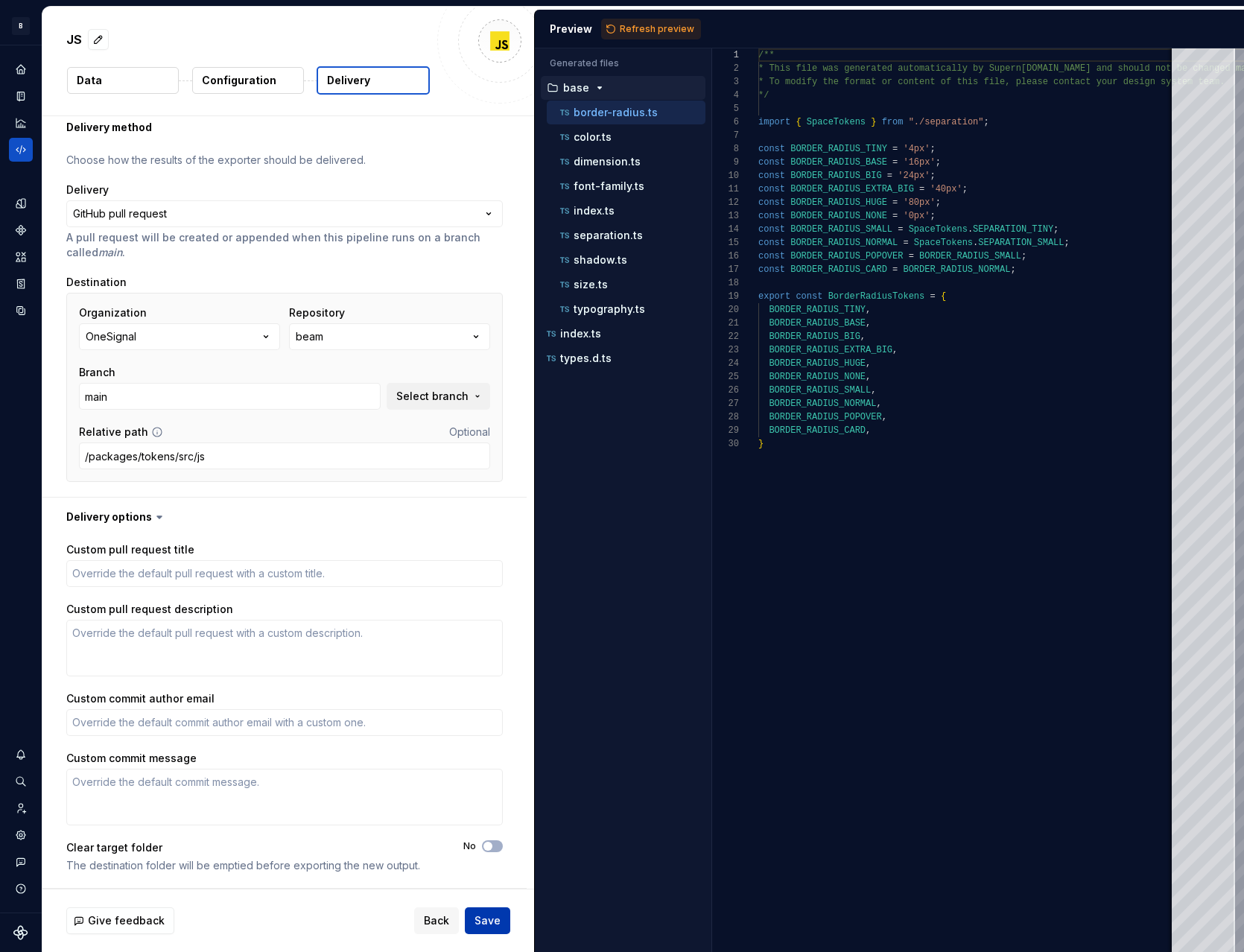
click at [490, 924] on span "Save" at bounding box center [488, 920] width 26 height 15
type textarea "*"
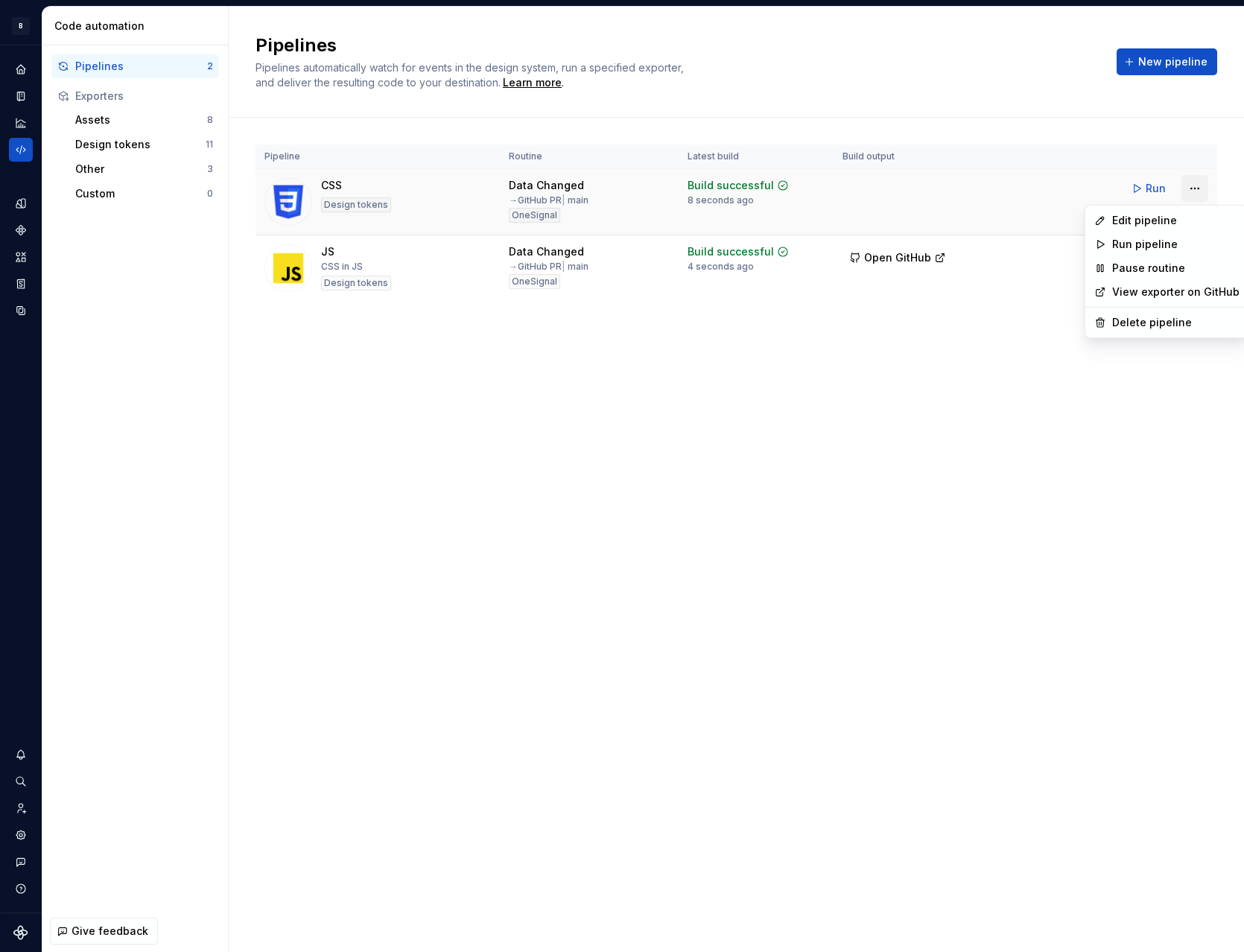
click at [1193, 193] on html "B Beam BF Design system data Code automation Pipelines 2 Exporters Assets 8 Des…" at bounding box center [622, 476] width 1244 height 952
click at [1163, 226] on div "Edit pipeline" at bounding box center [1176, 220] width 128 height 15
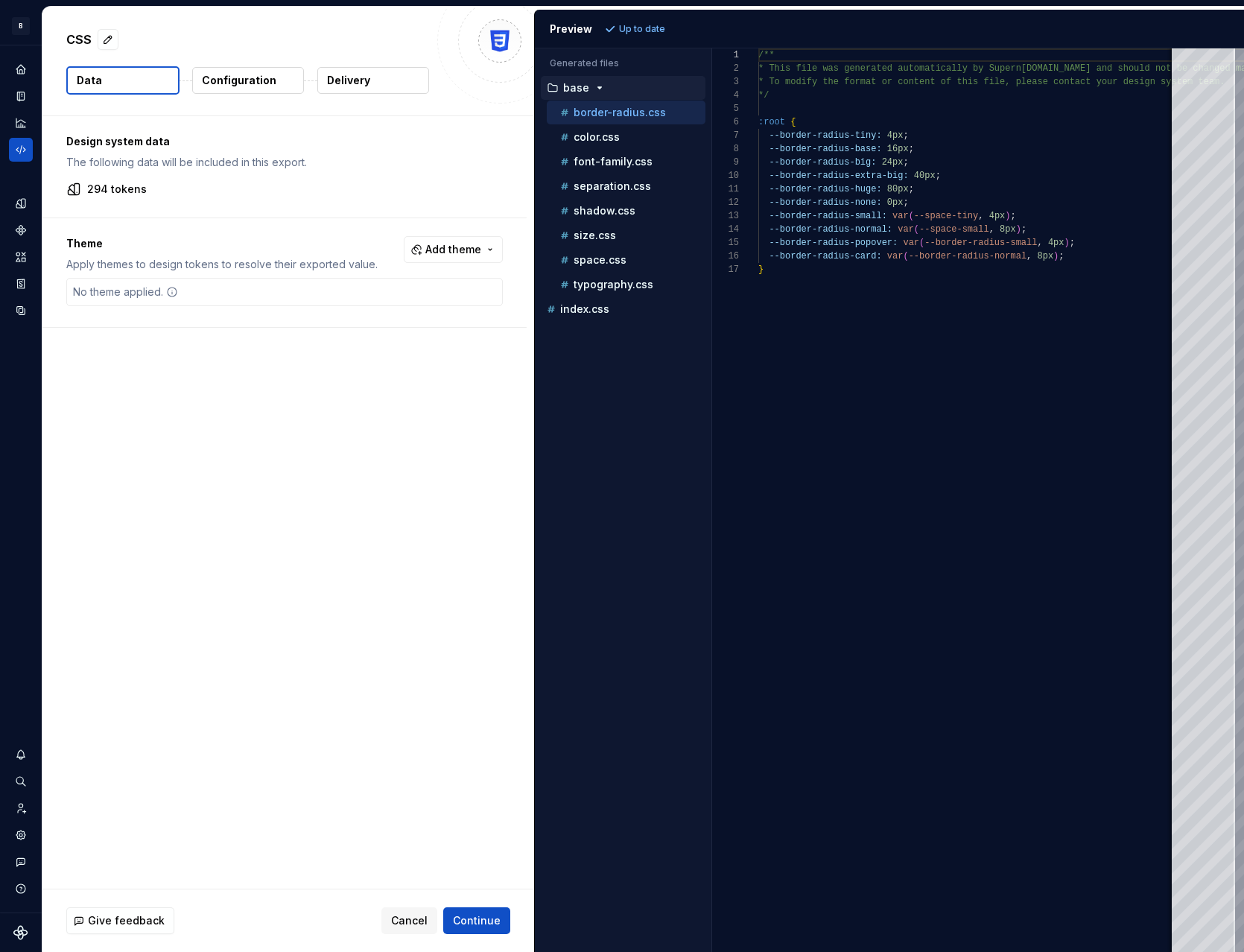
click at [239, 93] on button "Configuration" at bounding box center [247, 80] width 112 height 27
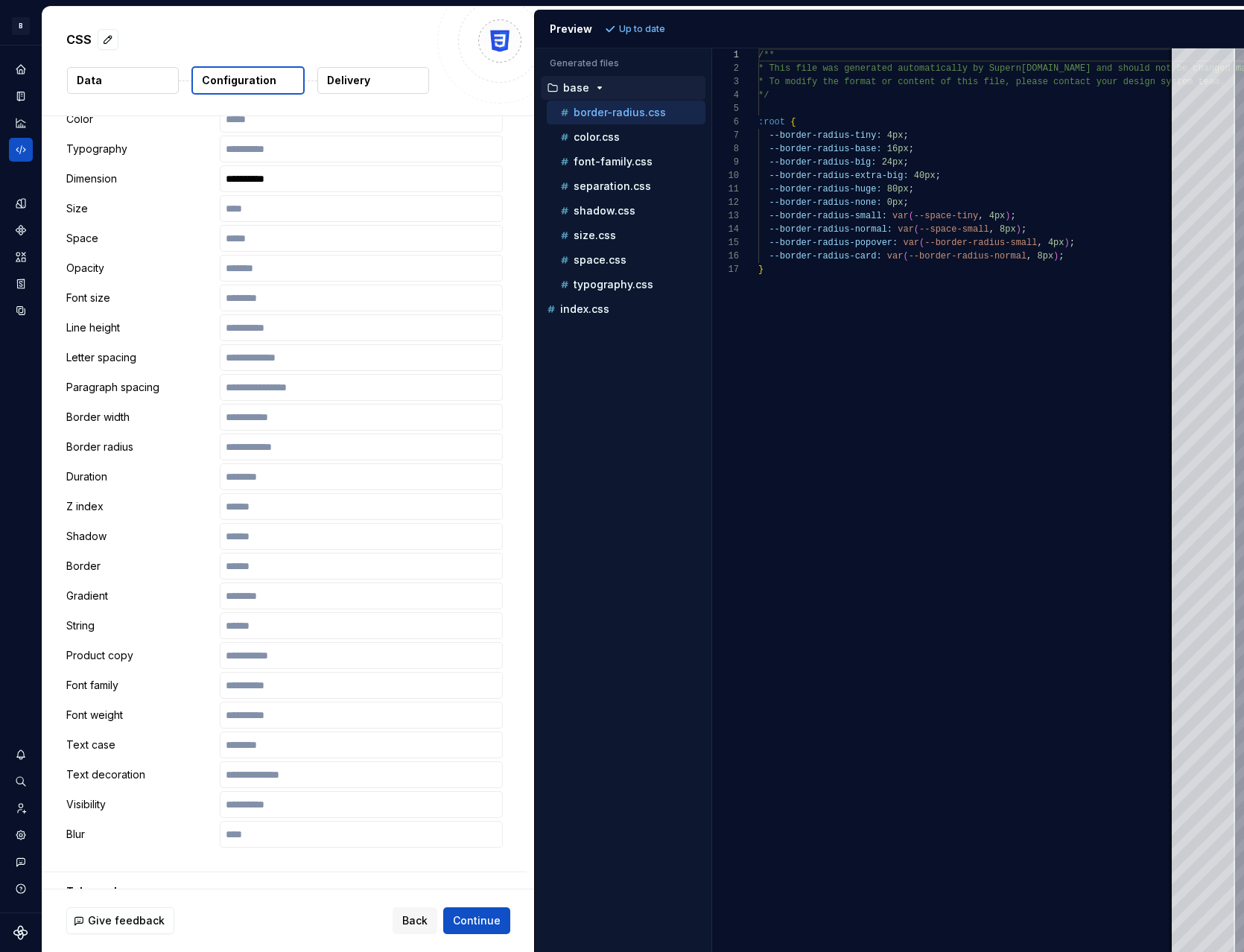
scroll to position [560, 0]
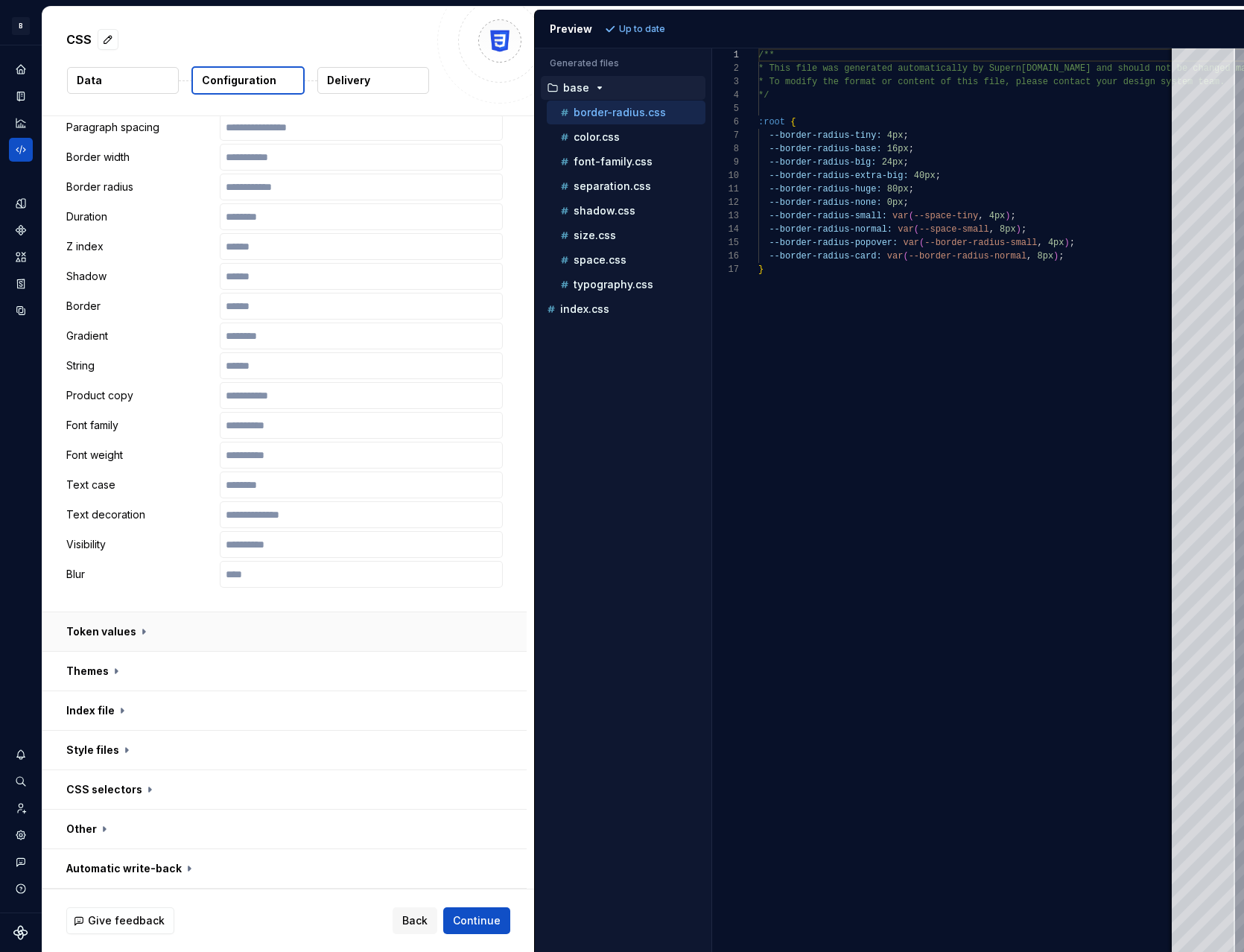
click at [104, 639] on button "button" at bounding box center [285, 632] width 484 height 39
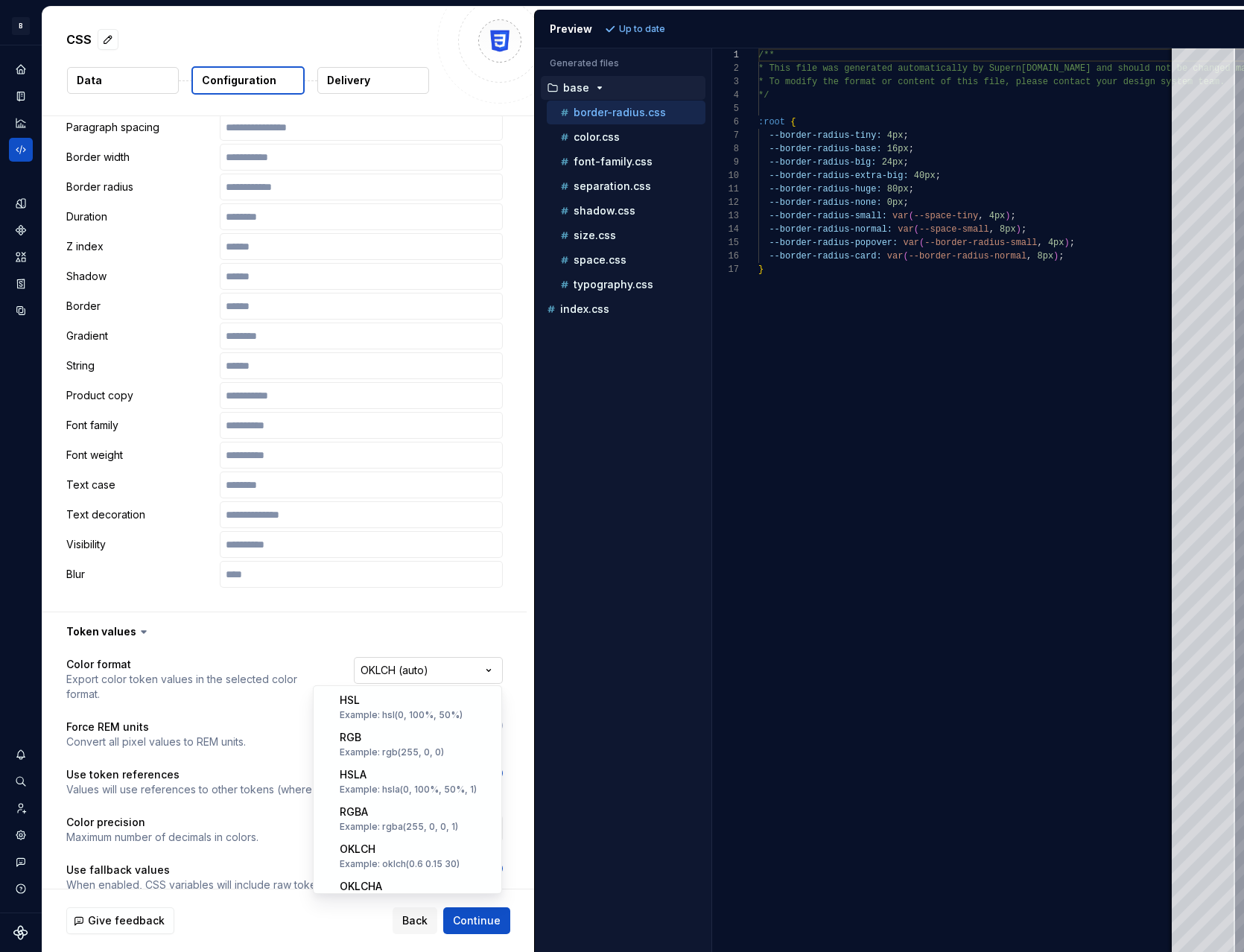
click at [386, 670] on html "**********" at bounding box center [622, 476] width 1244 height 952
select select "********"
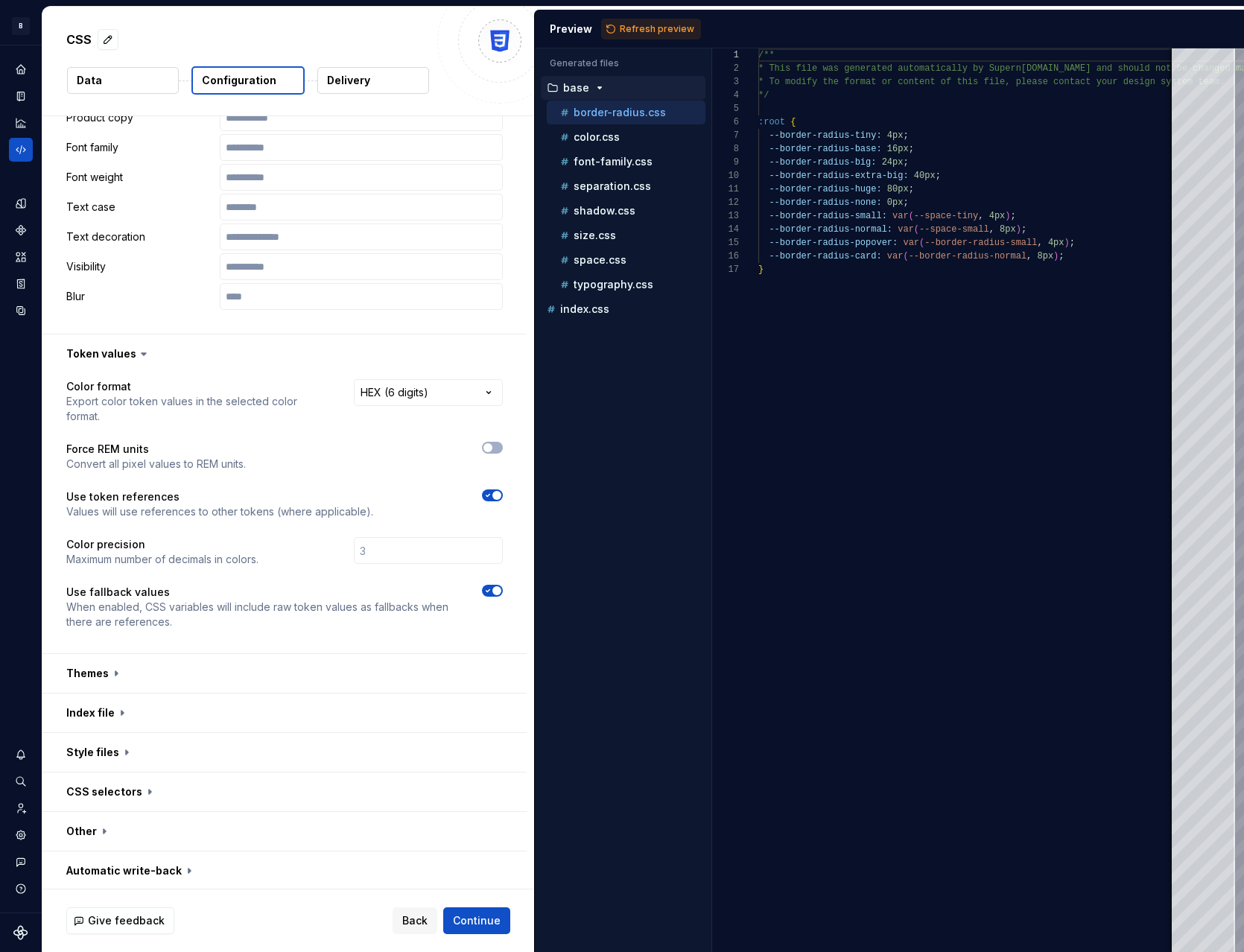
scroll to position [839, 0]
click at [479, 913] on span "Continue" at bounding box center [477, 920] width 48 height 15
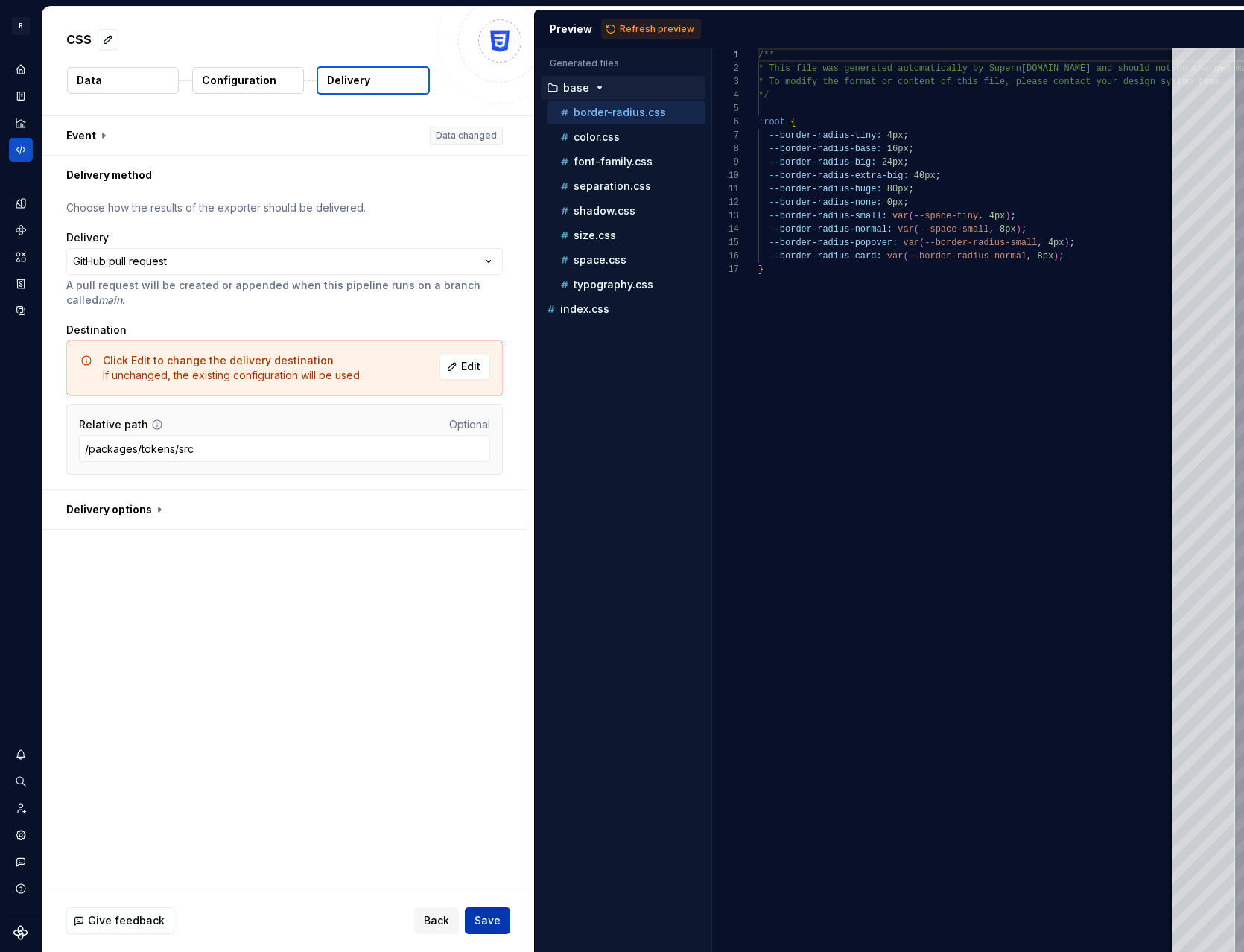
click at [486, 915] on span "Save" at bounding box center [488, 920] width 26 height 15
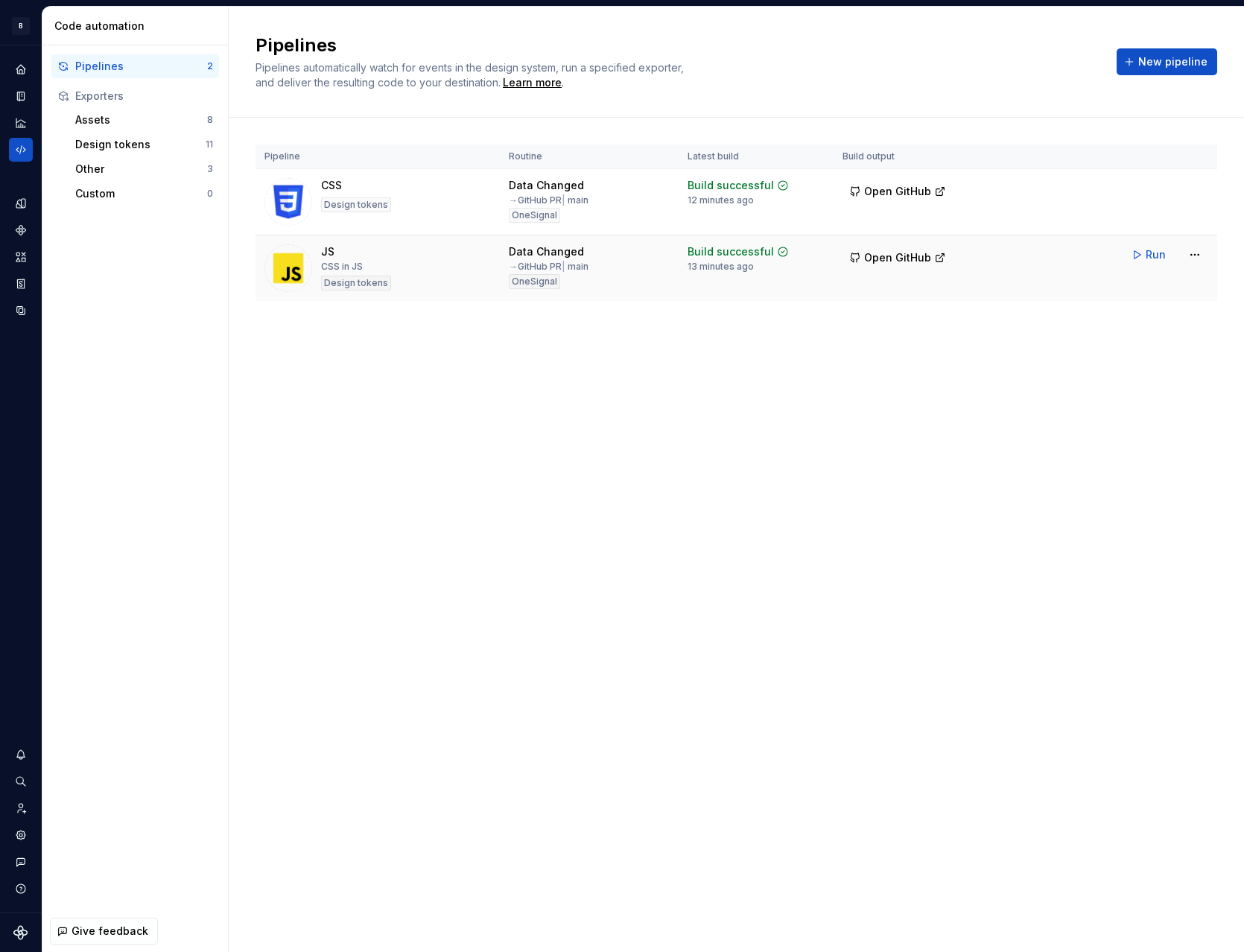
click at [822, 250] on div "Build successful 13 minutes ago" at bounding box center [756, 259] width 137 height 29
click at [1195, 255] on html "B Beam BF Design system data Code automation Pipelines 2 Exporters Assets 8 Des…" at bounding box center [622, 476] width 1244 height 952
click at [1155, 288] on div "Edit pipeline" at bounding box center [1176, 286] width 128 height 15
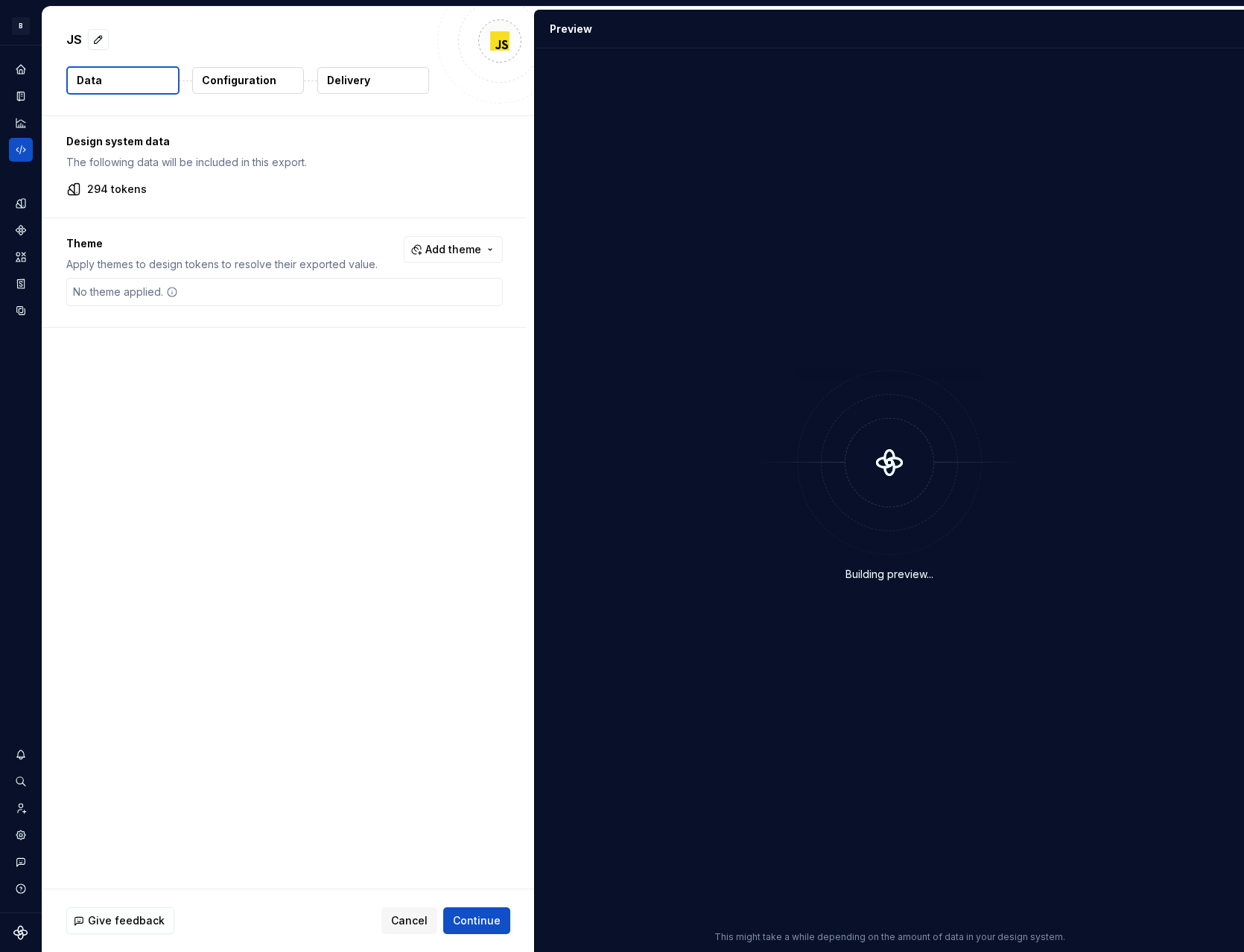
click at [229, 84] on p "Configuration" at bounding box center [240, 80] width 75 height 15
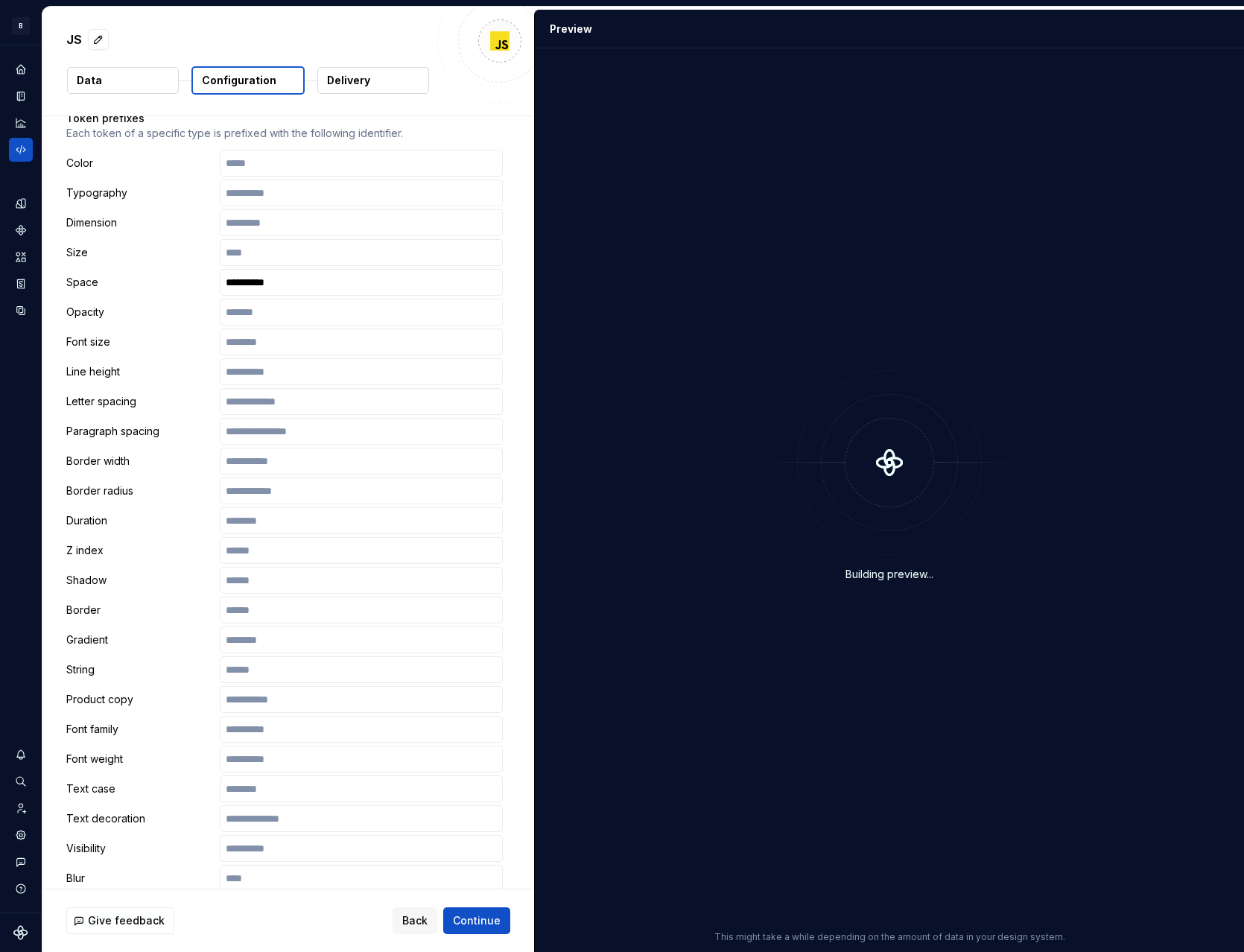
scroll to position [457, 0]
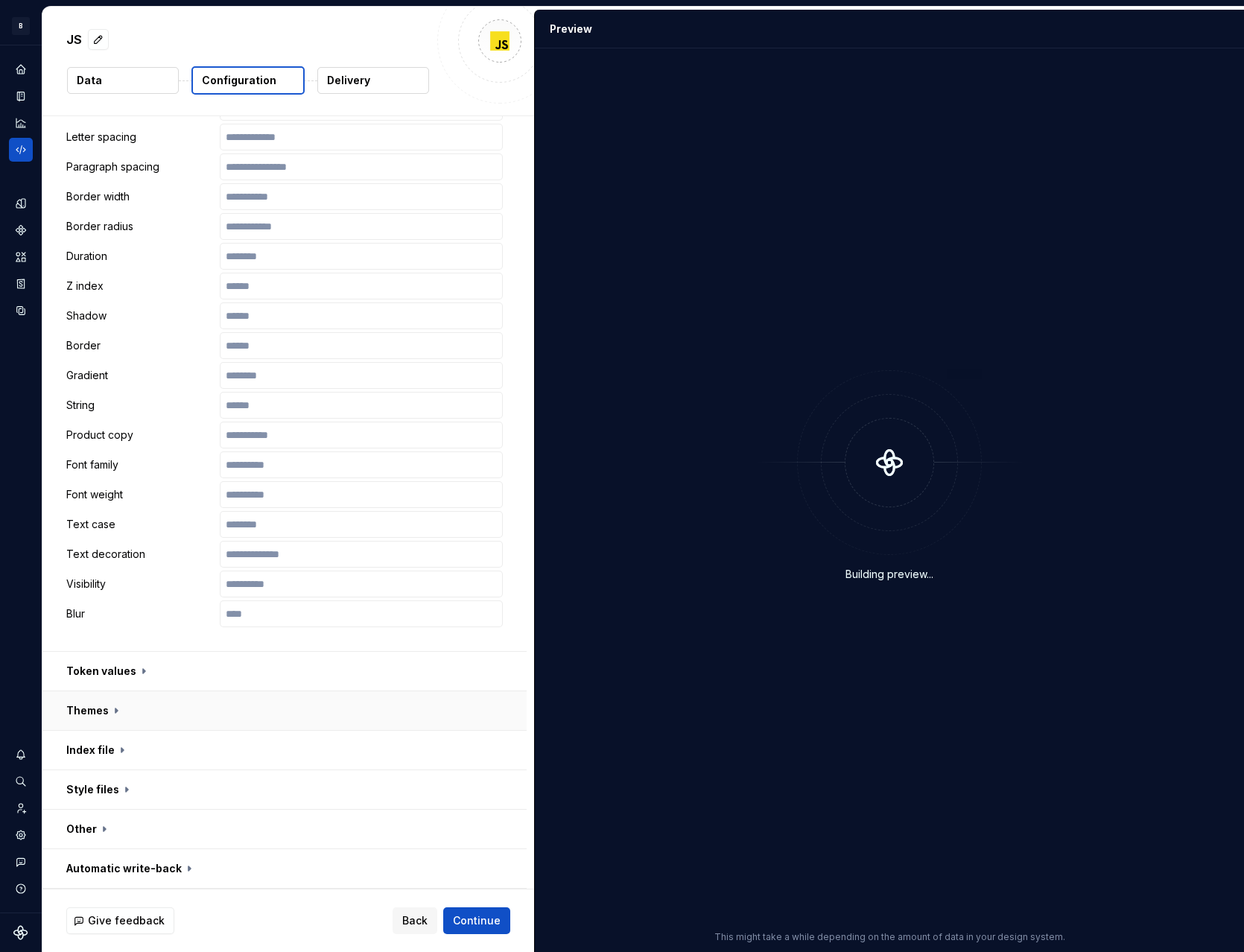
click at [102, 715] on button "button" at bounding box center [285, 711] width 484 height 39
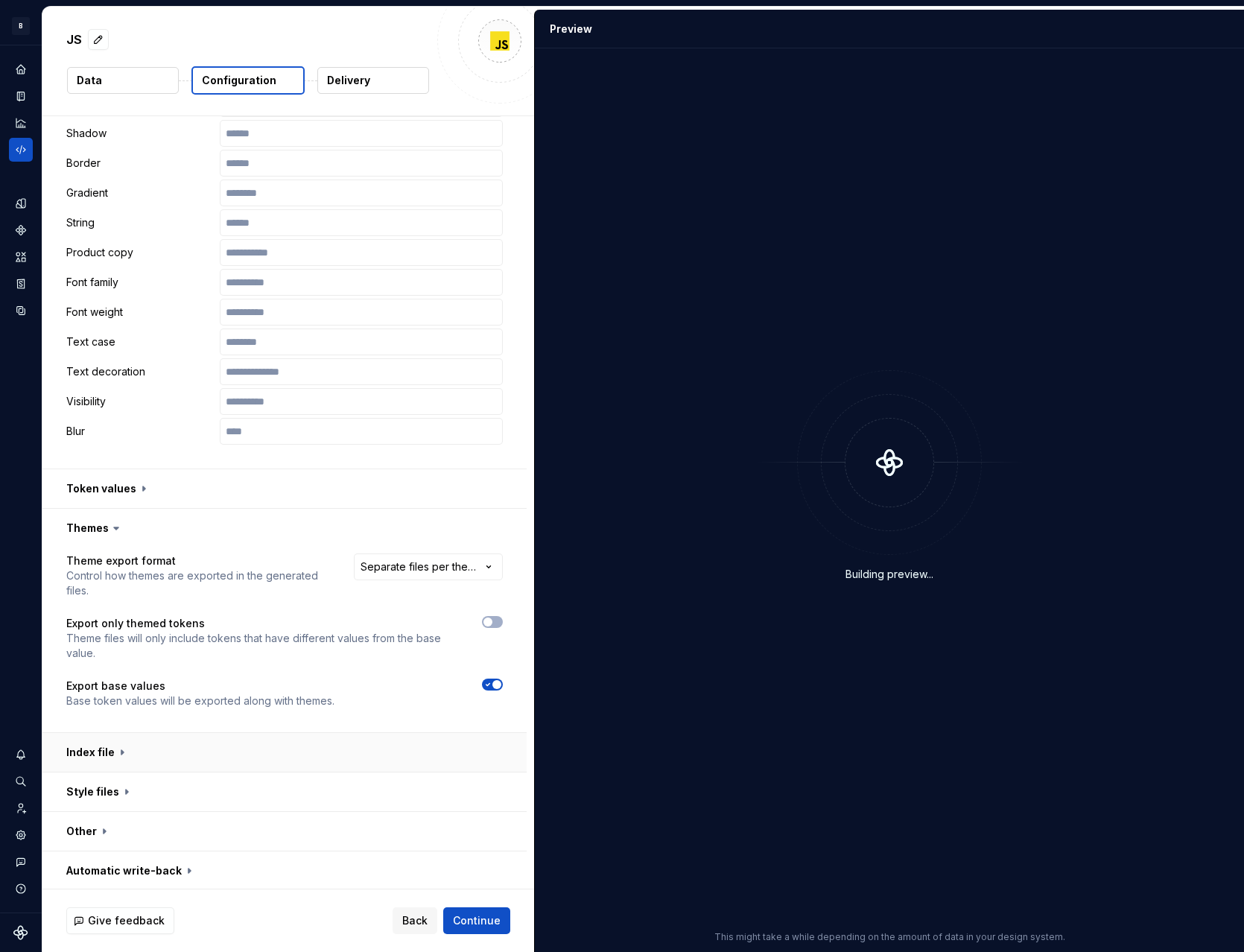
scroll to position [642, 0]
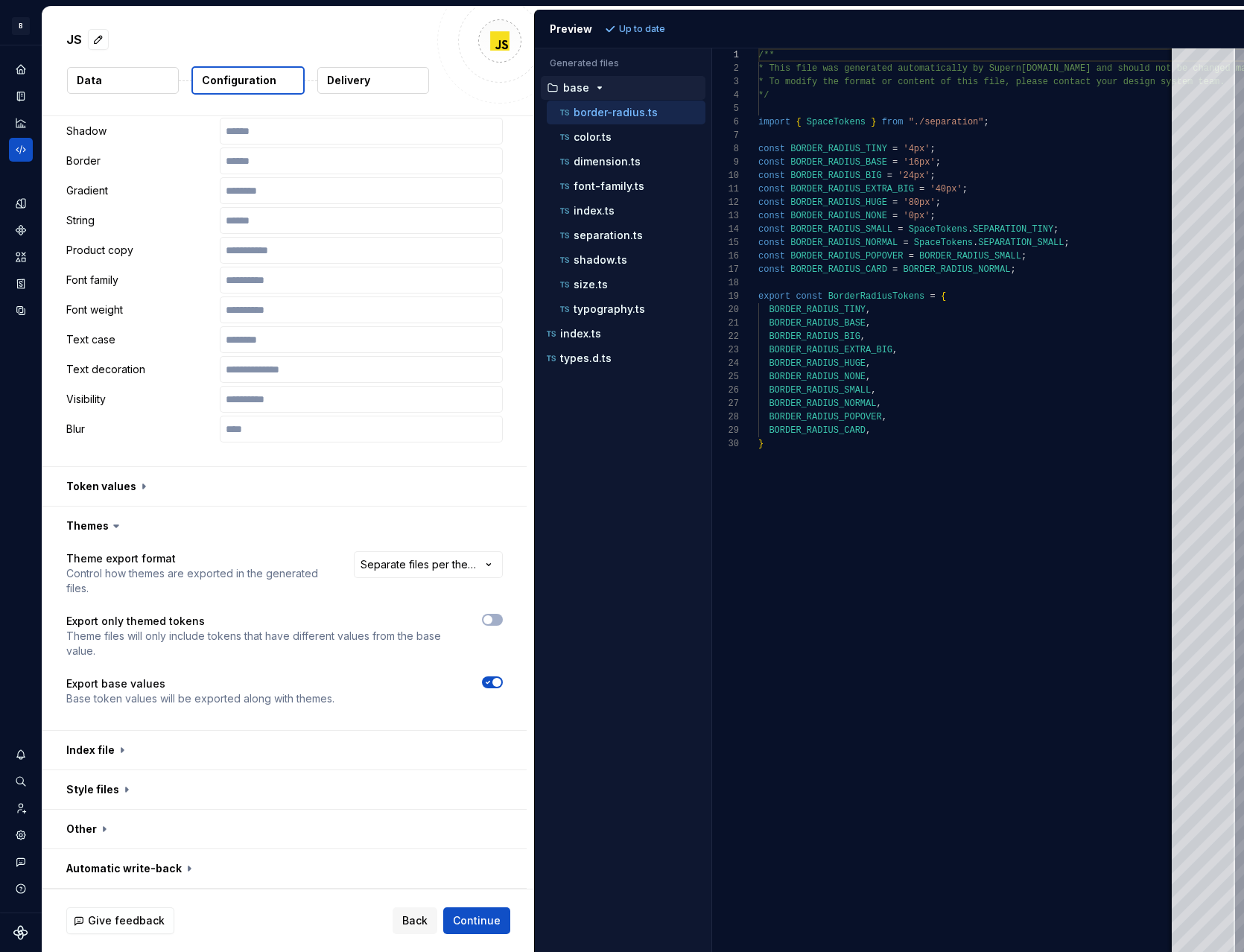
click at [492, 686] on span "button" at bounding box center [497, 682] width 9 height 9
click at [641, 31] on span "Refresh preview" at bounding box center [657, 30] width 75 height 12
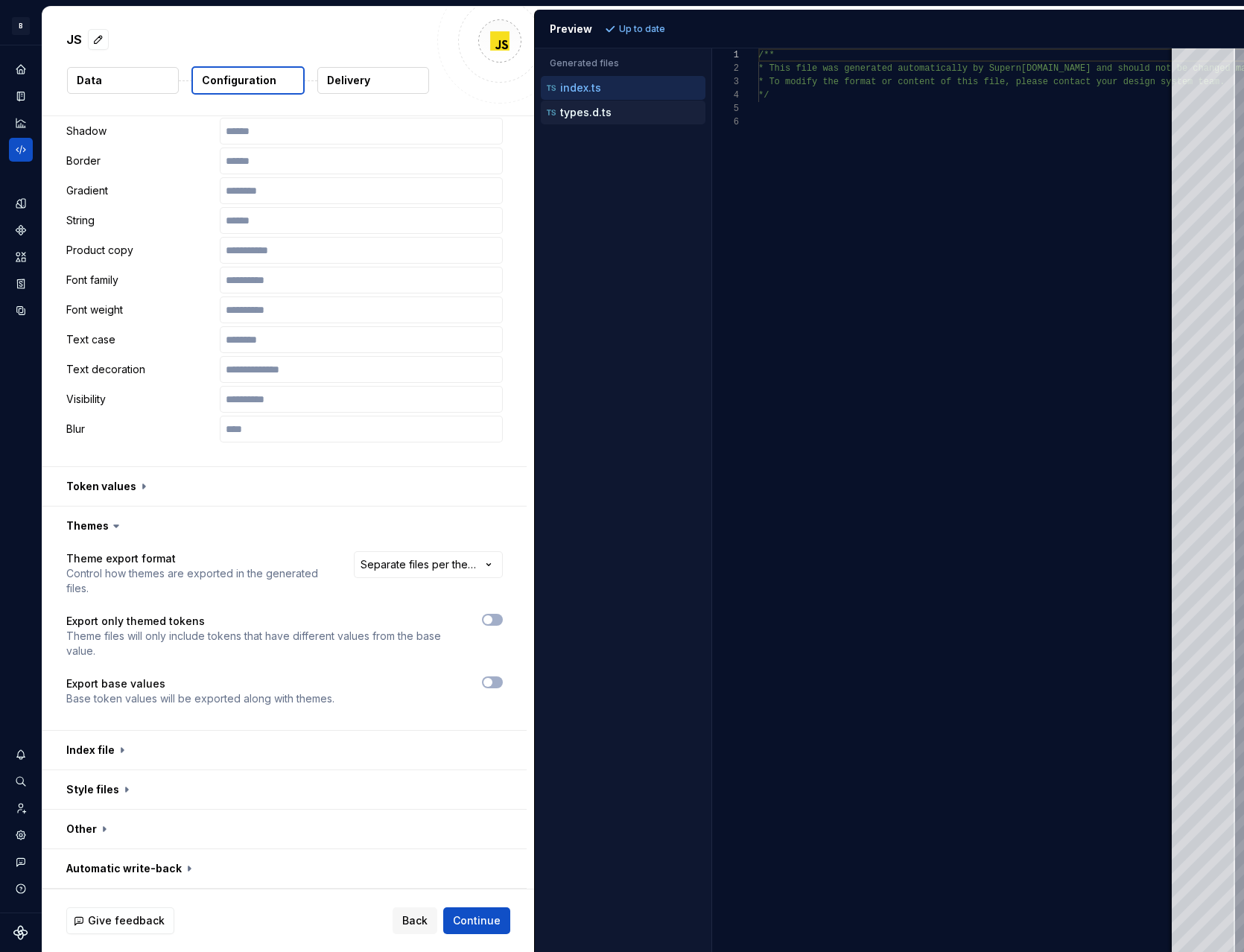
click at [603, 113] on p "types.d.ts" at bounding box center [585, 113] width 51 height 12
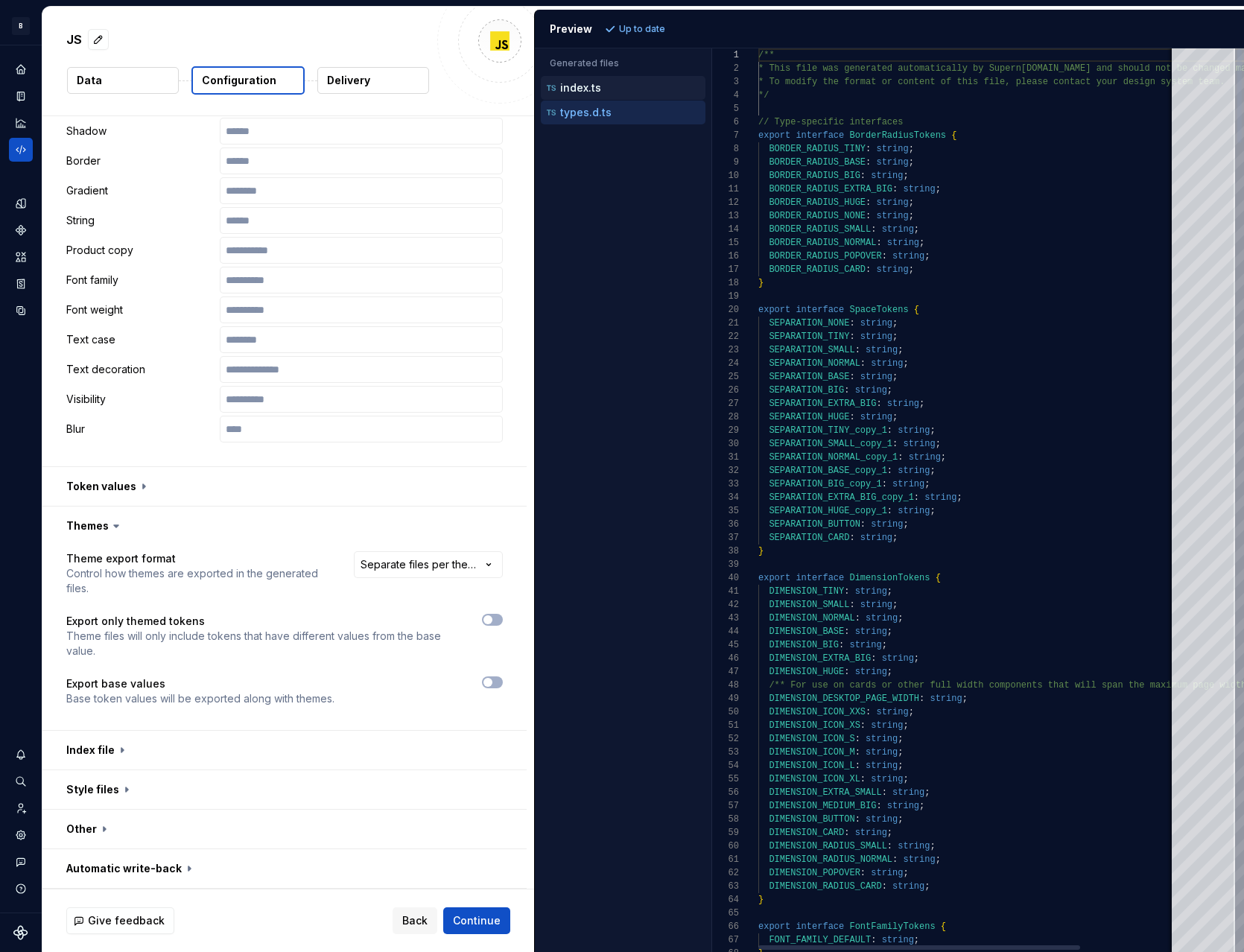
click at [607, 84] on div "index.ts" at bounding box center [625, 88] width 161 height 15
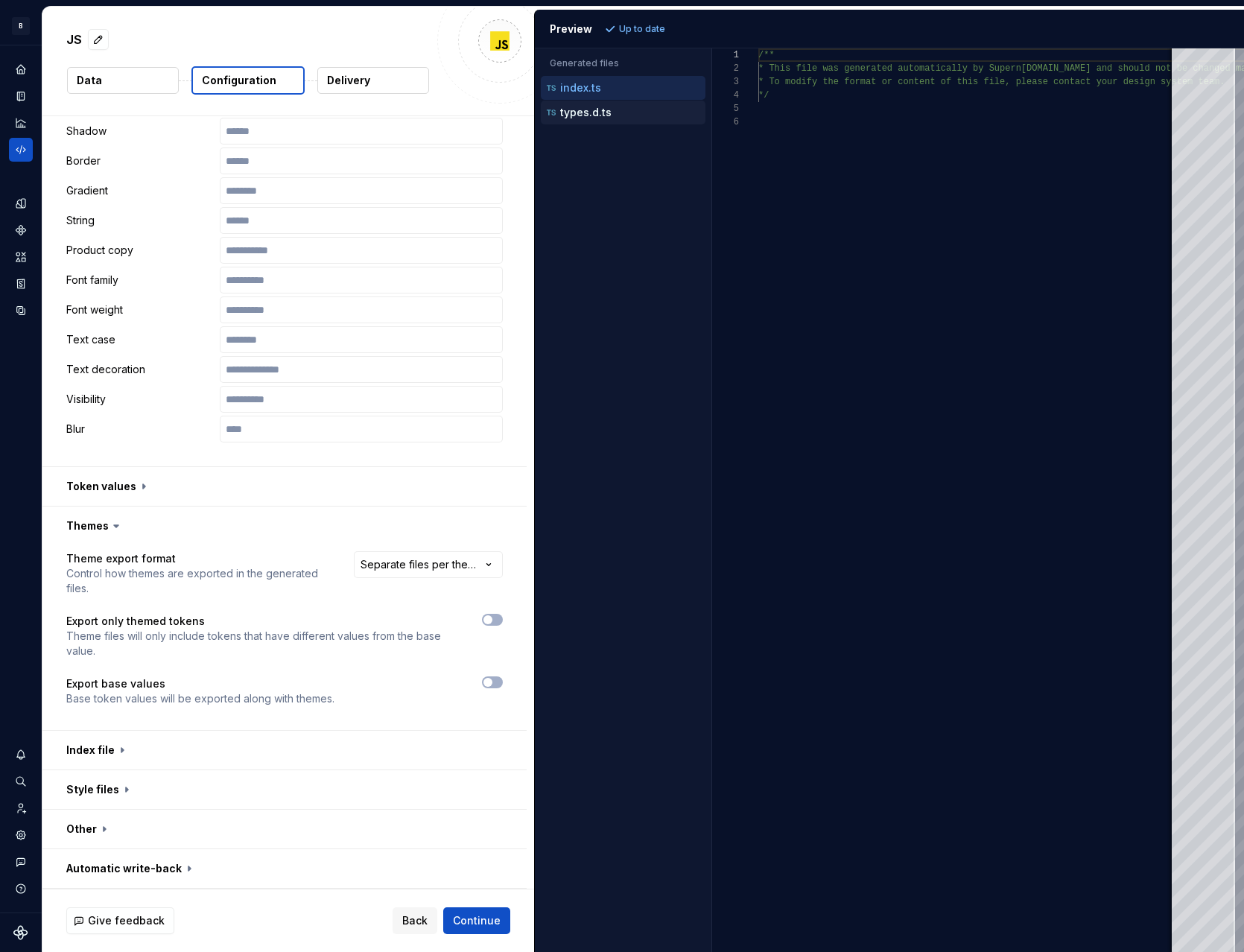
click at [610, 113] on div "types.d.ts" at bounding box center [625, 112] width 161 height 15
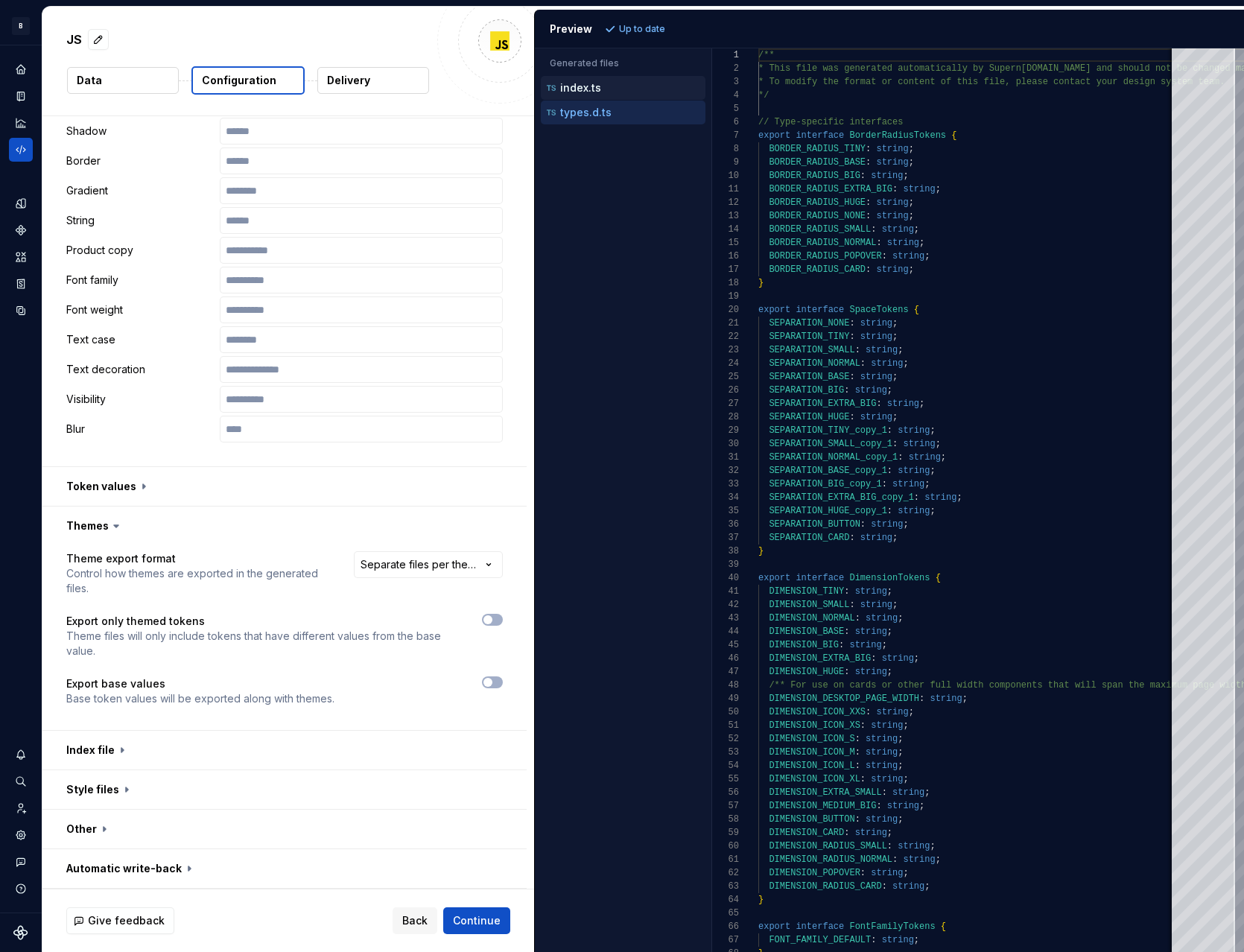
click at [602, 94] on div "index.ts" at bounding box center [625, 88] width 161 height 15
type textarea "**********"
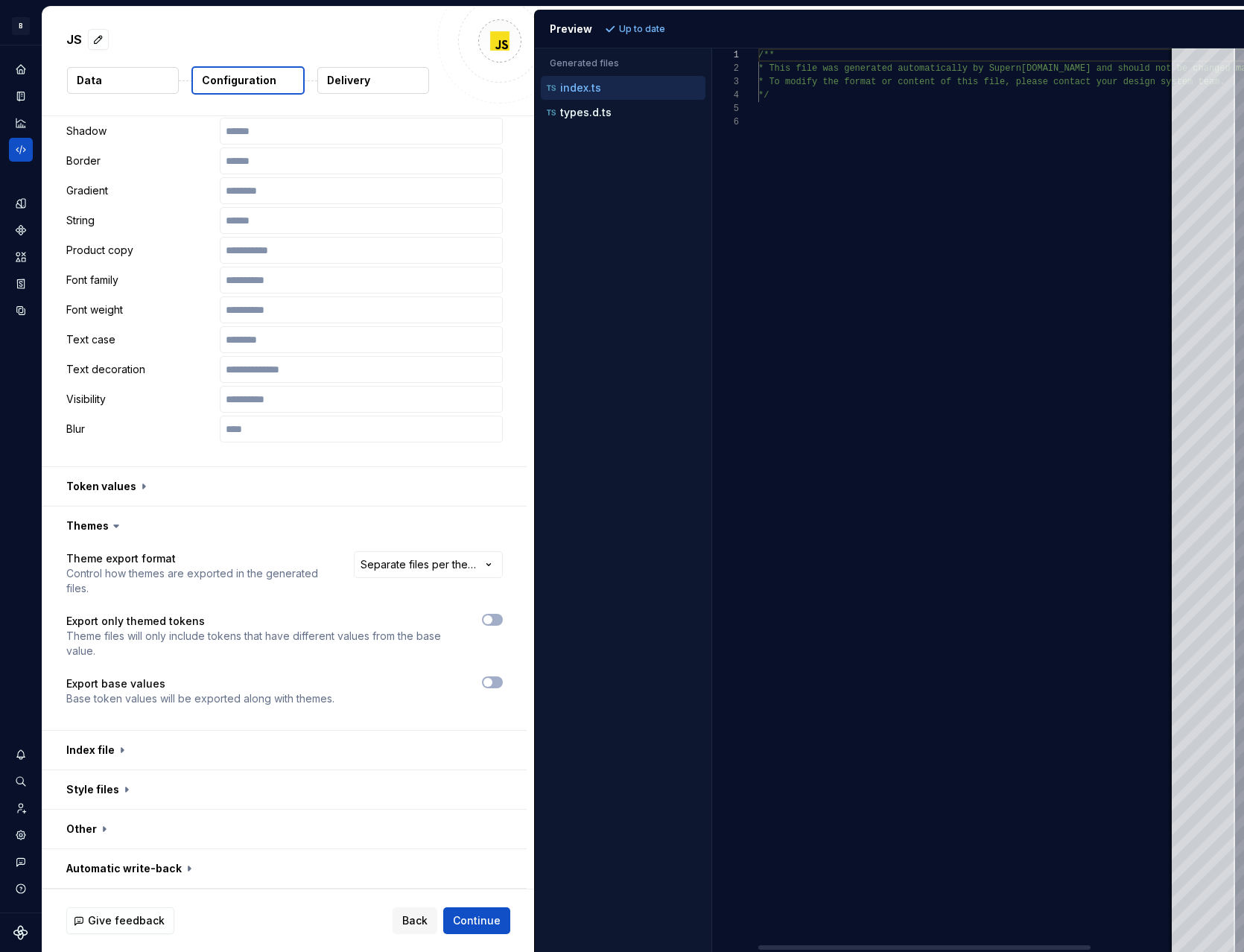
scroll to position [40, 16]
click at [802, 99] on div "/** * This file was generated automatically by Supern [DOMAIN_NAME] and should …" at bounding box center [1021, 500] width 525 height 903
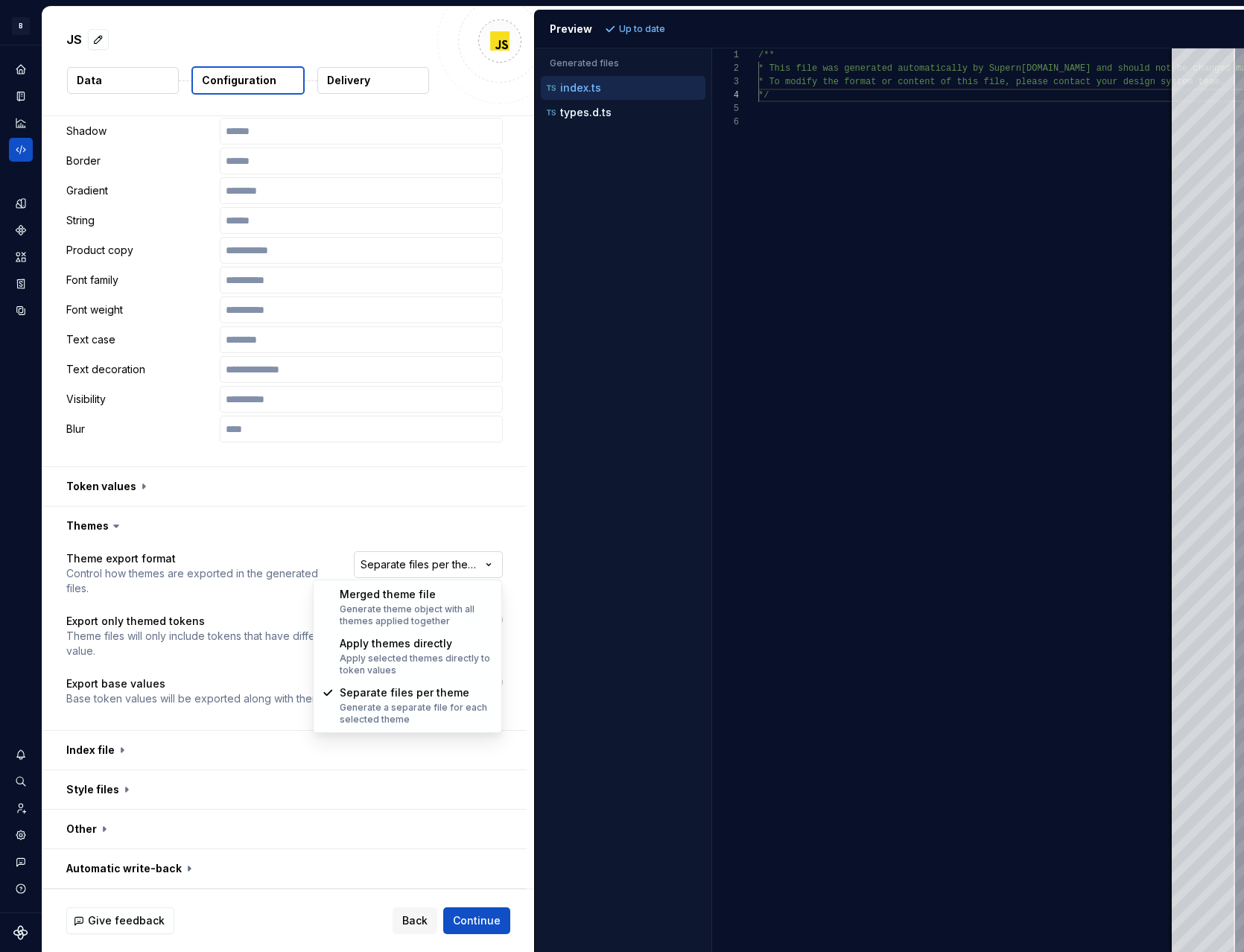
click at [451, 562] on html "**********" at bounding box center [622, 476] width 1244 height 952
select select "**********"
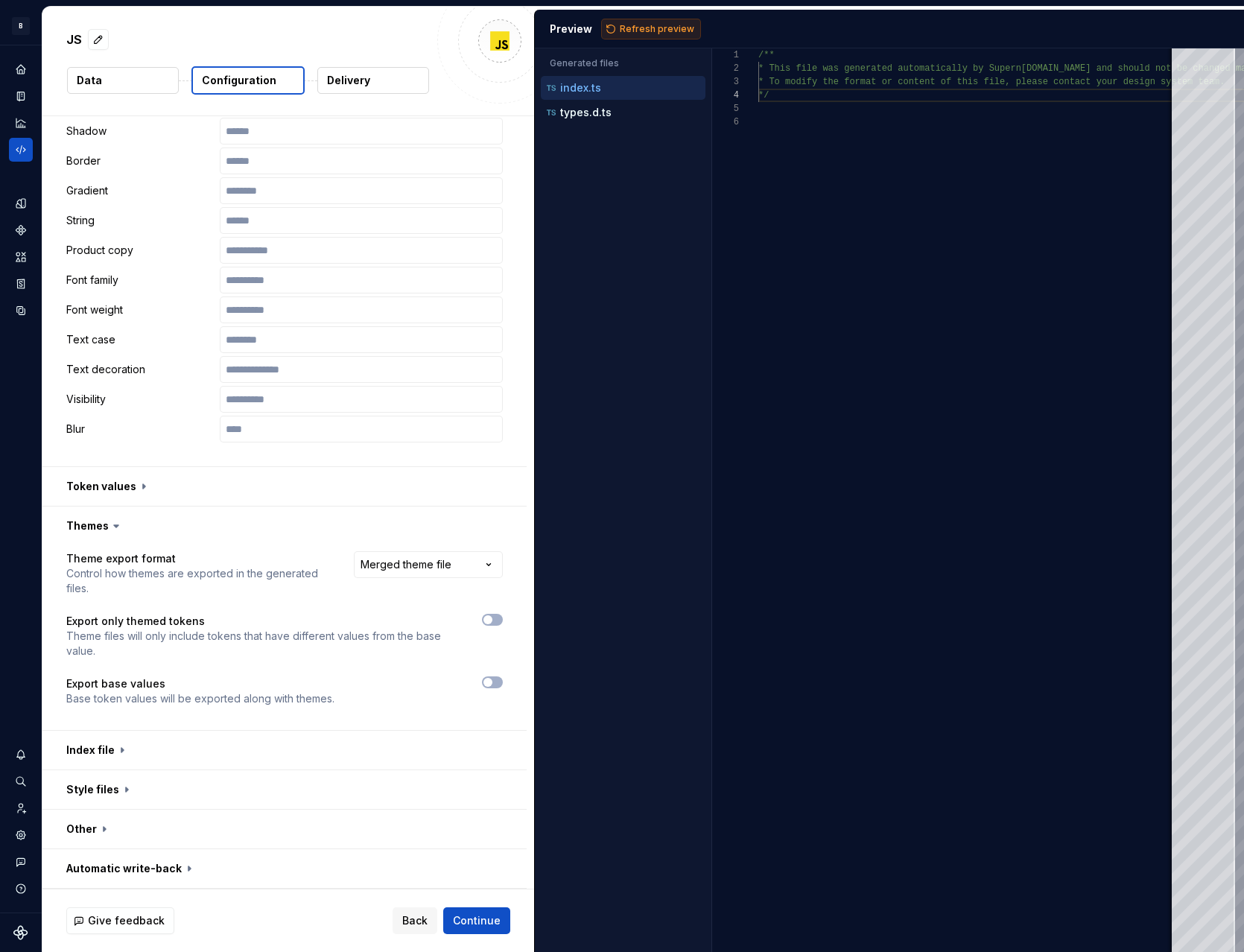
click at [643, 23] on span "Refresh preview" at bounding box center [657, 30] width 75 height 12
click at [497, 678] on button "button" at bounding box center [492, 682] width 21 height 12
click at [659, 21] on button "Refresh preview" at bounding box center [651, 29] width 100 height 21
click at [599, 92] on icon "button" at bounding box center [600, 88] width 12 height 12
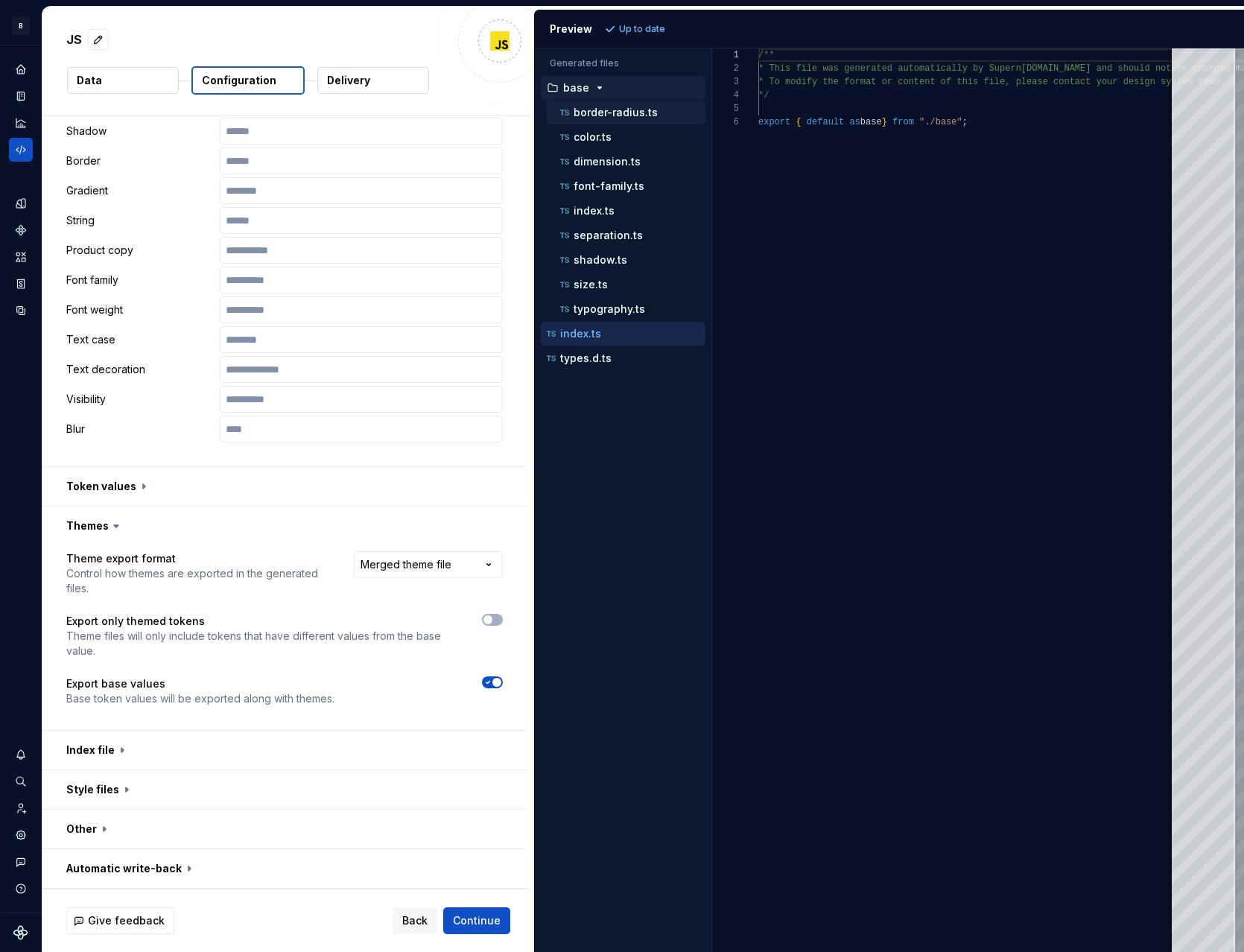
click at [606, 113] on p "border-radius.ts" at bounding box center [615, 113] width 84 height 12
type textarea "**********"
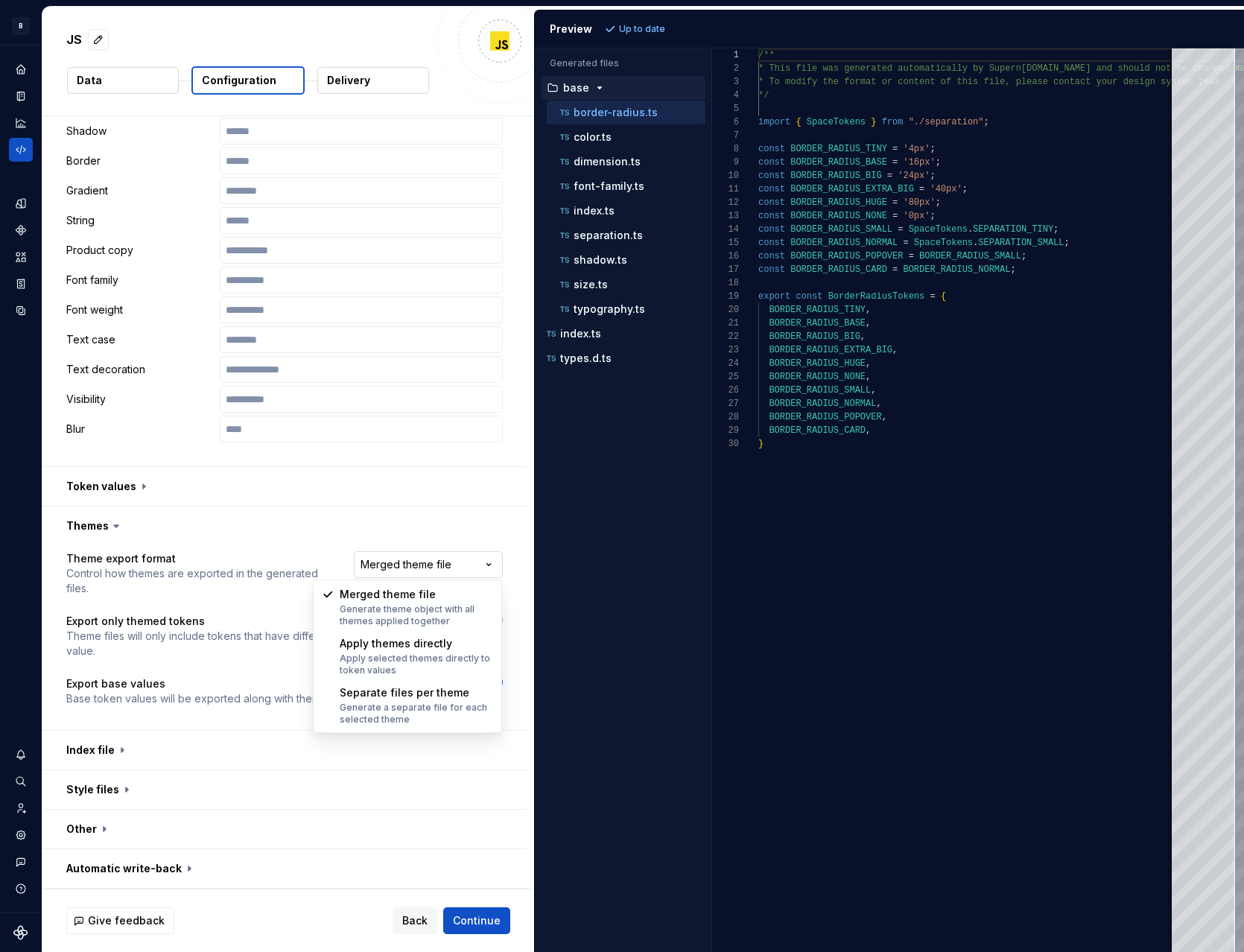
click at [403, 565] on html "**********" at bounding box center [622, 476] width 1244 height 952
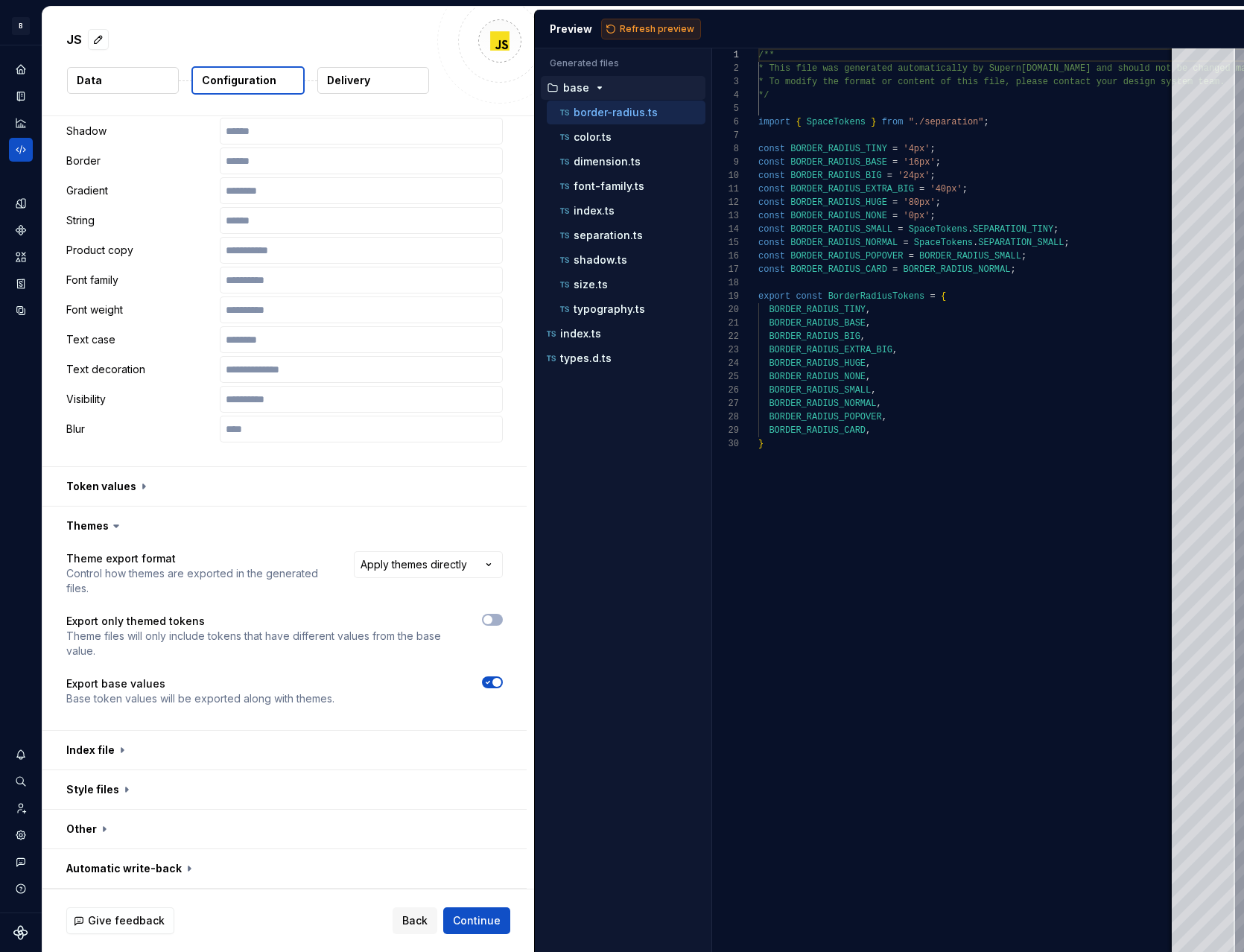
click at [661, 29] on span "Refresh preview" at bounding box center [657, 30] width 75 height 12
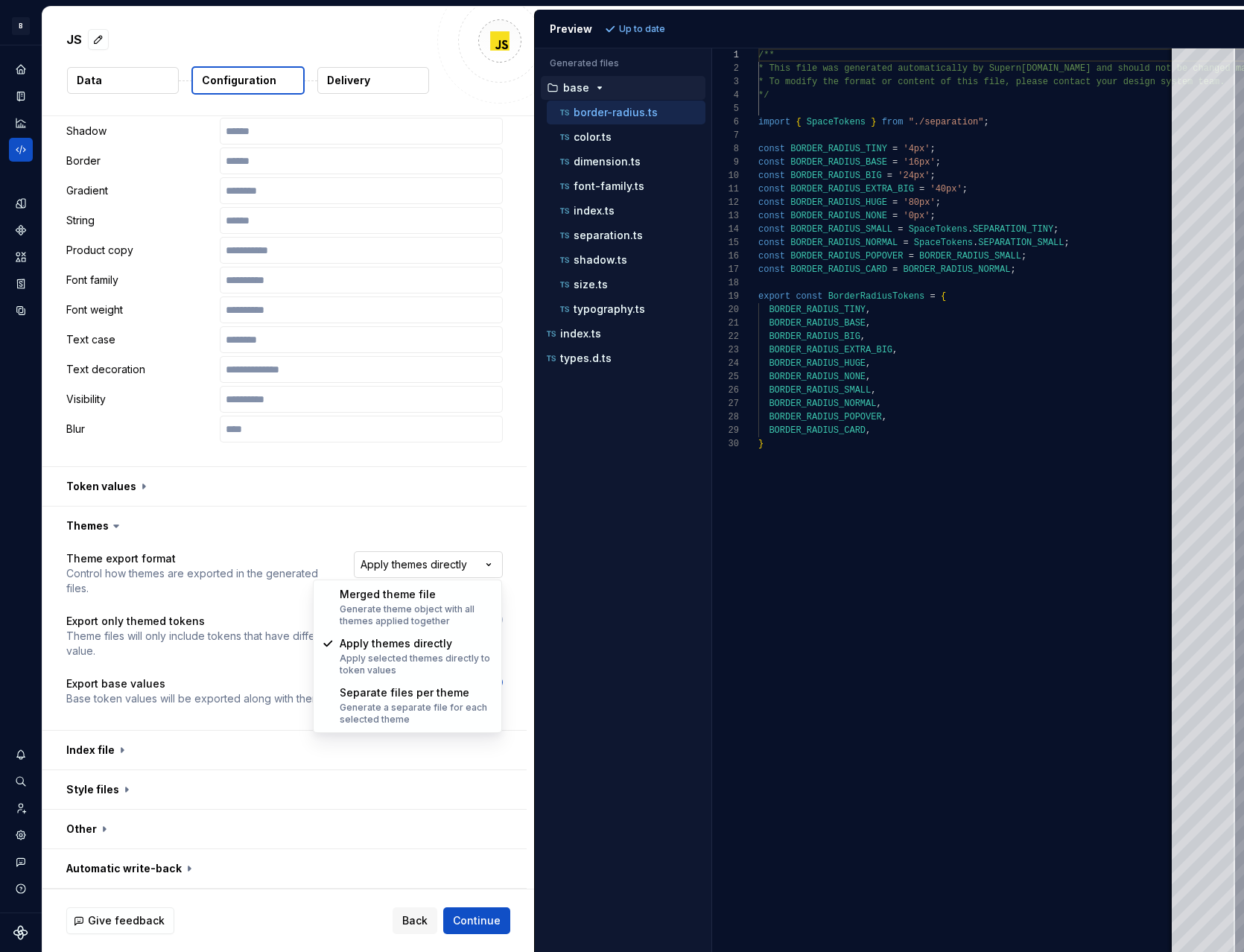
click at [431, 568] on html "**********" at bounding box center [622, 476] width 1244 height 952
select select "**********"
click at [397, 572] on html "**********" at bounding box center [622, 476] width 1244 height 952
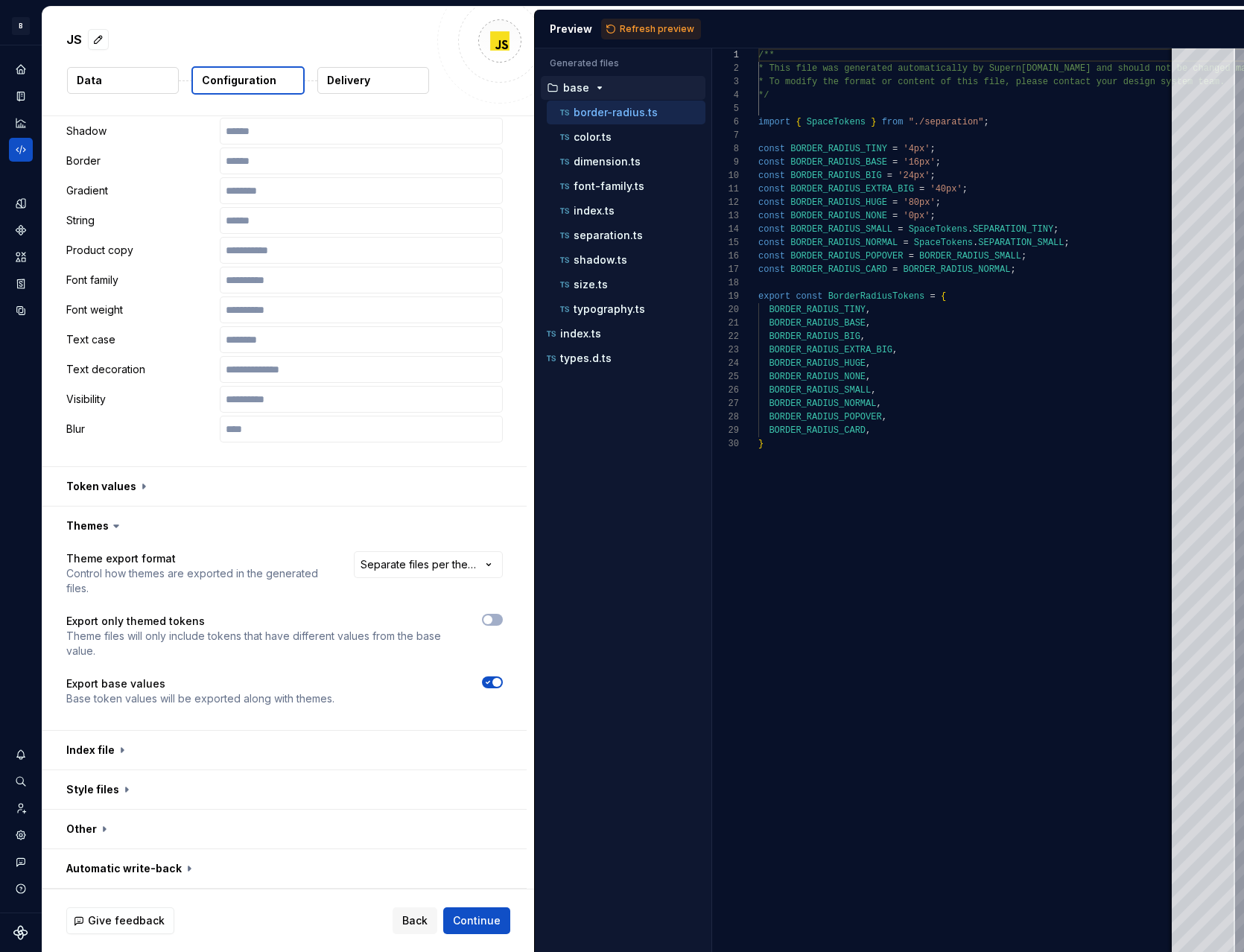
click at [319, 555] on html "**********" at bounding box center [622, 476] width 1244 height 952
click at [411, 926] on span "Back" at bounding box center [415, 920] width 25 height 15
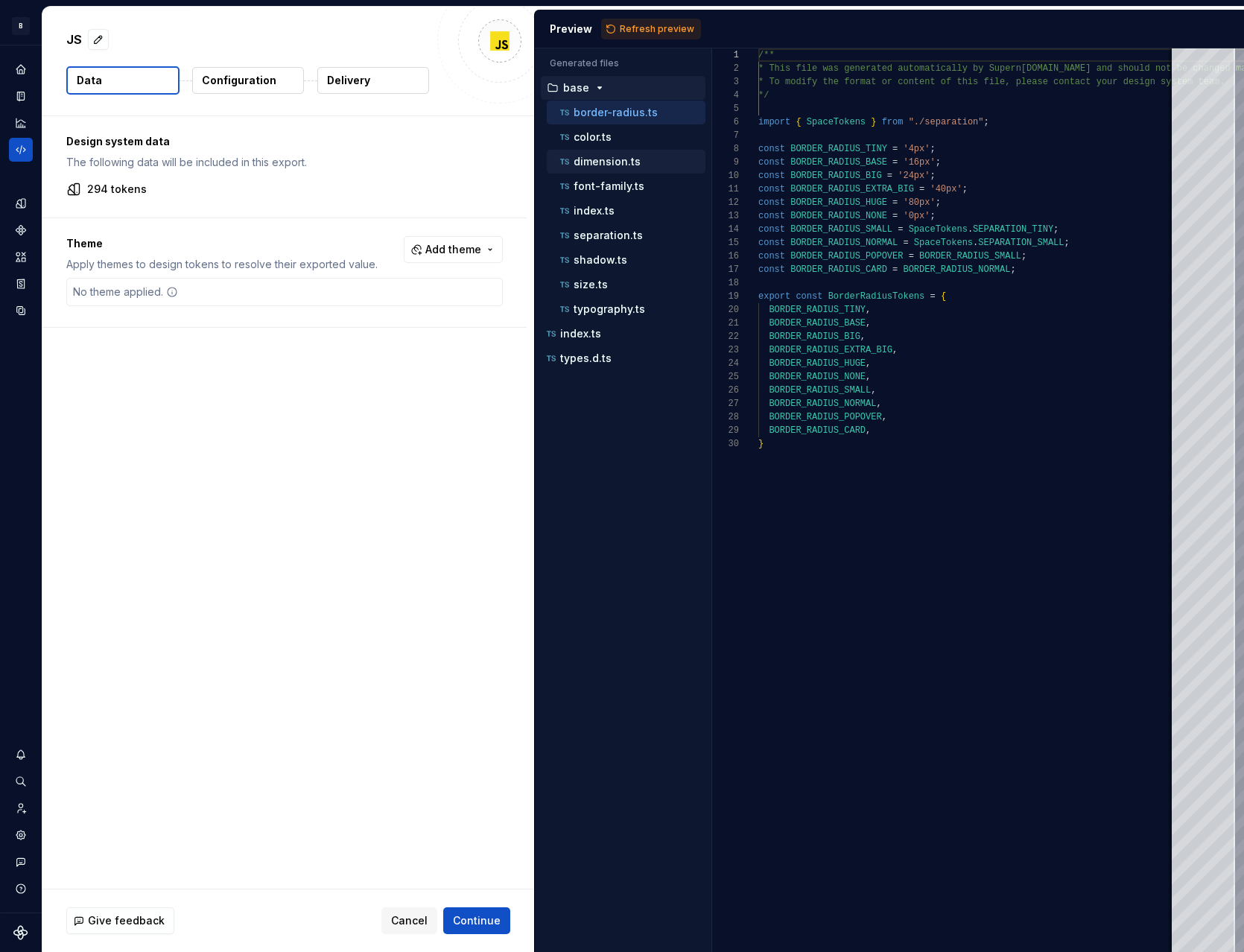
click at [648, 161] on div "dimension.ts" at bounding box center [631, 161] width 148 height 15
type textarea "**********"
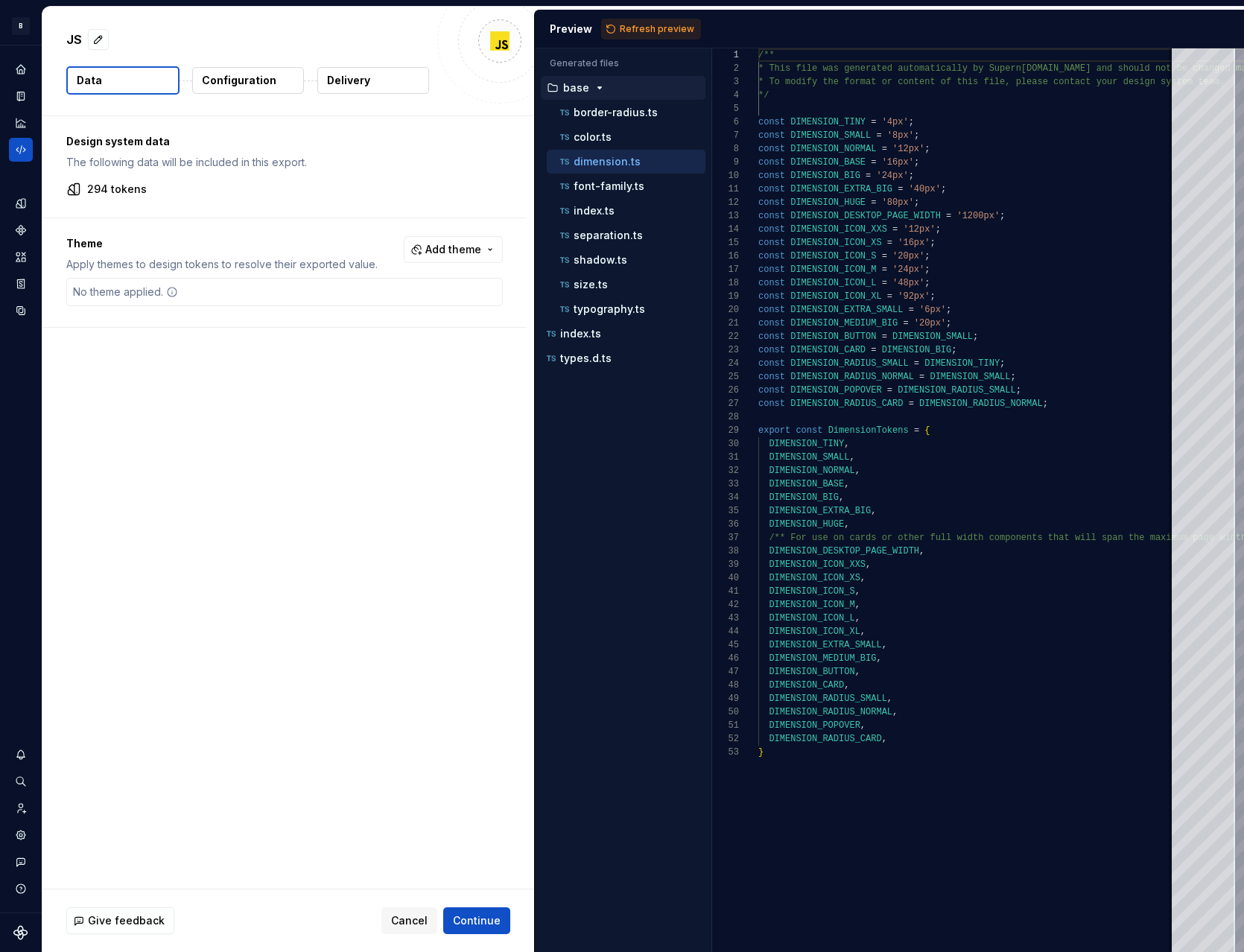
click at [252, 82] on p "Configuration" at bounding box center [240, 80] width 75 height 15
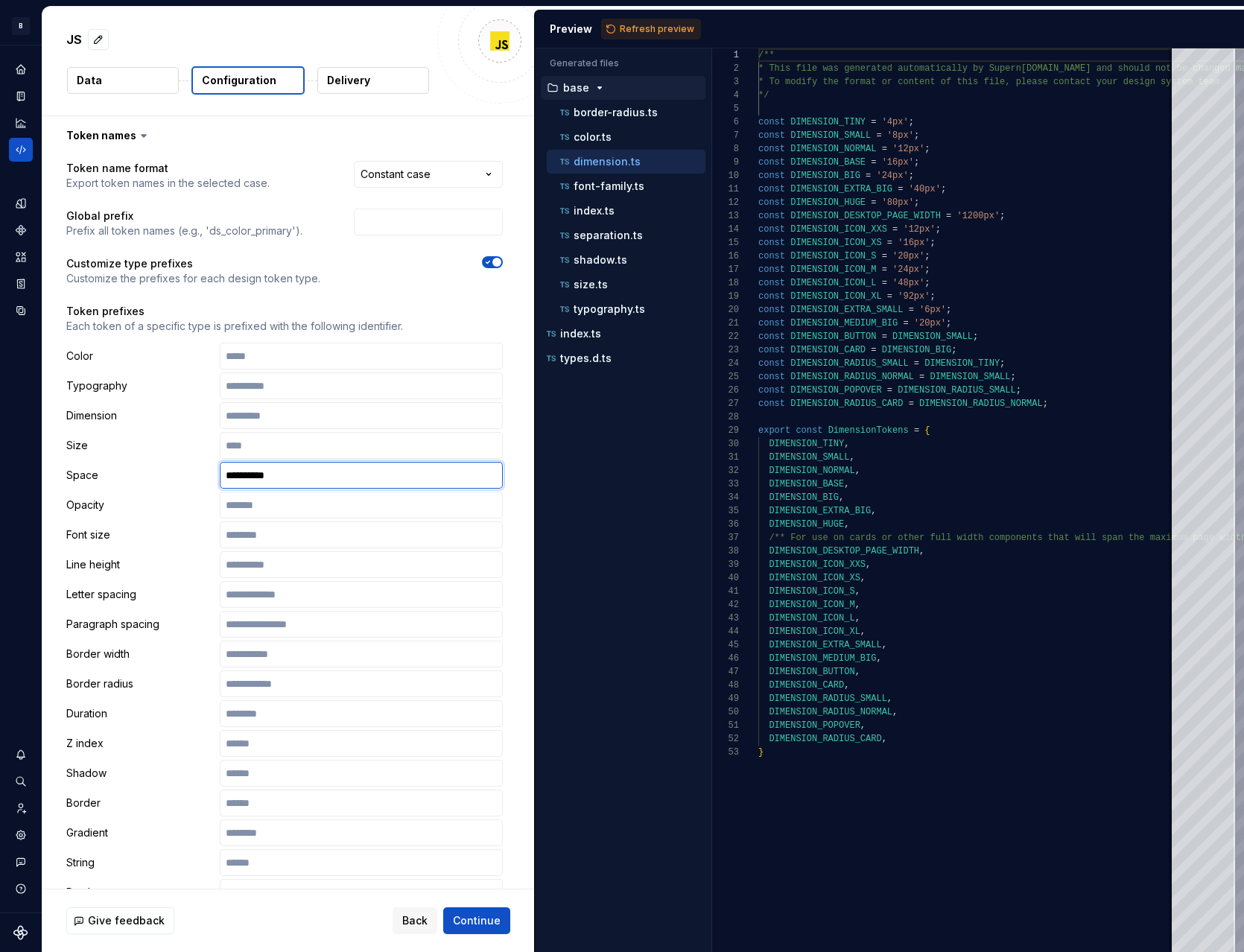
drag, startPoint x: 289, startPoint y: 474, endPoint x: 165, endPoint y: 466, distance: 124.3
click at [165, 466] on div "**********" at bounding box center [284, 475] width 437 height 27
click at [277, 410] on input "text" at bounding box center [361, 416] width 283 height 27
paste input "**********"
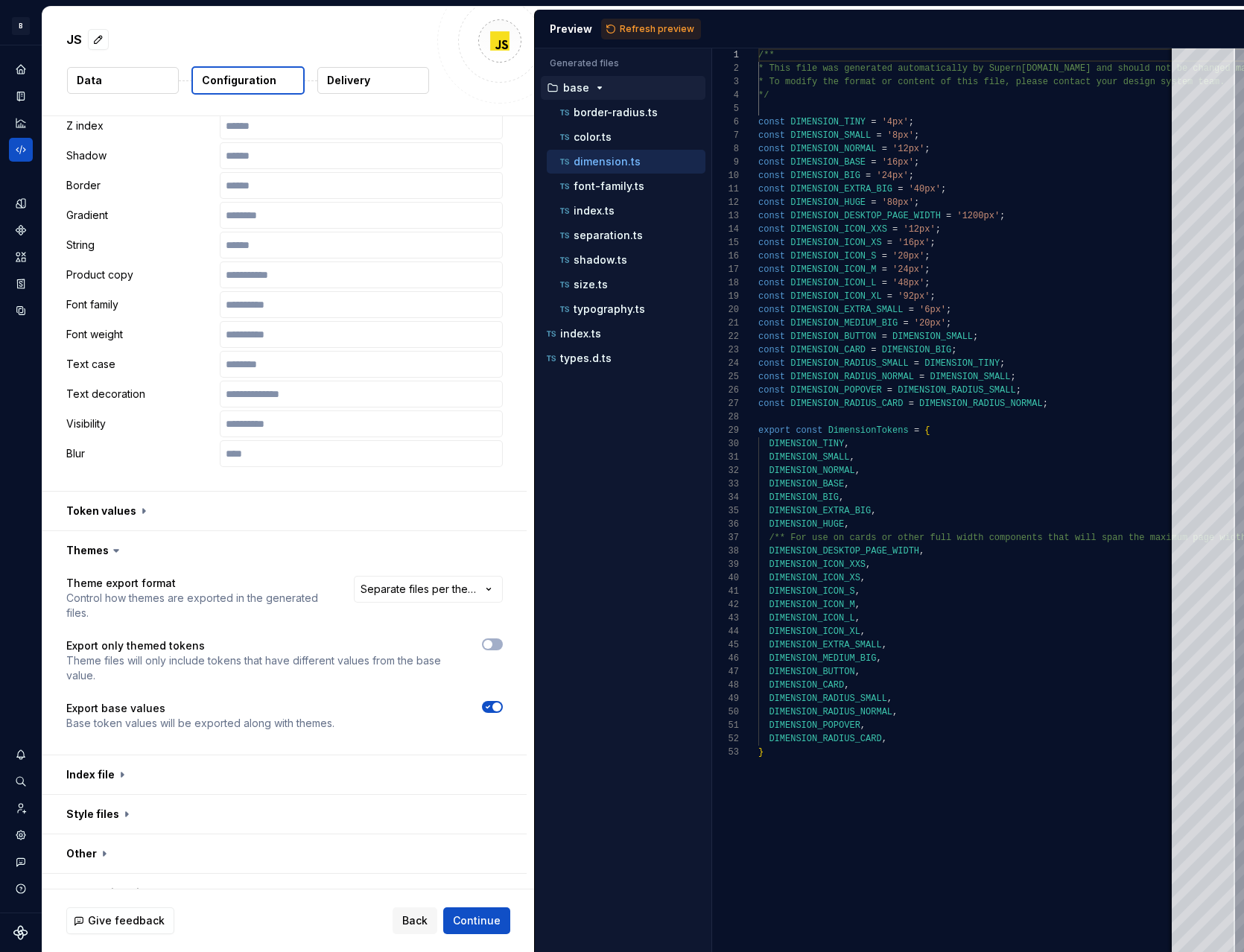
scroll to position [642, 0]
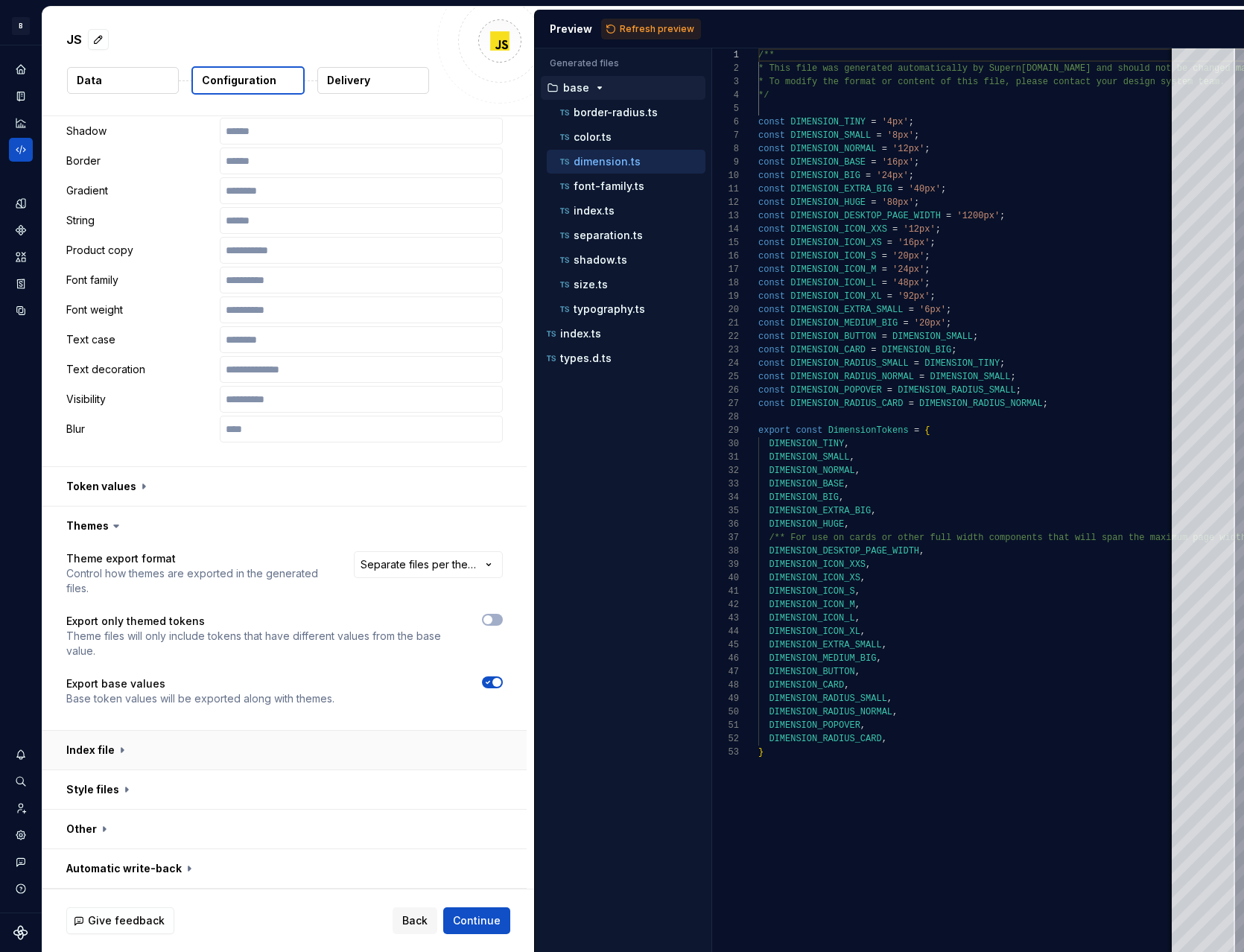
type input "**********"
click at [123, 748] on button "button" at bounding box center [285, 750] width 484 height 39
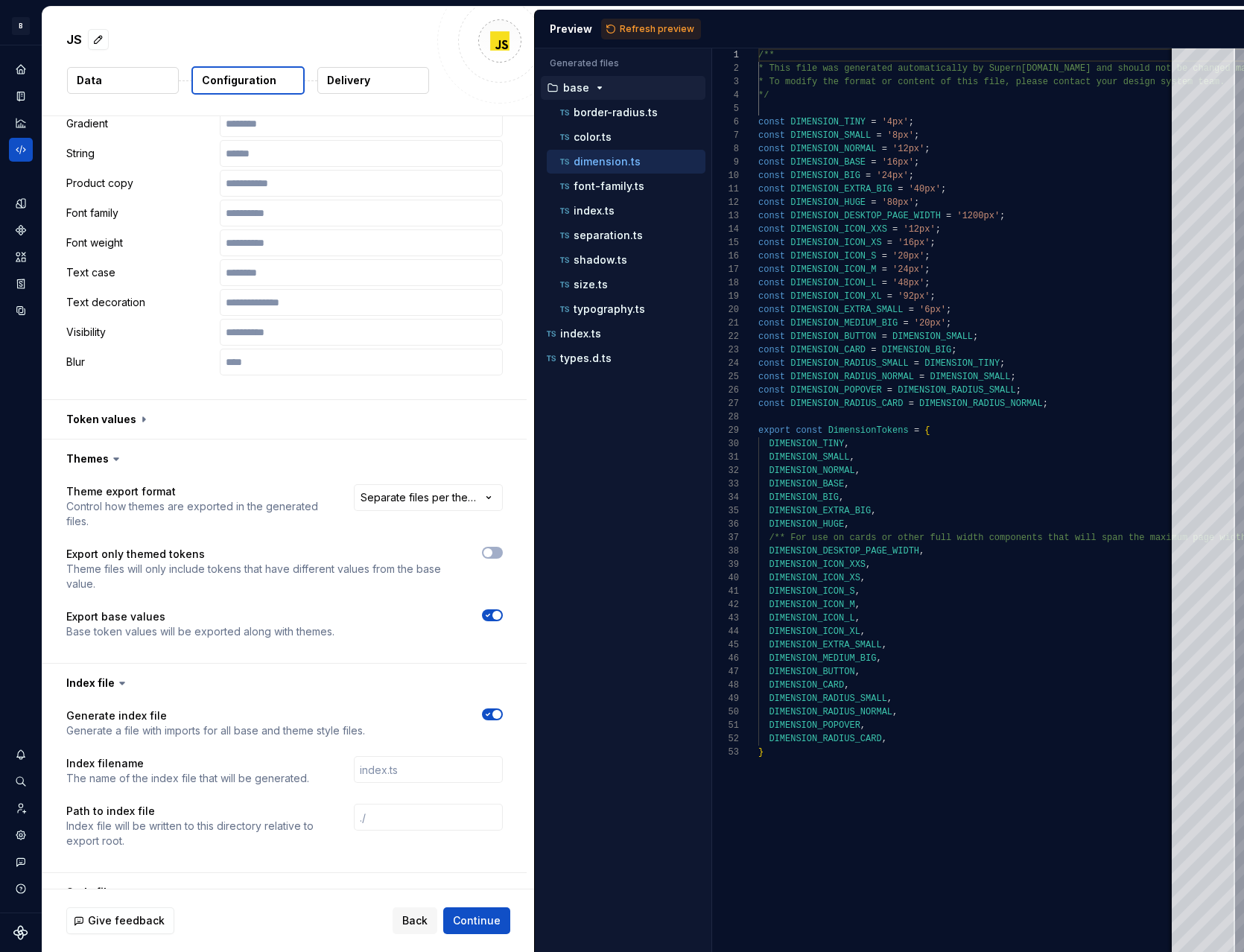
scroll to position [812, 0]
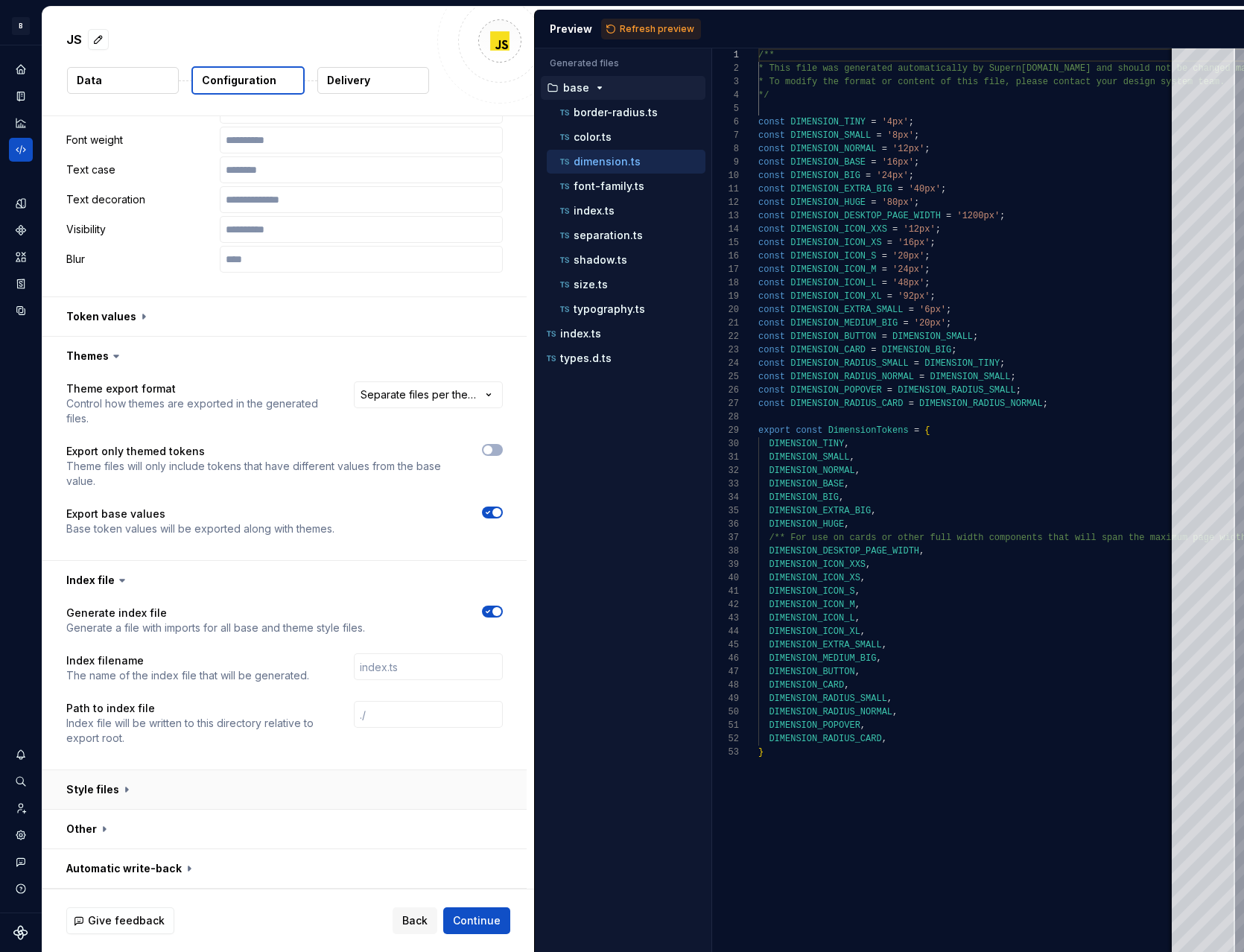
click at [108, 791] on button "button" at bounding box center [285, 790] width 484 height 39
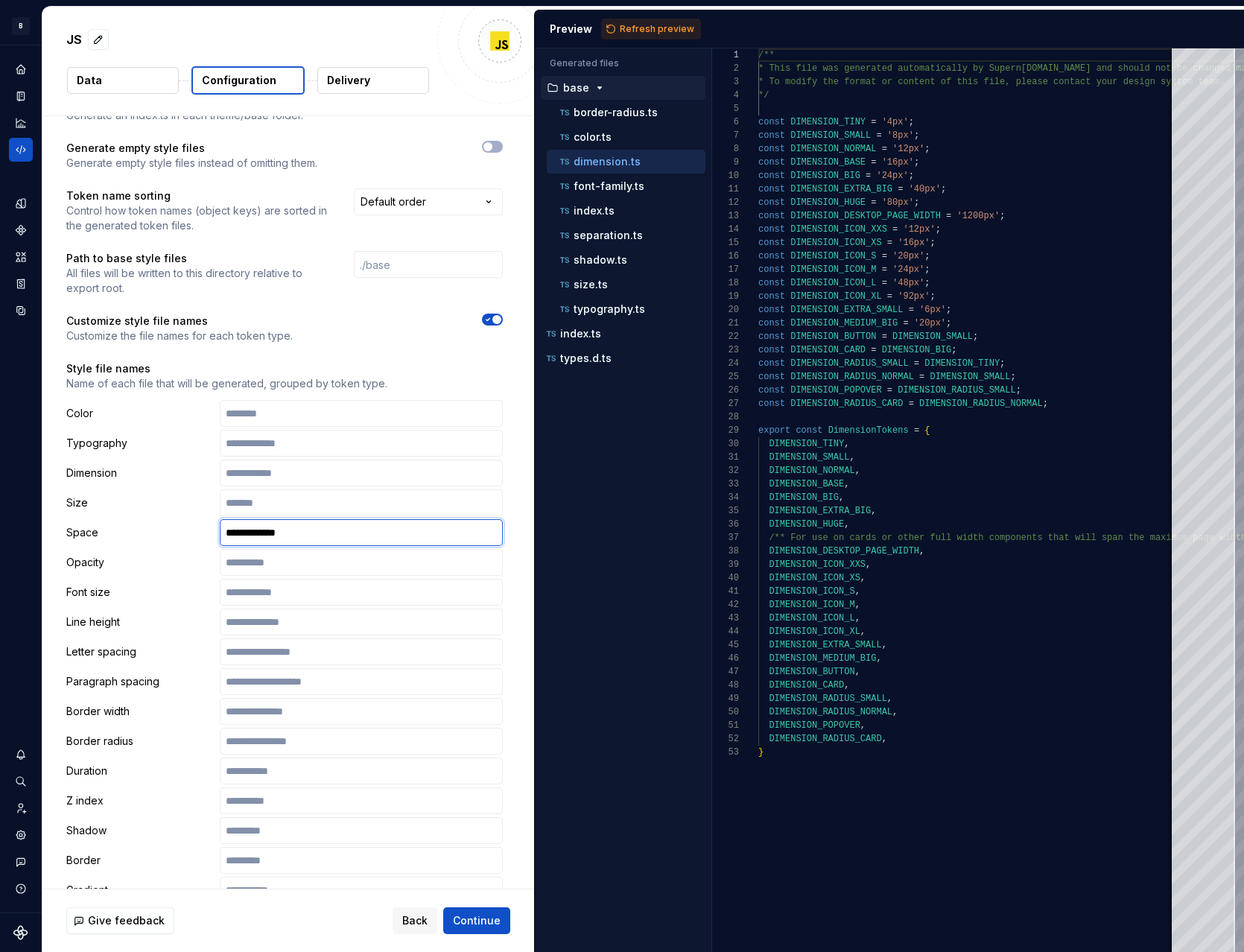
drag, startPoint x: 327, startPoint y: 531, endPoint x: 97, endPoint y: 512, distance: 230.8
click at [97, 512] on div "**********" at bounding box center [284, 771] width 437 height 742
click at [269, 476] on input "text" at bounding box center [361, 473] width 283 height 27
paste input "**********"
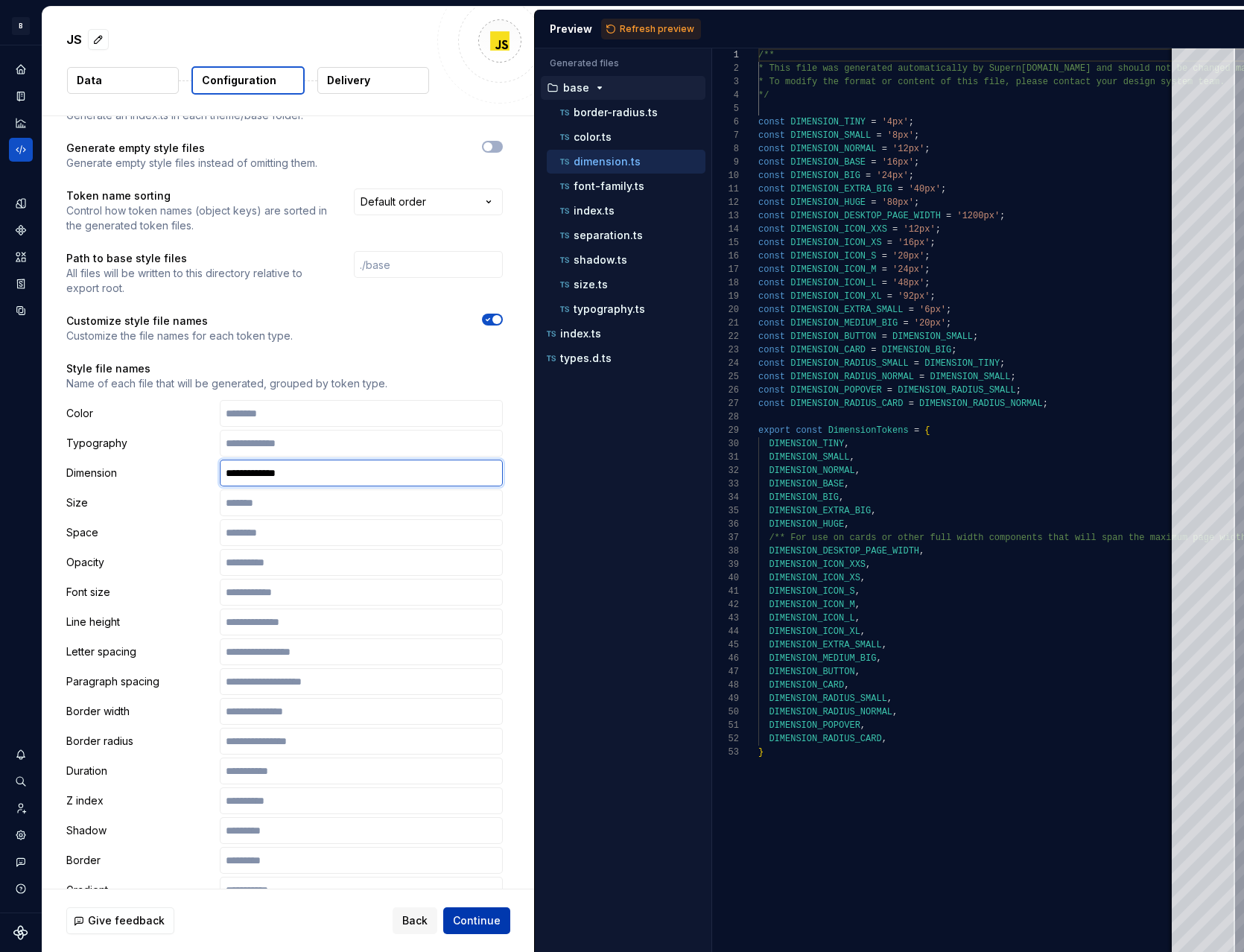
type input "**********"
click at [503, 927] on button "Continue" at bounding box center [477, 920] width 67 height 27
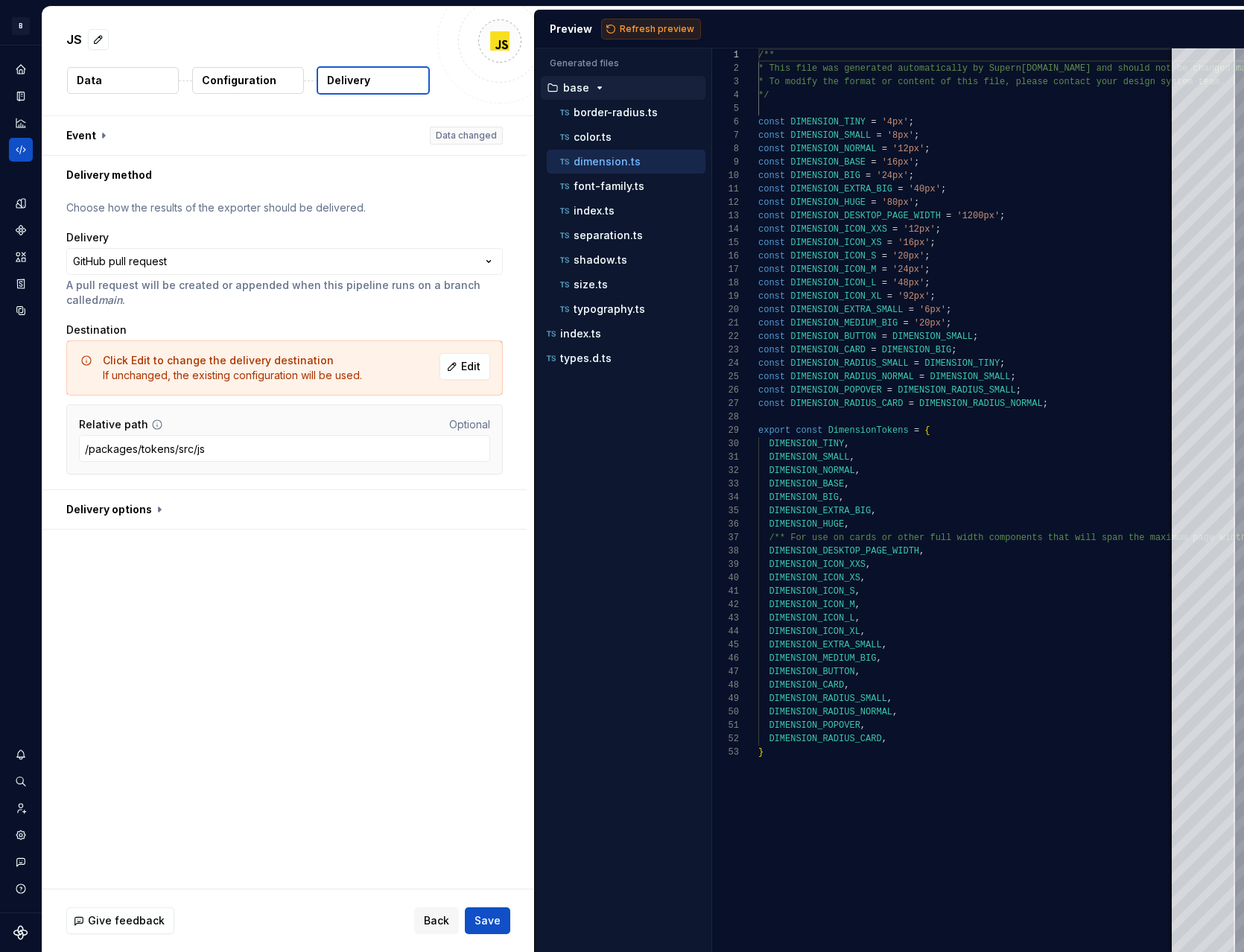
click at [665, 27] on span "Refresh preview" at bounding box center [657, 30] width 75 height 12
click at [222, 83] on p "Configuration" at bounding box center [240, 80] width 75 height 15
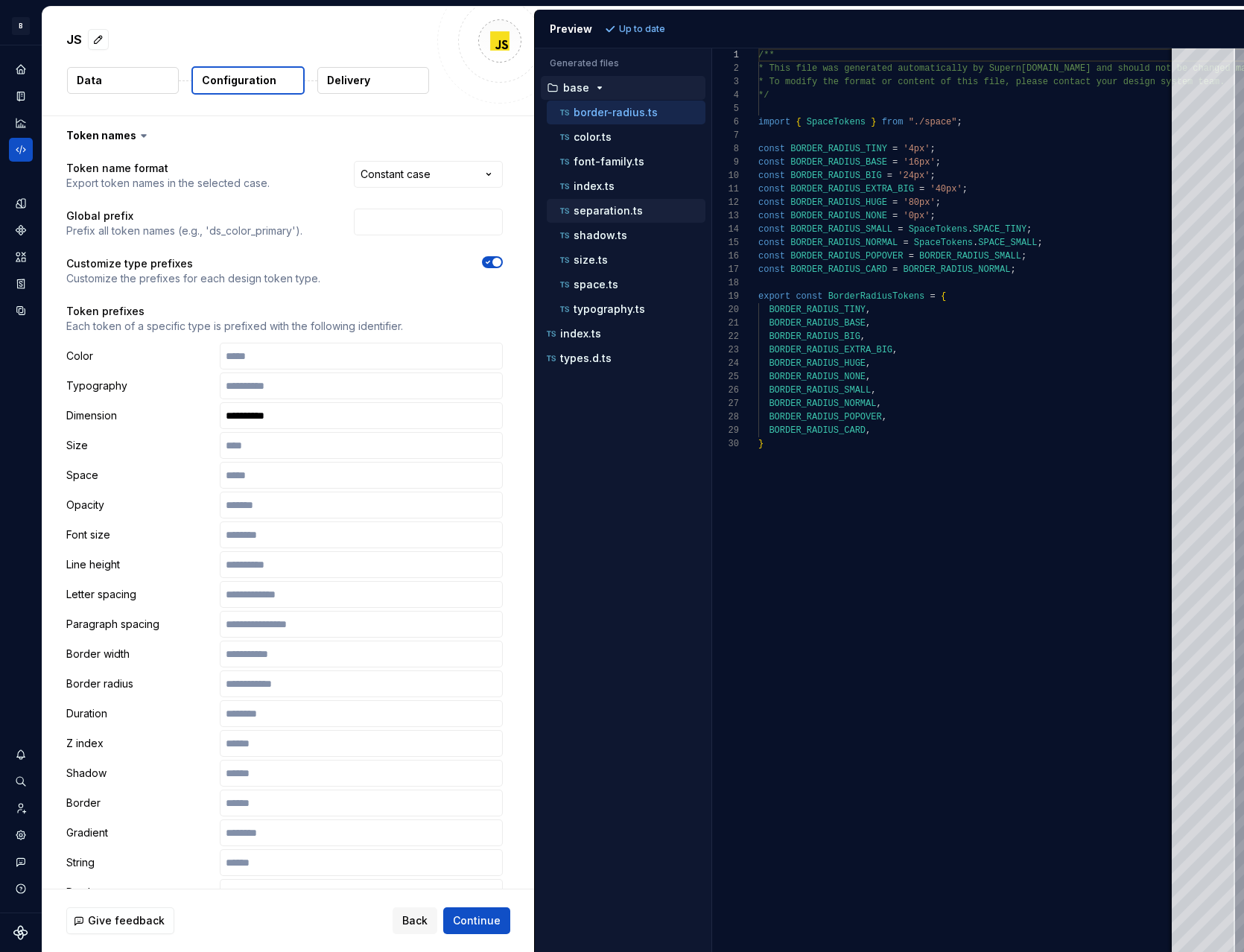
click at [628, 215] on p "separation.ts" at bounding box center [609, 211] width 69 height 12
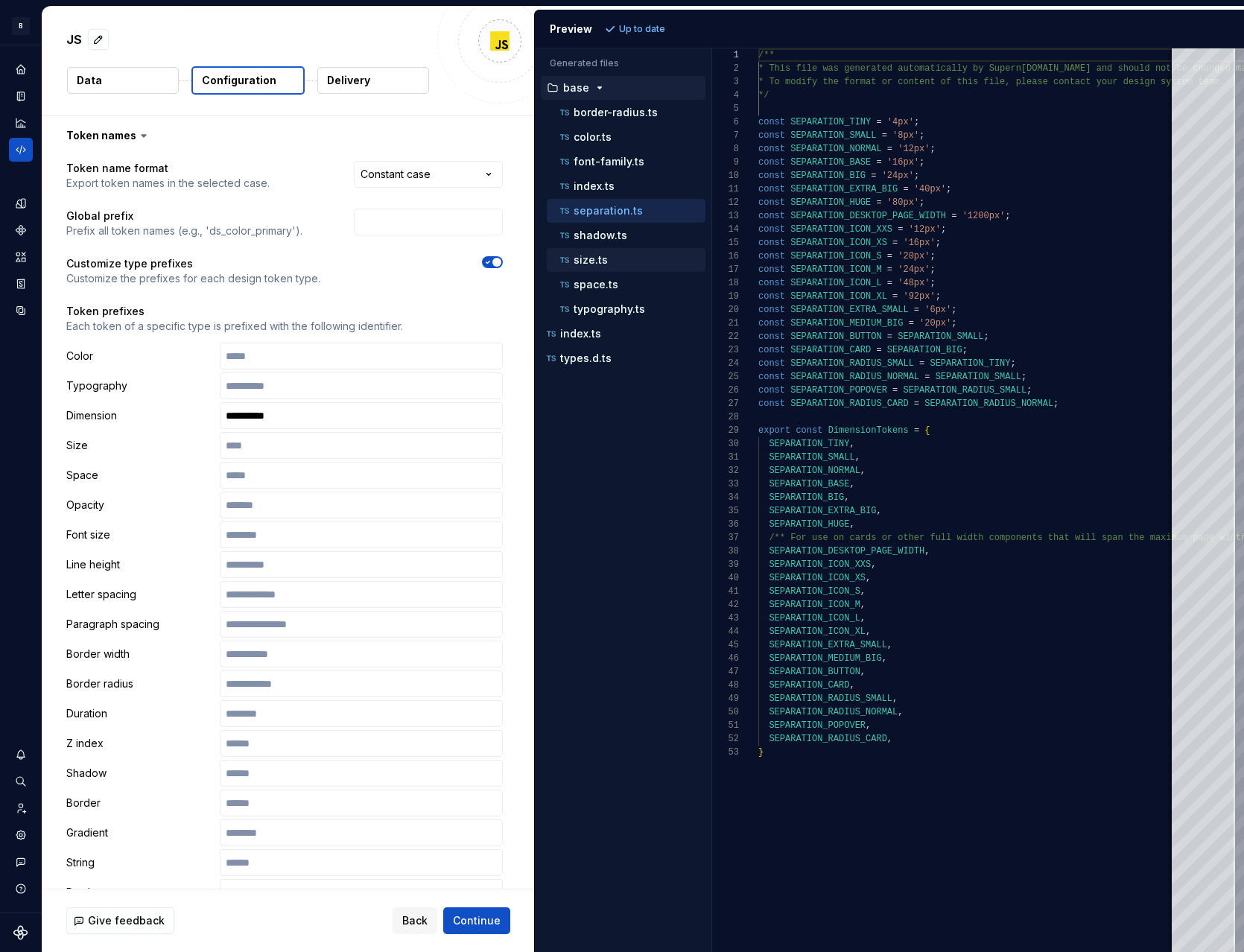
click at [592, 264] on p "size.ts" at bounding box center [590, 260] width 34 height 12
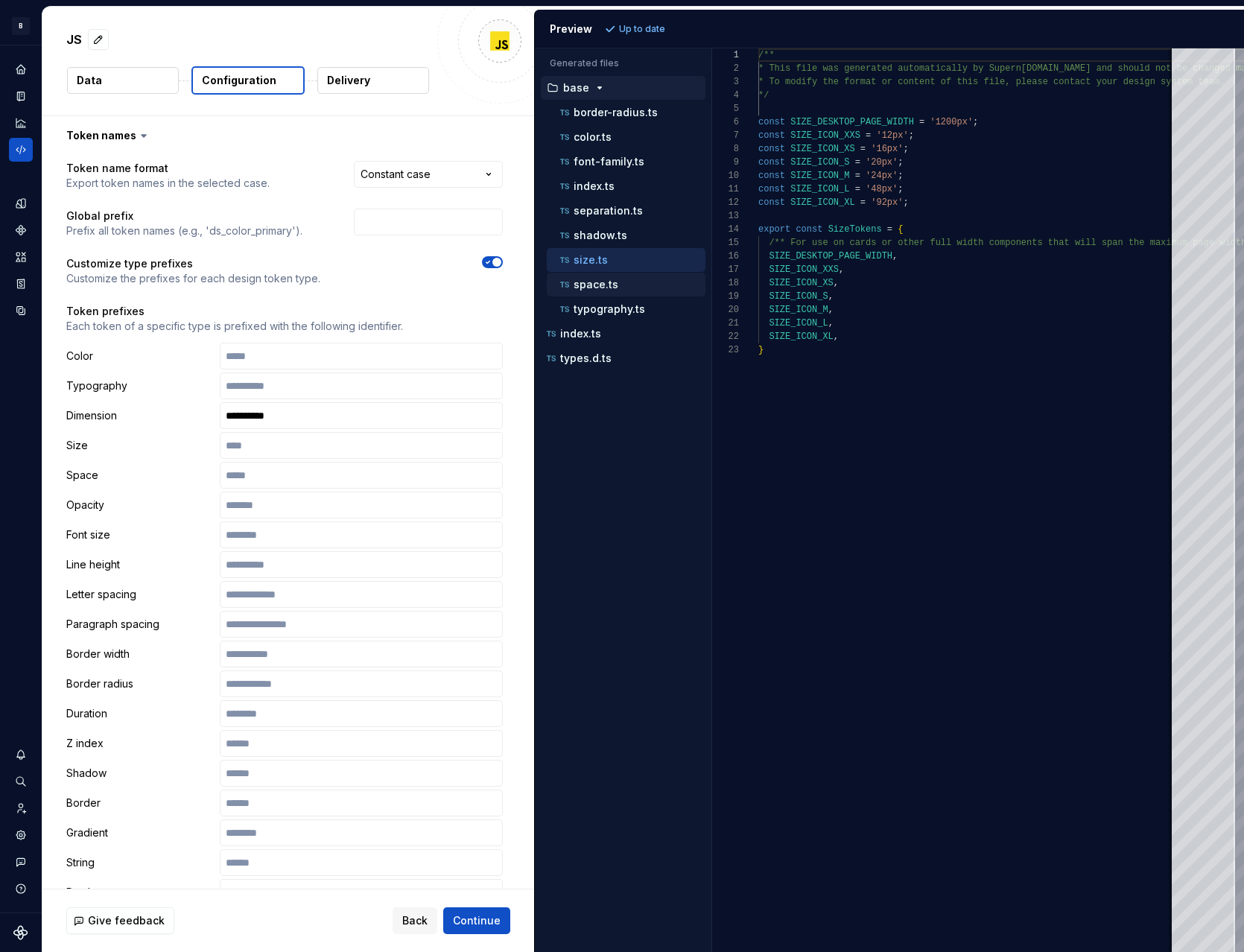
click at [598, 283] on p "space.ts" at bounding box center [596, 285] width 45 height 12
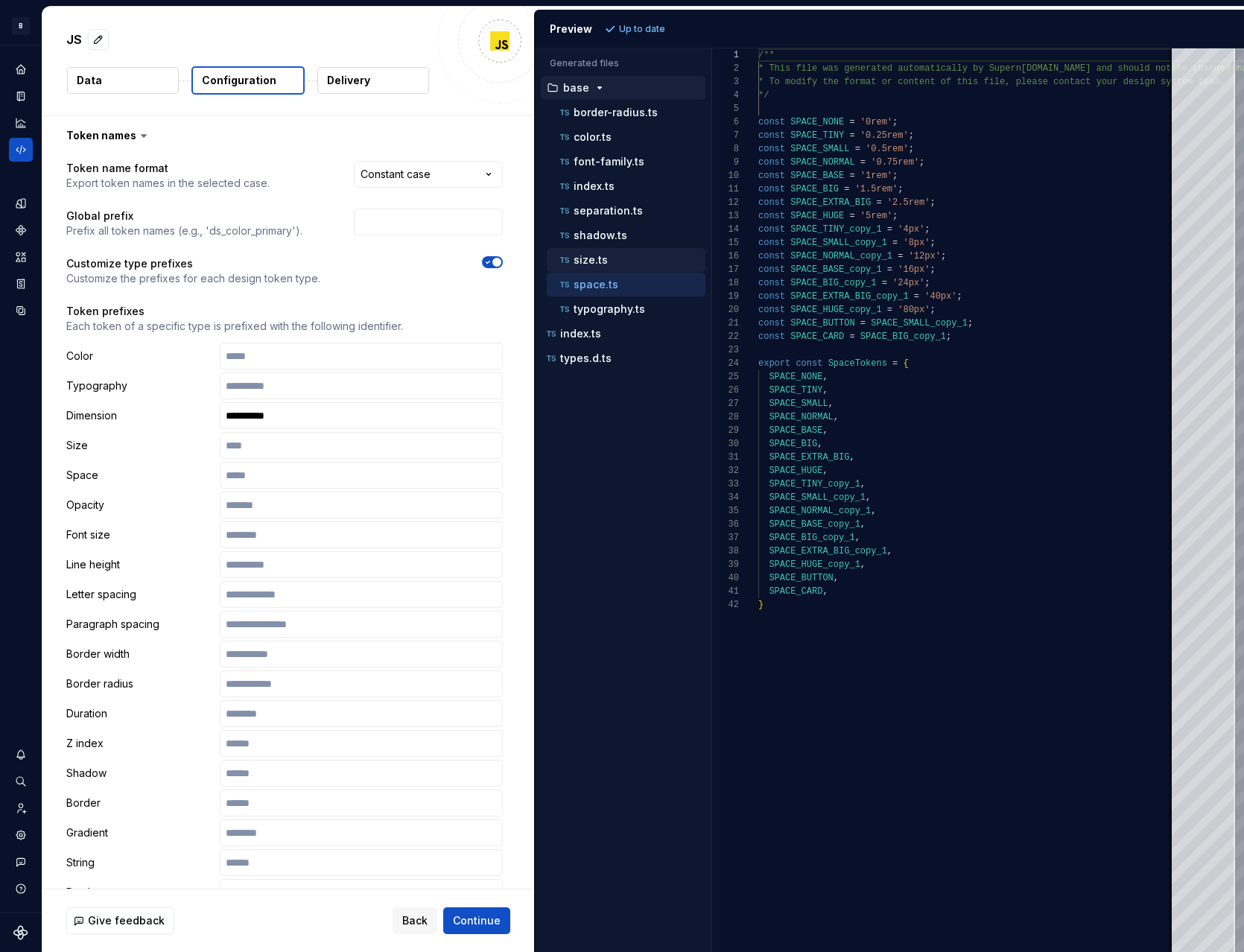
click at [597, 266] on div "size.ts" at bounding box center [631, 259] width 148 height 15
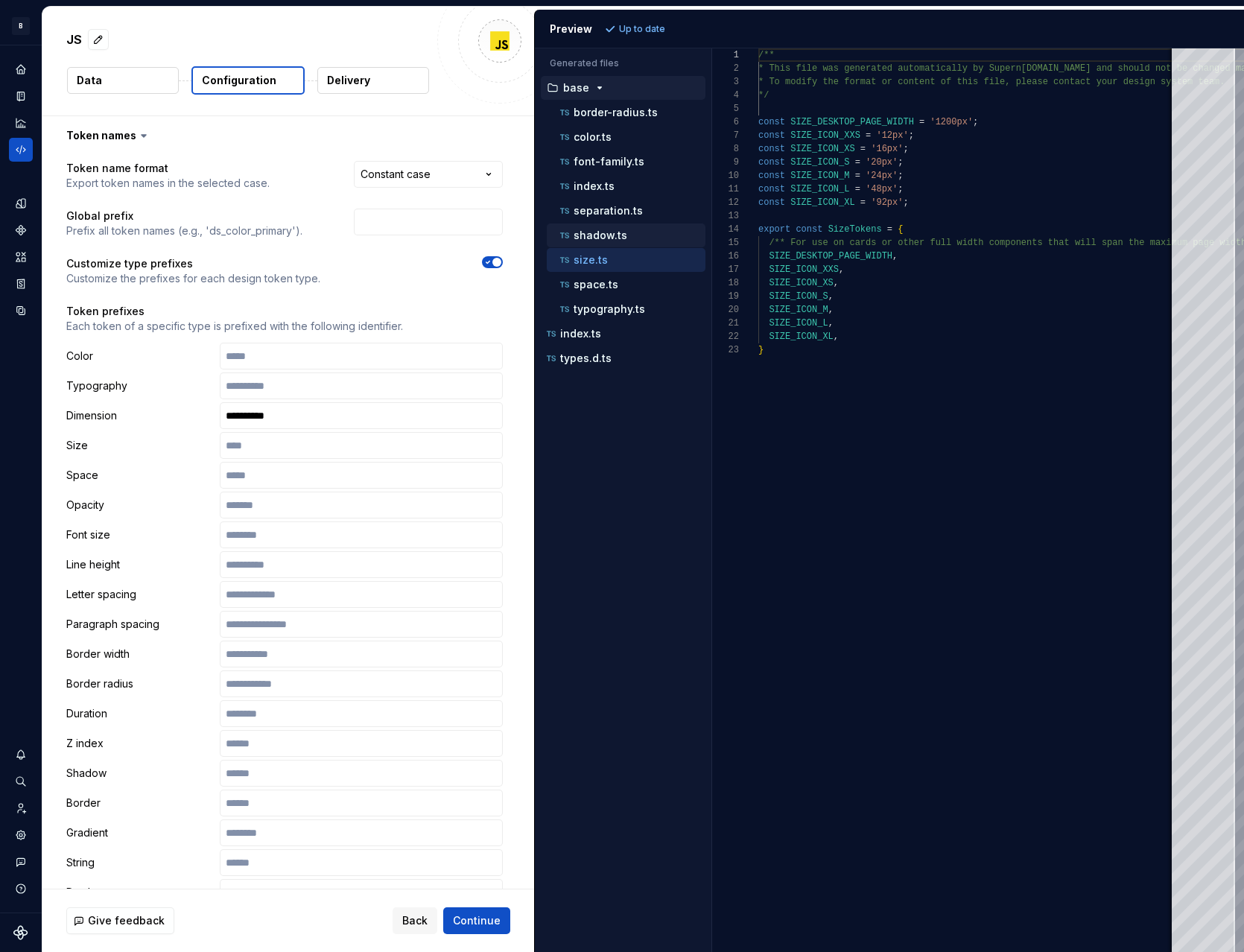
click at [599, 227] on button "shadow.ts" at bounding box center [626, 235] width 159 height 16
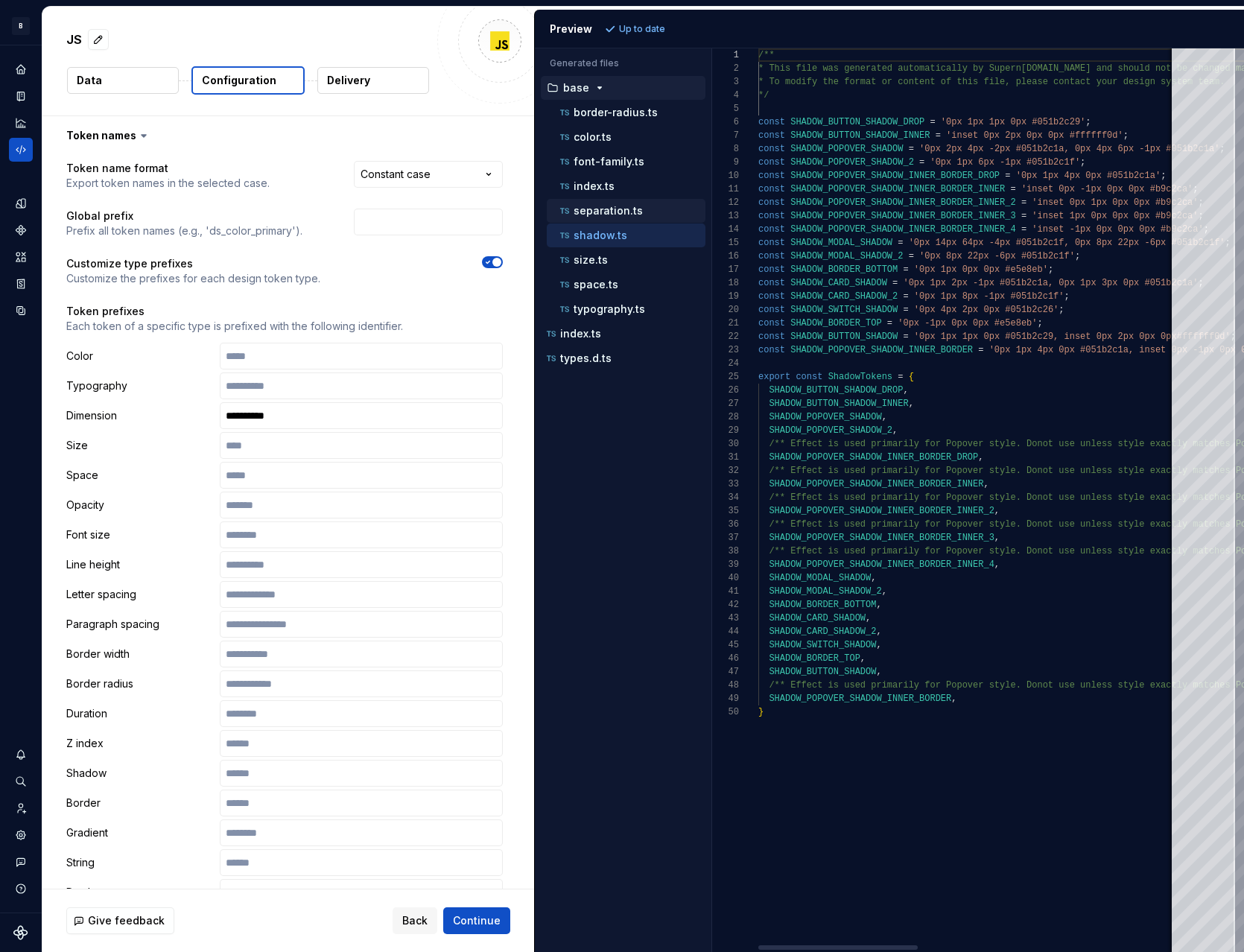
click at [608, 210] on p "separation.ts" at bounding box center [609, 211] width 69 height 12
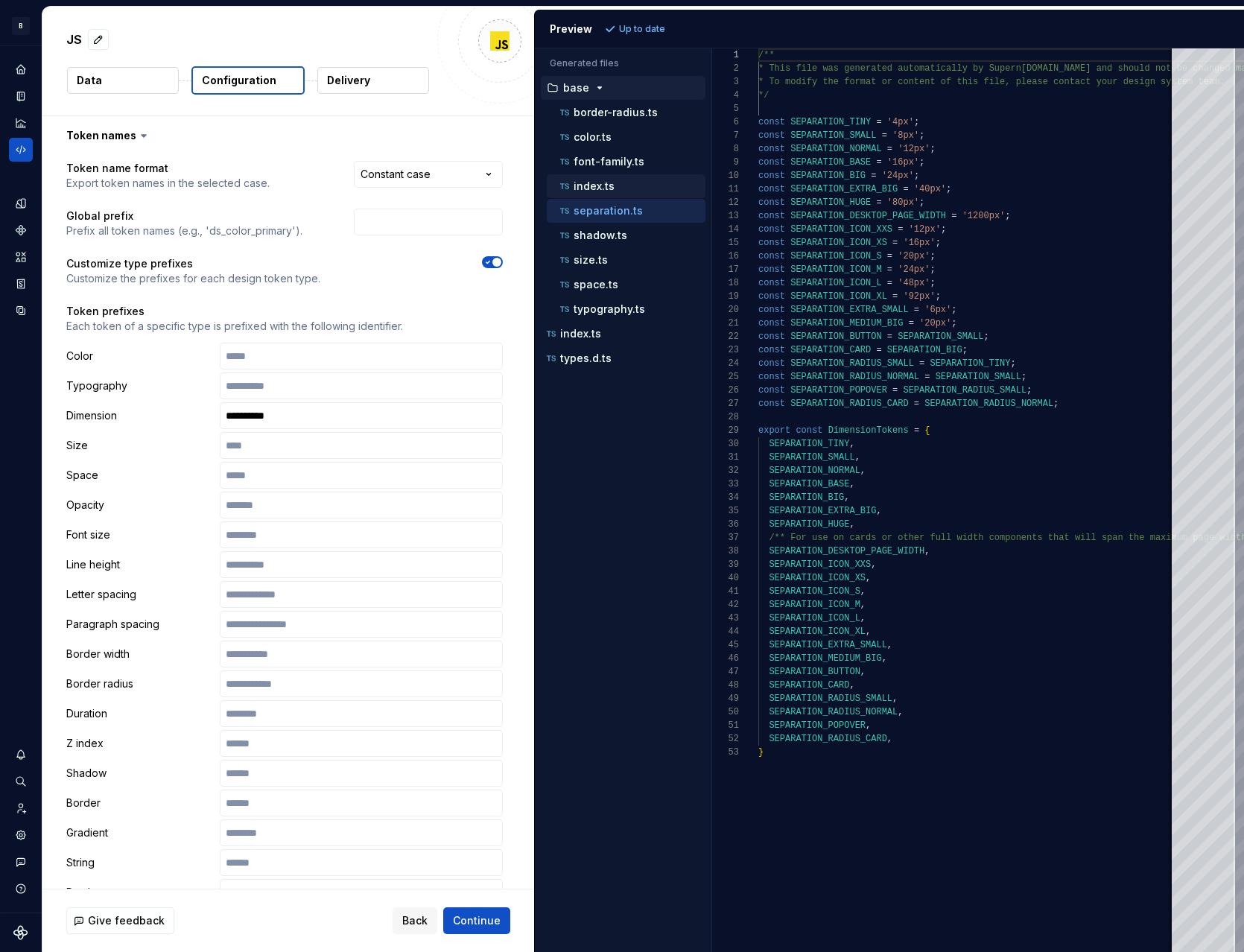
click at [608, 187] on p "index.ts" at bounding box center [594, 187] width 41 height 12
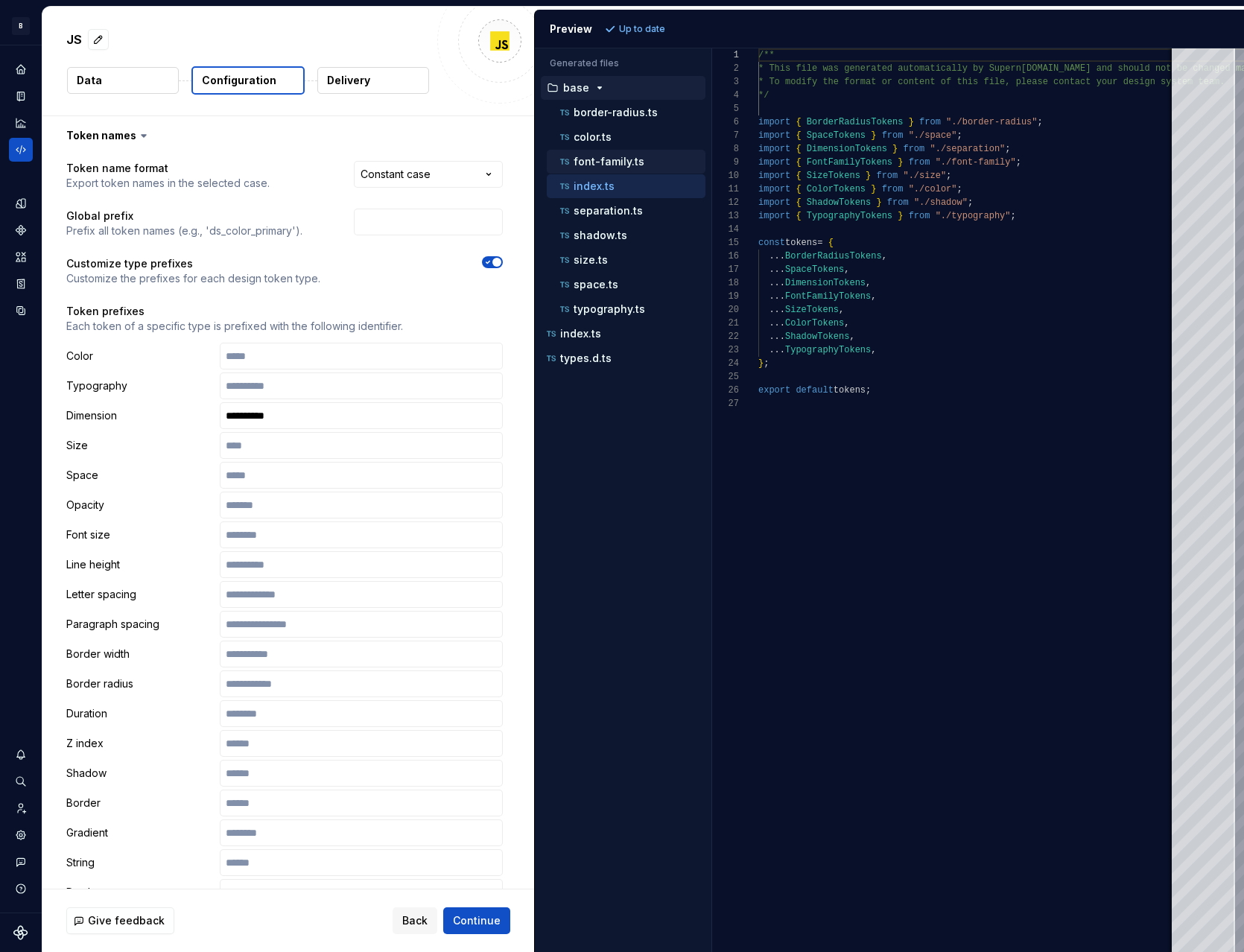
click at [611, 159] on p "font-family.ts" at bounding box center [609, 161] width 71 height 12
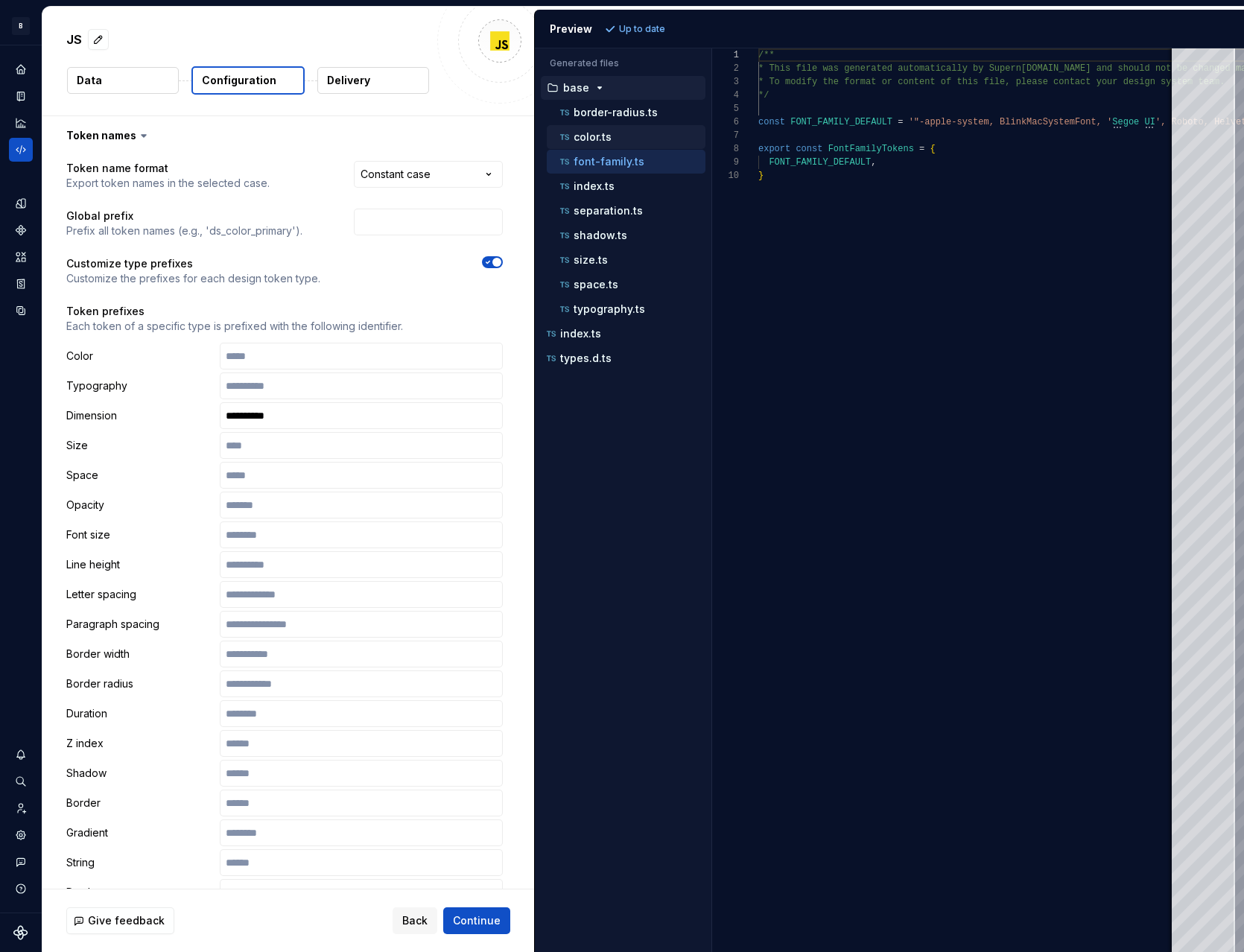
click at [604, 137] on p "color.ts" at bounding box center [593, 137] width 38 height 12
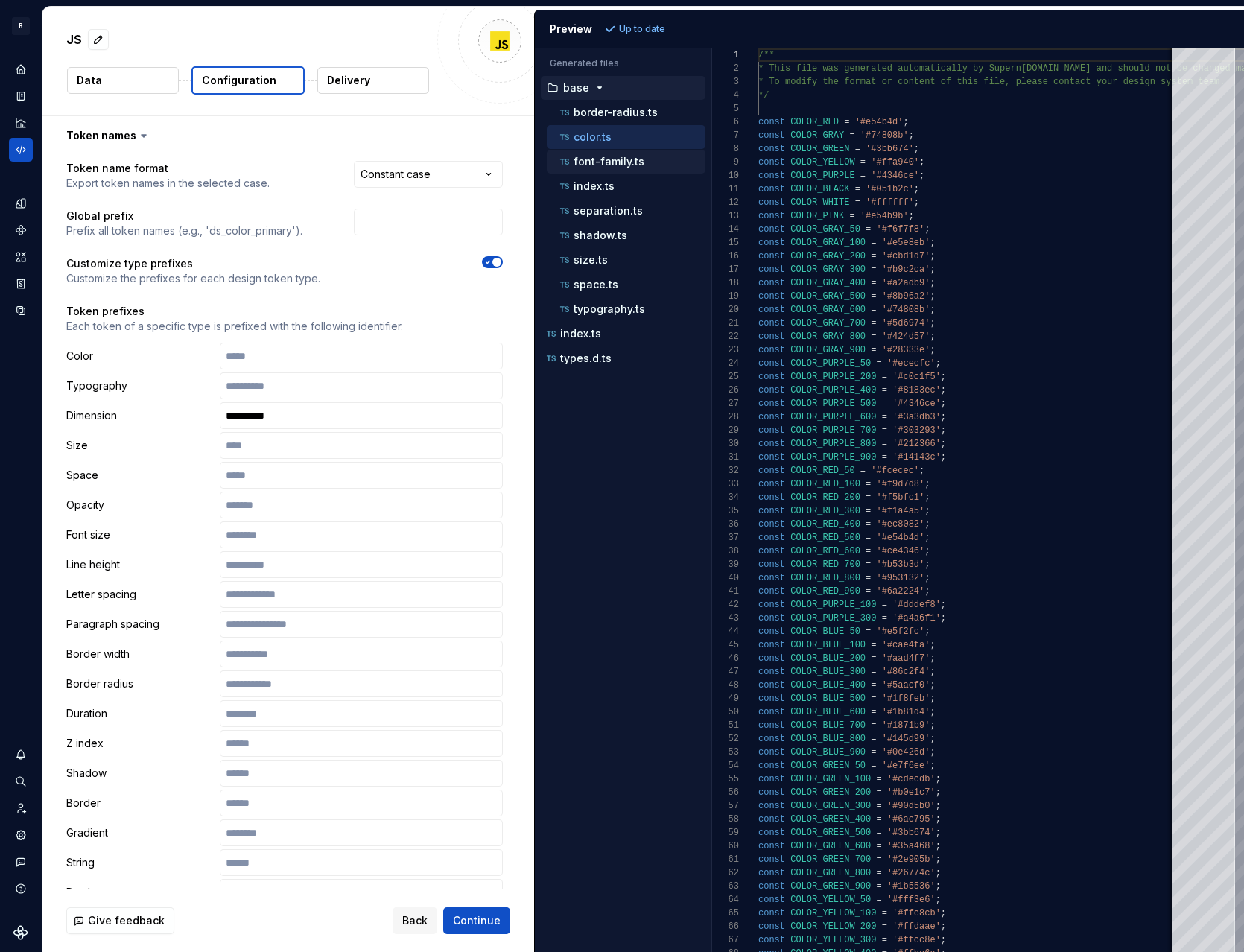
click at [619, 158] on p "font-family.ts" at bounding box center [609, 161] width 71 height 12
type textarea "**********"
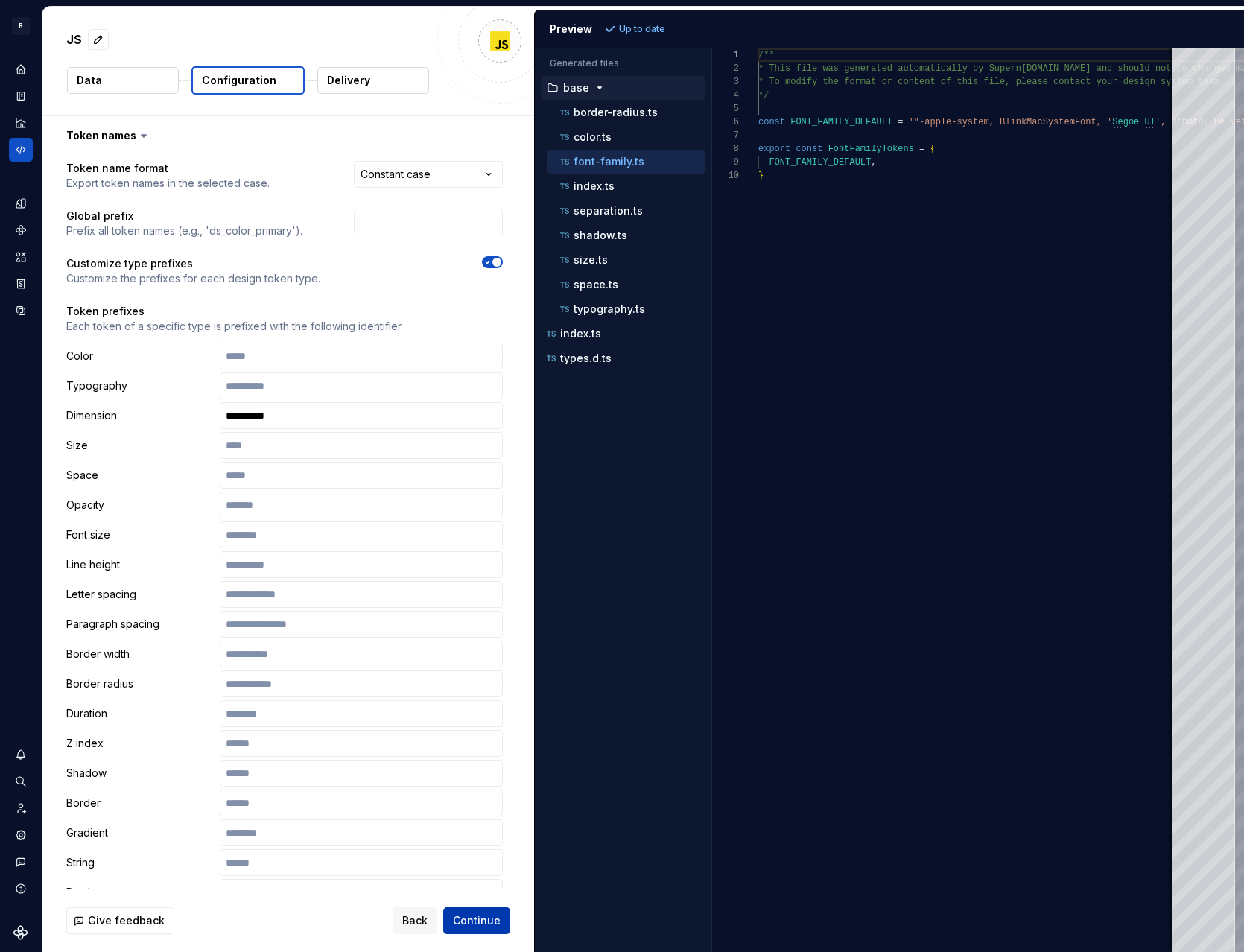
click at [489, 922] on span "Continue" at bounding box center [477, 920] width 48 height 15
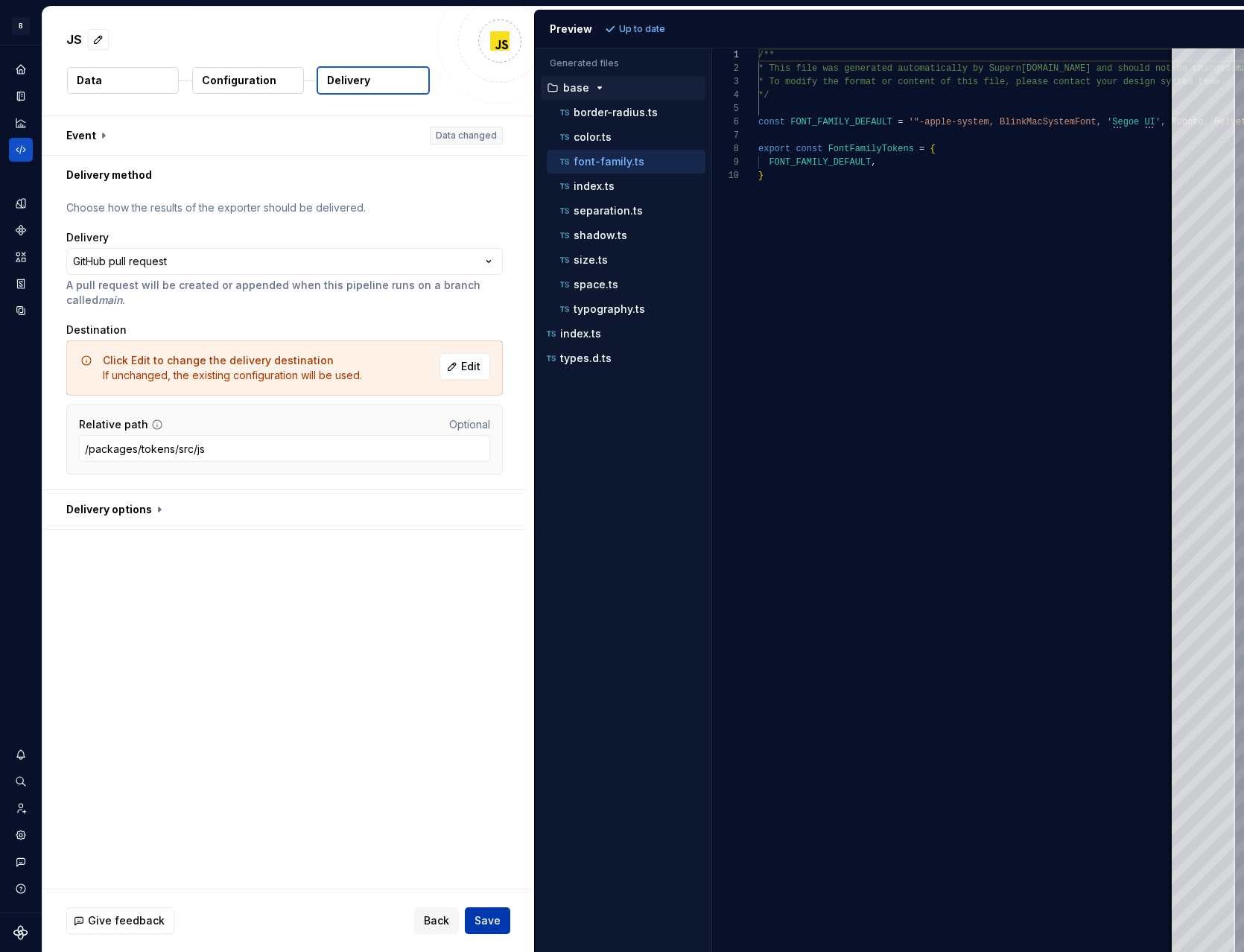
click at [488, 921] on span "Save" at bounding box center [488, 920] width 26 height 15
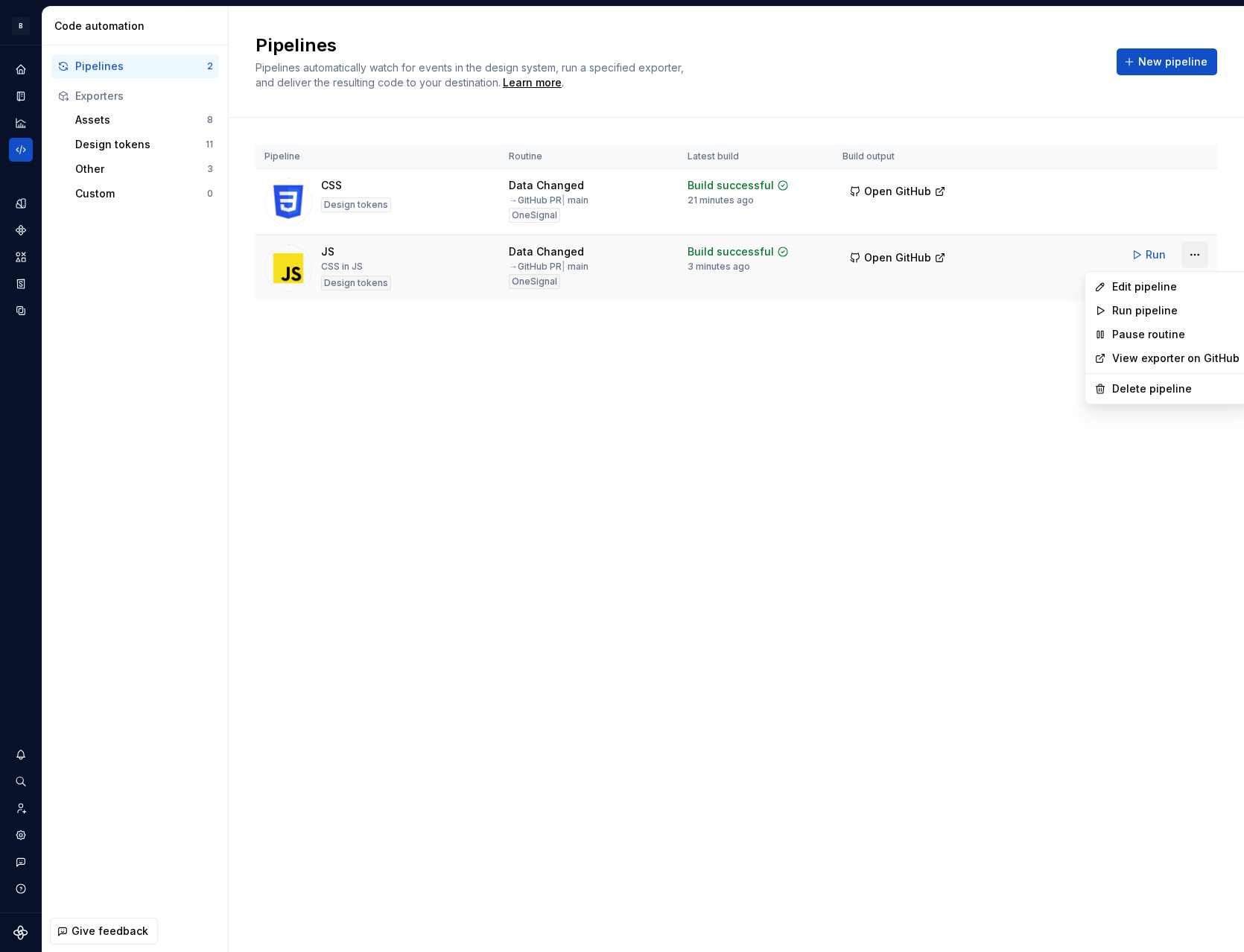
click at [1199, 252] on html "B Beam BF Design system data Code automation Pipelines 2 Exporters Assets 8 Des…" at bounding box center [622, 476] width 1244 height 952
click at [1164, 290] on div "Edit pipeline" at bounding box center [1176, 286] width 128 height 15
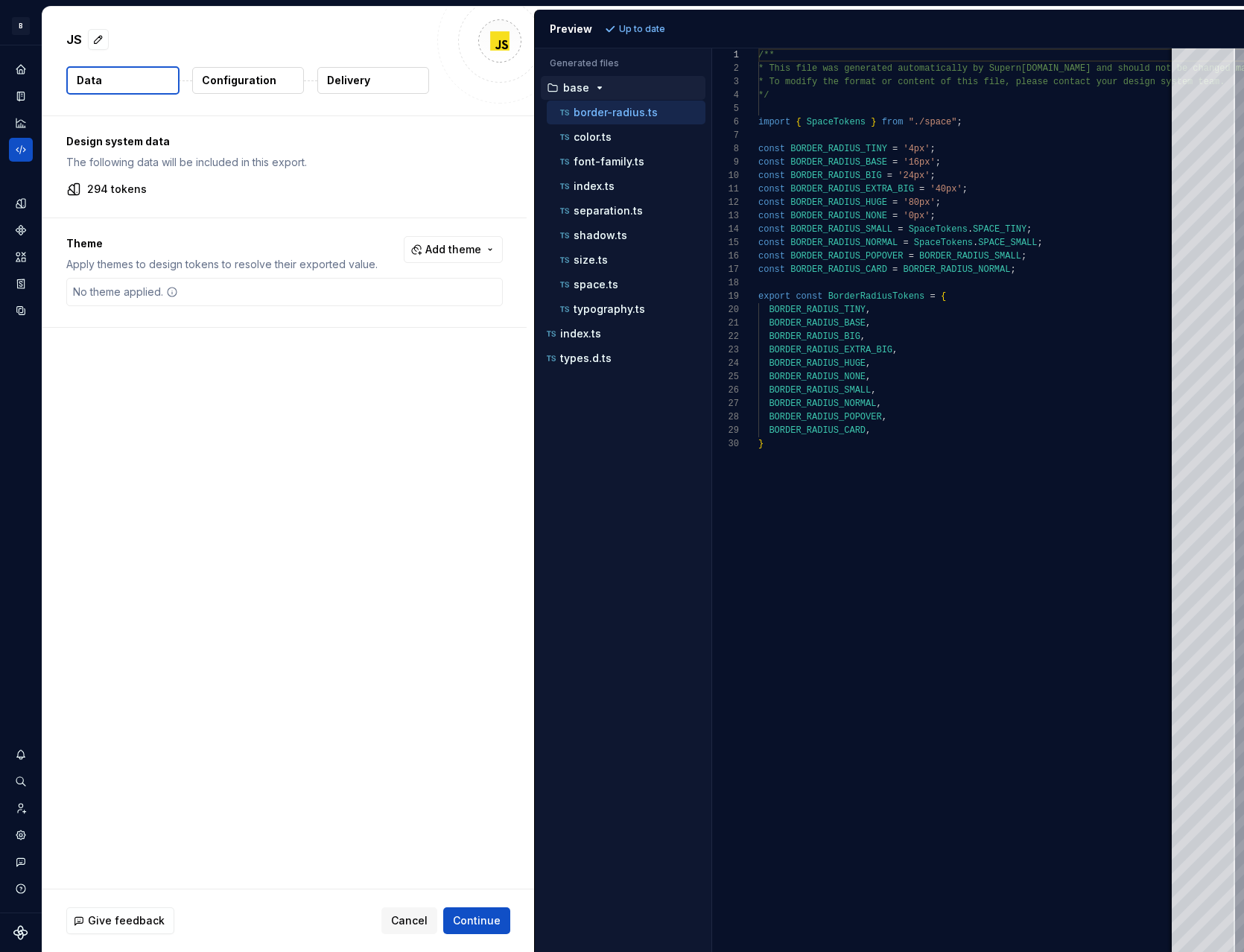
click at [269, 74] on p "Configuration" at bounding box center [240, 80] width 75 height 15
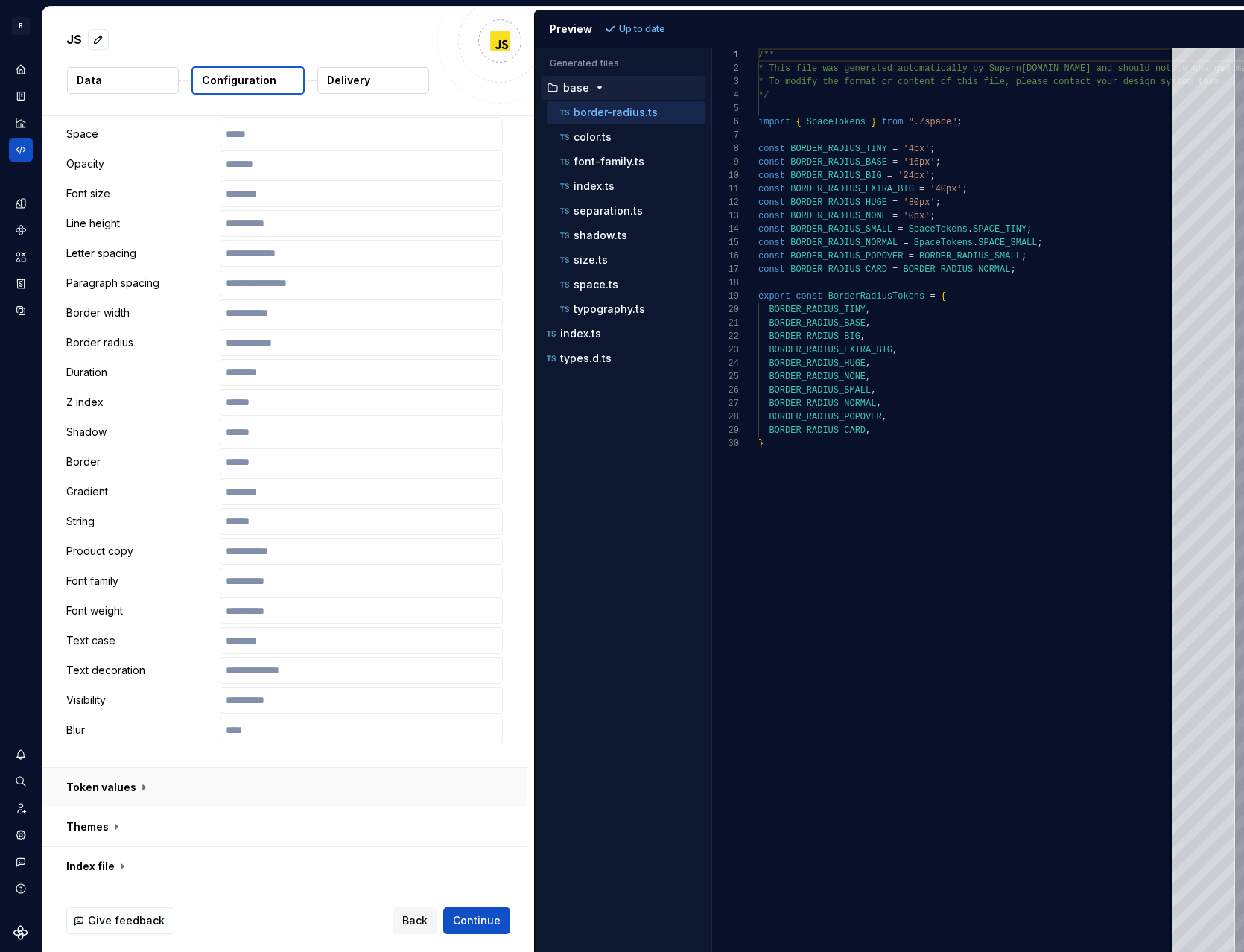
scroll to position [457, 0]
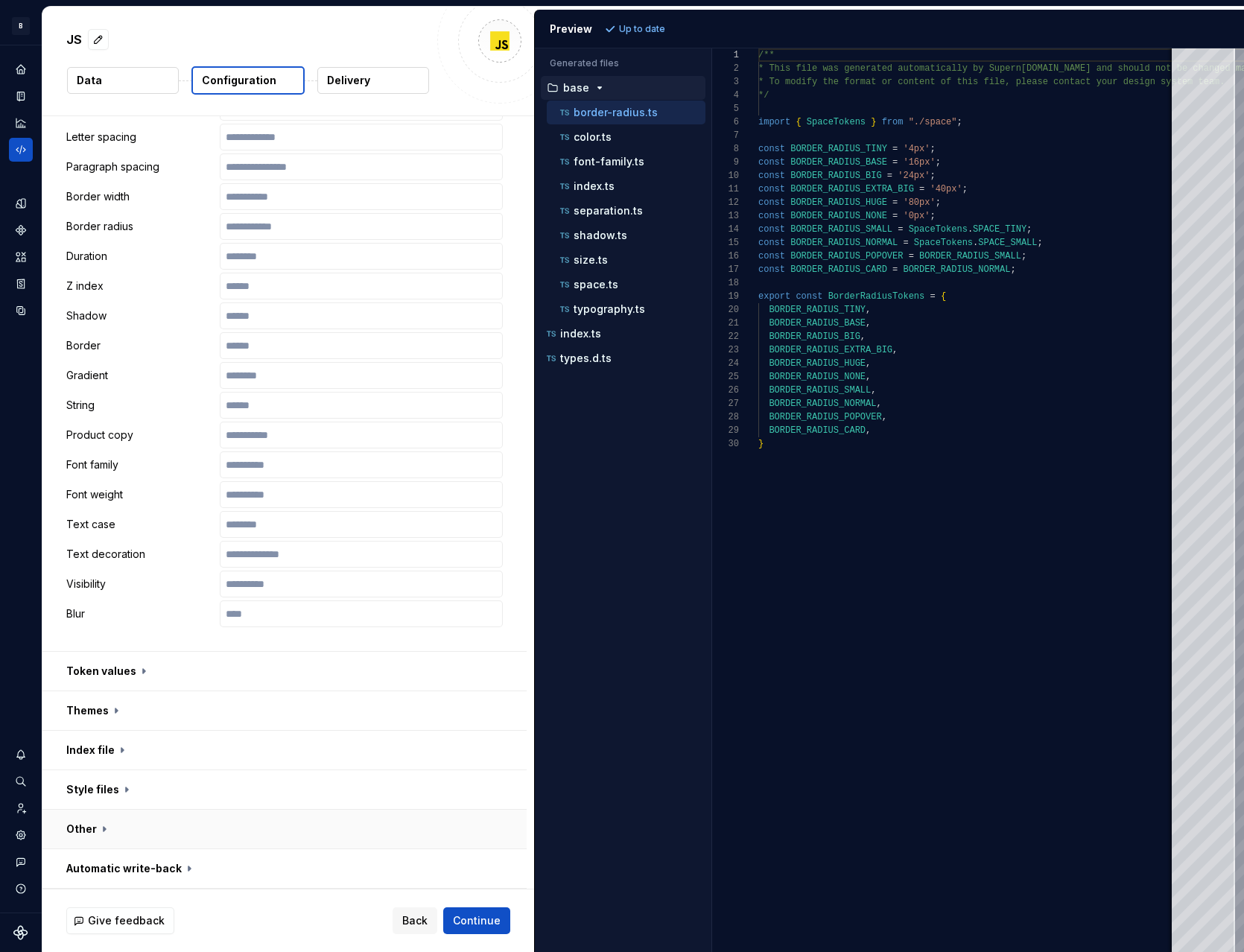
click at [137, 824] on button "button" at bounding box center [285, 829] width 484 height 39
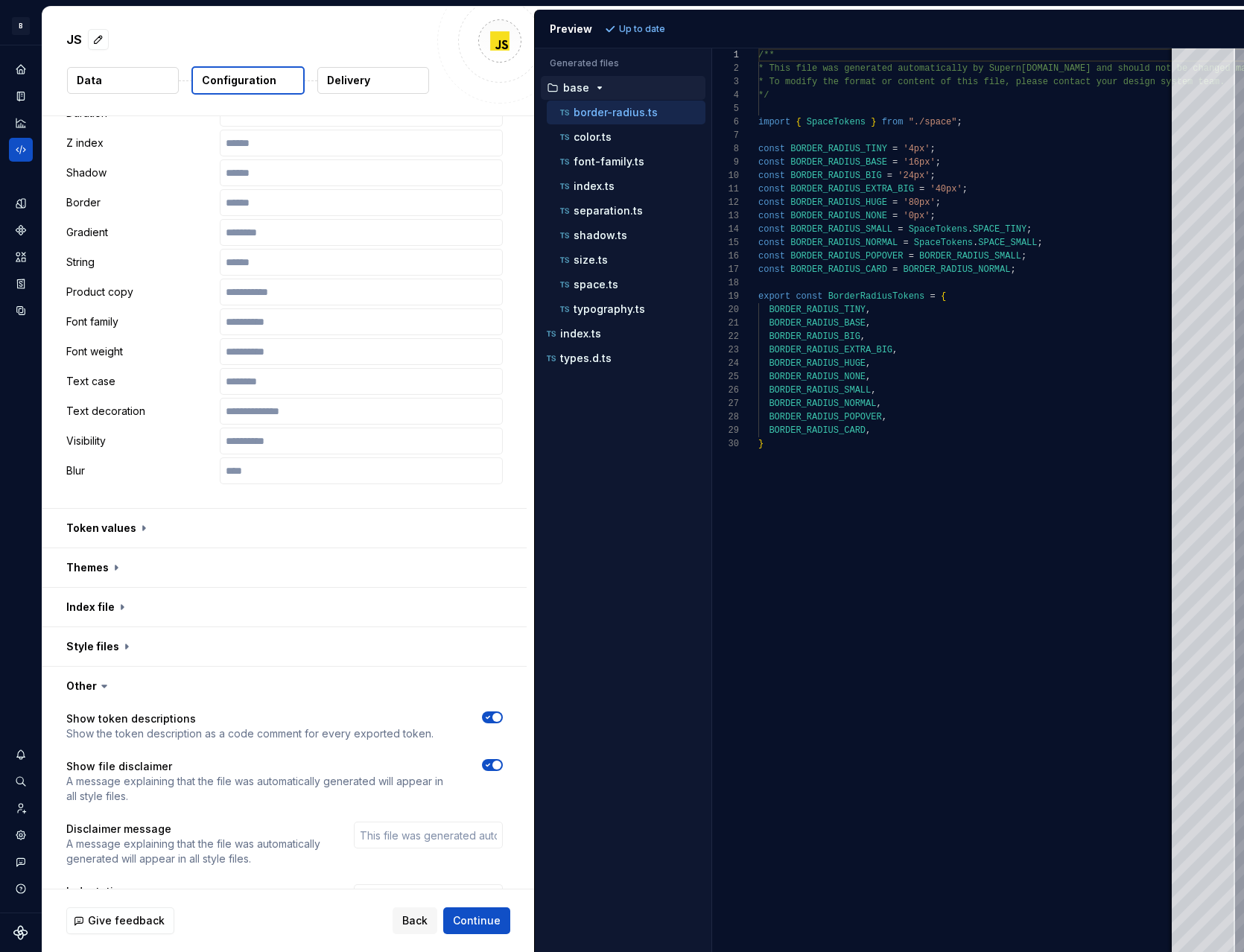
scroll to position [752, 0]
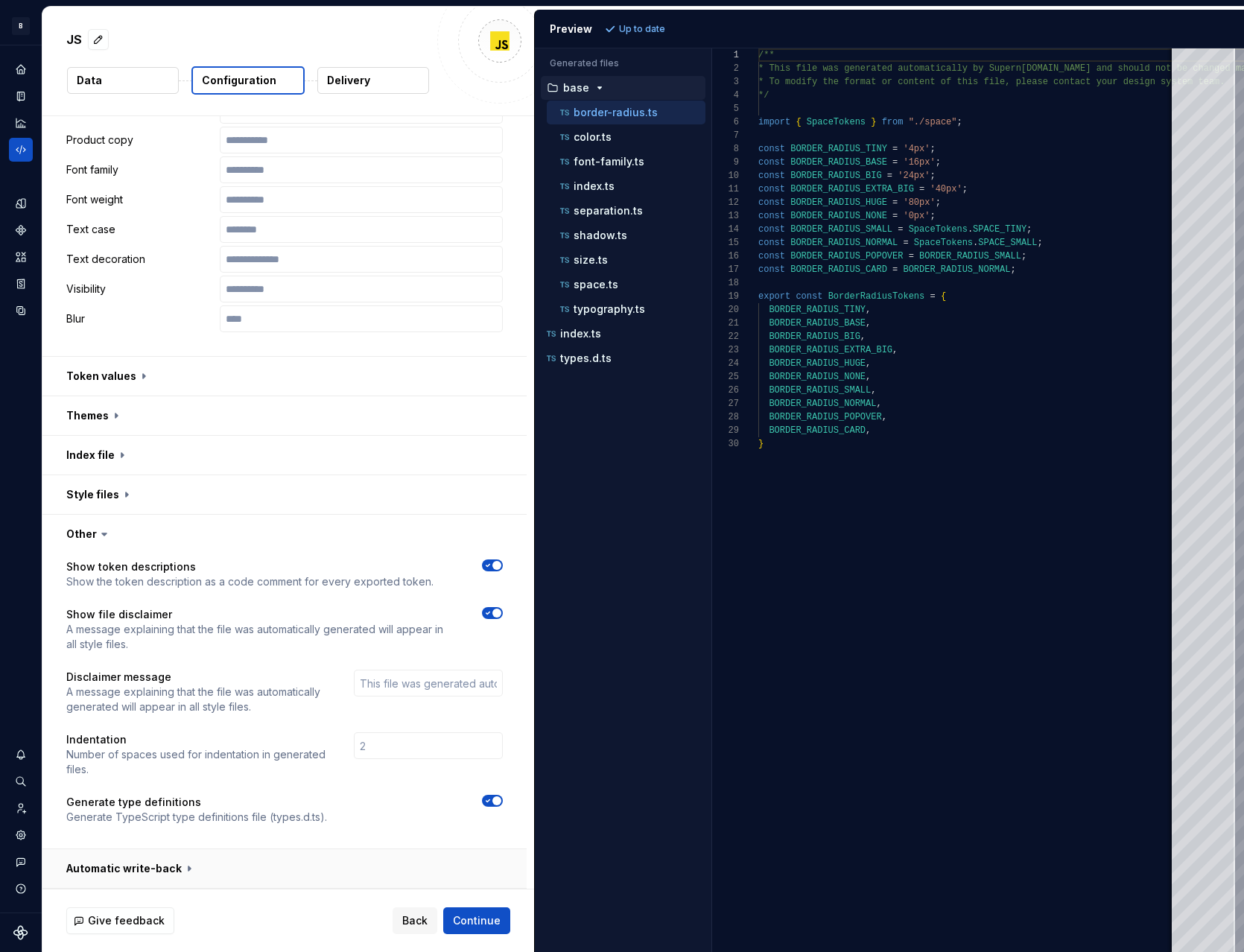
click at [184, 861] on button "button" at bounding box center [285, 869] width 484 height 39
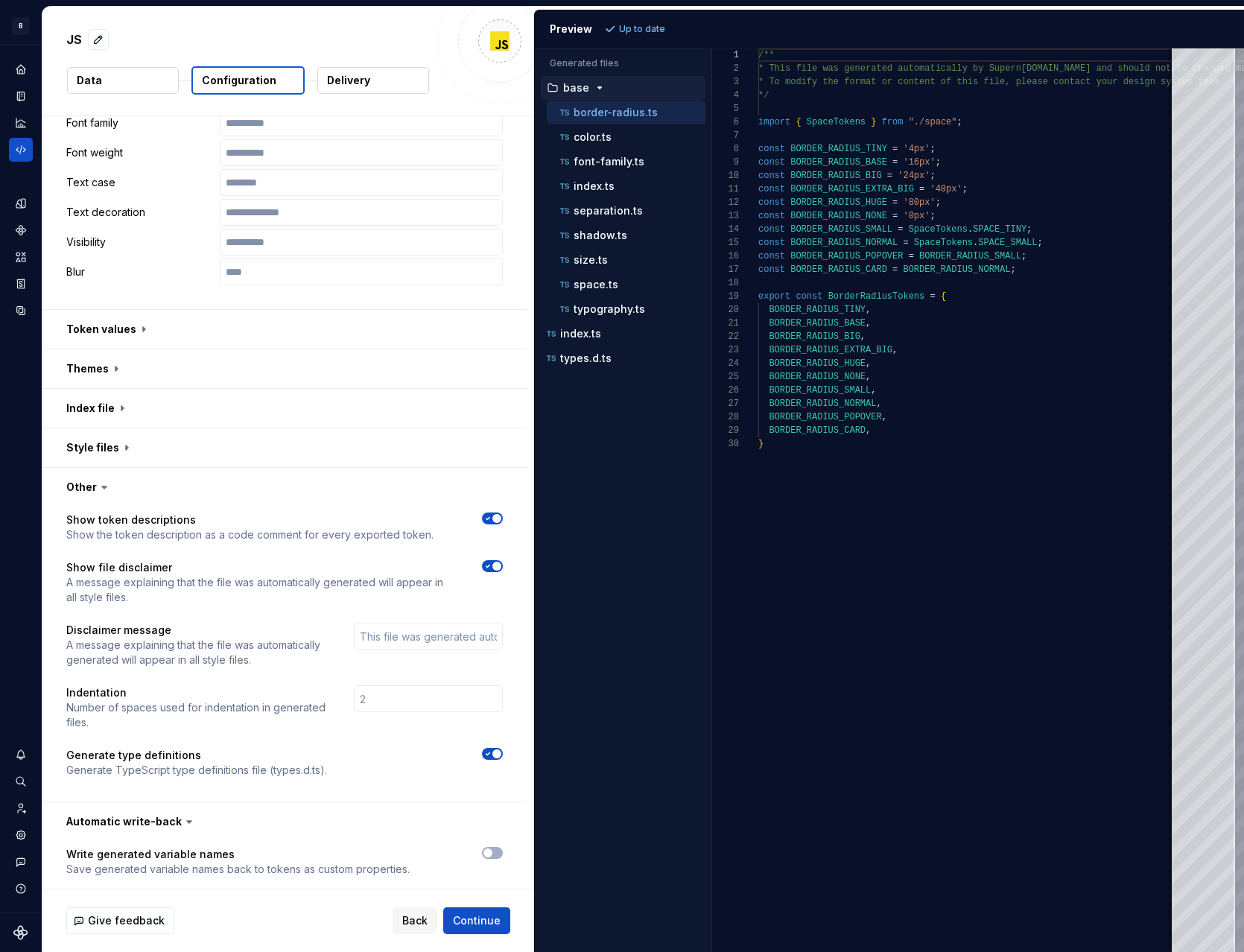
scroll to position [812, 0]
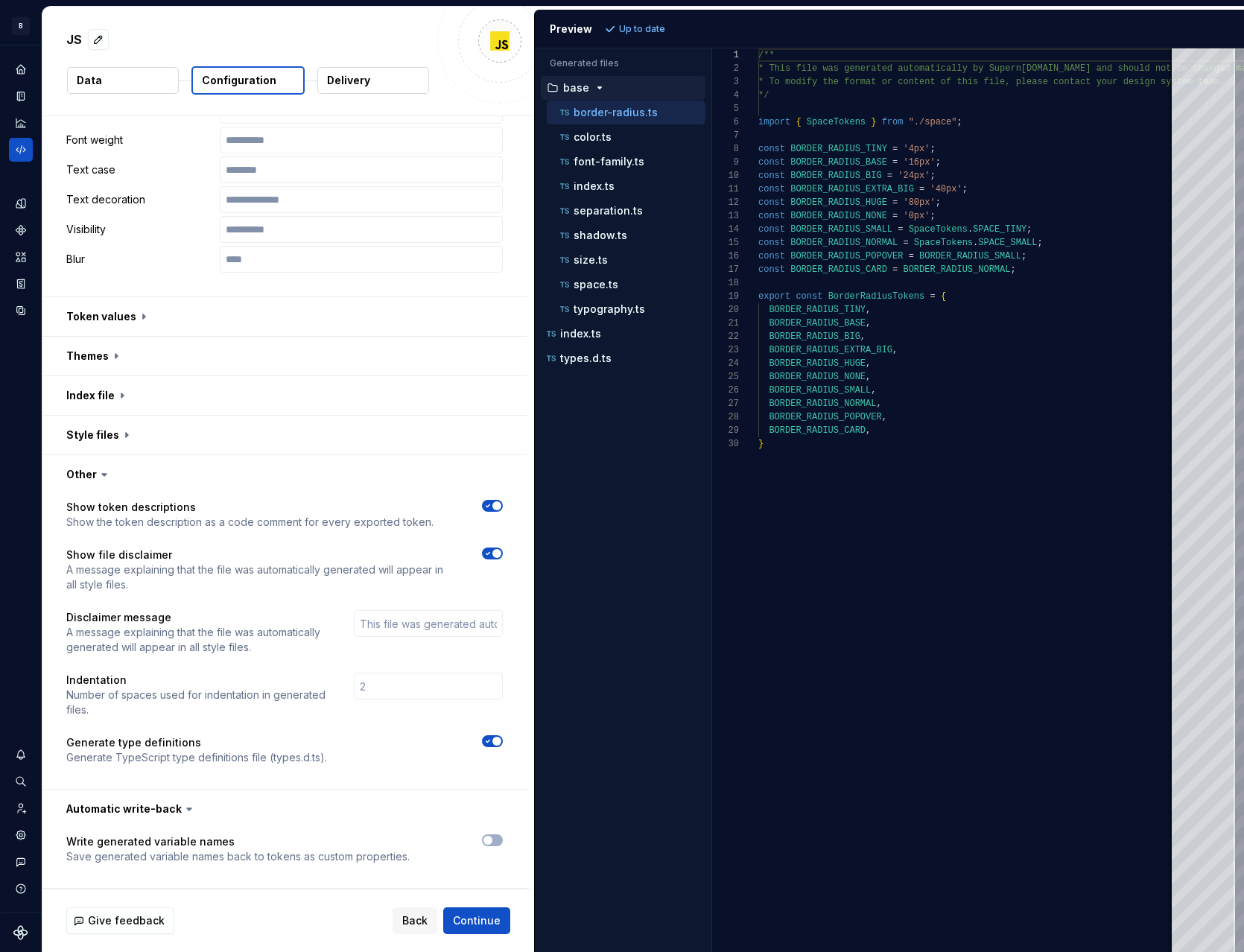
click at [181, 810] on icon at bounding box center [188, 809] width 15 height 15
click at [102, 473] on icon at bounding box center [104, 474] width 15 height 15
click at [181, 812] on icon at bounding box center [188, 809] width 15 height 15
click at [181, 808] on icon at bounding box center [188, 809] width 15 height 15
click at [170, 804] on button "button" at bounding box center [285, 809] width 484 height 39
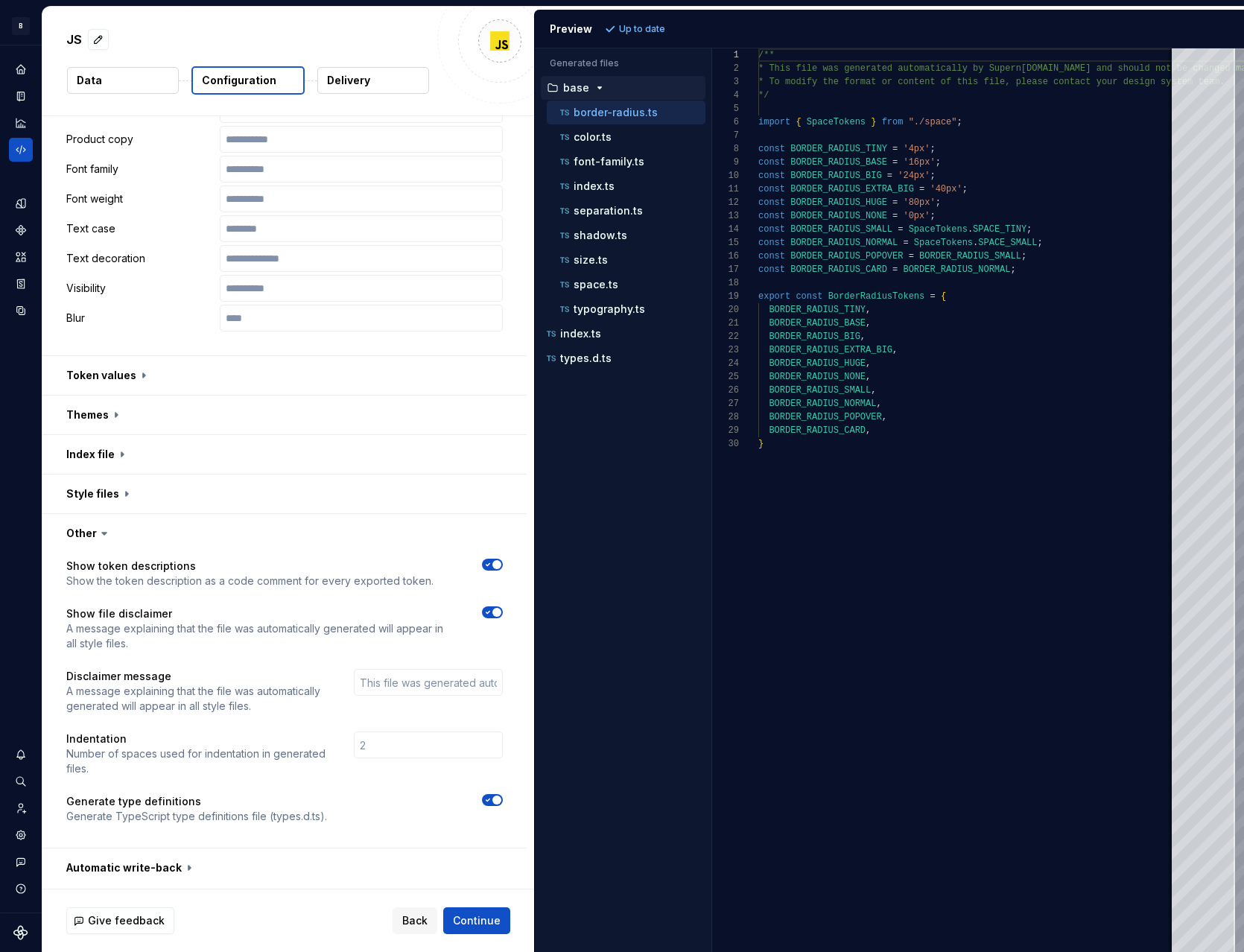
scroll to position [752, 0]
click at [117, 488] on button "button" at bounding box center [285, 495] width 484 height 39
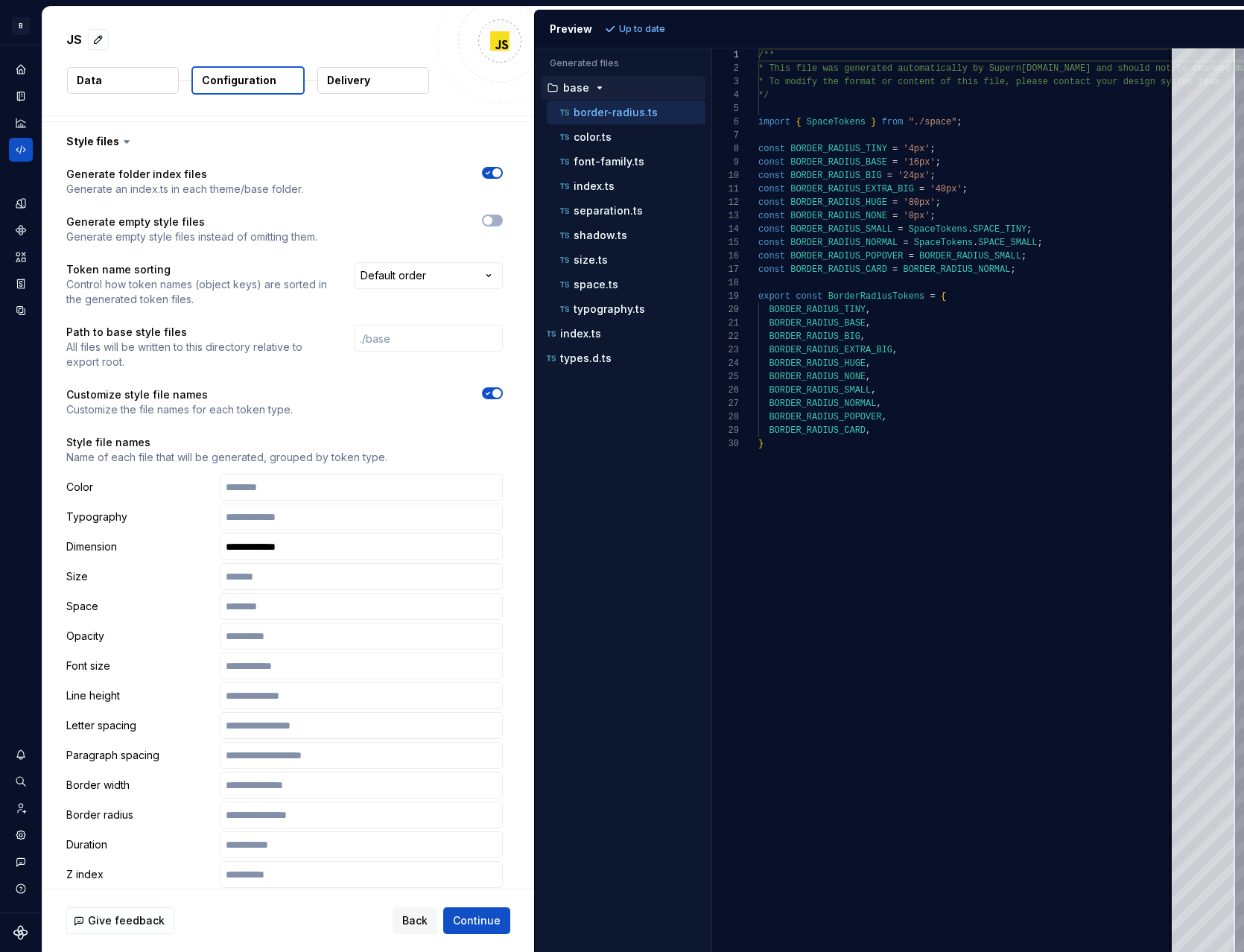
scroll to position [0, 0]
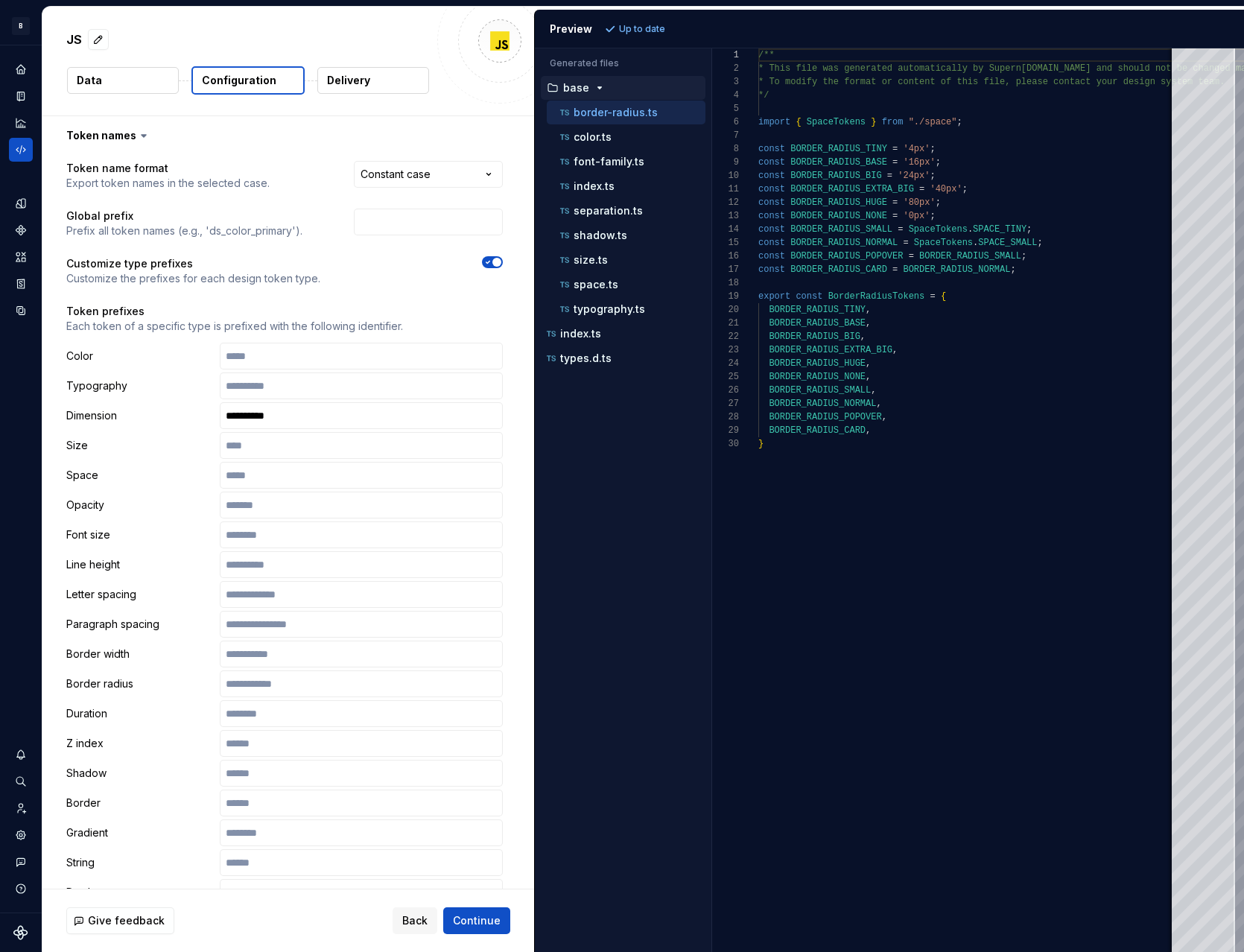
click at [140, 139] on icon at bounding box center [143, 135] width 15 height 15
click at [136, 131] on icon at bounding box center [143, 135] width 15 height 15
click at [126, 135] on button "button" at bounding box center [285, 135] width 484 height 39
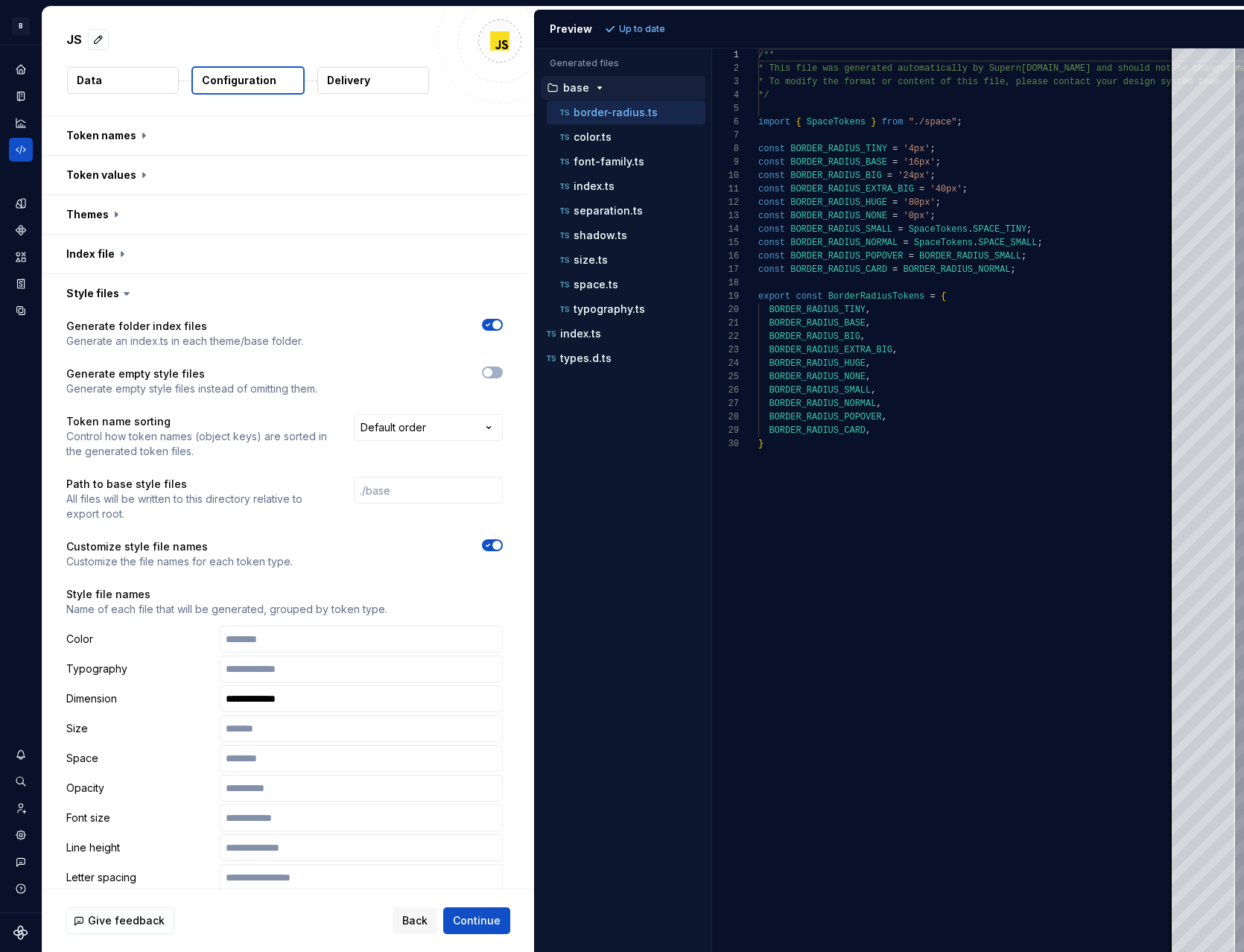
click at [378, 87] on button "Delivery" at bounding box center [373, 80] width 112 height 27
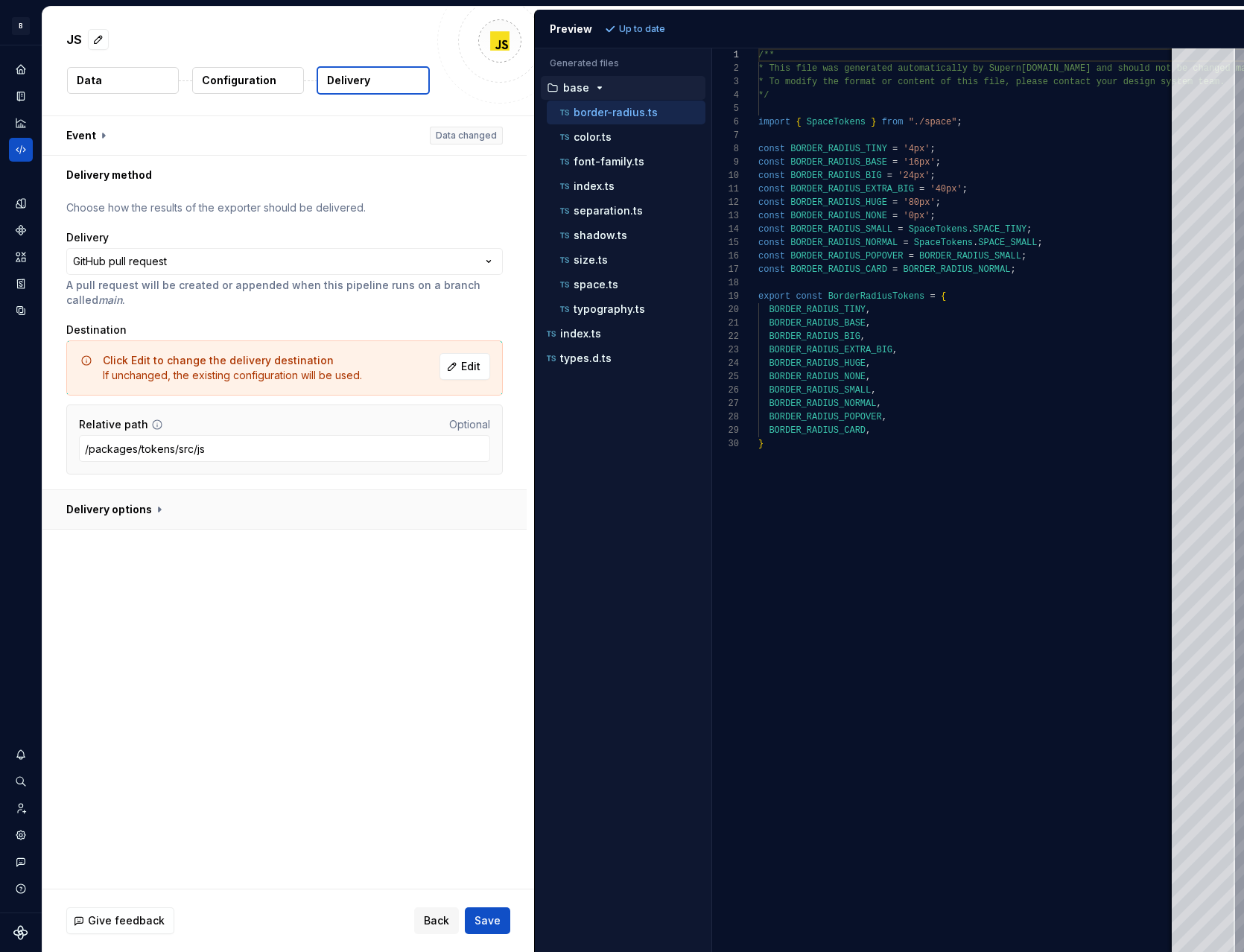
click at [165, 509] on button "button" at bounding box center [285, 509] width 484 height 39
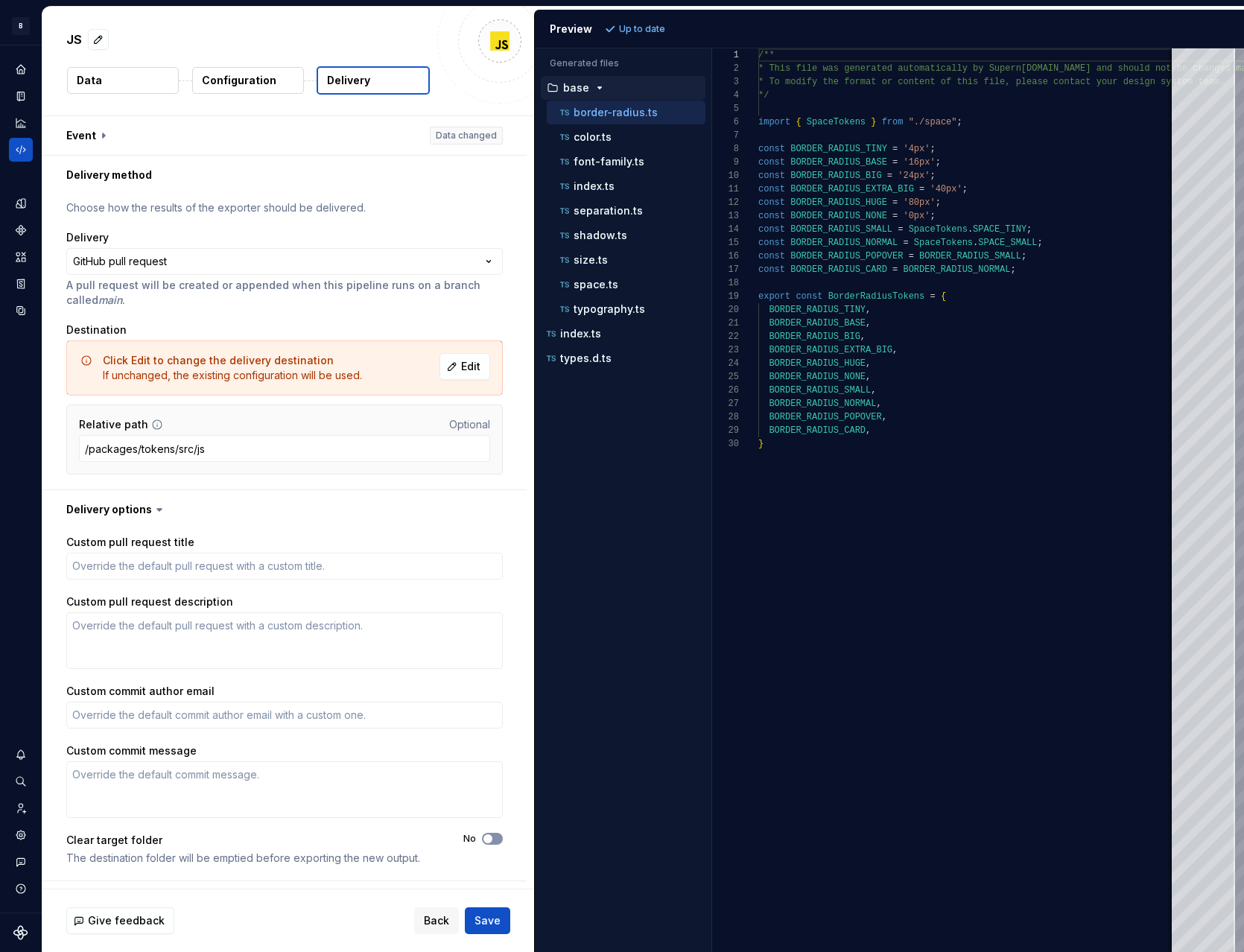
click at [490, 843] on icon "button" at bounding box center [488, 838] width 12 height 9
click at [496, 918] on span "Save" at bounding box center [488, 920] width 26 height 15
type textarea "*"
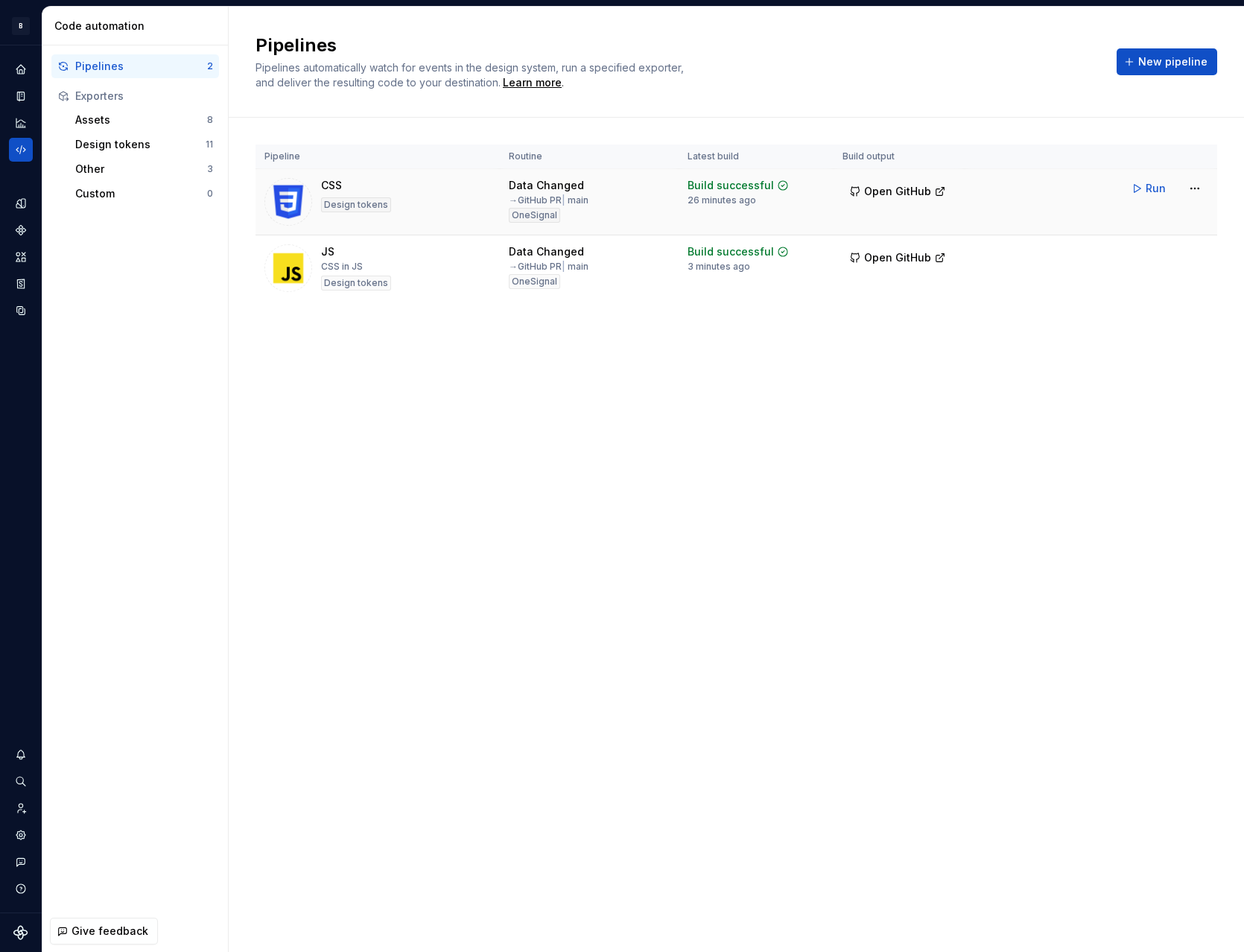
click at [984, 185] on td "Run" at bounding box center [1091, 188] width 253 height 39
click at [1194, 187] on html "B Beam BF Design system data Code automation Pipelines 2 Exporters Assets 8 Des…" at bounding box center [622, 476] width 1244 height 952
click at [1145, 223] on div "Edit pipeline" at bounding box center [1176, 220] width 128 height 15
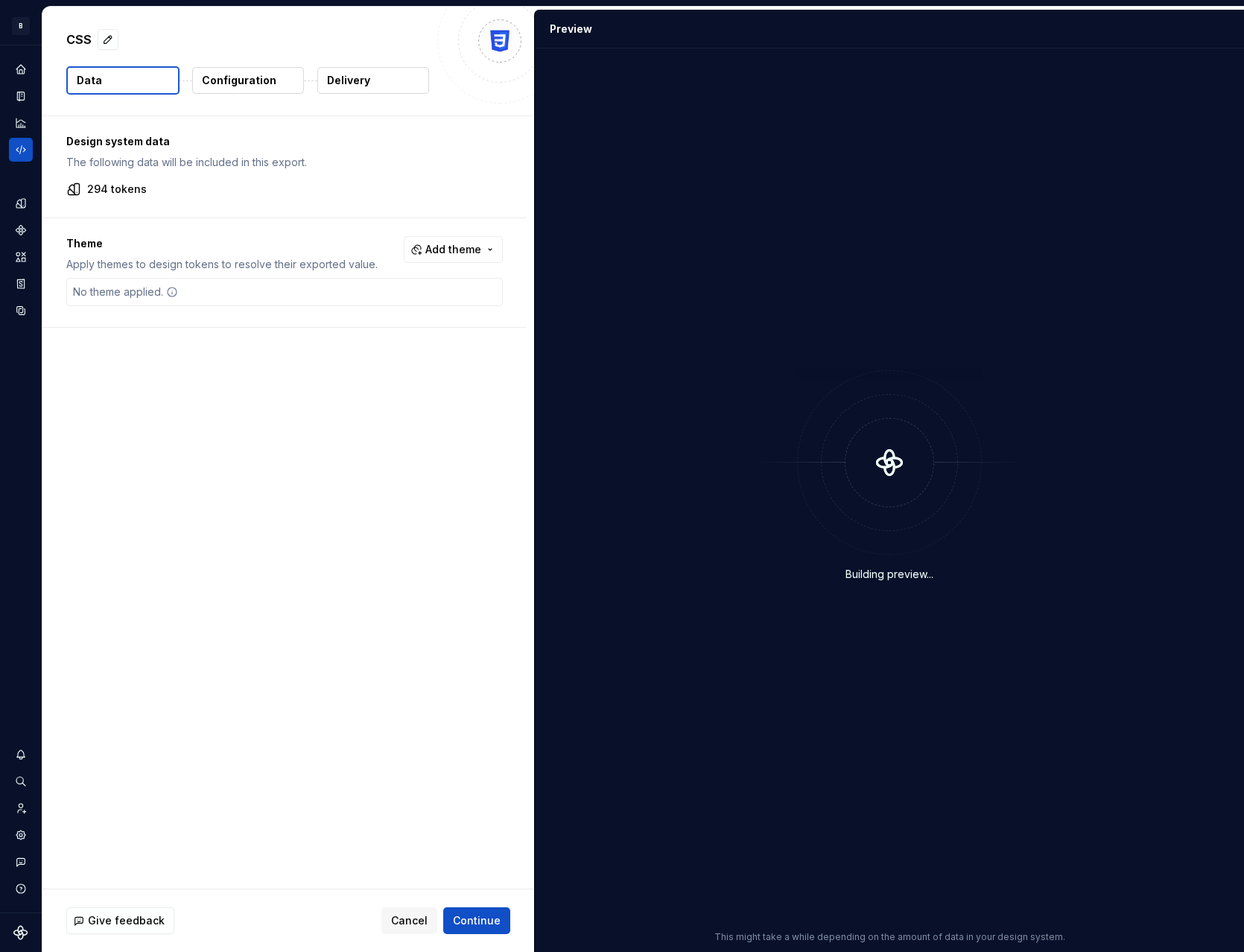
click at [247, 79] on p "Configuration" at bounding box center [240, 80] width 75 height 15
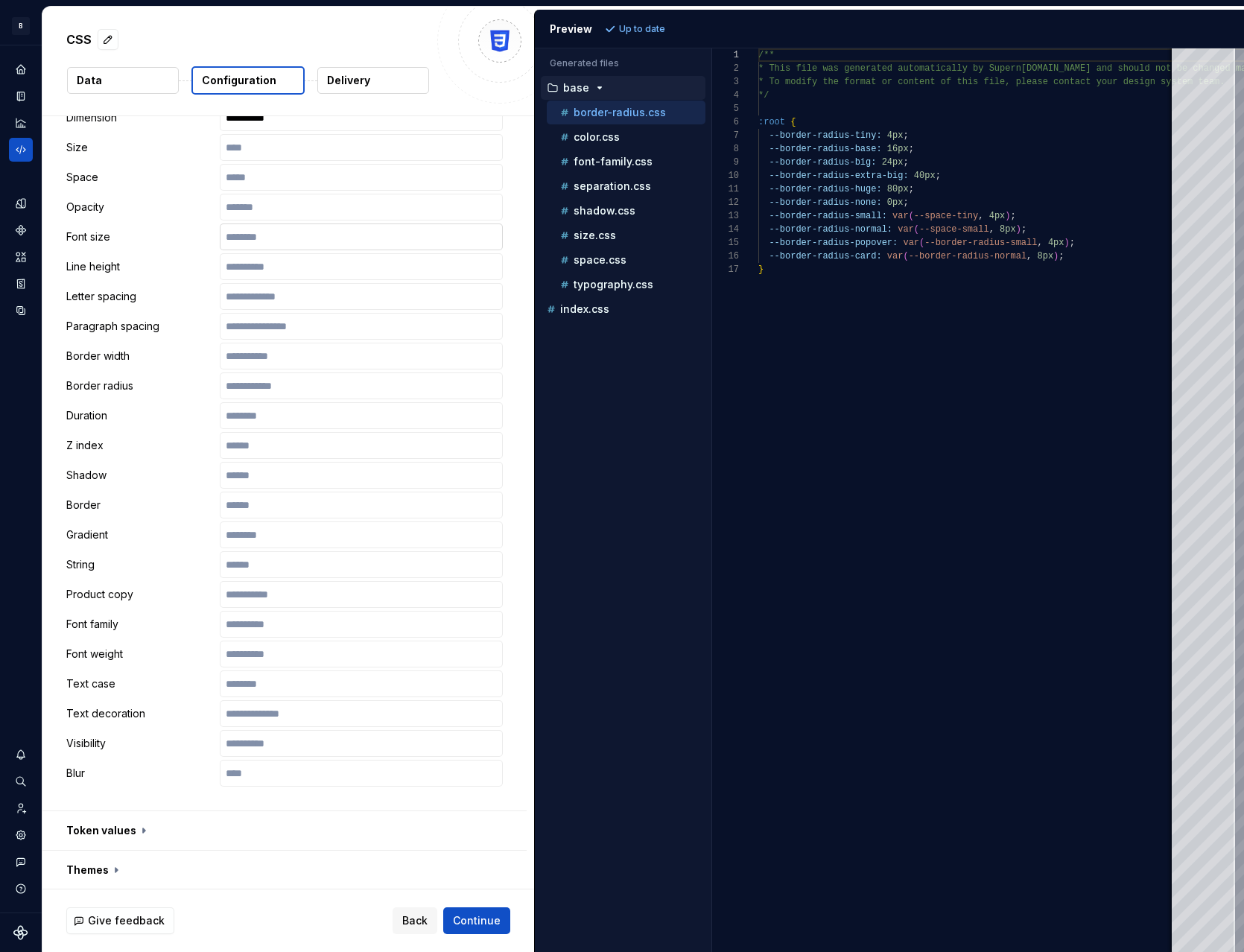
scroll to position [560, 0]
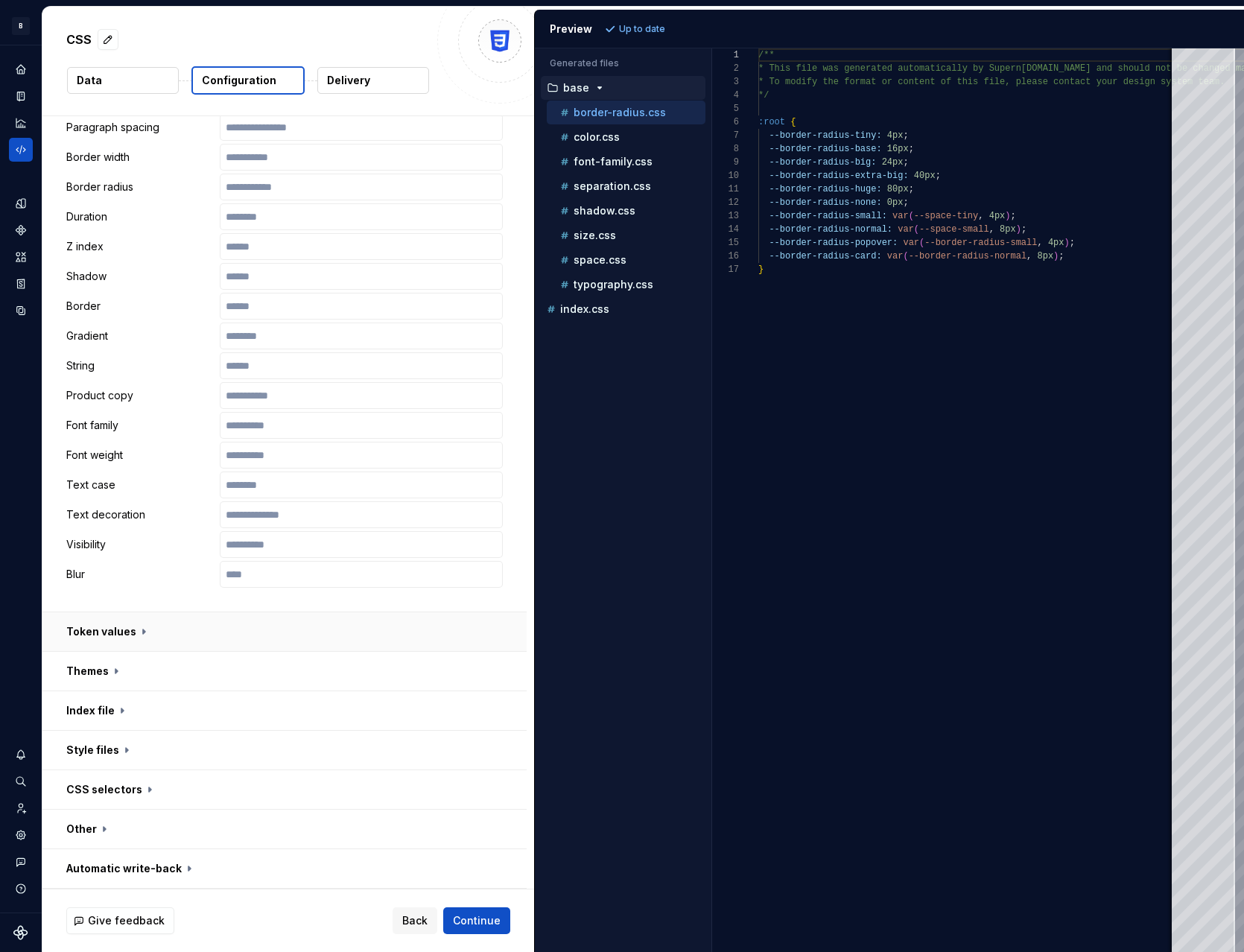
click at [140, 633] on button "button" at bounding box center [285, 632] width 484 height 39
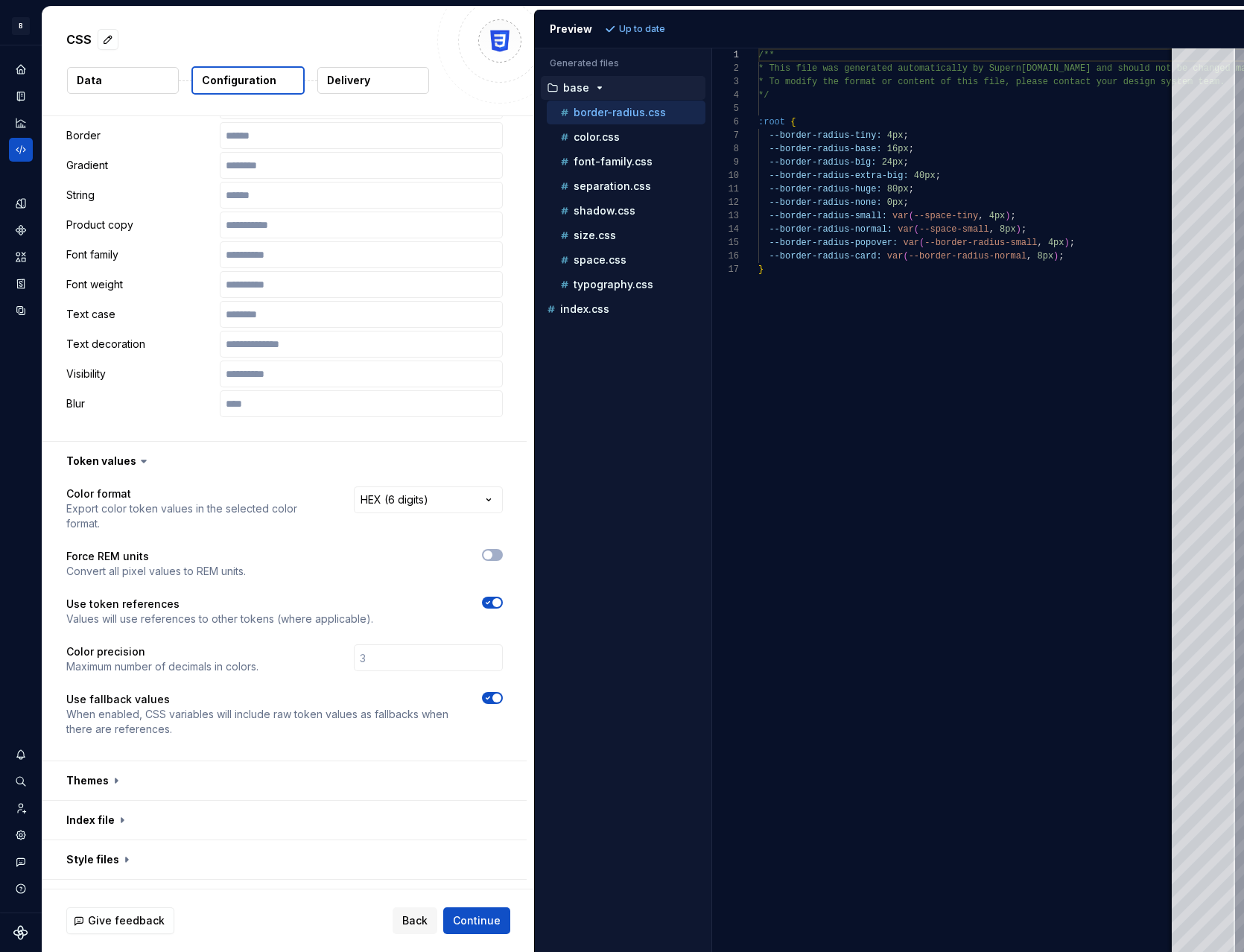
scroll to position [839, 0]
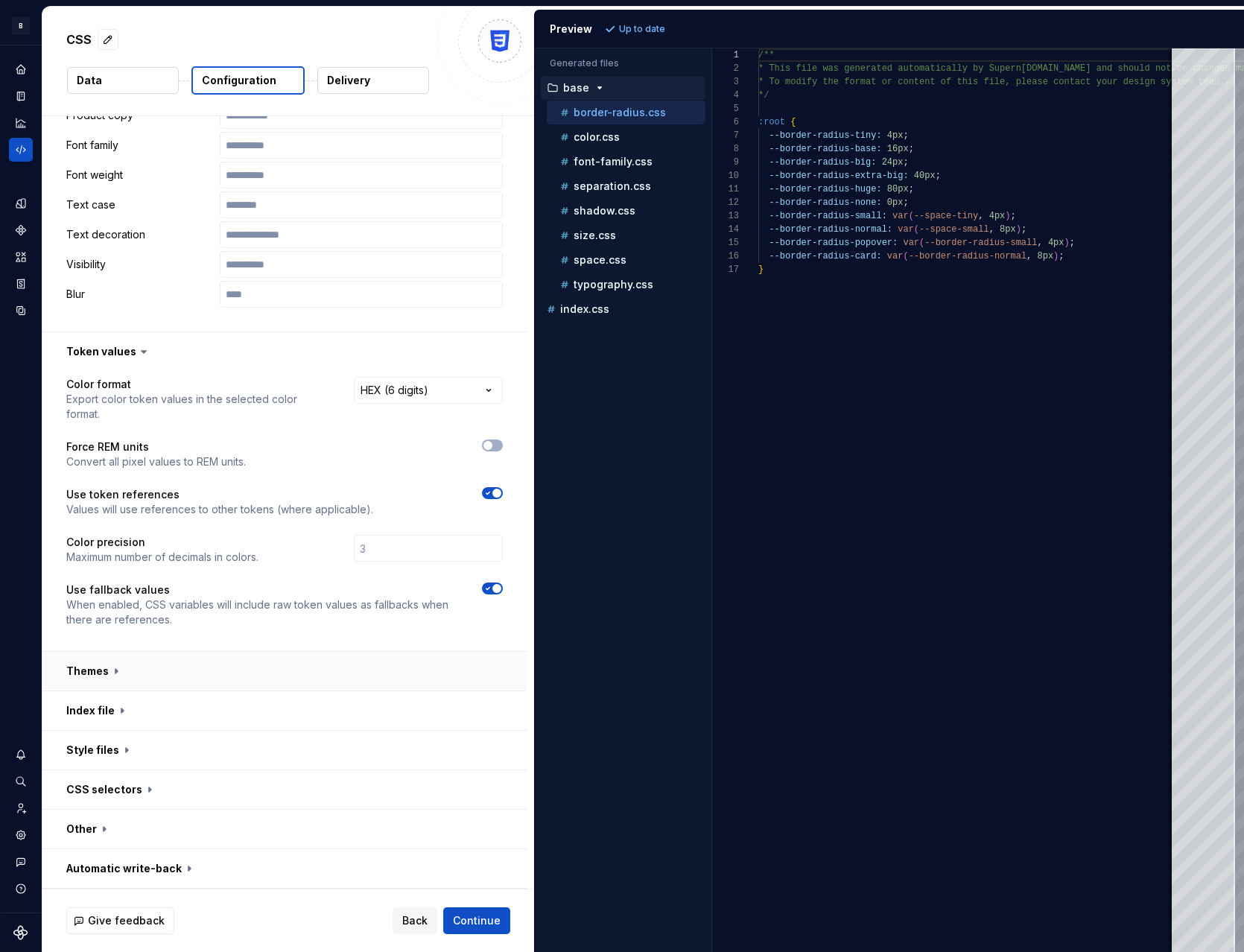
click at [98, 680] on button "button" at bounding box center [285, 671] width 484 height 39
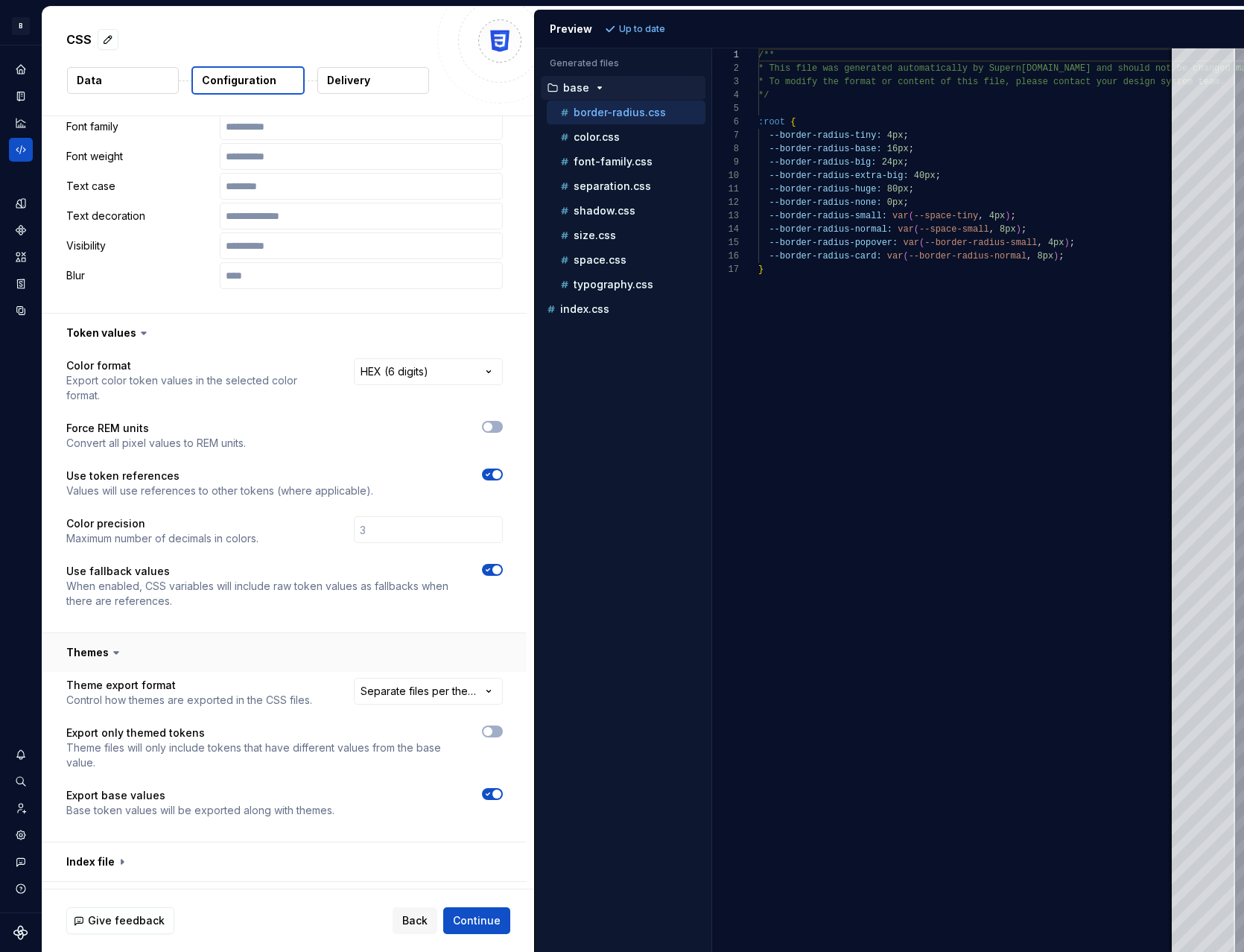
scroll to position [1009, 0]
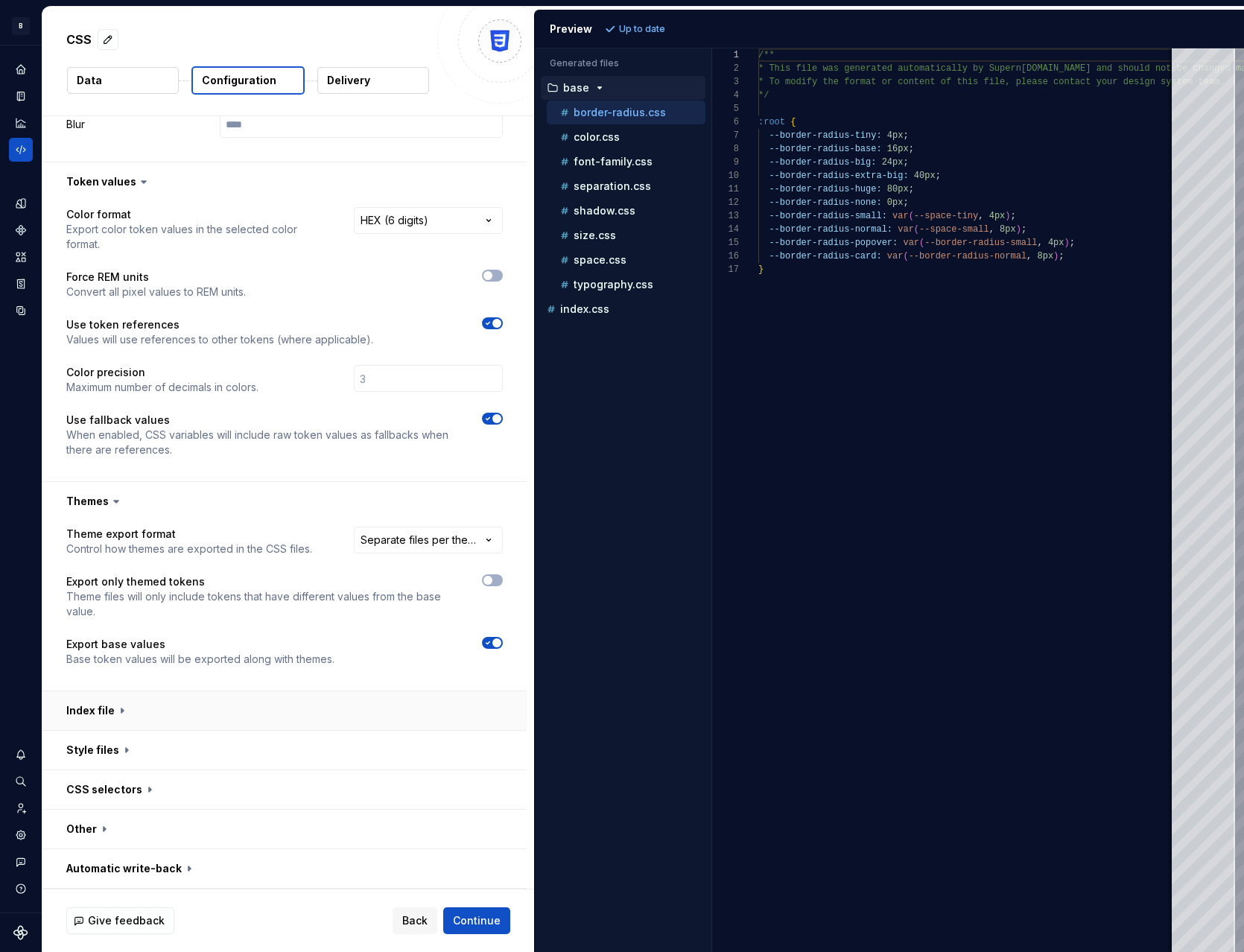
click at [105, 722] on button "button" at bounding box center [285, 711] width 484 height 39
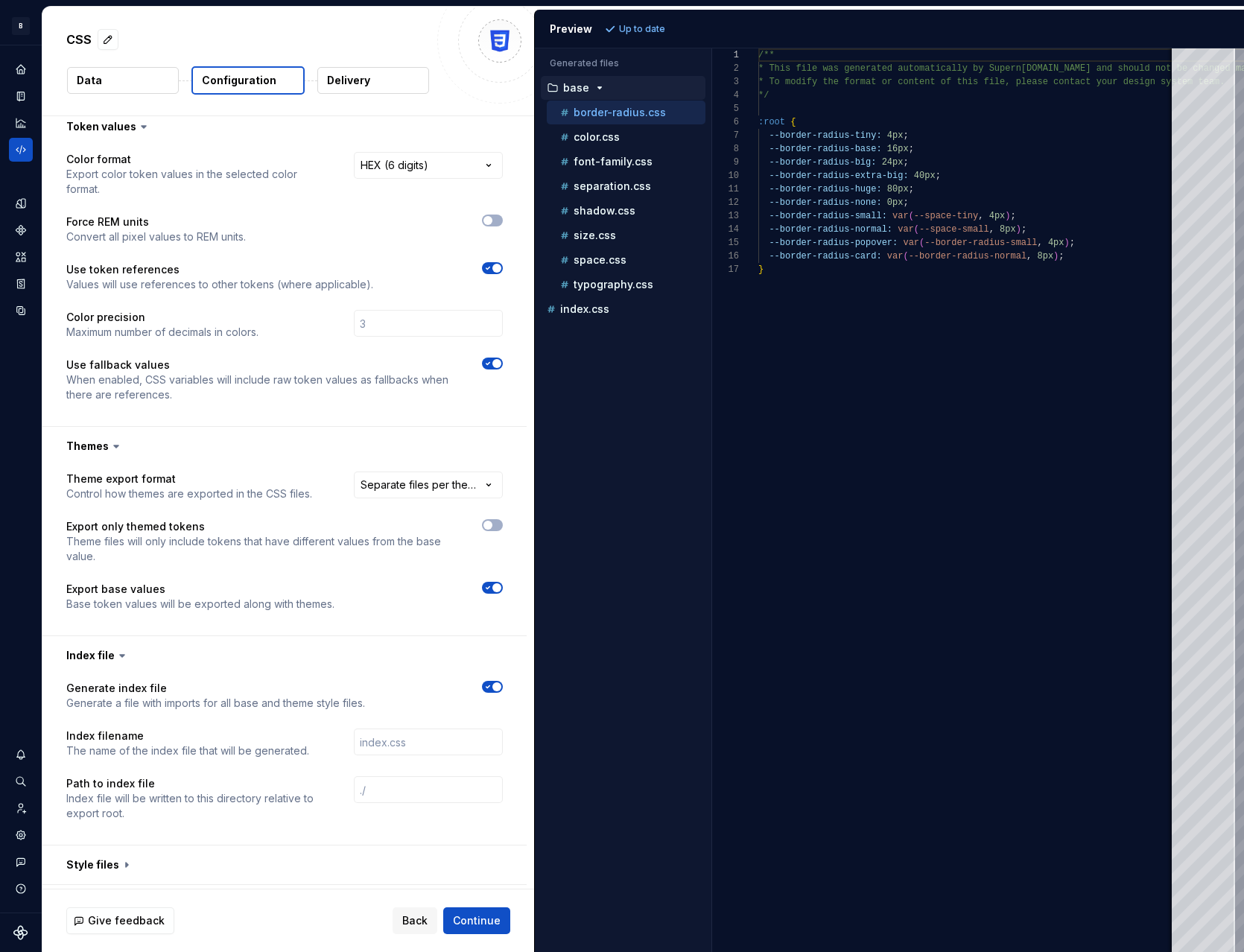
scroll to position [1179, 0]
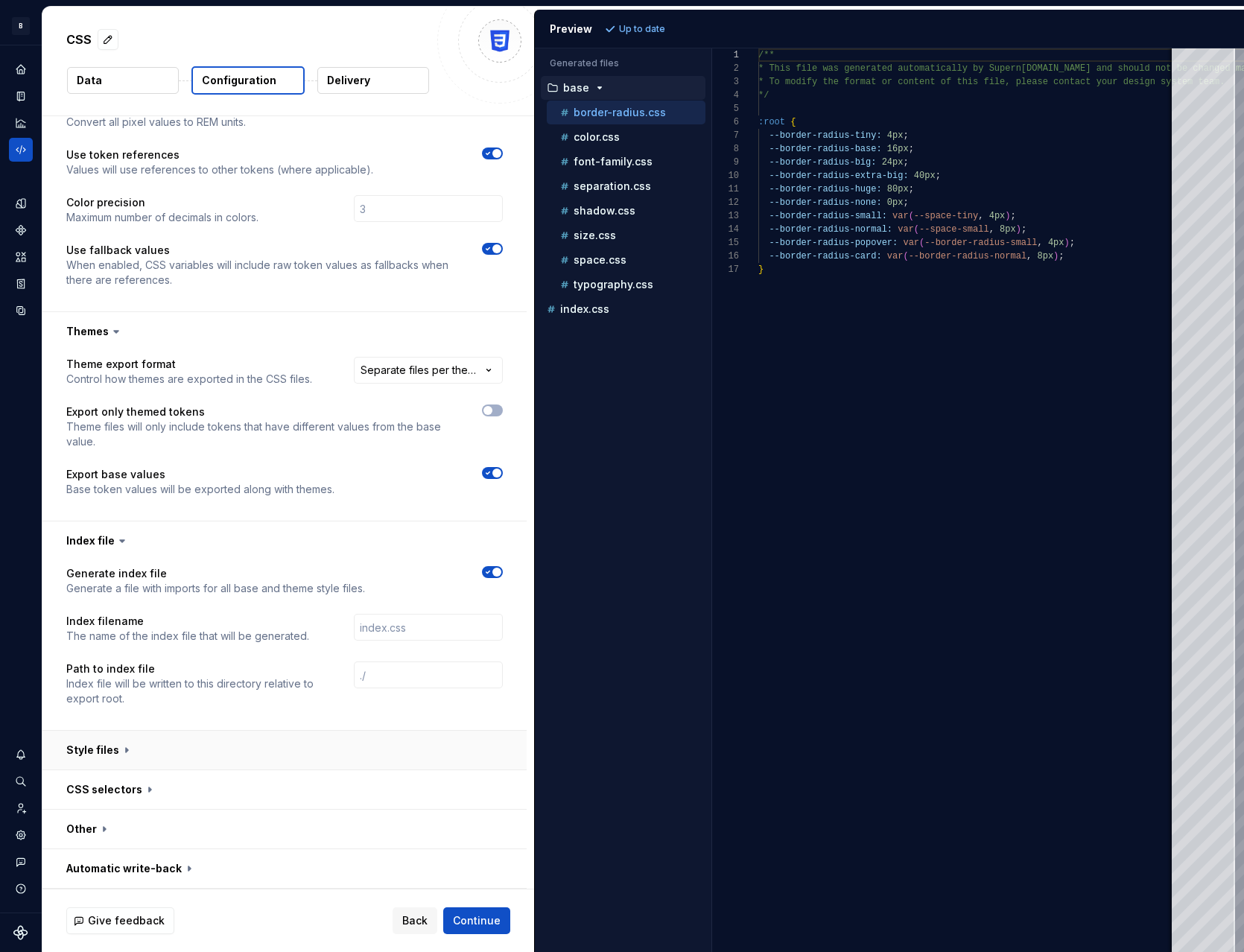
click at [99, 751] on button "button" at bounding box center [285, 750] width 484 height 39
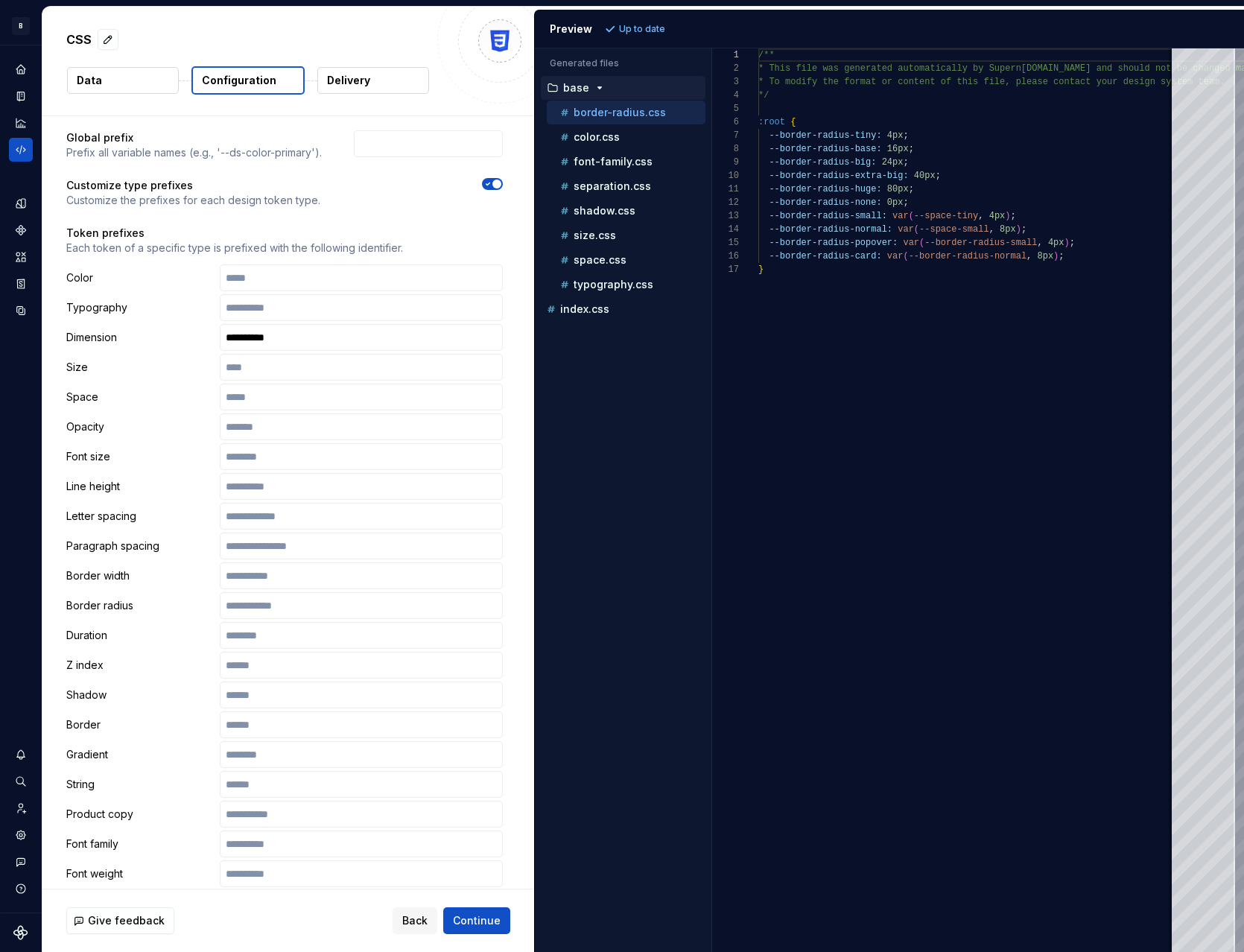
scroll to position [0, 0]
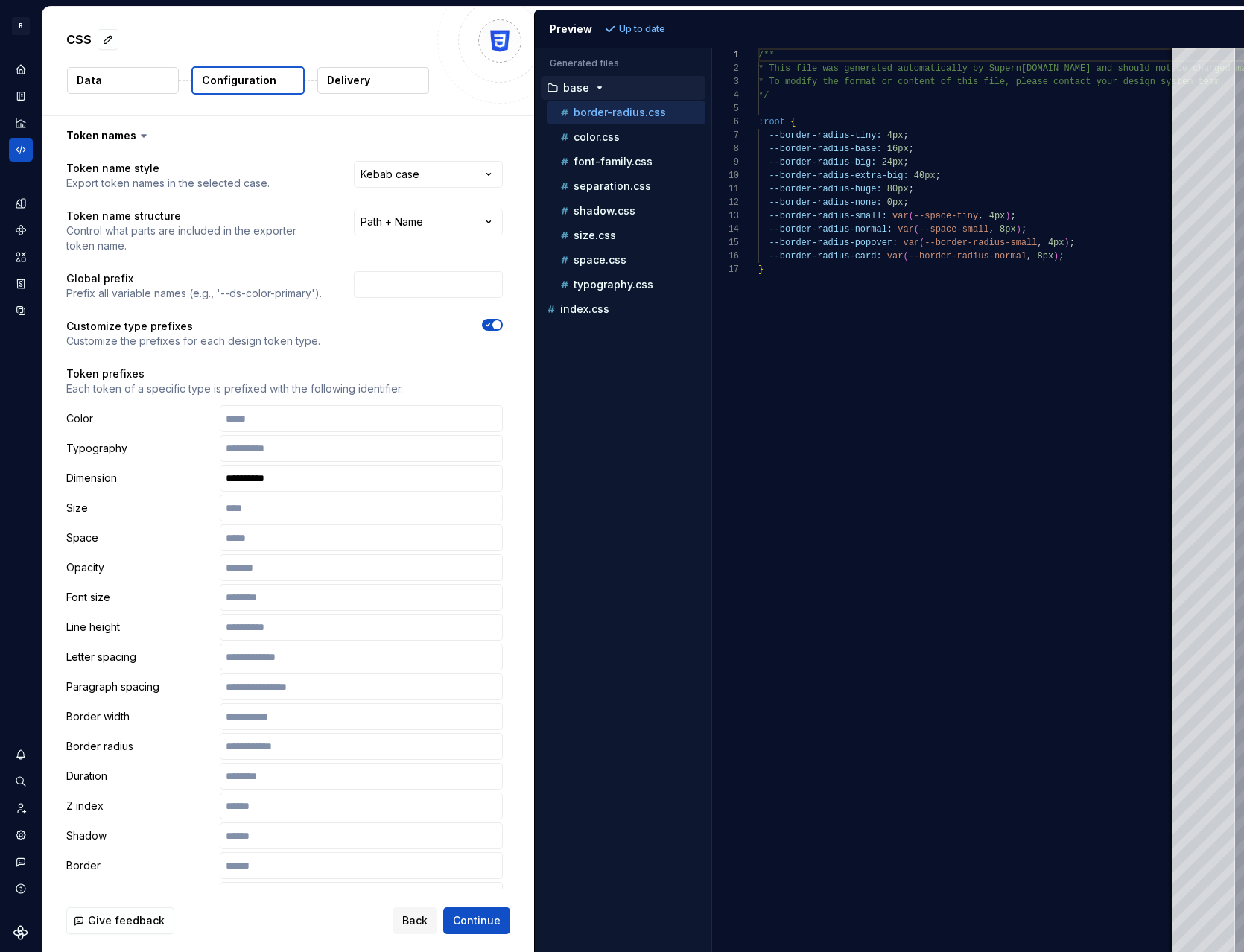
click at [377, 76] on button "Delivery" at bounding box center [373, 80] width 112 height 27
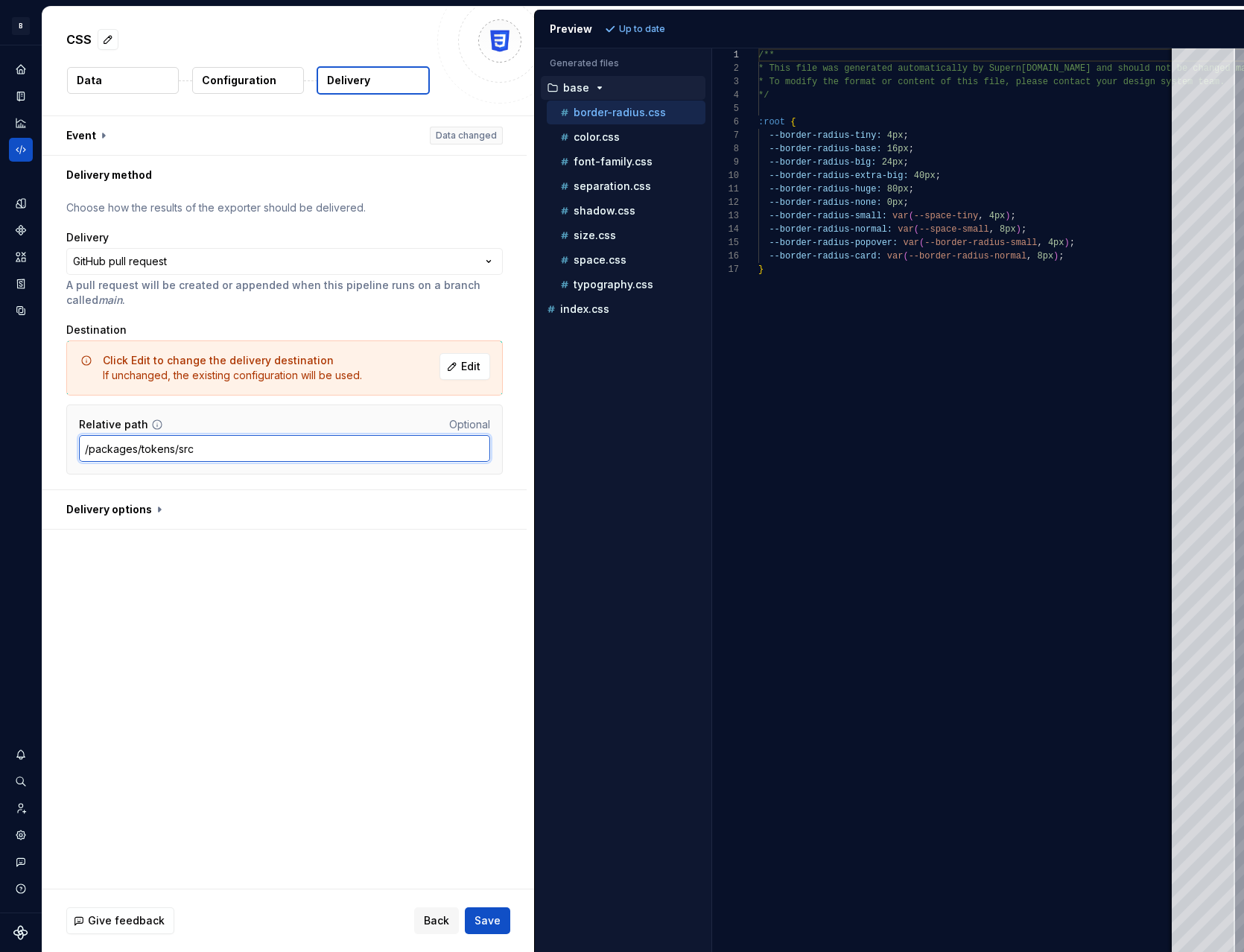
click at [211, 455] on input "/packages/tokens/src" at bounding box center [285, 448] width 411 height 27
type input "/packages/tokens/src/css"
click at [229, 321] on div "**********" at bounding box center [284, 342] width 437 height 283
click at [132, 519] on button "button" at bounding box center [285, 509] width 484 height 39
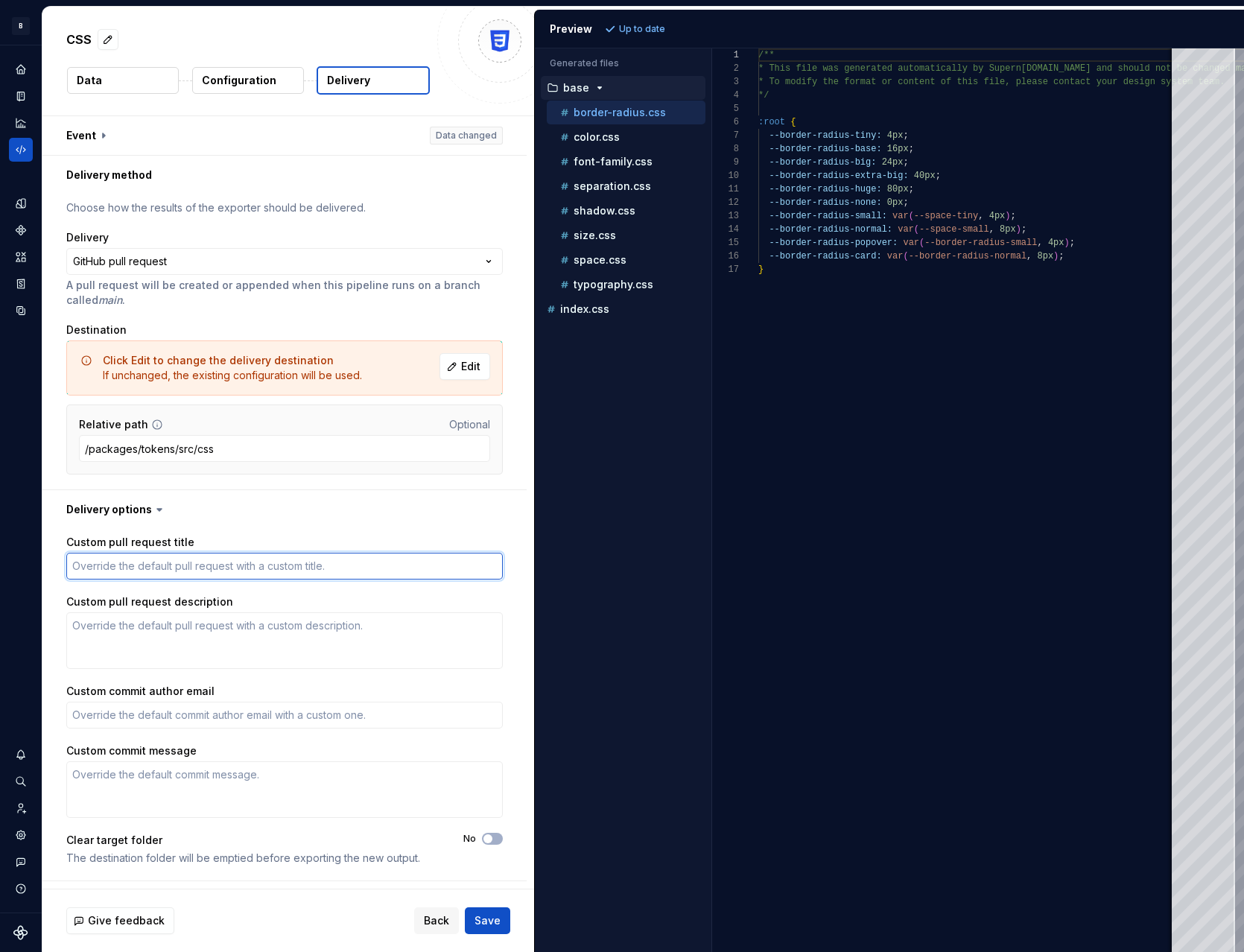
click at [224, 571] on textarea "Custom pull request title" at bounding box center [284, 566] width 437 height 27
click at [489, 836] on span "button" at bounding box center [488, 838] width 9 height 9
click at [494, 918] on span "Save" at bounding box center [488, 920] width 26 height 15
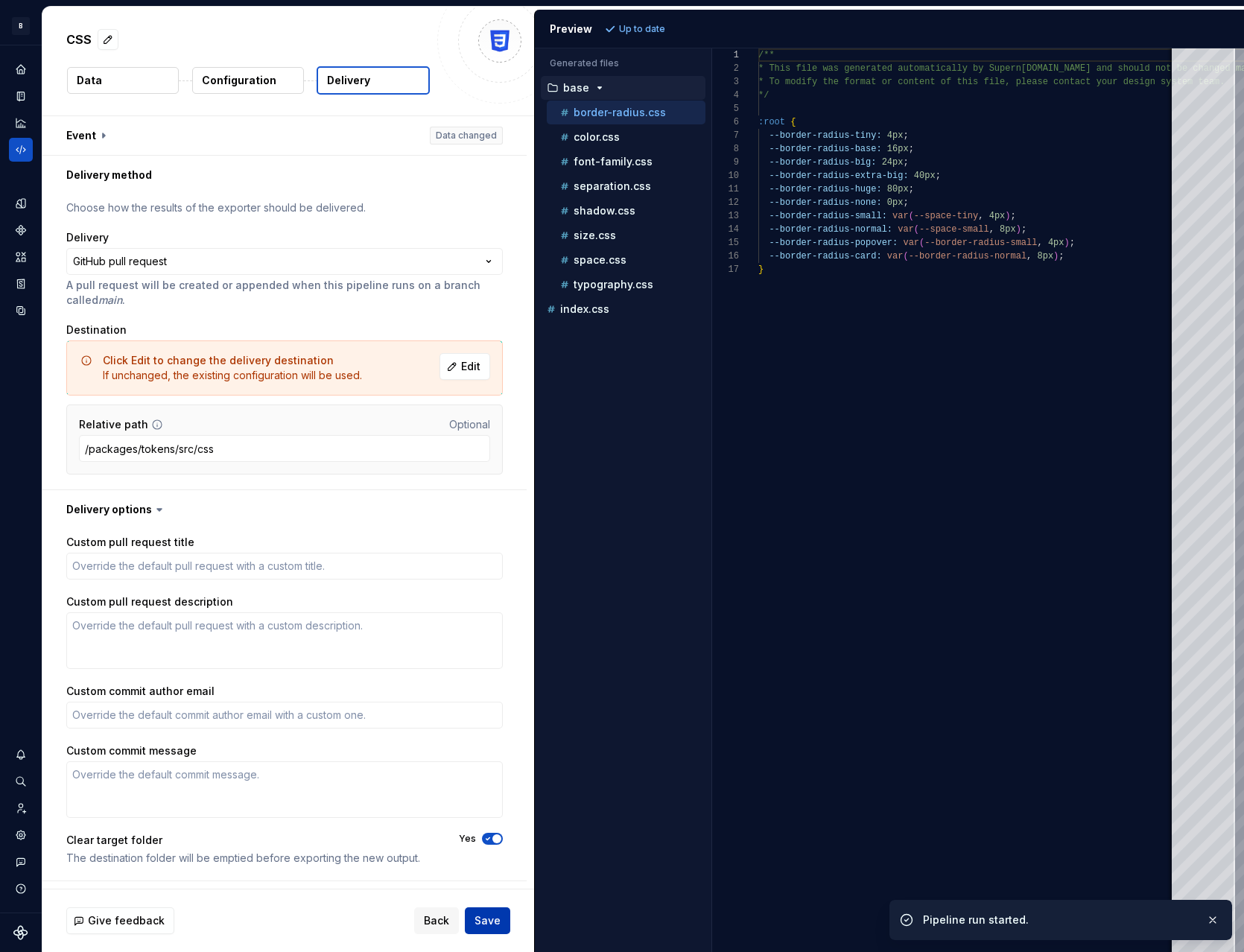
type textarea "*"
